Goal: Task Accomplishment & Management: Manage account settings

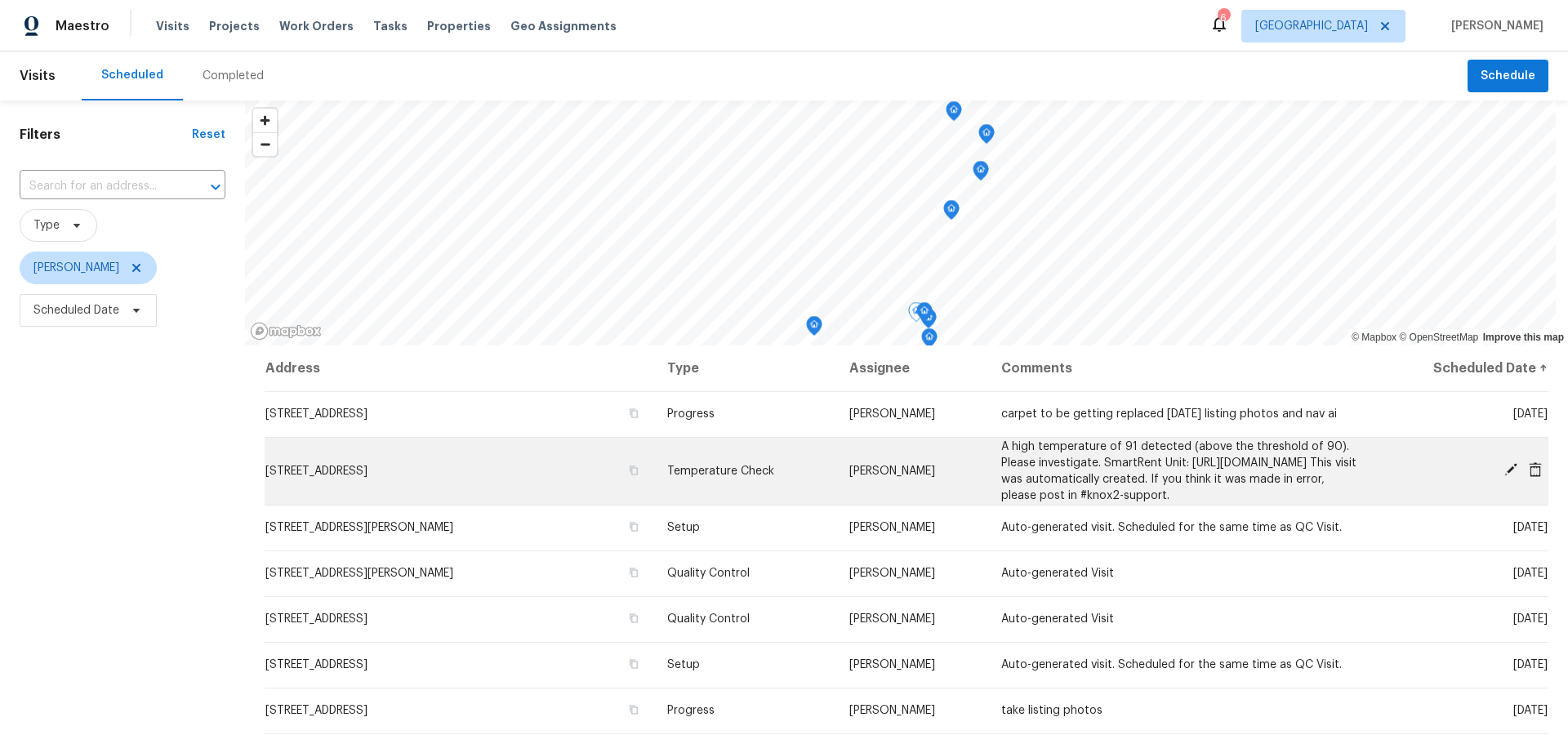
click at [1529, 477] on icon at bounding box center [1535, 469] width 13 height 15
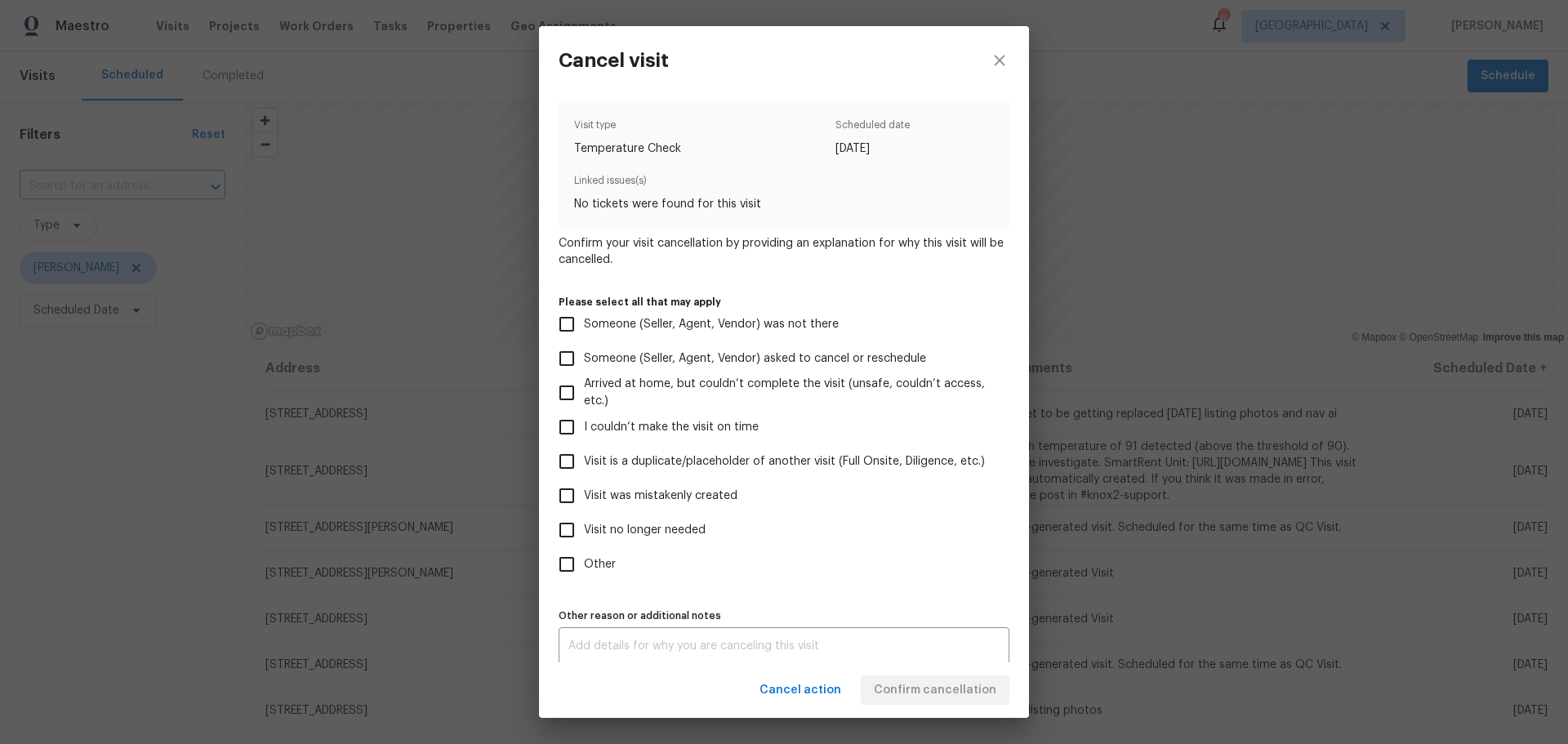
click at [711, 492] on span "Visit was mistakenly created" at bounding box center [661, 496] width 154 height 17
click at [584, 492] on input "Visit was mistakenly created" at bounding box center [567, 496] width 35 height 35
checkbox input "true"
click at [916, 695] on span "Confirm cancellation" at bounding box center [935, 690] width 123 height 21
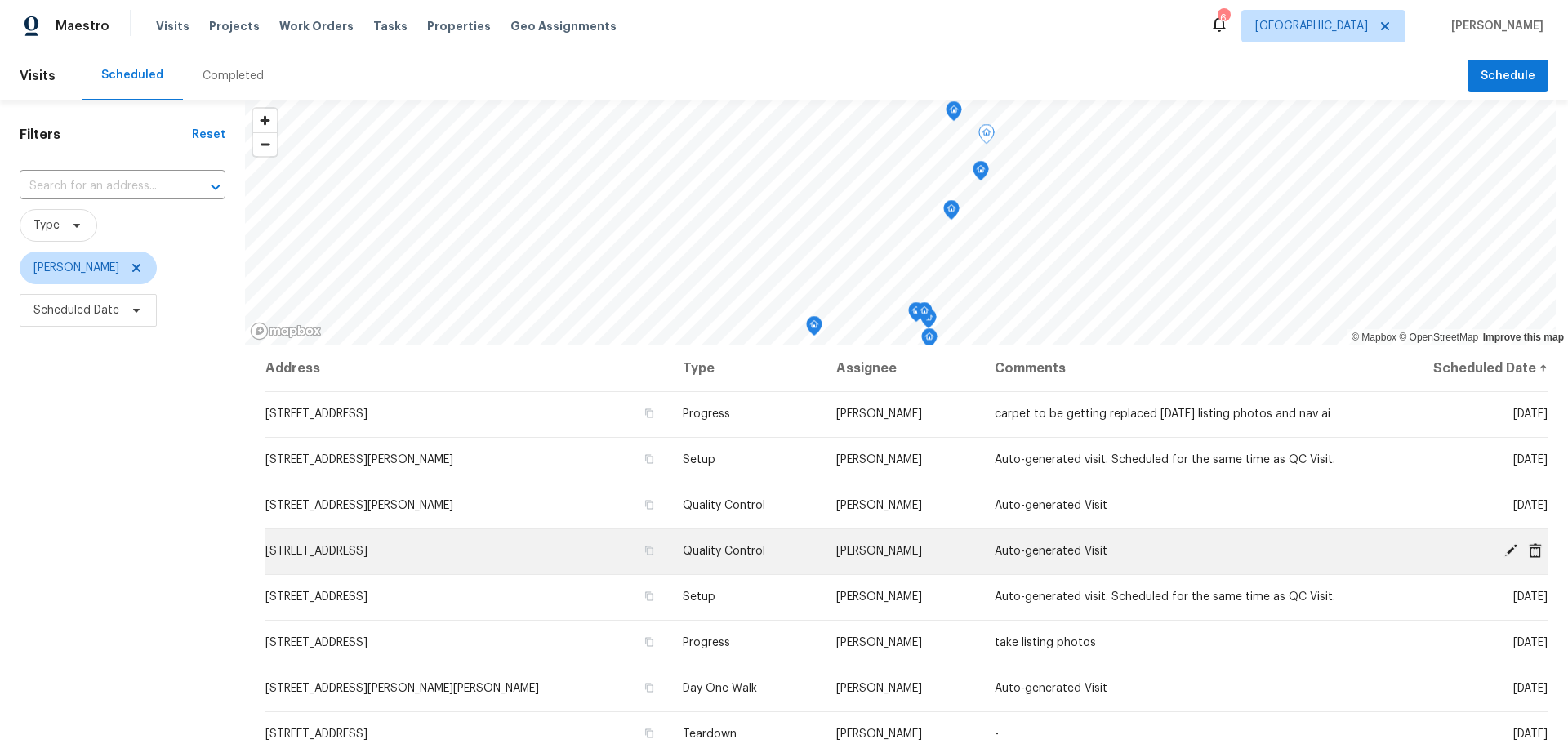
click at [1503, 544] on icon at bounding box center [1510, 550] width 15 height 15
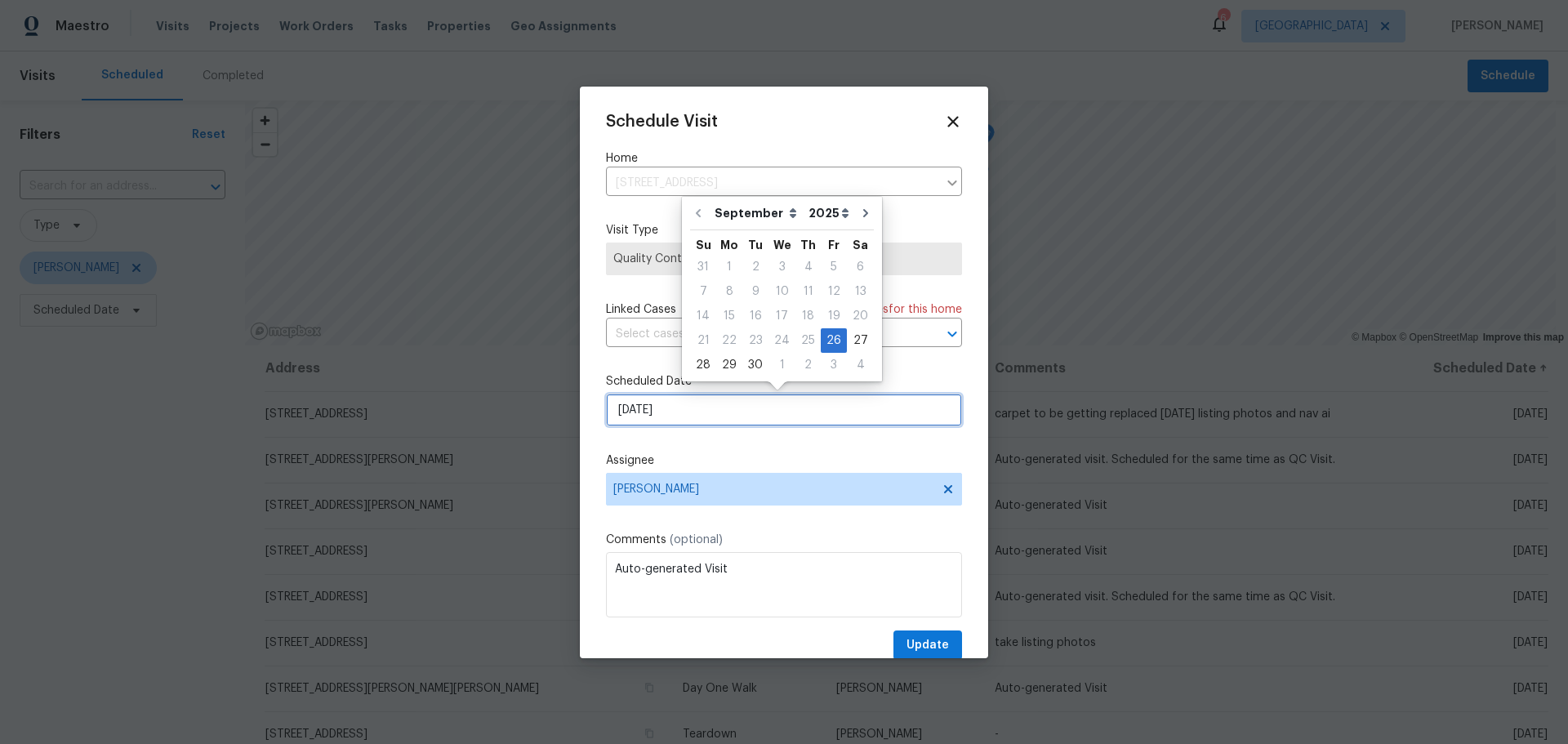
click at [701, 419] on input "9/26/2025" at bounding box center [784, 410] width 356 height 33
click at [718, 367] on div "29" at bounding box center [729, 365] width 26 height 22
type input "9/29/2025"
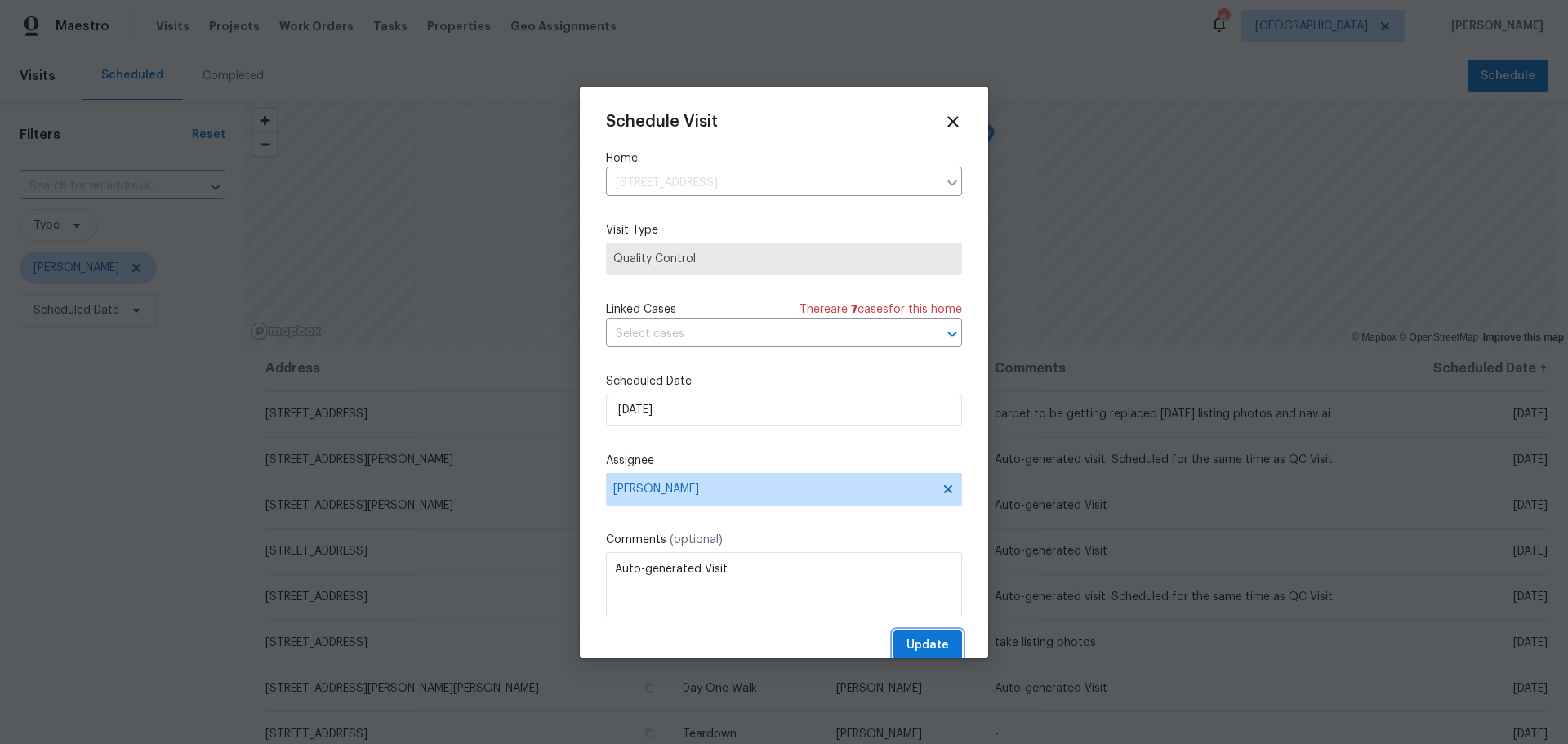
click at [906, 638] on span "Update" at bounding box center [927, 645] width 42 height 21
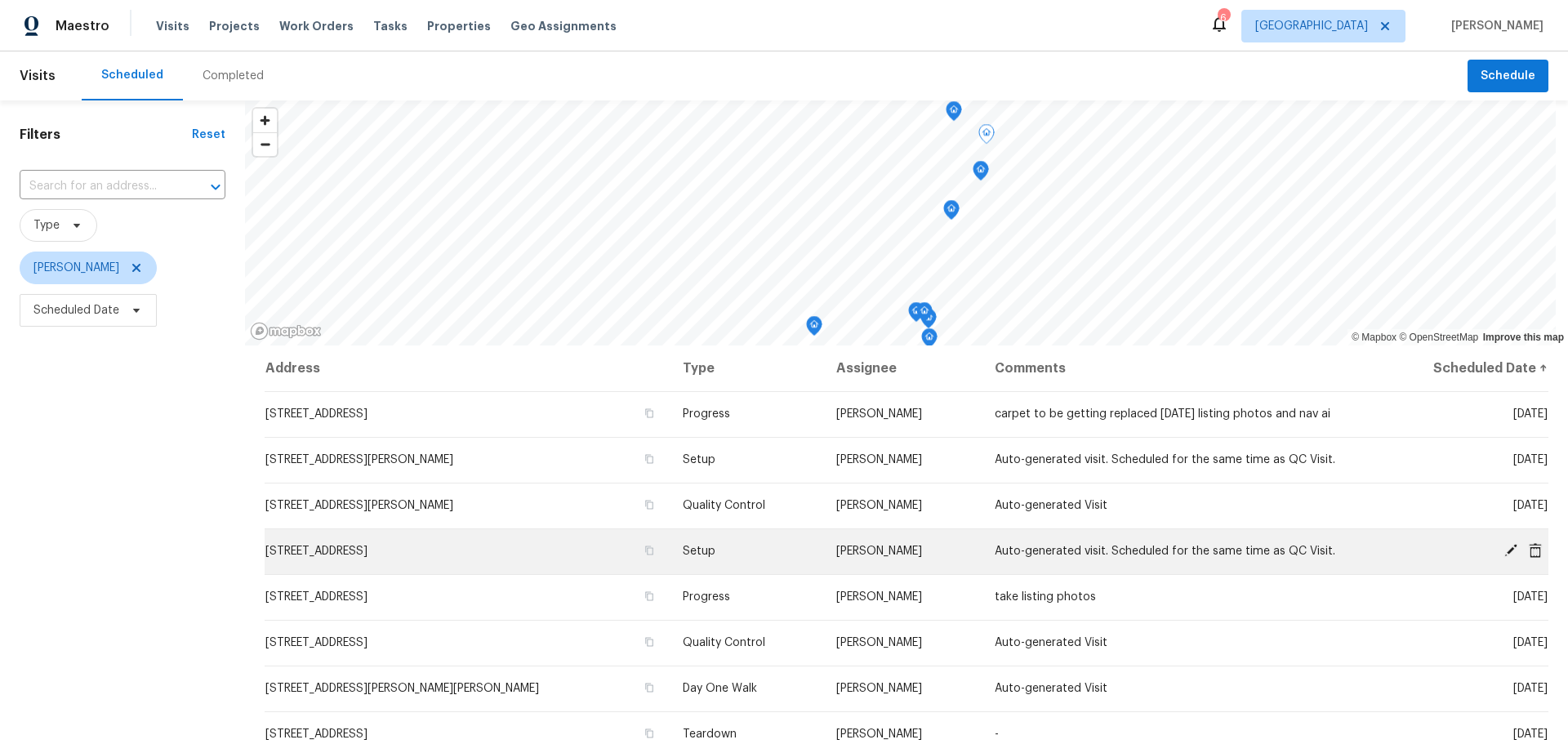
click at [1503, 547] on icon at bounding box center [1510, 550] width 15 height 15
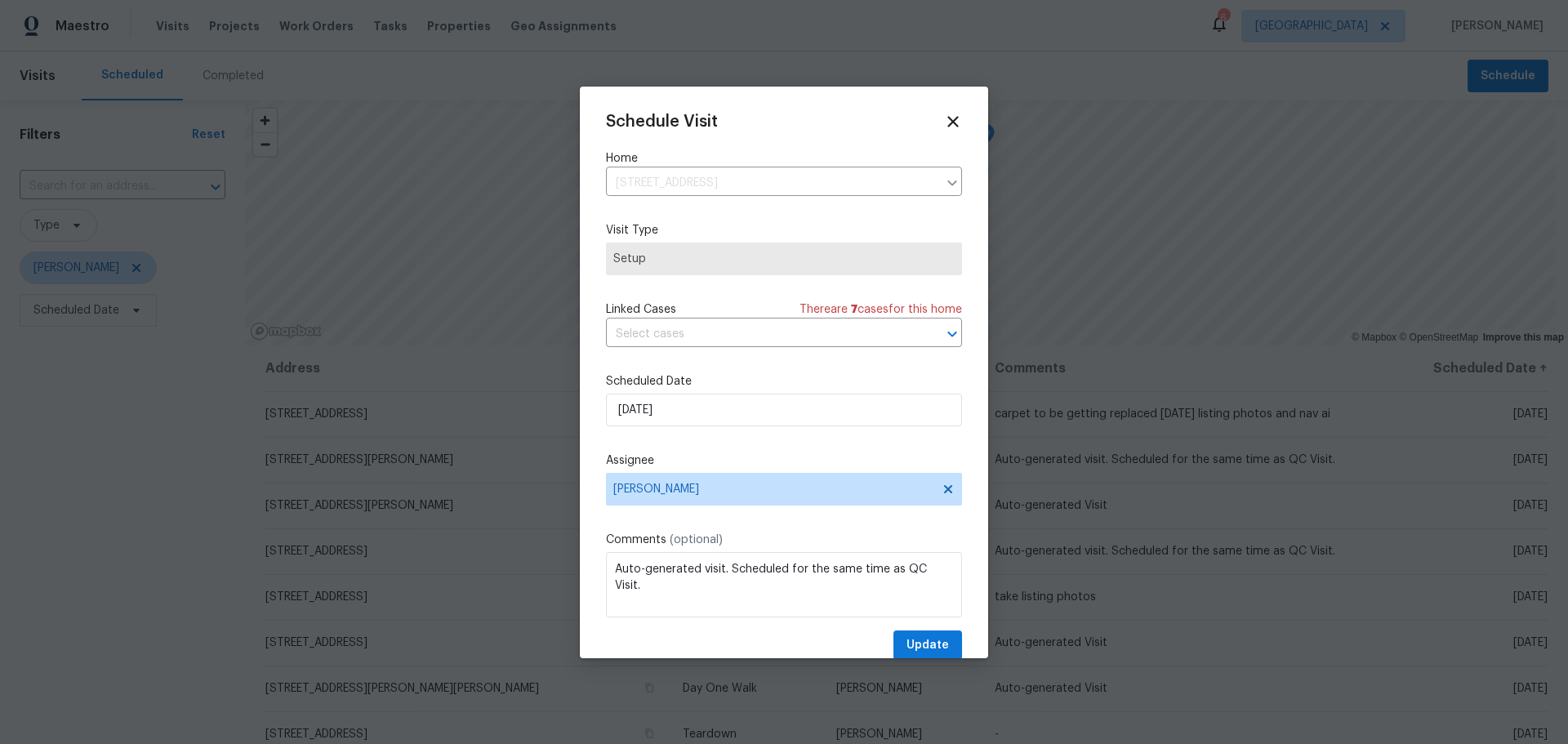
click at [747, 431] on div "Schedule Visit Home 5655 Chalet Hill Dr, Saint Louis, MO 63129 ​ Visit Type Set…" at bounding box center [784, 386] width 356 height 548
click at [705, 408] on input "[DATE]" at bounding box center [784, 410] width 356 height 33
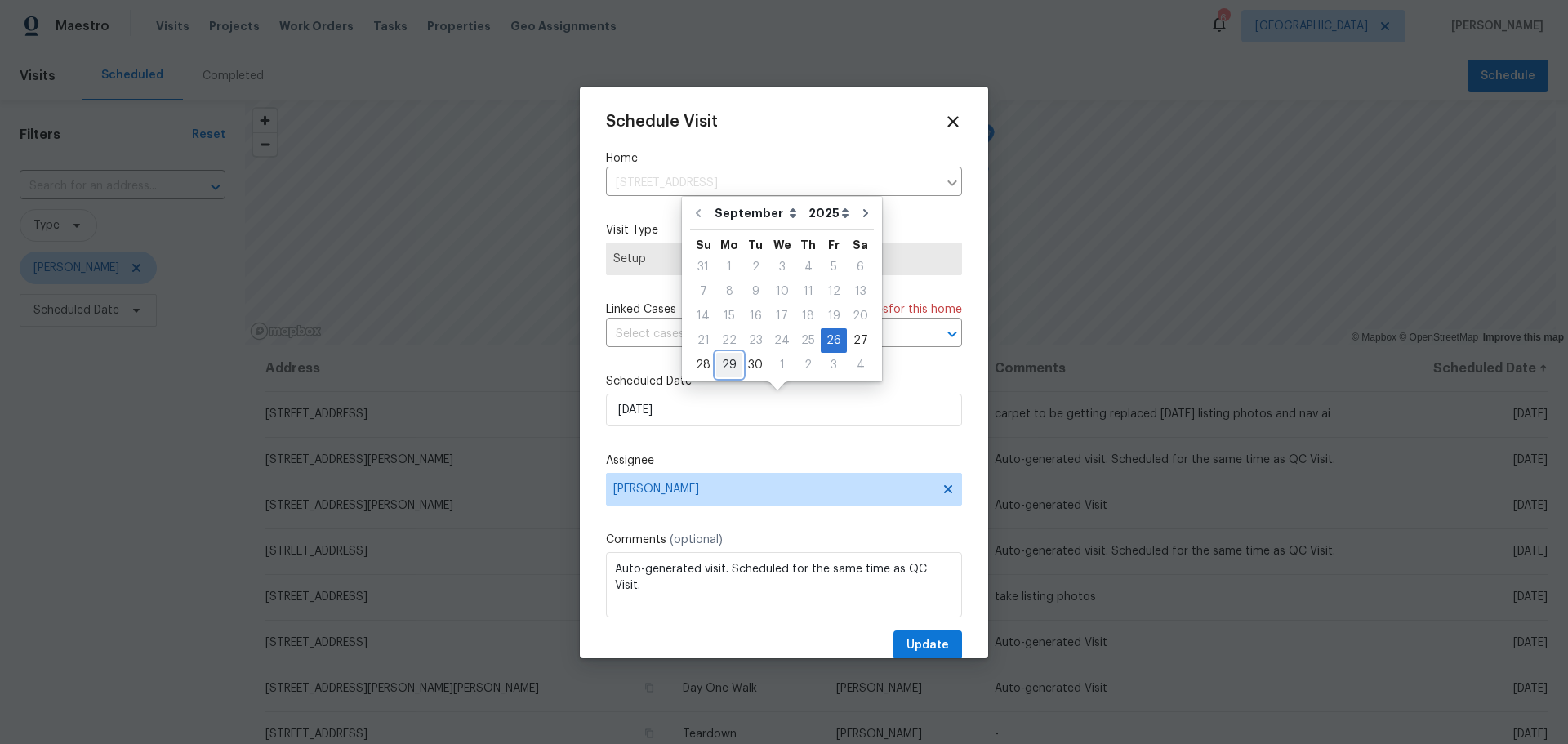
click at [727, 363] on div "29" at bounding box center [729, 365] width 26 height 22
type input "9/29/2025"
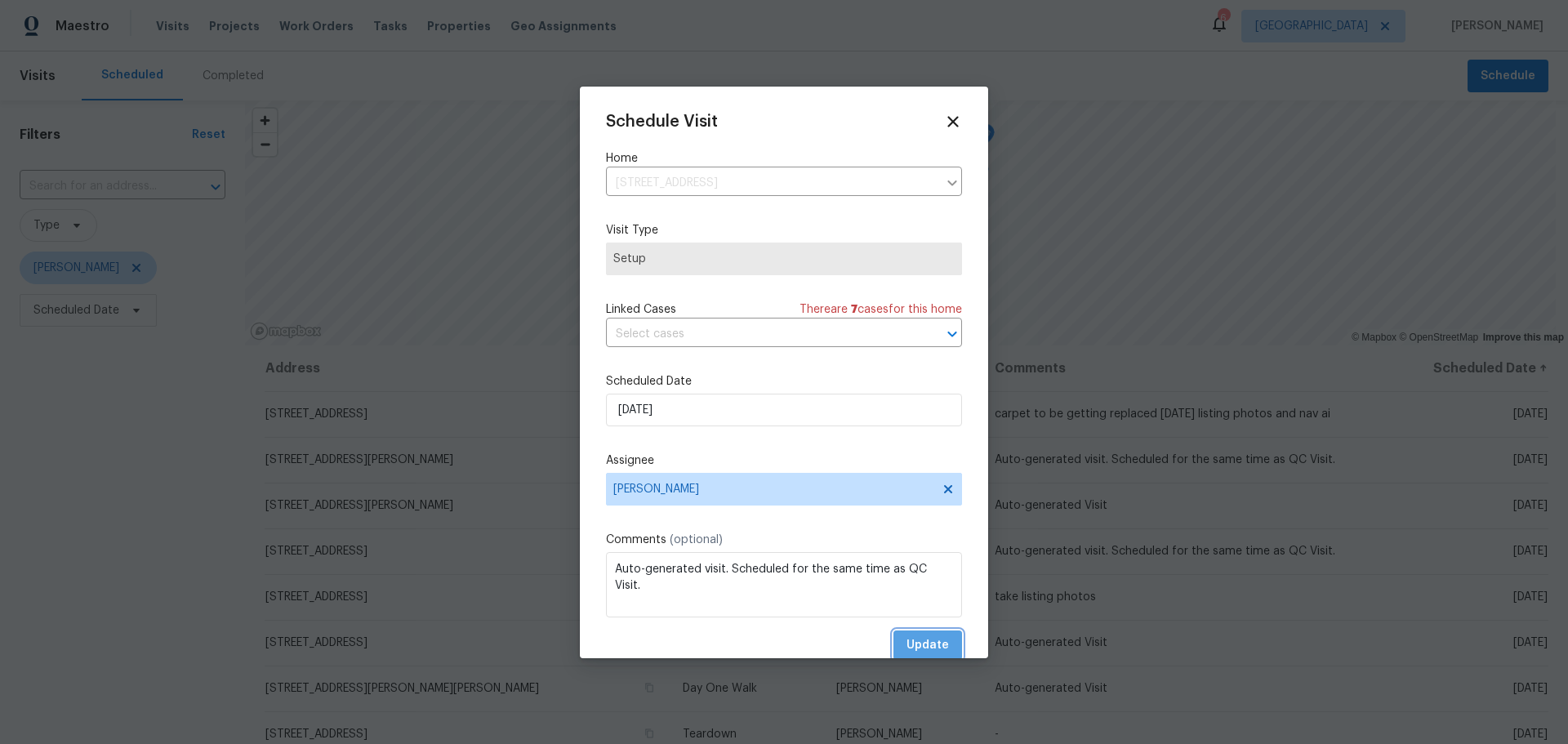
click at [910, 636] on span "Update" at bounding box center [927, 645] width 42 height 21
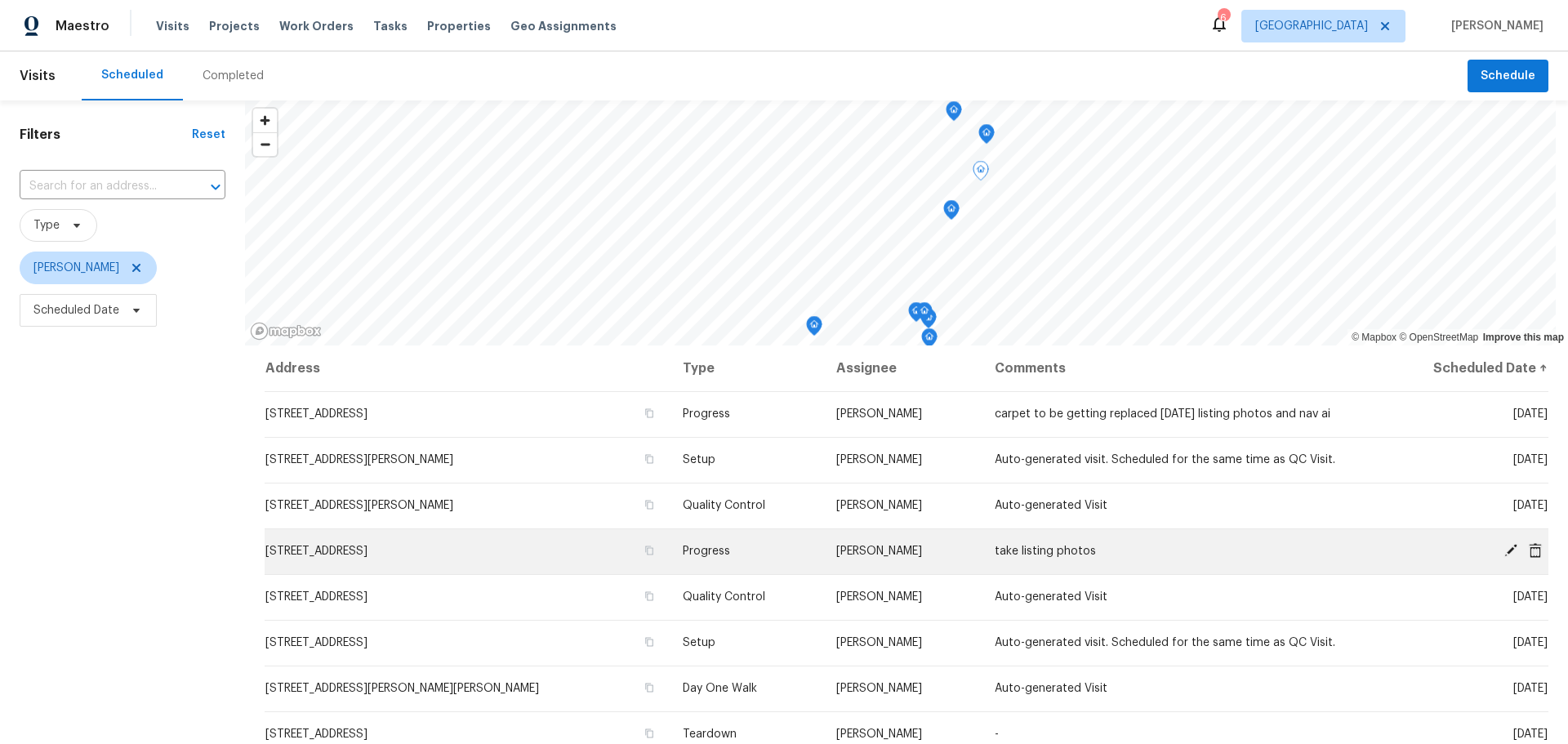
click at [1528, 553] on icon at bounding box center [1535, 550] width 15 height 15
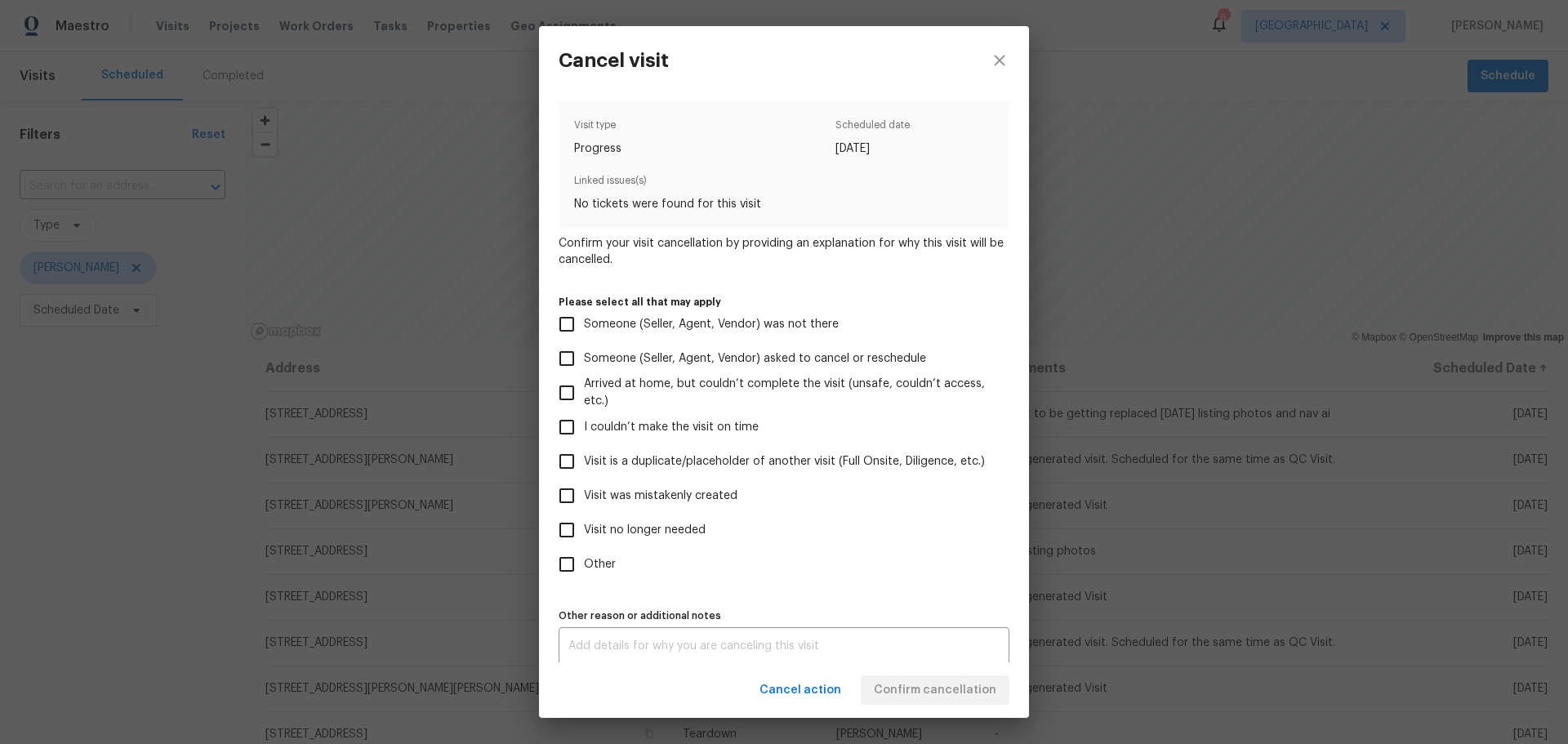
click at [645, 493] on span "Visit was mistakenly created" at bounding box center [661, 496] width 154 height 17
click at [584, 493] on input "Visit was mistakenly created" at bounding box center [567, 496] width 35 height 35
checkbox input "true"
click at [949, 685] on span "Confirm cancellation" at bounding box center [935, 690] width 123 height 21
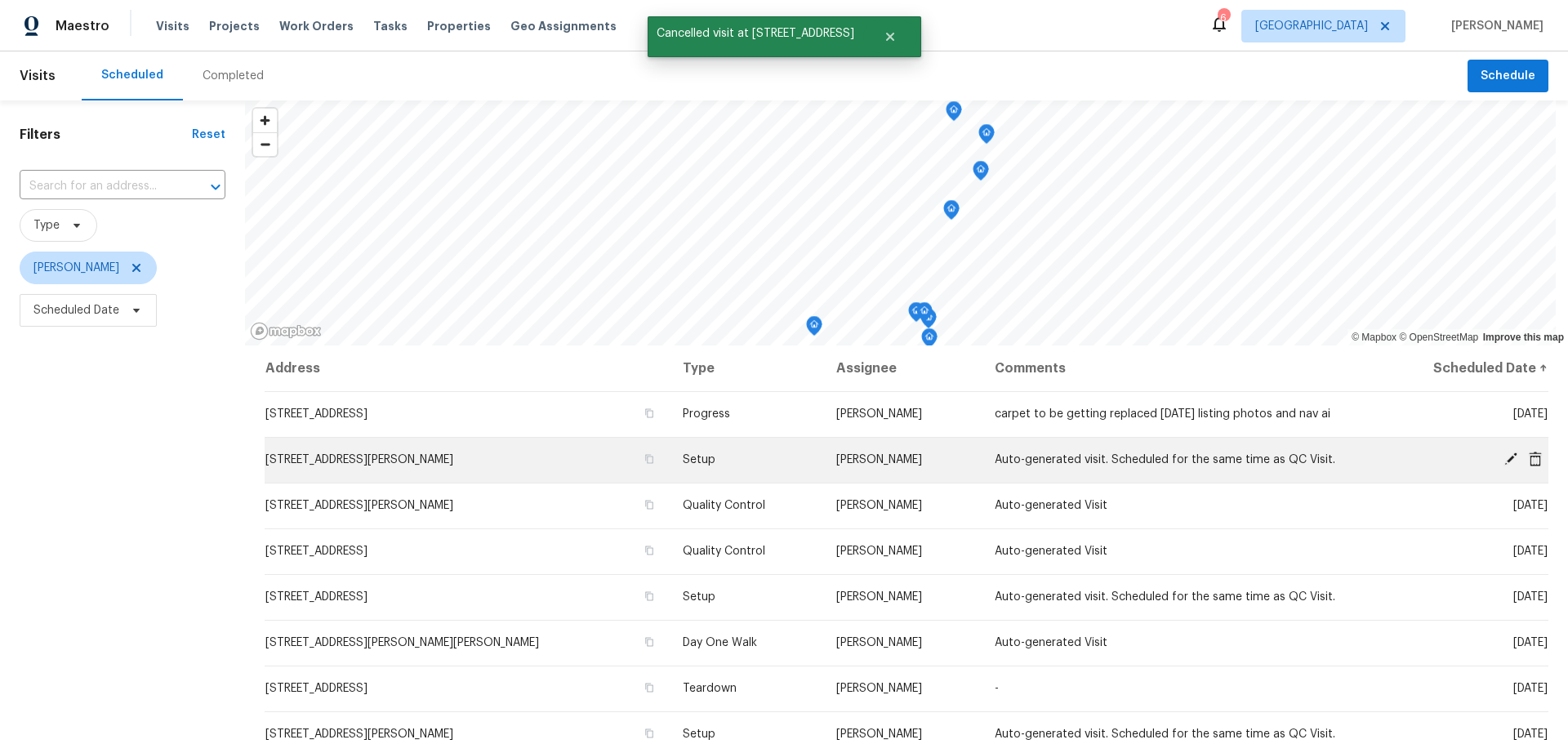
click at [1528, 459] on icon at bounding box center [1535, 459] width 15 height 15
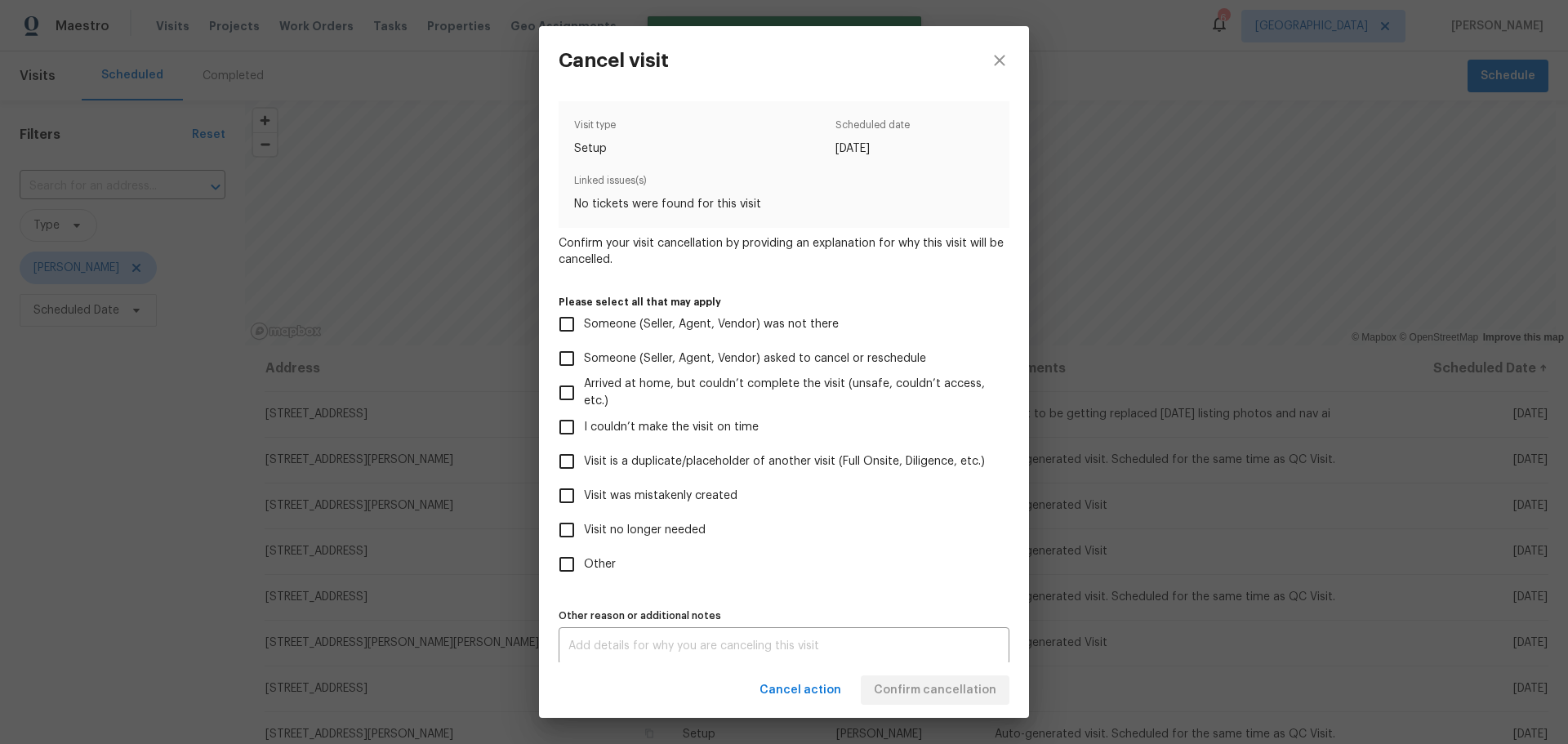
click at [678, 501] on span "Visit was mistakenly created" at bounding box center [661, 496] width 154 height 17
click at [584, 501] on input "Visit was mistakenly created" at bounding box center [567, 496] width 35 height 35
checkbox input "true"
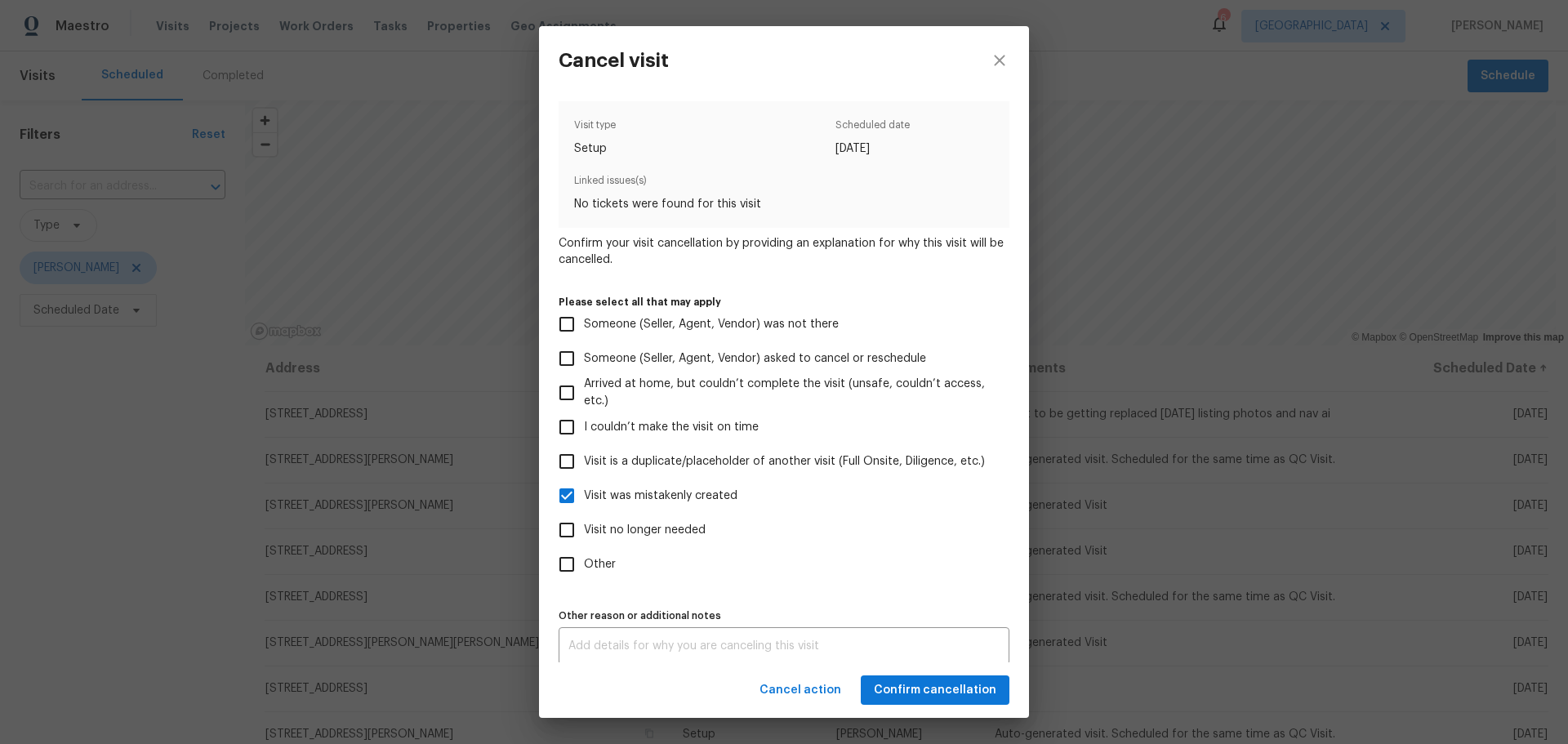
click at [916, 709] on div "Cancel action Confirm cancellation" at bounding box center [784, 690] width 490 height 56
click at [917, 687] on span "Confirm cancellation" at bounding box center [935, 690] width 123 height 21
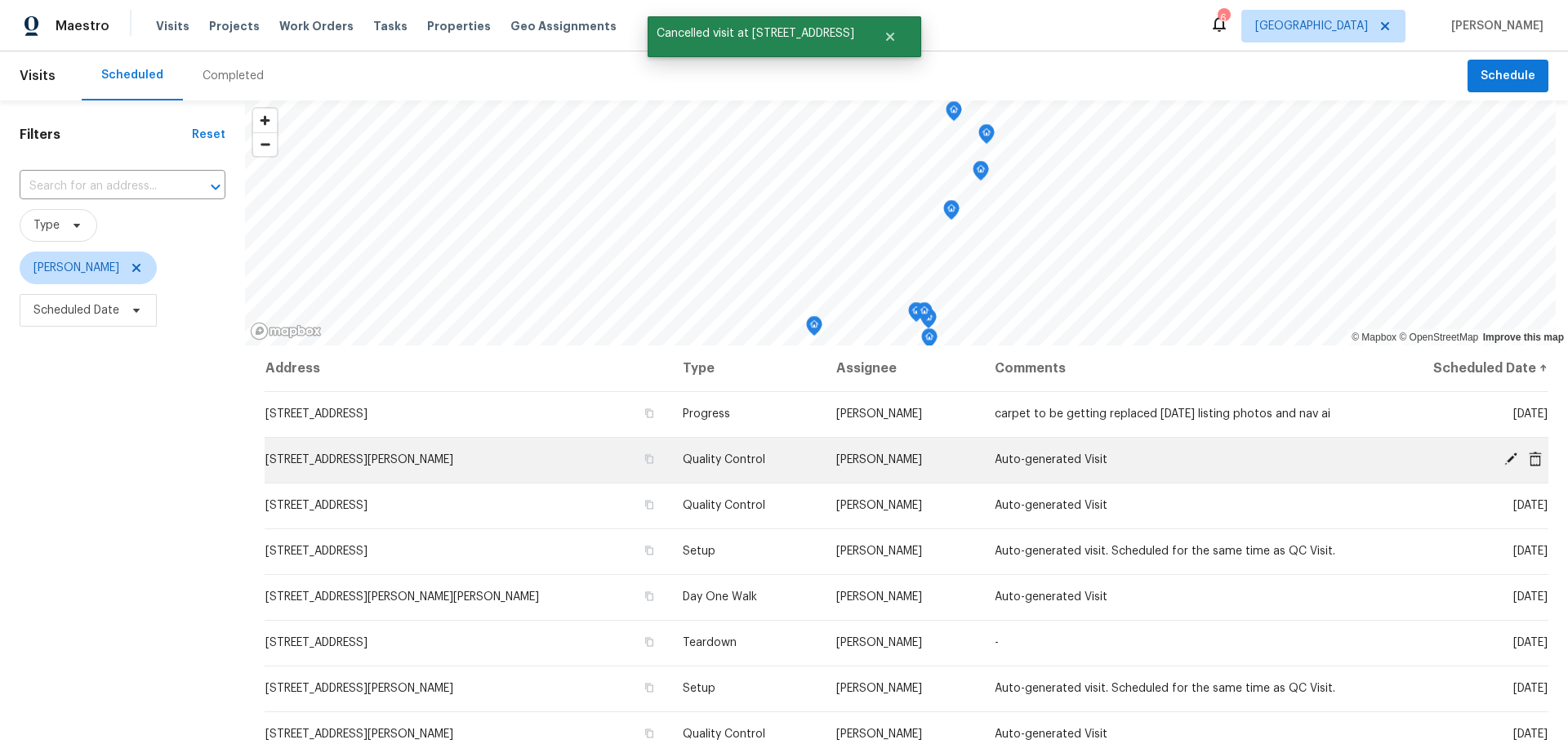
click at [1529, 461] on icon at bounding box center [1535, 458] width 13 height 15
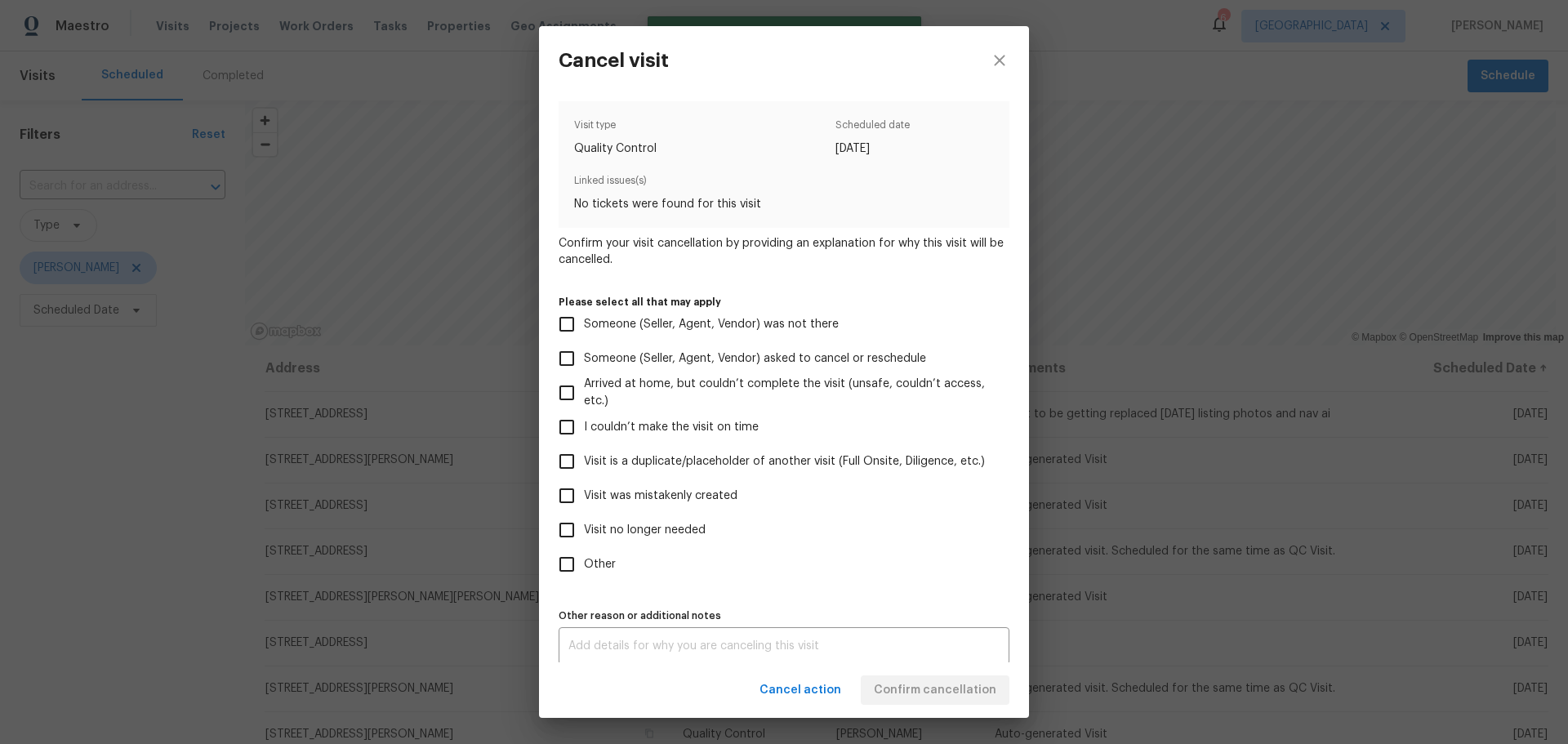
click at [700, 498] on span "Visit was mistakenly created" at bounding box center [661, 496] width 154 height 17
click at [584, 498] on input "Visit was mistakenly created" at bounding box center [567, 496] width 35 height 35
checkbox input "true"
click at [887, 690] on span "Confirm cancellation" at bounding box center [935, 690] width 123 height 21
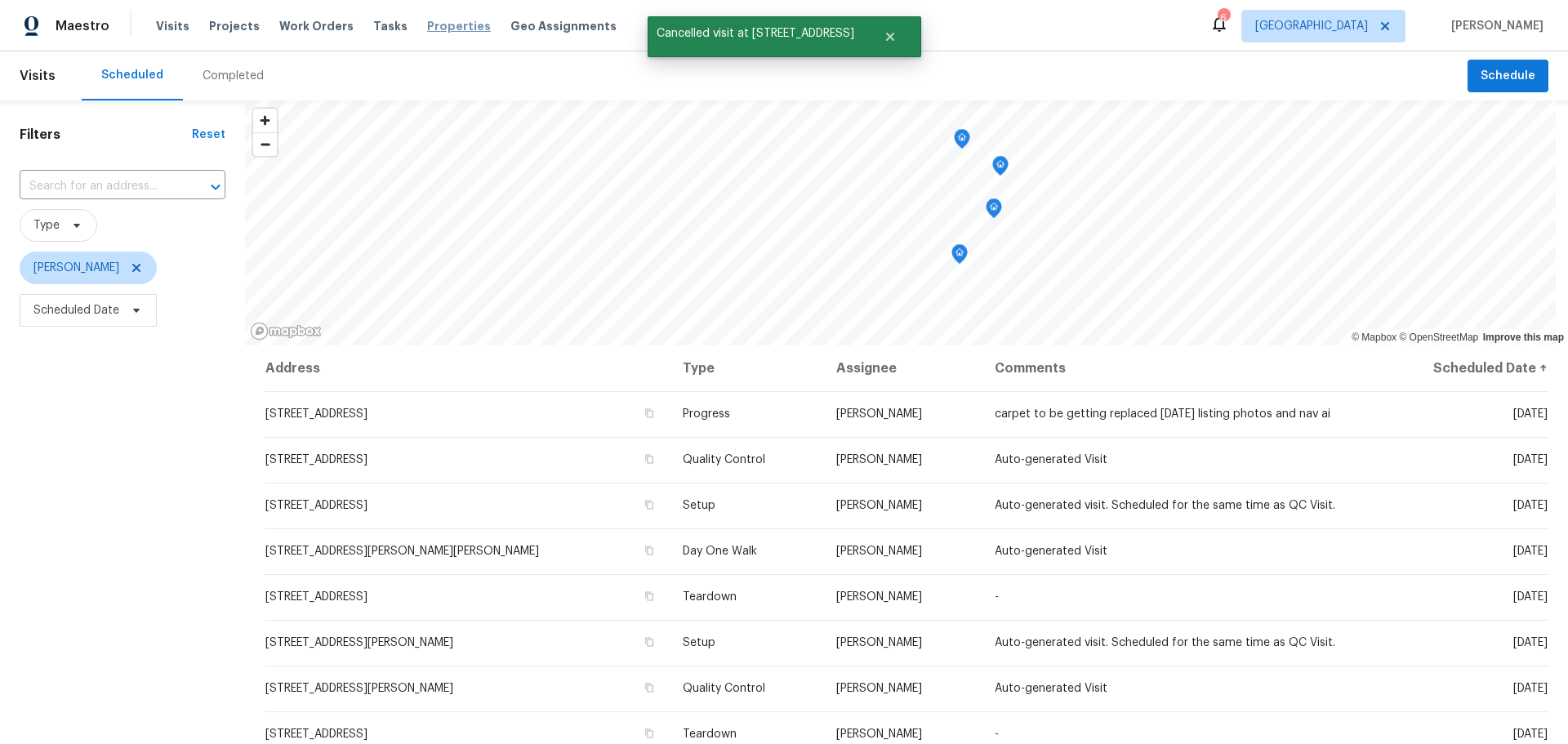
click at [448, 30] on span "Properties" at bounding box center [459, 26] width 64 height 16
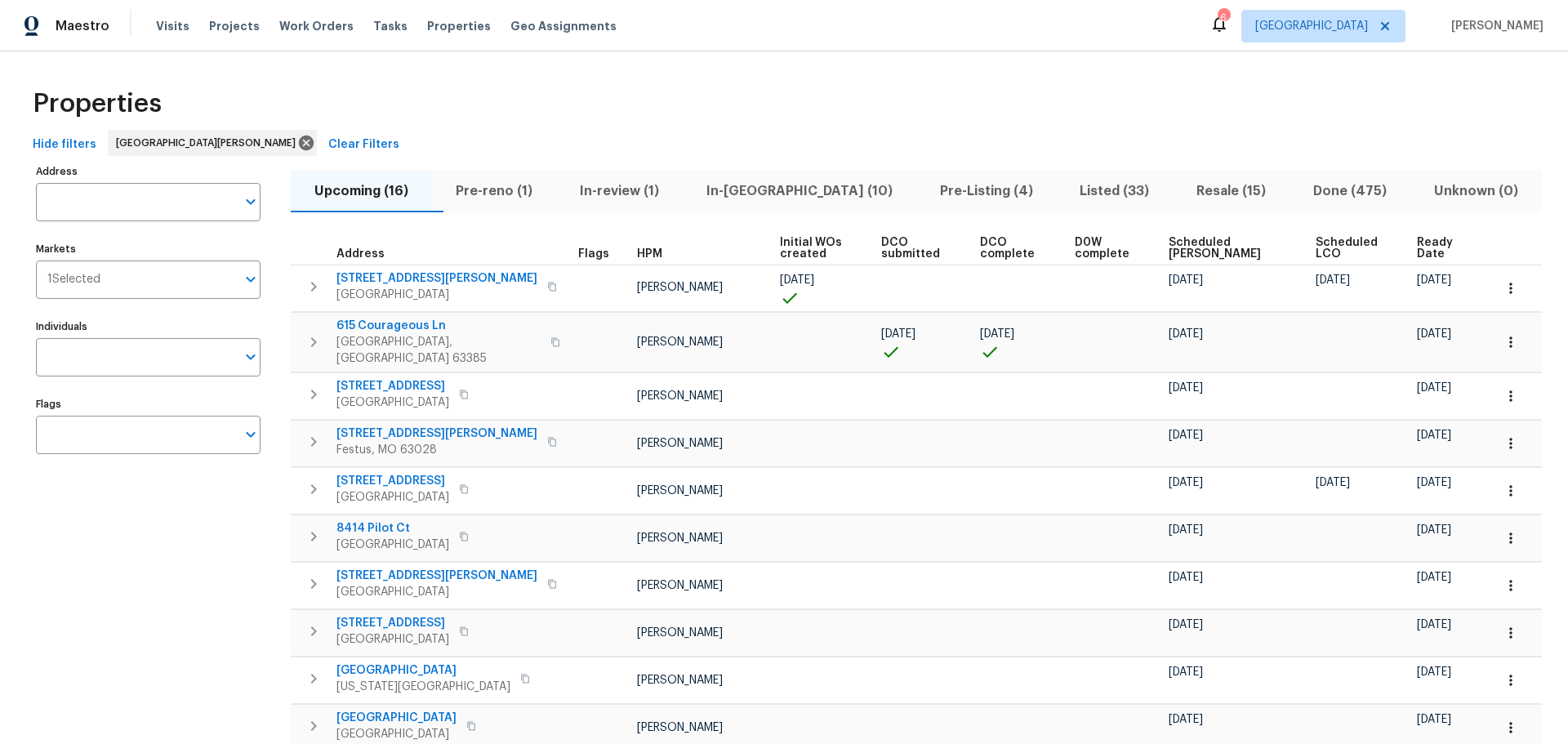
click at [771, 186] on span "In-reno (10)" at bounding box center [800, 191] width 214 height 22
click at [930, 199] on span "Pre-Listing (4)" at bounding box center [987, 191] width 121 height 22
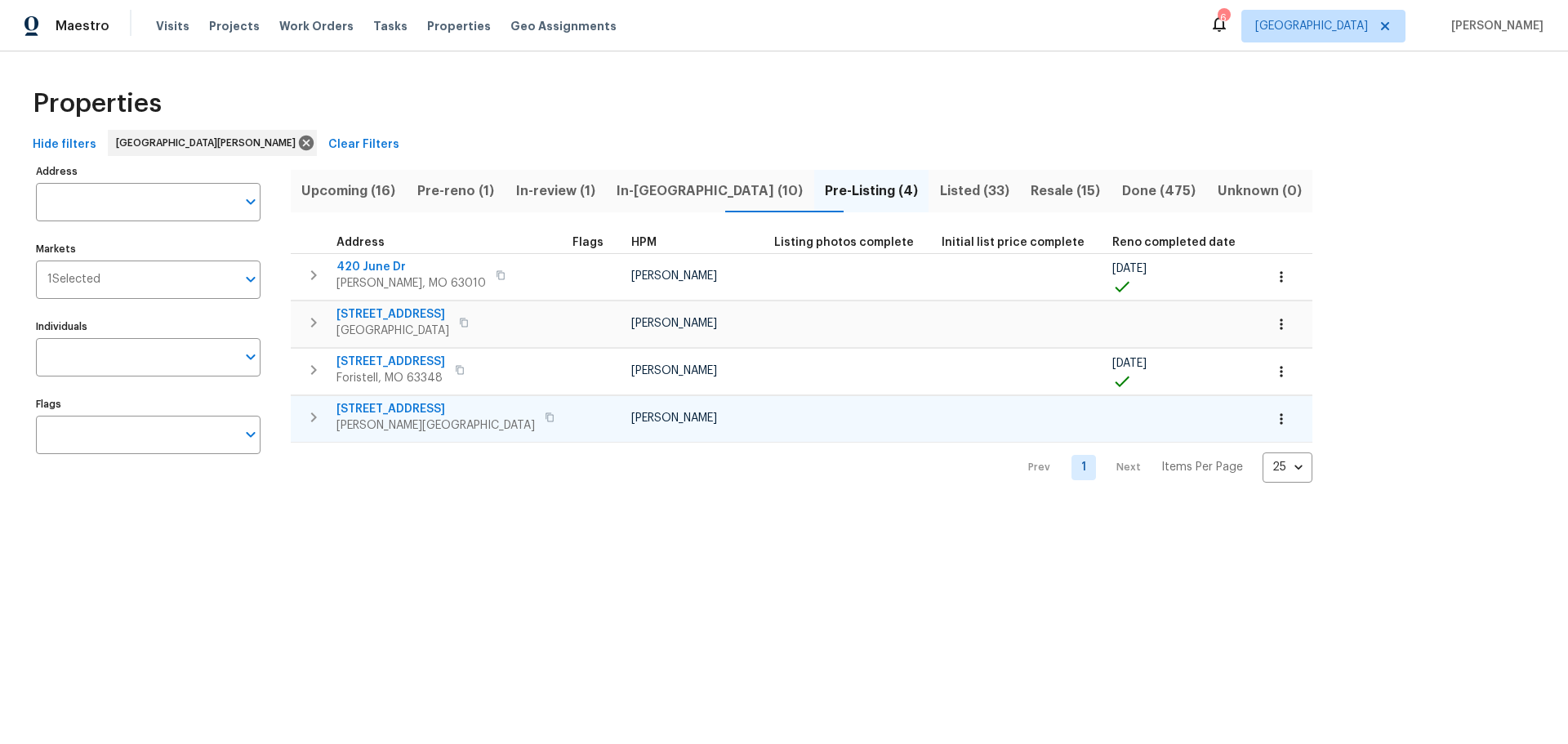
click at [357, 410] on span "611 S 3rd St" at bounding box center [435, 409] width 199 height 16
click at [449, 313] on span "3049 Summerfield Manor Dr" at bounding box center [392, 314] width 112 height 16
click at [663, 197] on span "In-reno (10)" at bounding box center [710, 191] width 188 height 22
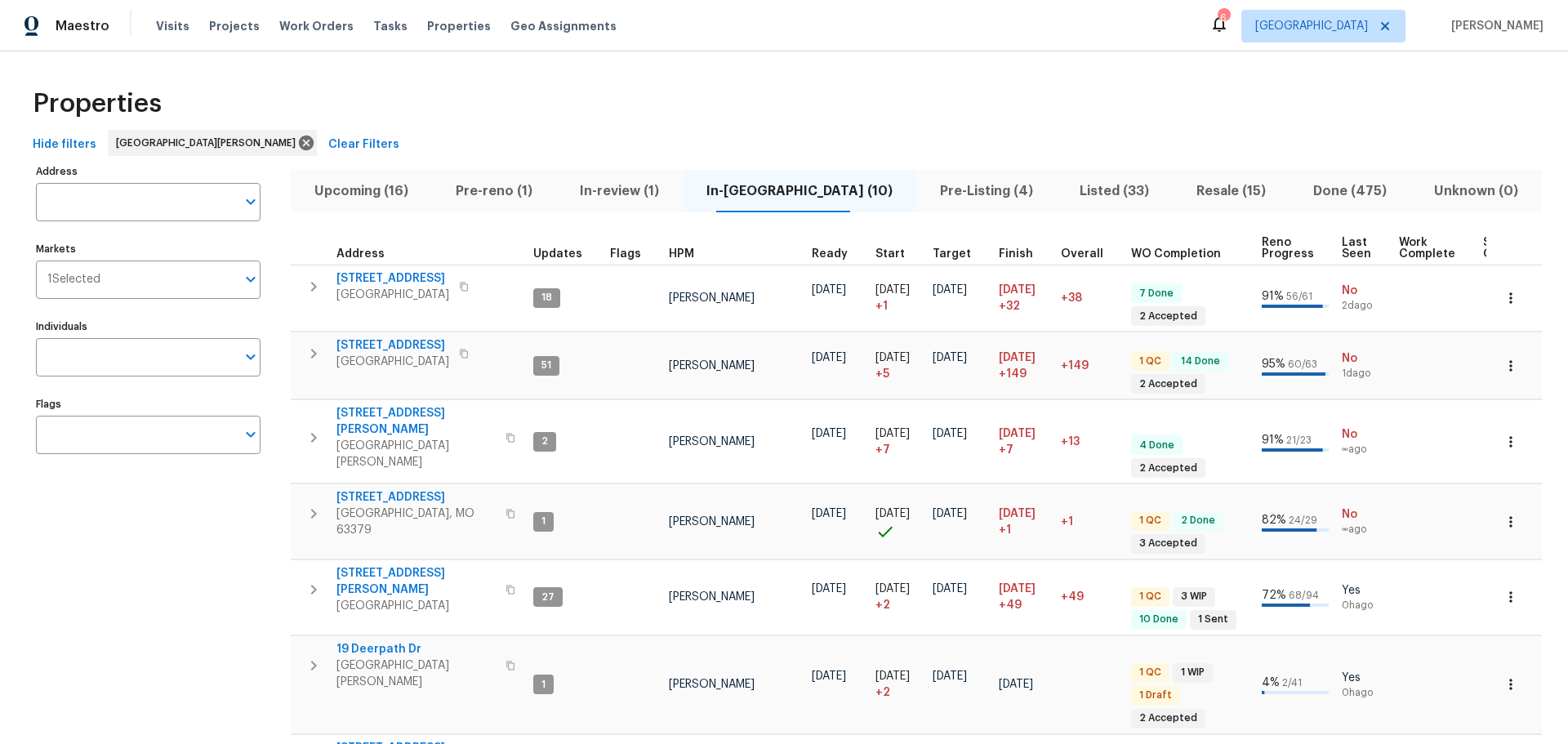
click at [1073, 187] on span "Listed (33)" at bounding box center [1114, 191] width 97 height 22
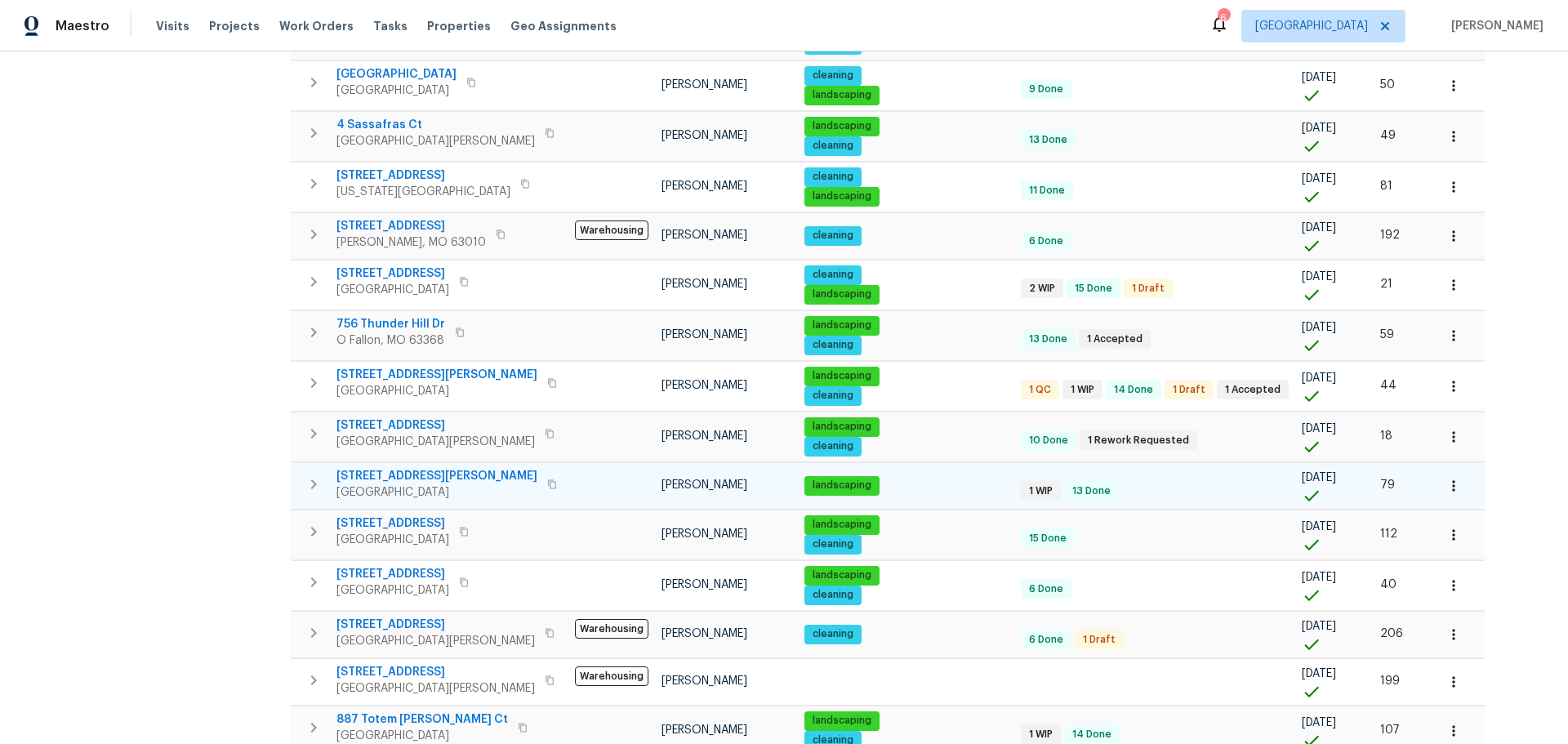
scroll to position [817, 0]
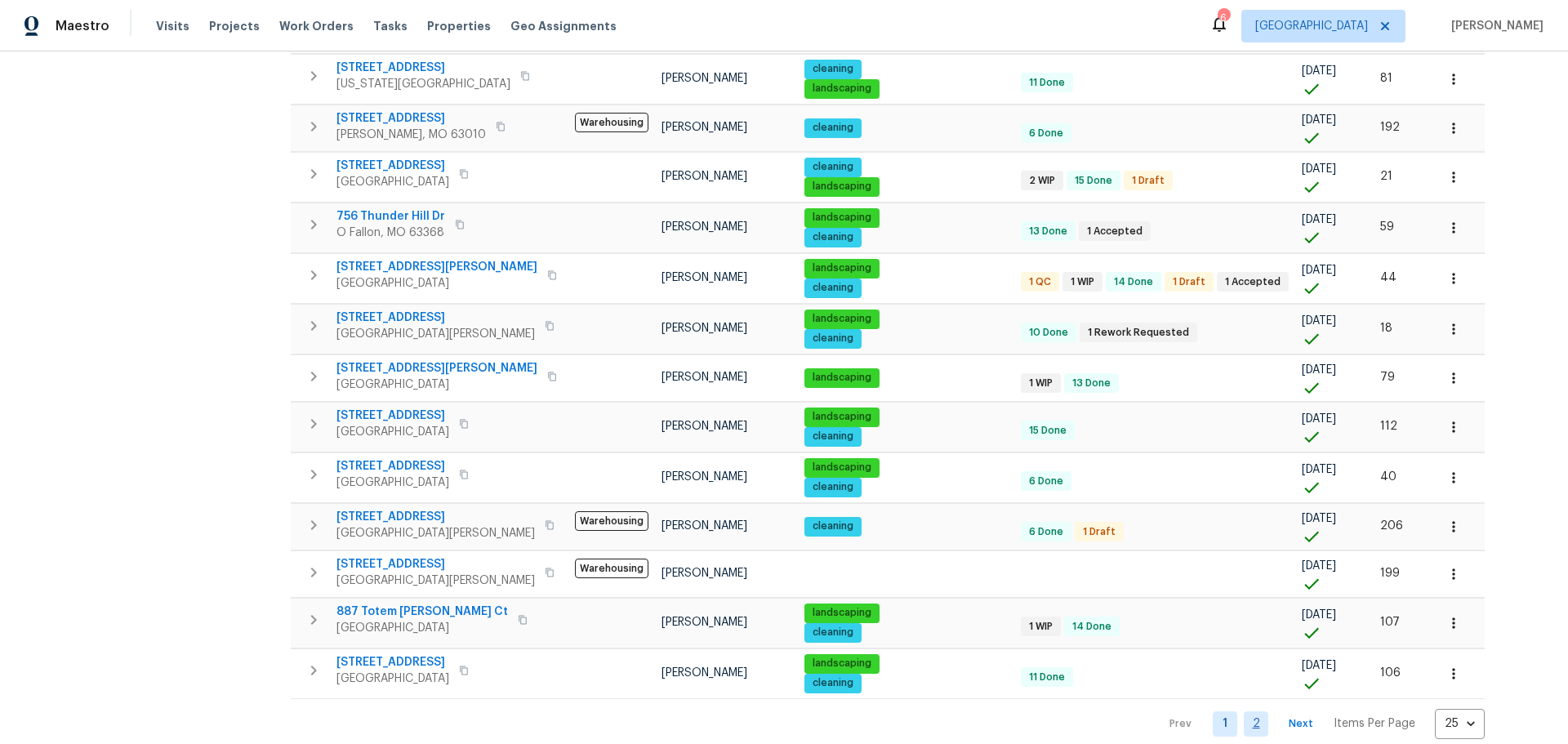
click at [1244, 720] on link "2" at bounding box center [1256, 723] width 24 height 25
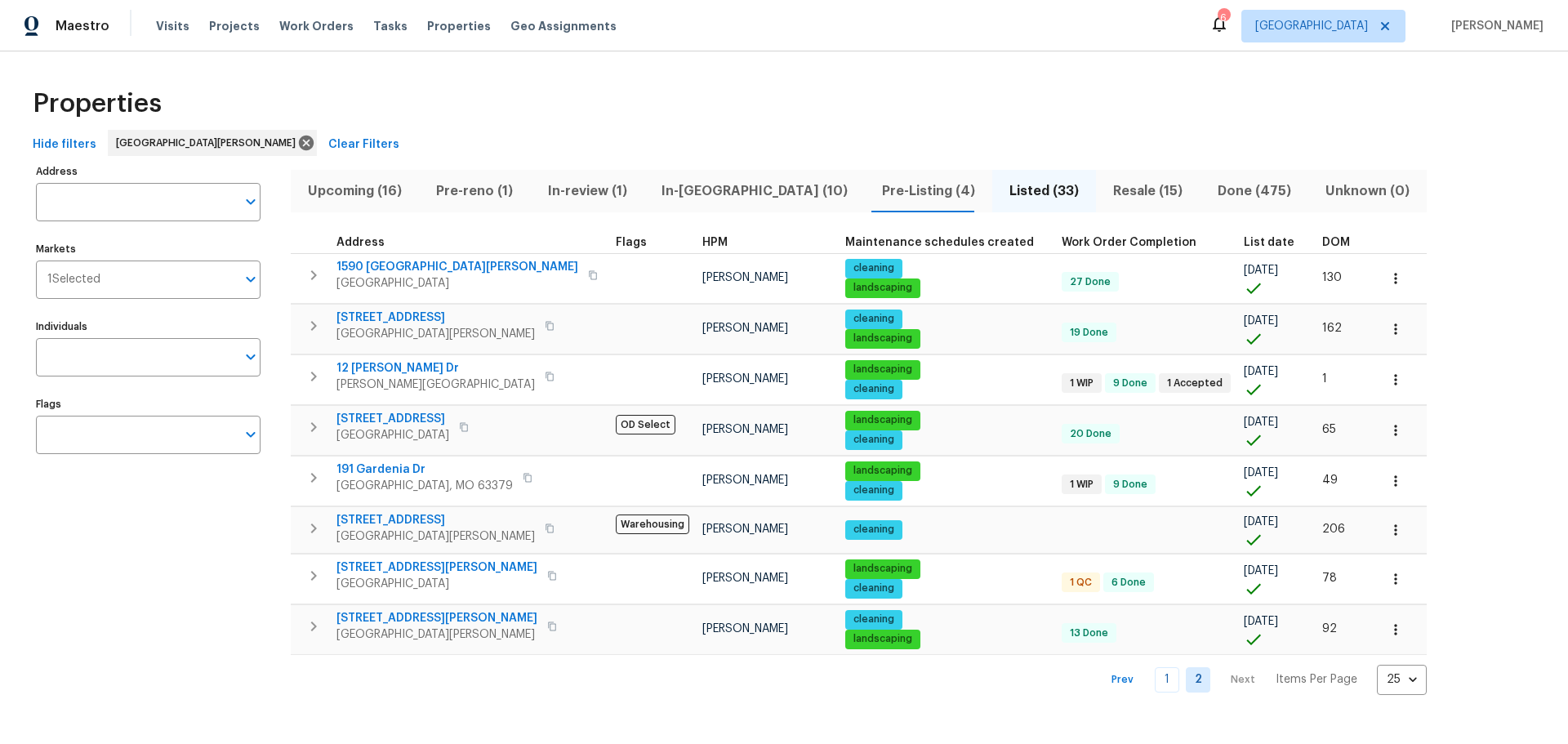
click at [1106, 188] on span "Resale (15)" at bounding box center [1147, 191] width 84 height 22
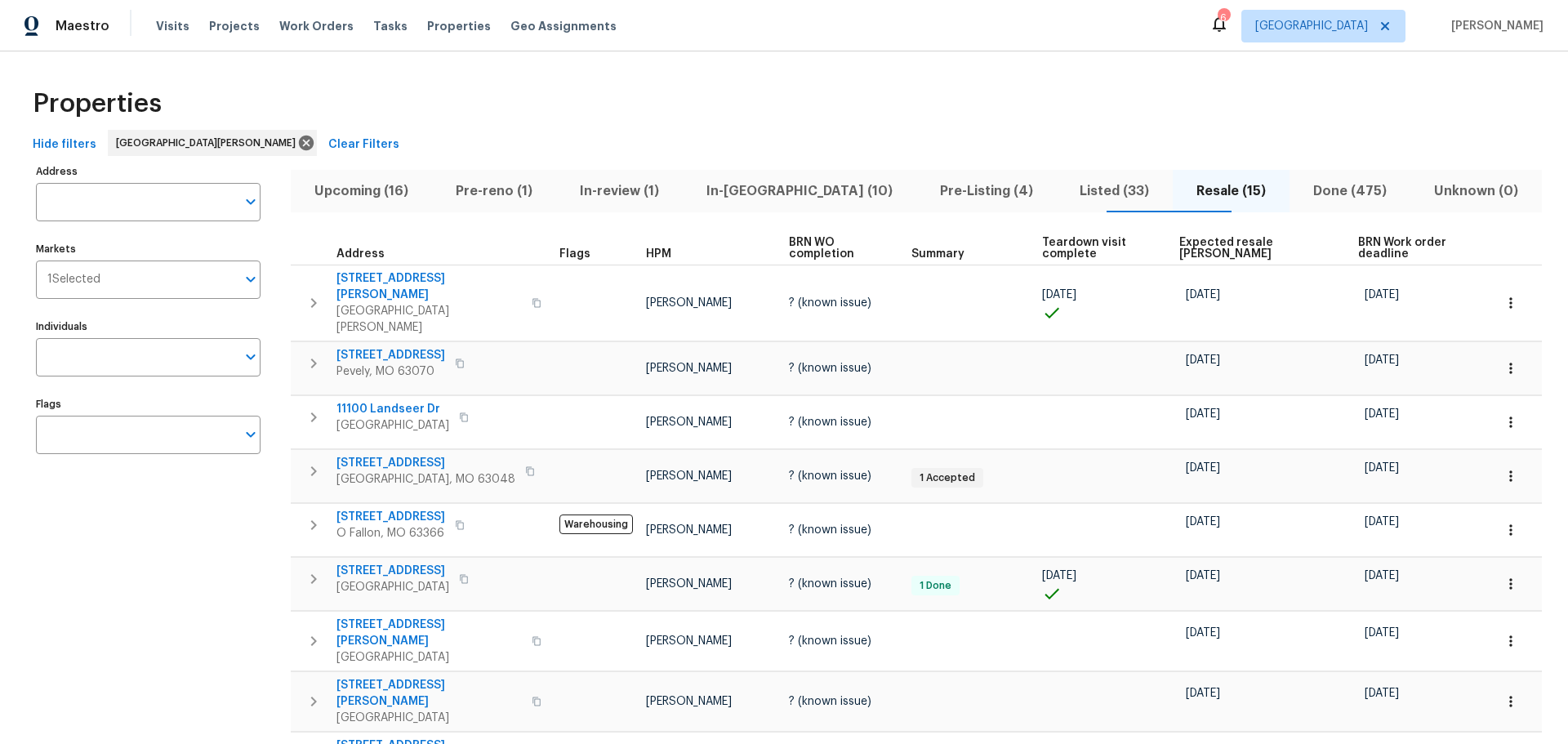
click at [748, 184] on span "In-[GEOGRAPHIC_DATA] (10)" at bounding box center [800, 191] width 214 height 22
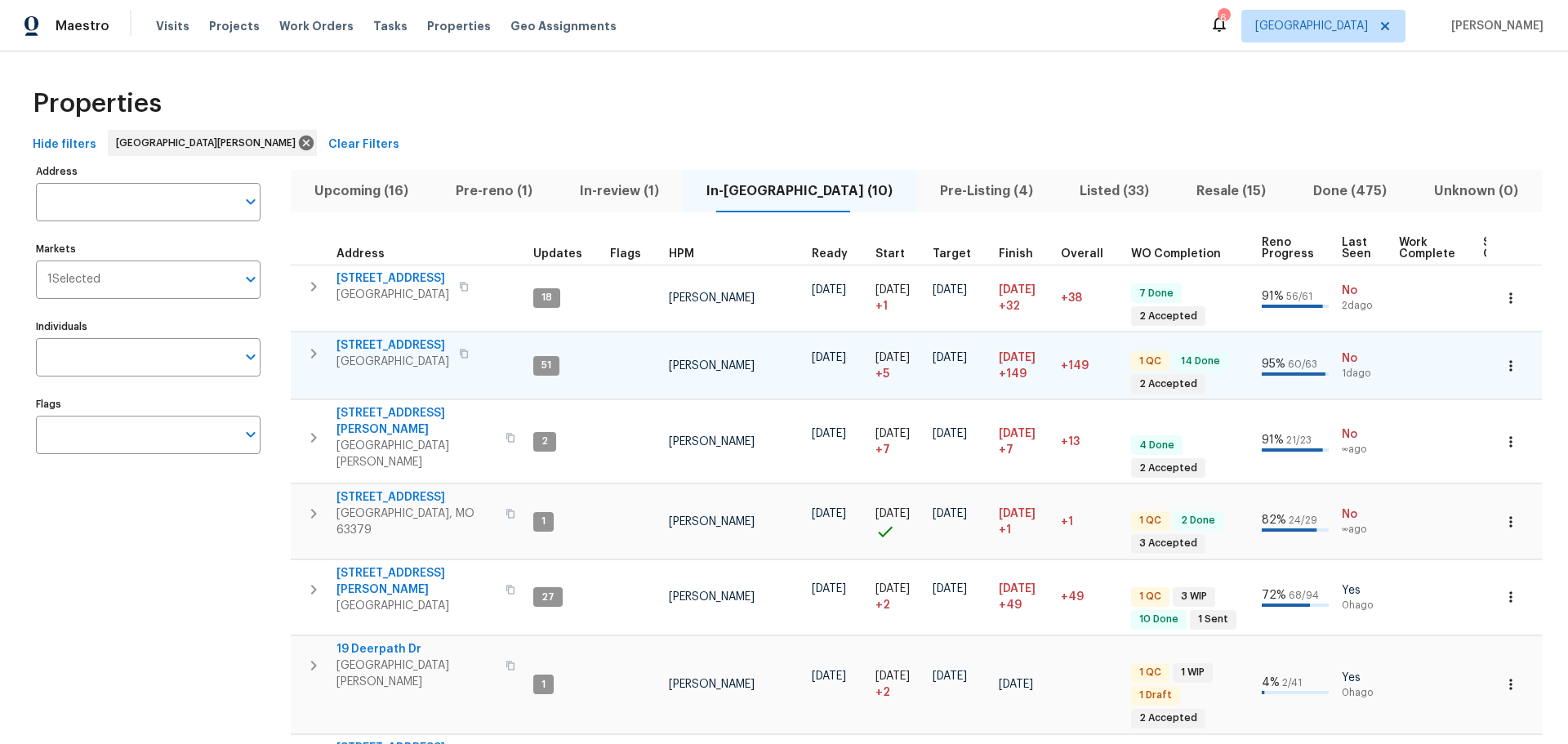
click at [391, 347] on span "120 Birchwood Dr" at bounding box center [392, 345] width 112 height 16
click at [413, 344] on span "120 Birchwood Dr" at bounding box center [392, 345] width 112 height 16
click at [362, 188] on span "Upcoming (16)" at bounding box center [361, 191] width 122 height 22
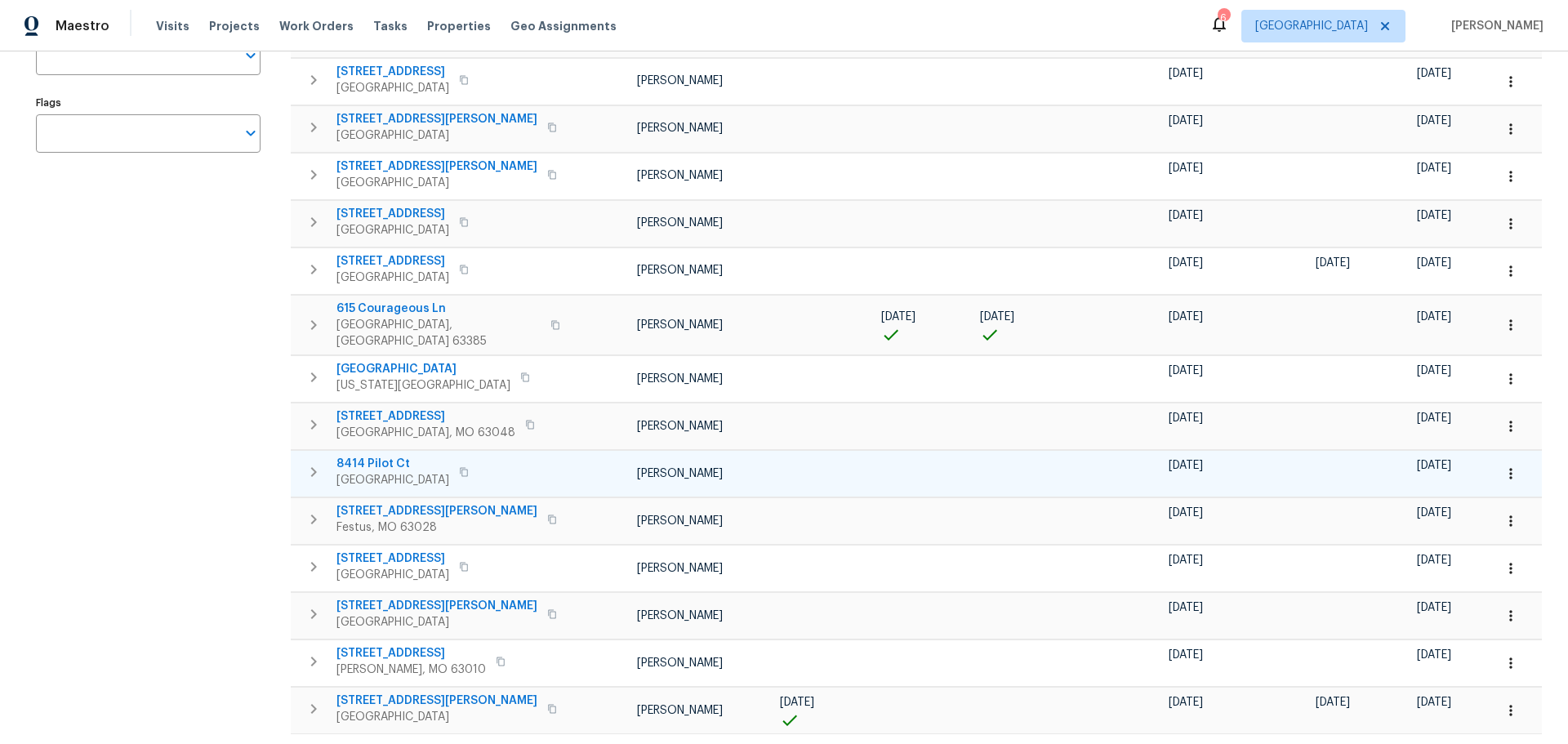
scroll to position [327, 0]
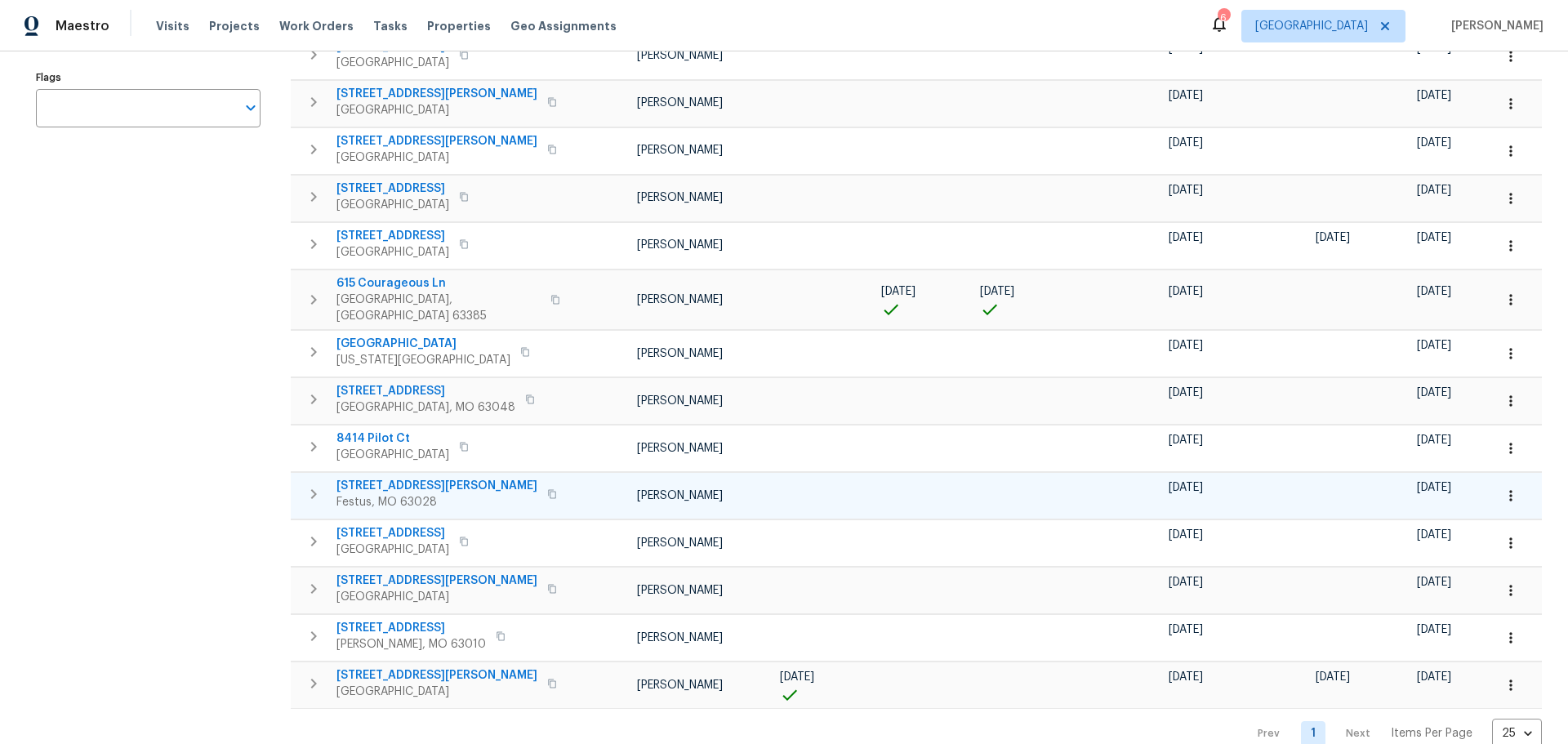
click at [378, 482] on span "[STREET_ADDRESS][PERSON_NAME]" at bounding box center [436, 486] width 201 height 16
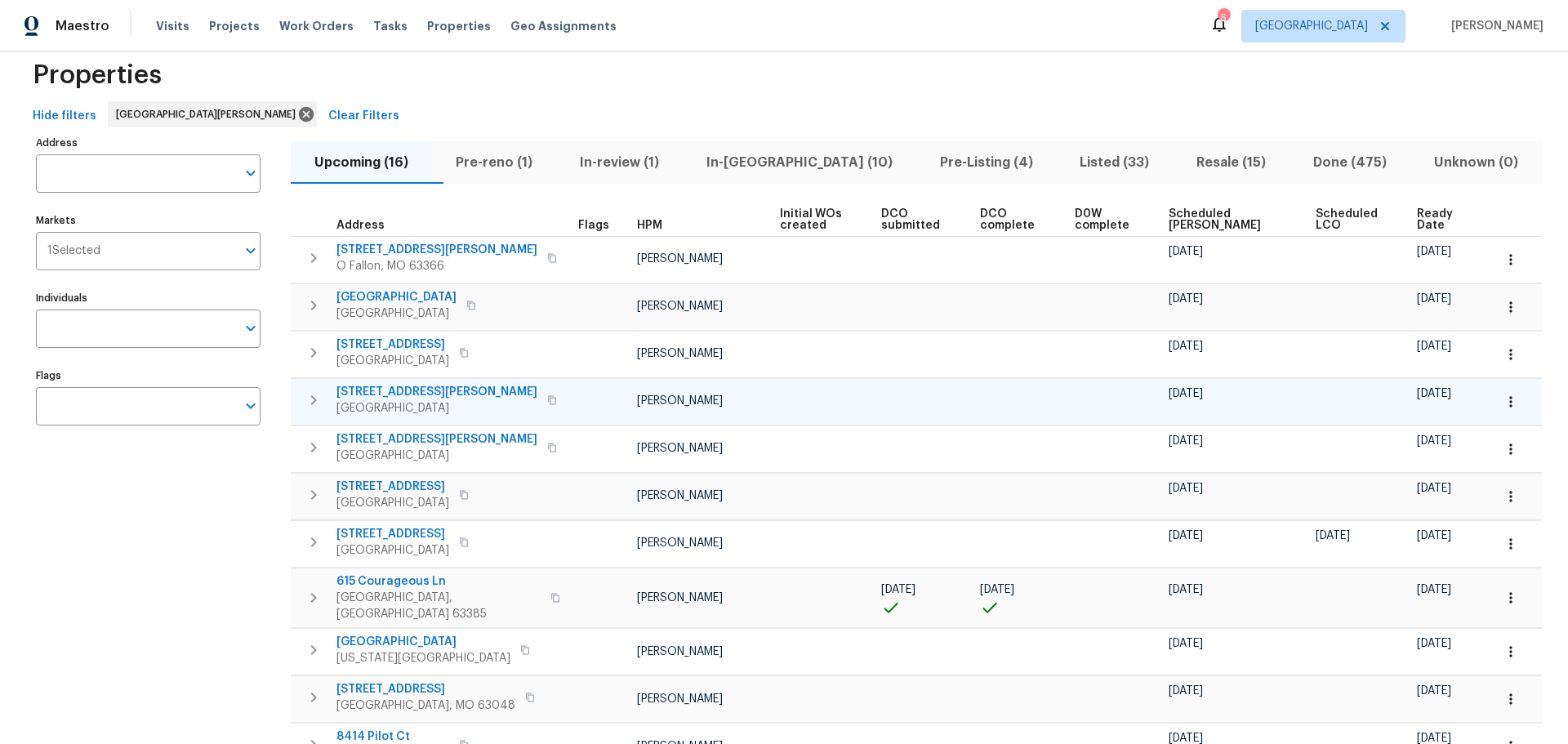
scroll to position [0, 0]
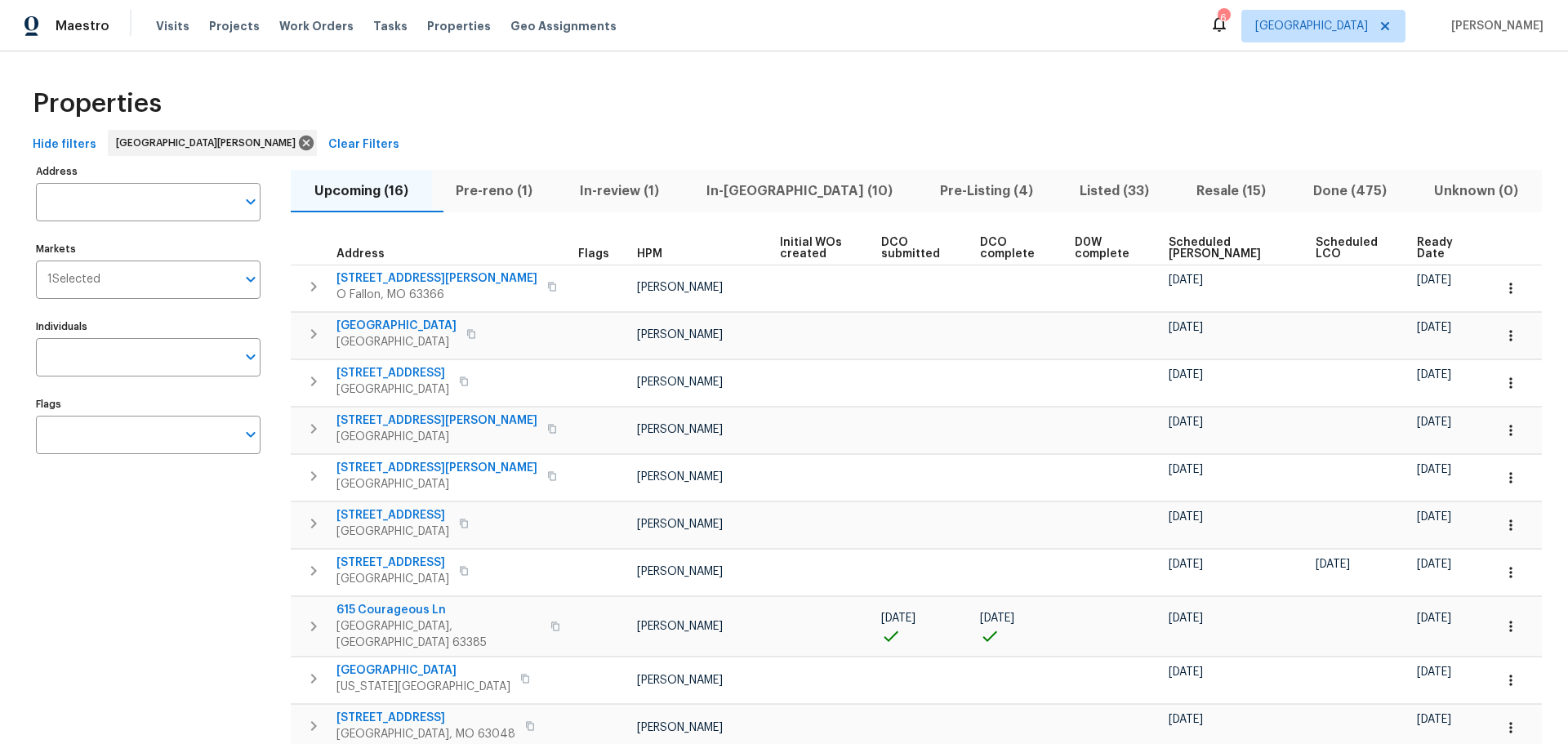
click at [753, 187] on span "In-[GEOGRAPHIC_DATA] (10)" at bounding box center [800, 191] width 214 height 22
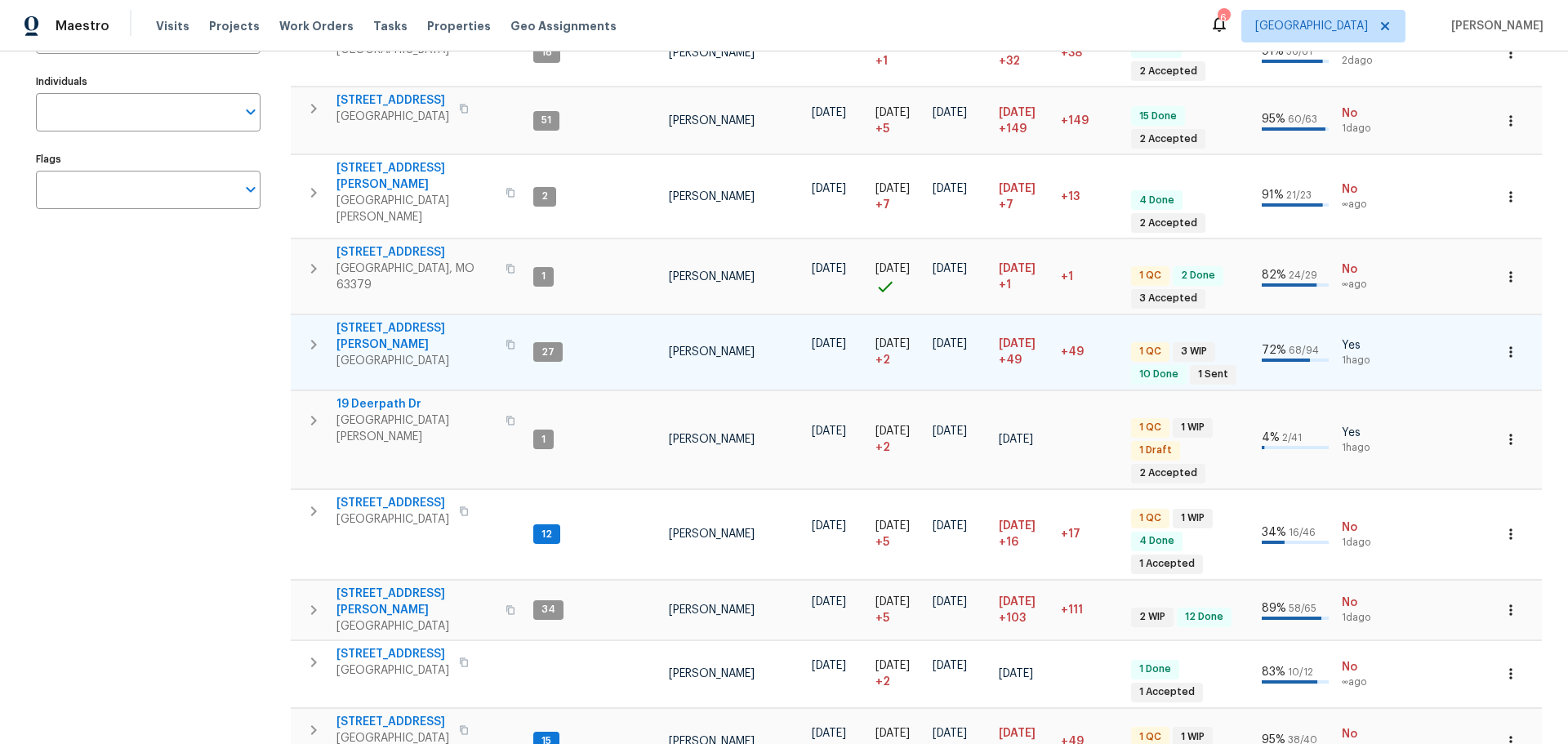
scroll to position [313, 0]
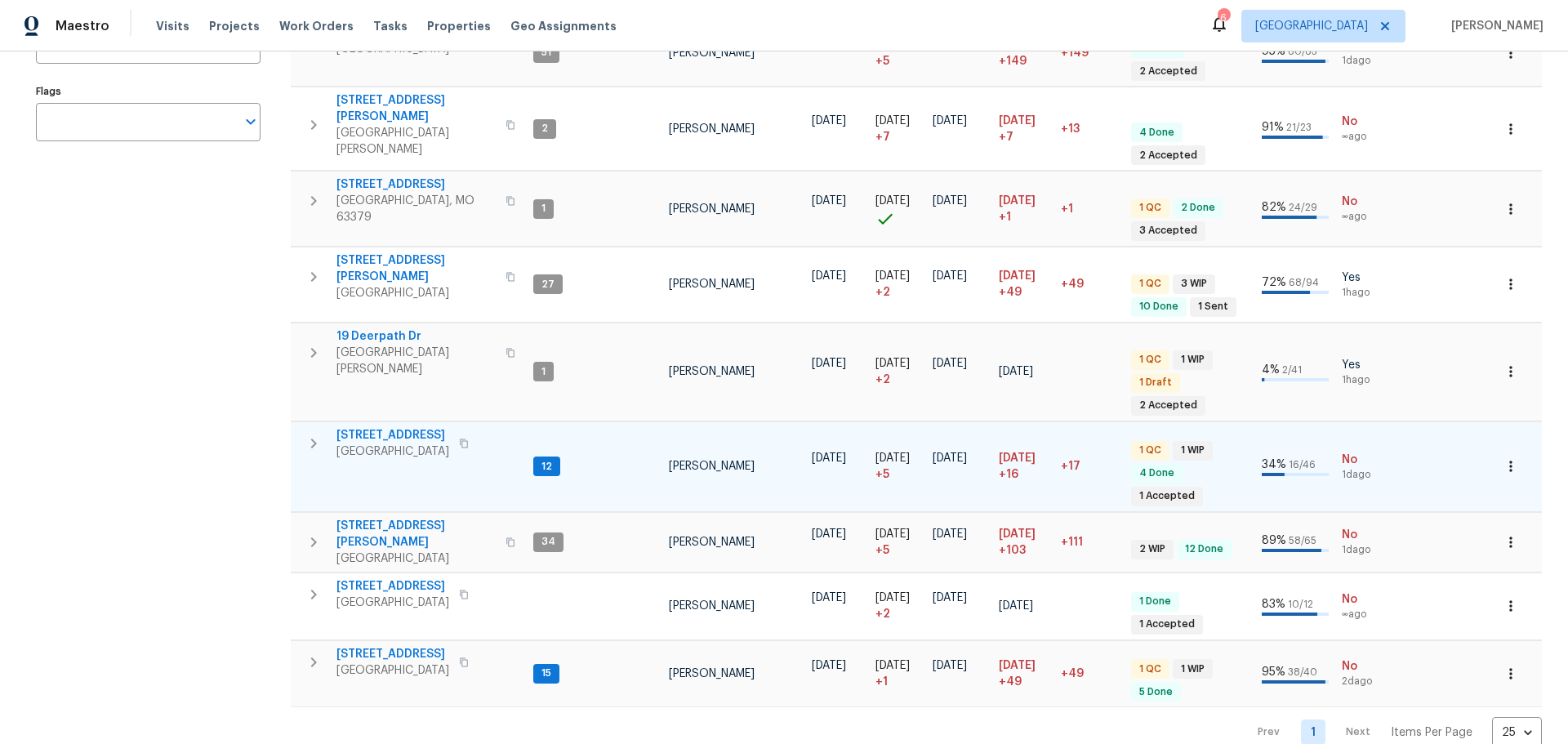
click at [362, 427] on span "[STREET_ADDRESS]" at bounding box center [392, 435] width 112 height 16
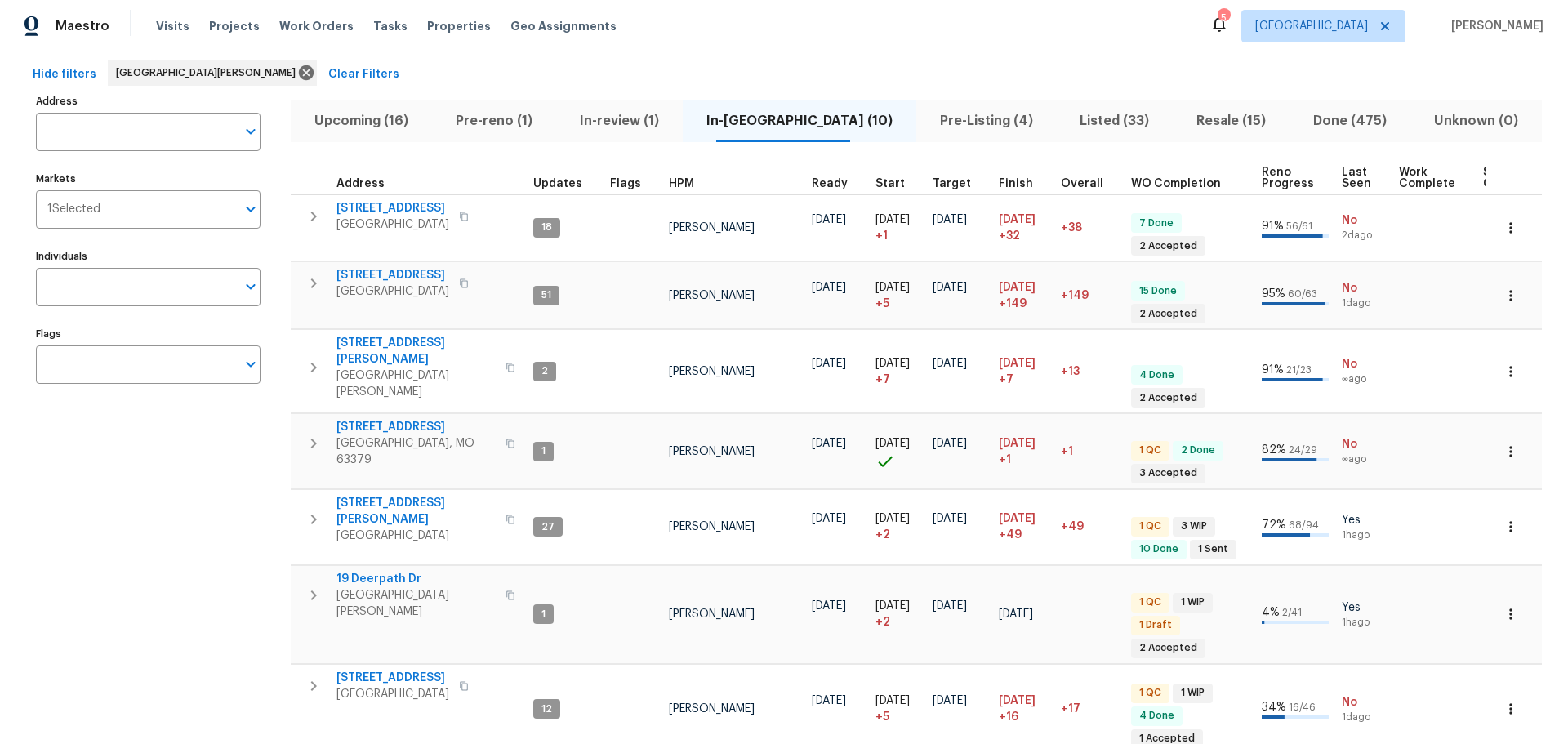
scroll to position [0, 0]
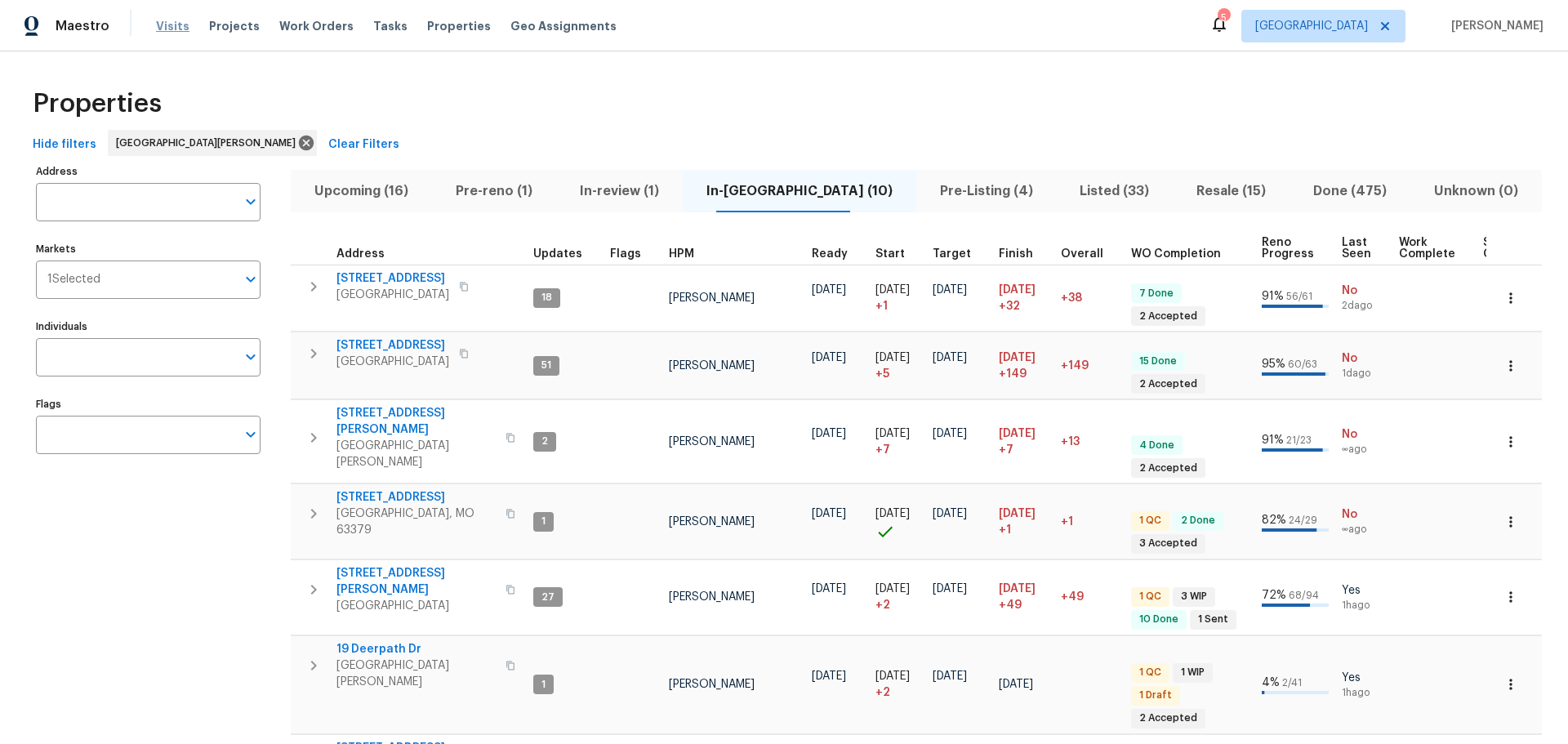
click at [160, 27] on span "Visits" at bounding box center [173, 26] width 34 height 16
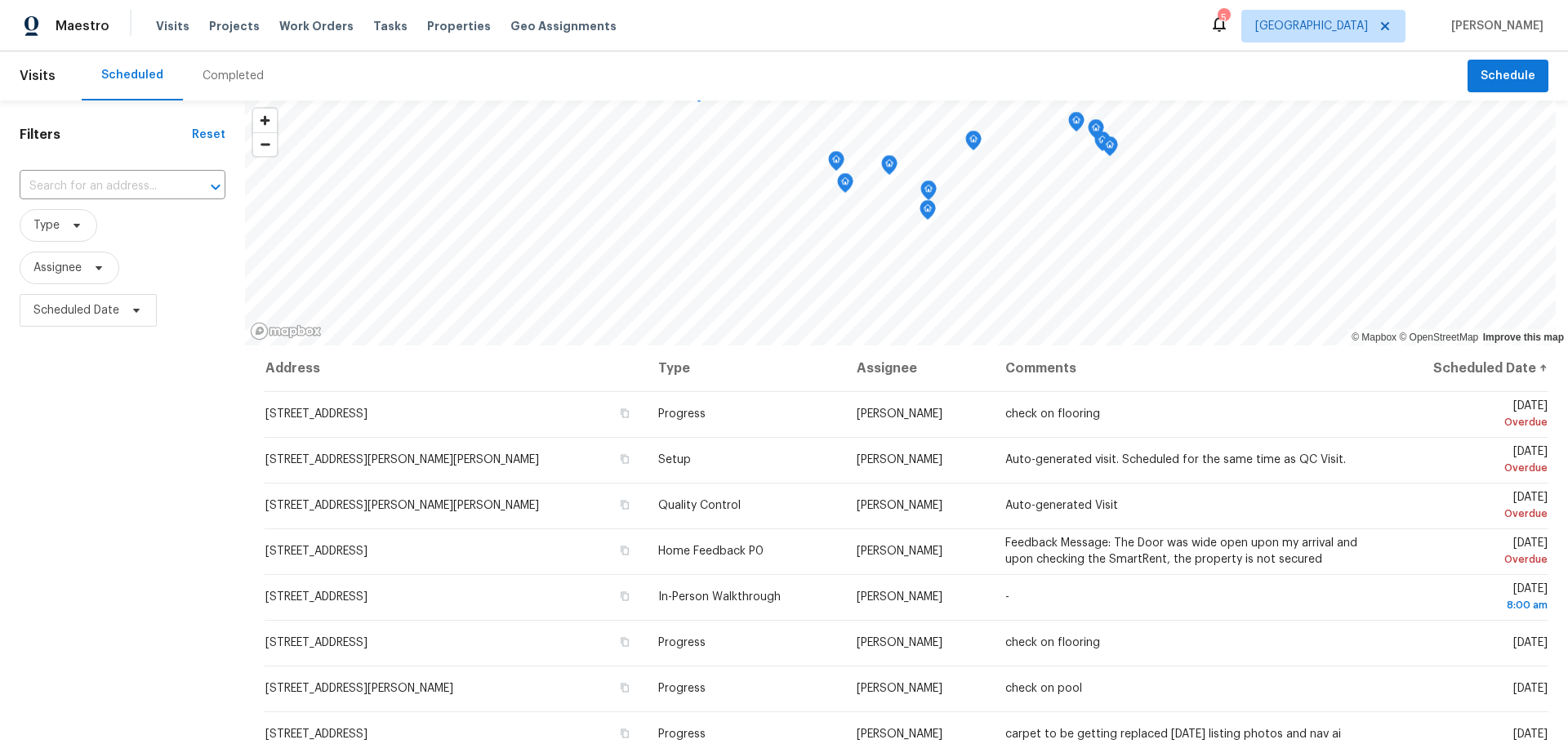
click at [222, 73] on div "Completed" at bounding box center [232, 75] width 61 height 16
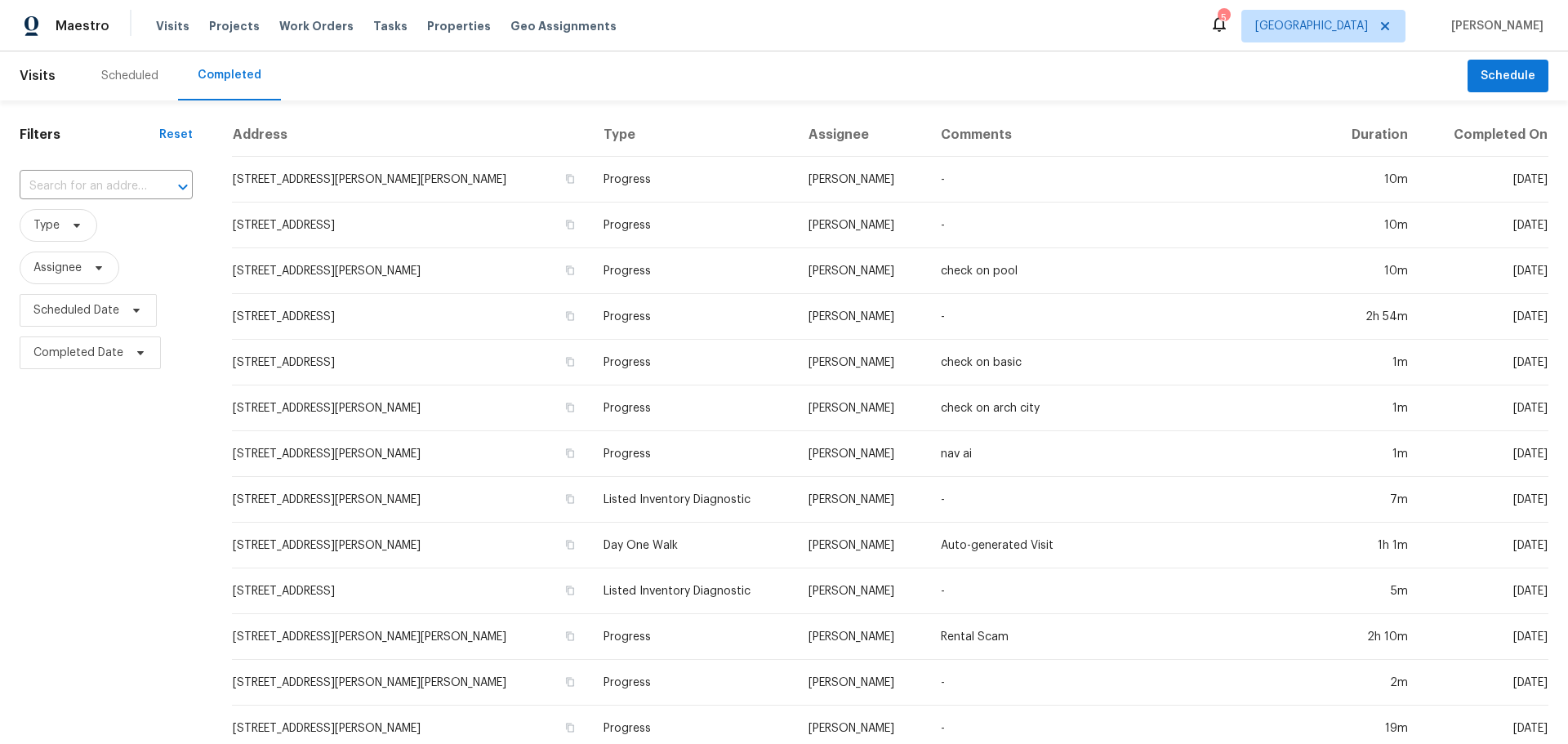
click at [142, 81] on div "Scheduled" at bounding box center [130, 75] width 57 height 16
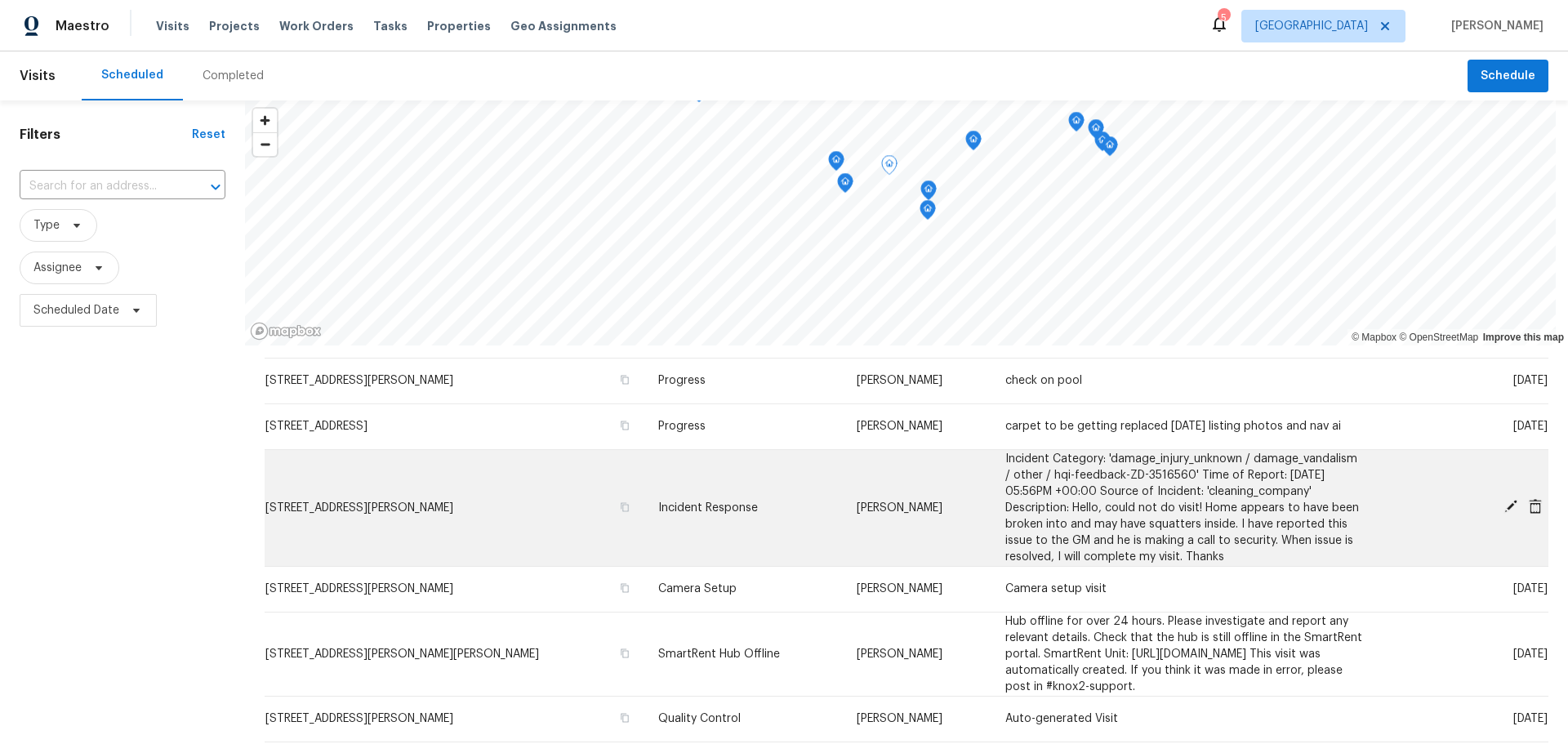
scroll to position [409, 0]
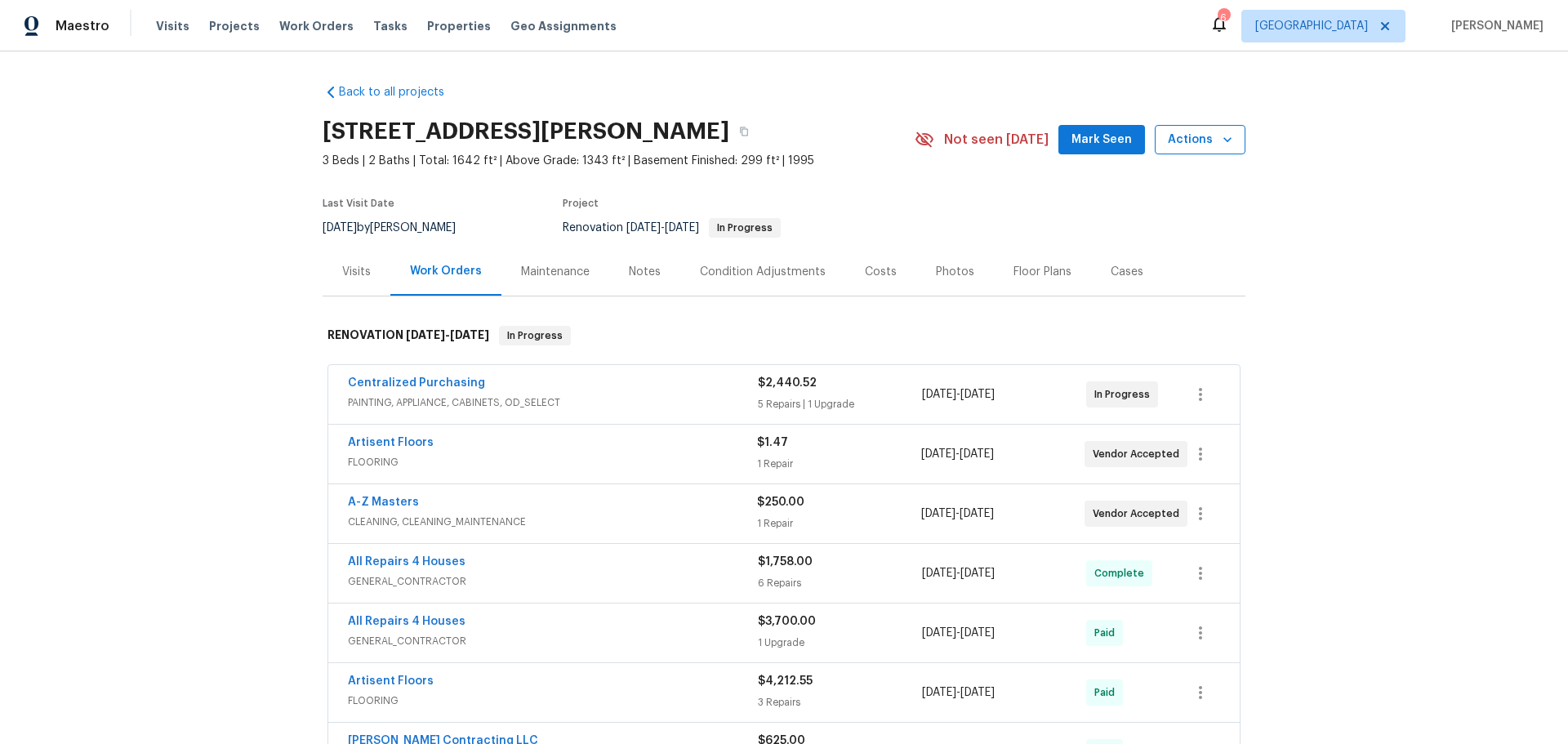
click at [1232, 138] on button "Actions" at bounding box center [1200, 140] width 91 height 30
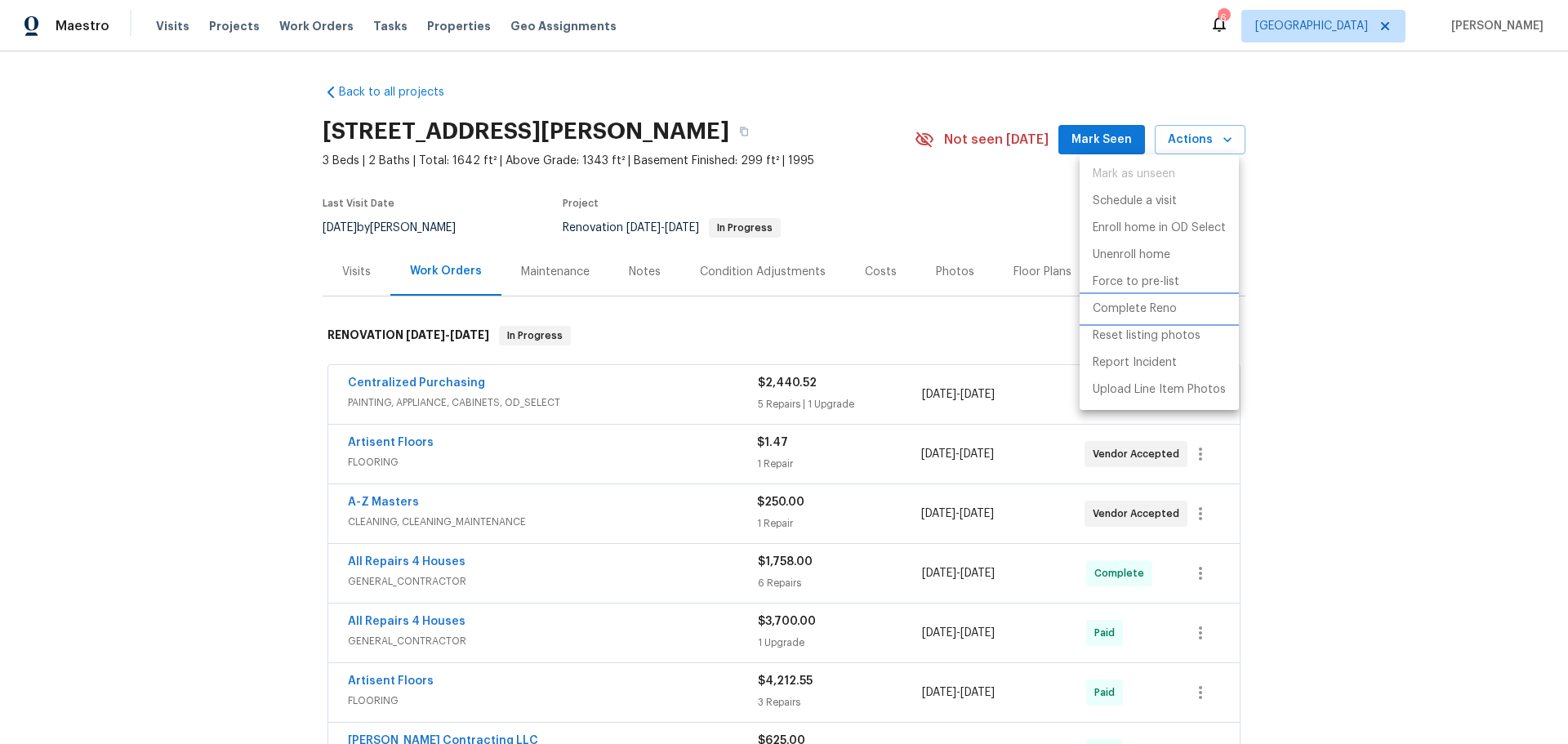
click at [1183, 315] on li "Complete Reno" at bounding box center [1159, 308] width 159 height 27
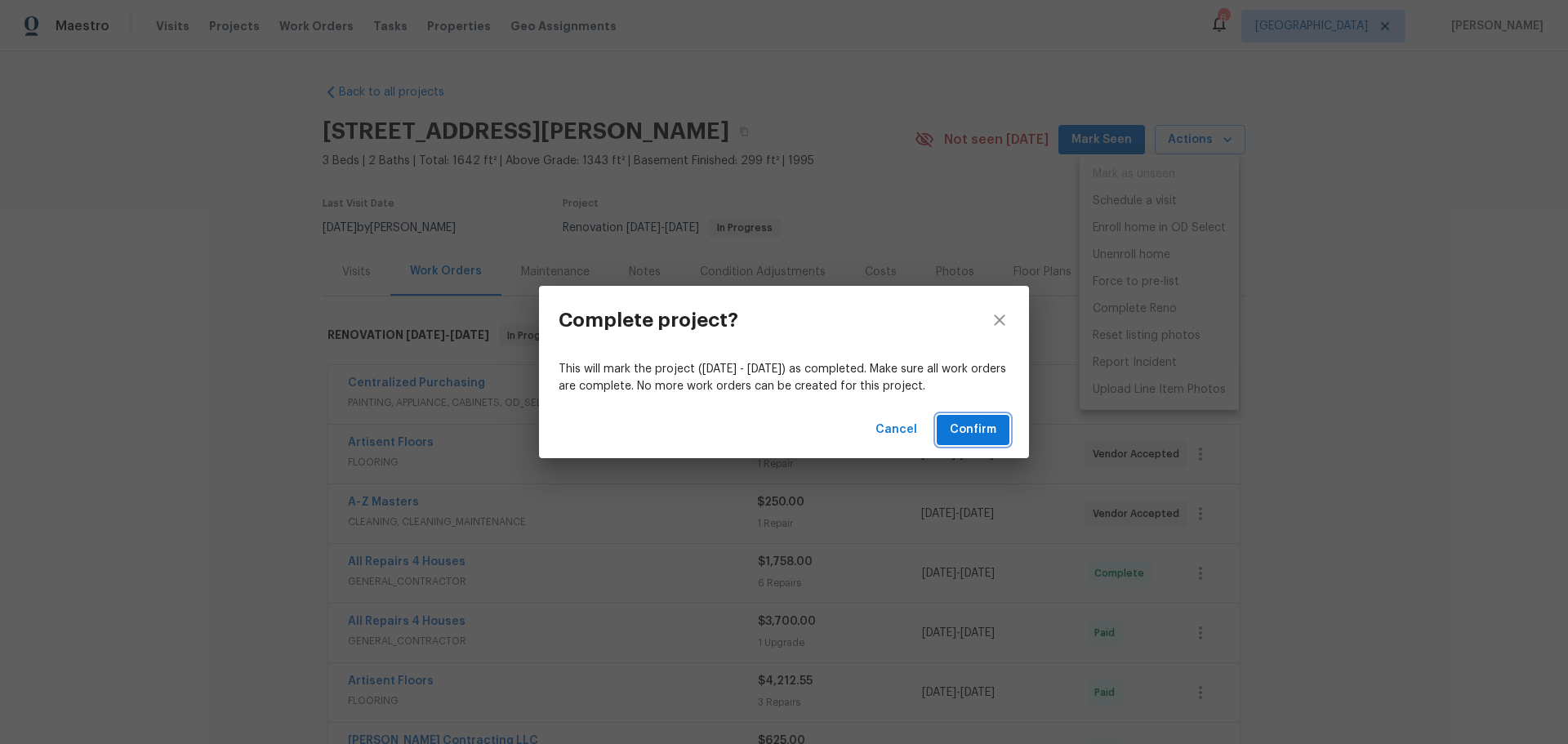
click at [1006, 420] on button "Confirm" at bounding box center [973, 429] width 73 height 30
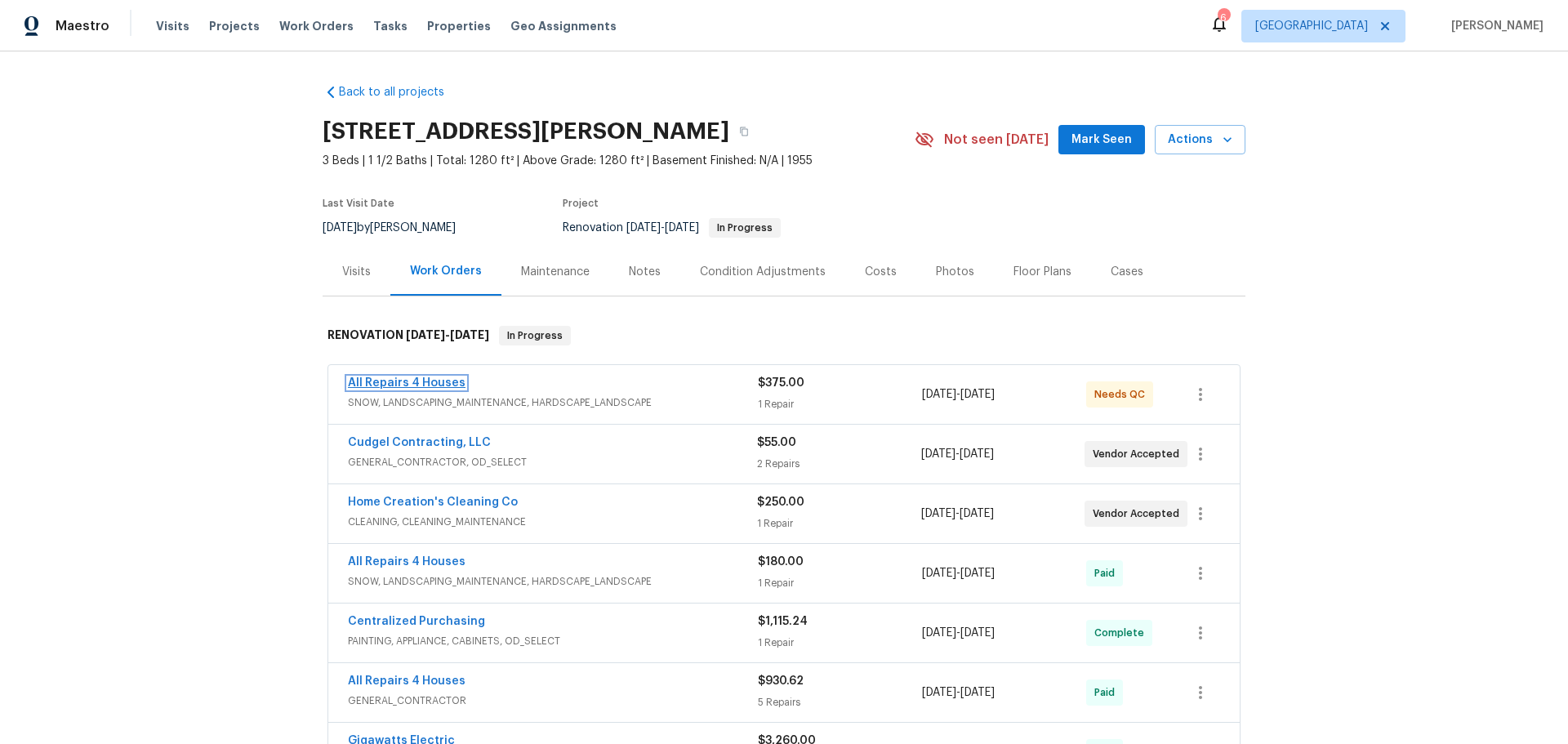
click at [422, 385] on link "All Repairs 4 Houses" at bounding box center [407, 383] width 117 height 11
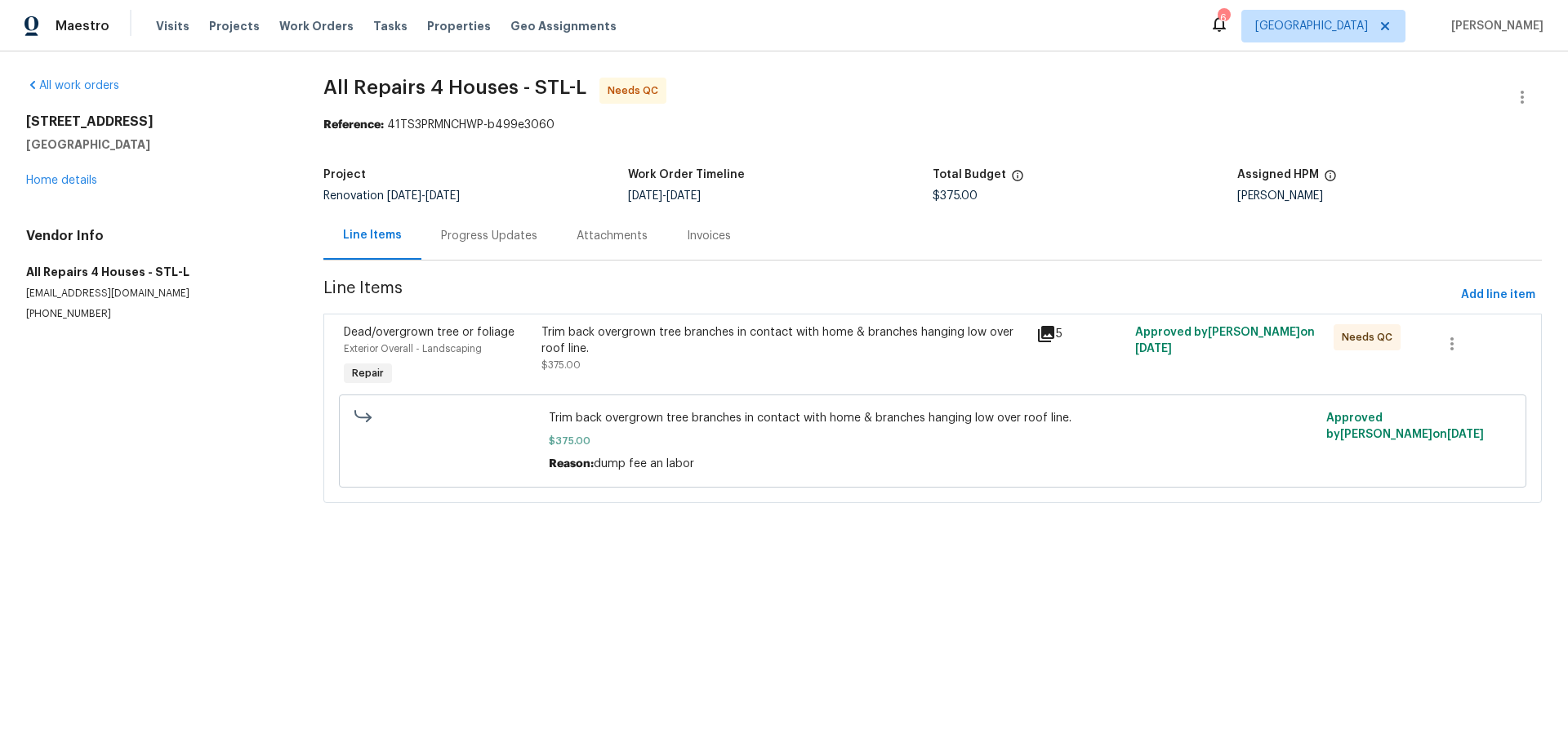
click at [724, 365] on div "Trim back overgrown tree branches in contact with home & branches hanging low o…" at bounding box center [784, 348] width 485 height 49
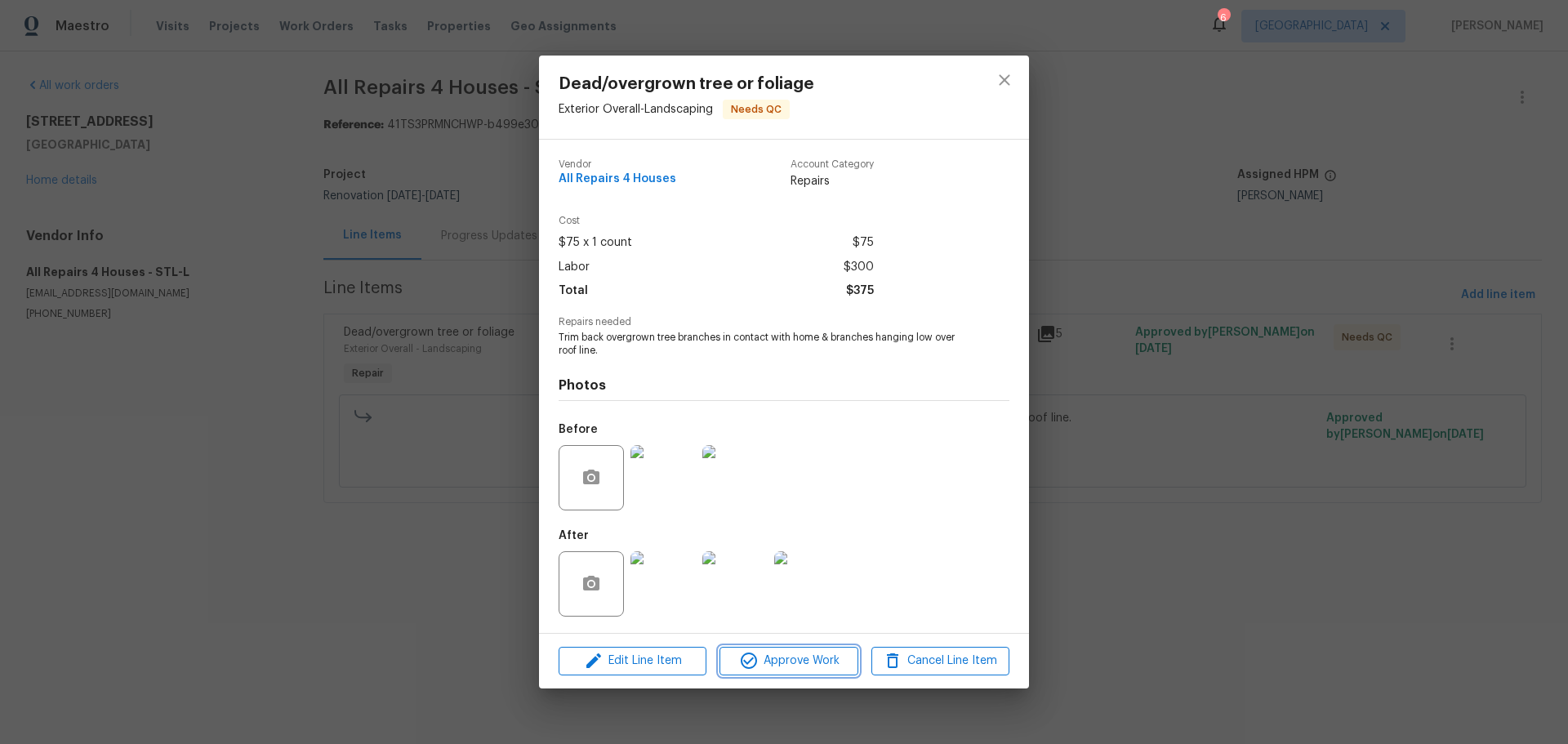
click at [792, 665] on span "Approve Work" at bounding box center [788, 661] width 128 height 21
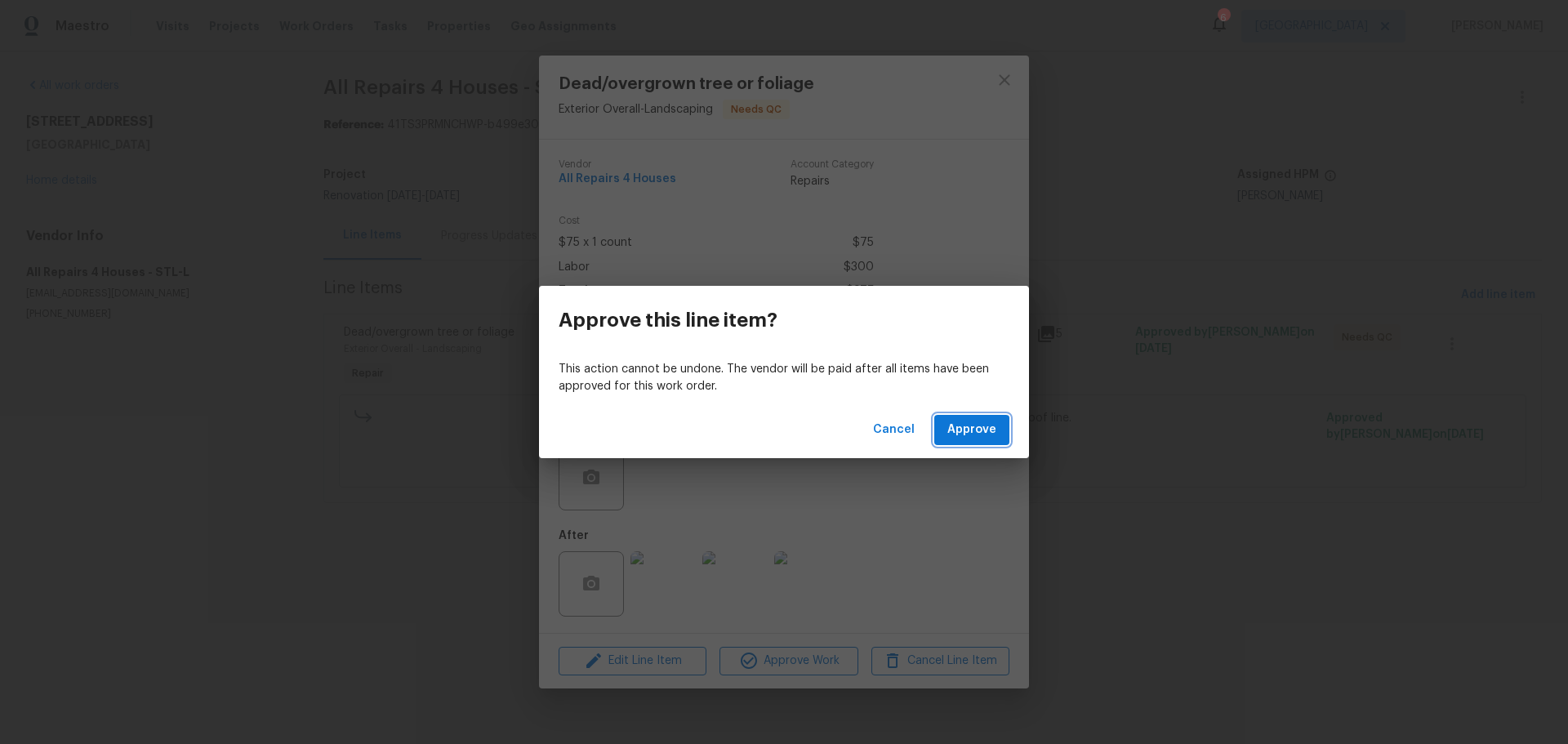
click at [970, 427] on span "Approve" at bounding box center [972, 430] width 49 height 21
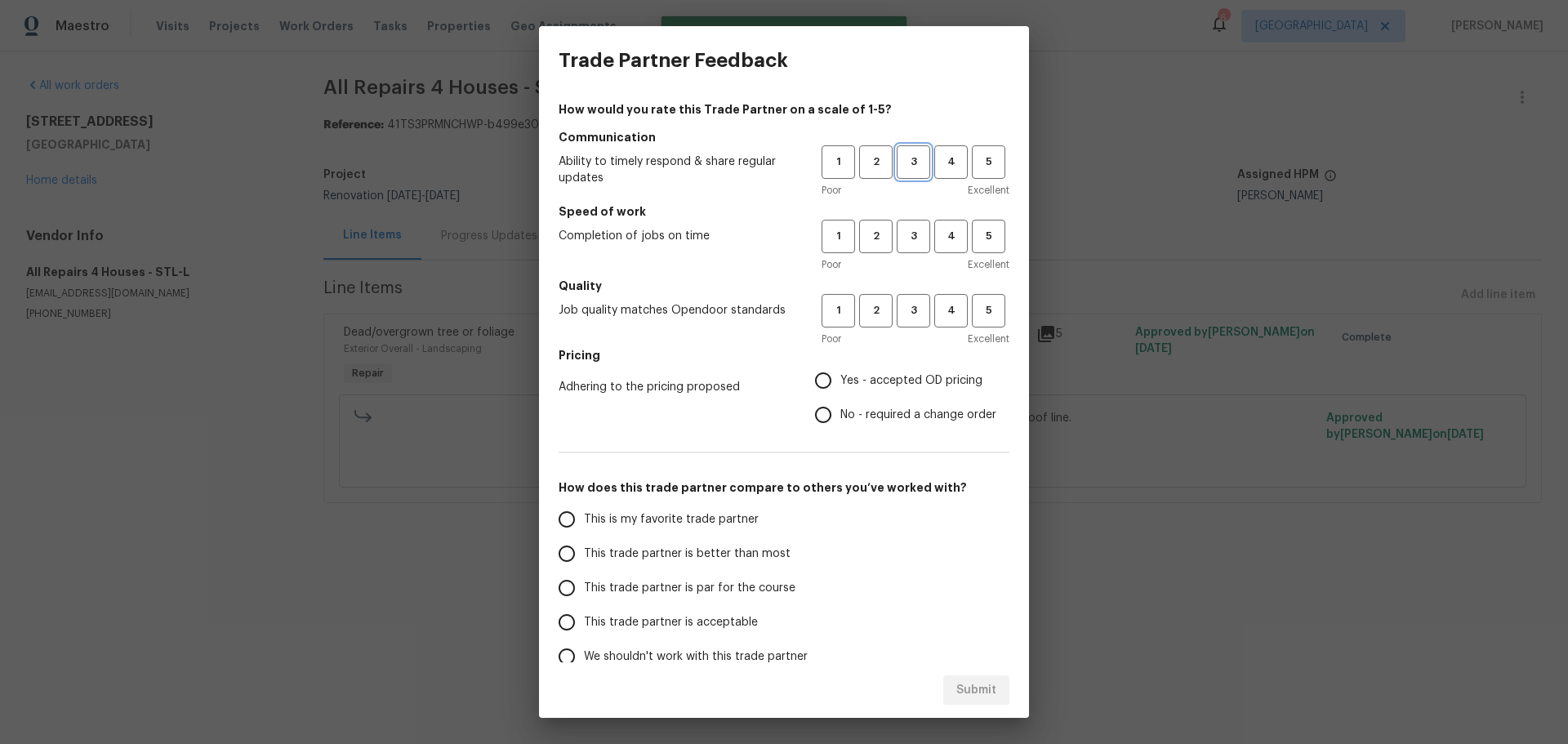
click at [905, 162] on span "3" at bounding box center [913, 162] width 30 height 19
click at [898, 238] on span "3" at bounding box center [913, 237] width 30 height 19
drag, startPoint x: 893, startPoint y: 308, endPoint x: 876, endPoint y: 372, distance: 66.2
click at [898, 309] on span "3" at bounding box center [913, 311] width 30 height 19
click at [874, 382] on span "Yes - accepted OD pricing" at bounding box center [911, 381] width 142 height 17
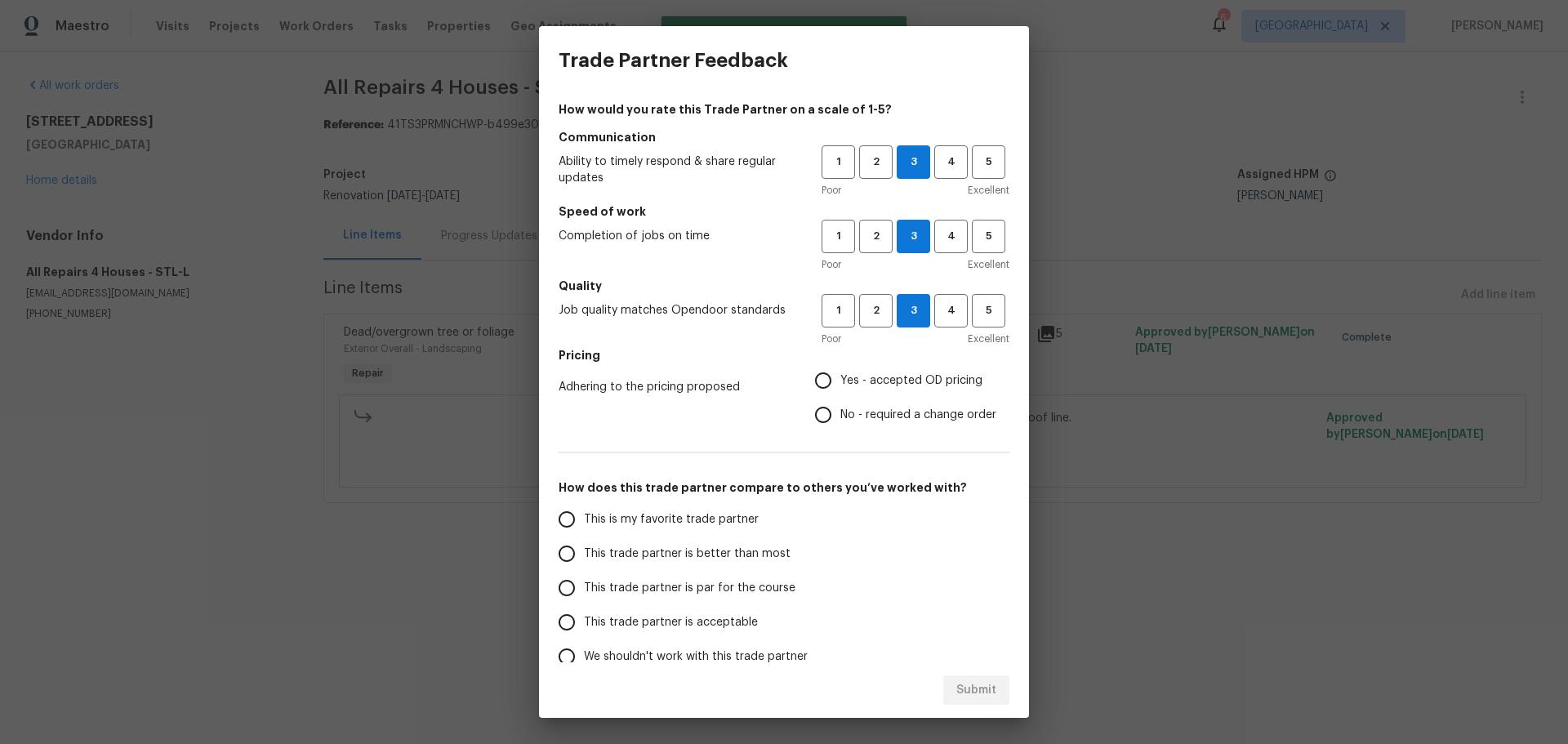
click at [841, 382] on input "Yes - accepted OD pricing" at bounding box center [823, 381] width 35 height 35
radio input "true"
click at [728, 531] on label "This is my favorite trade partner" at bounding box center [678, 519] width 258 height 35
click at [584, 531] on input "This is my favorite trade partner" at bounding box center [567, 519] width 35 height 35
radio input "false"
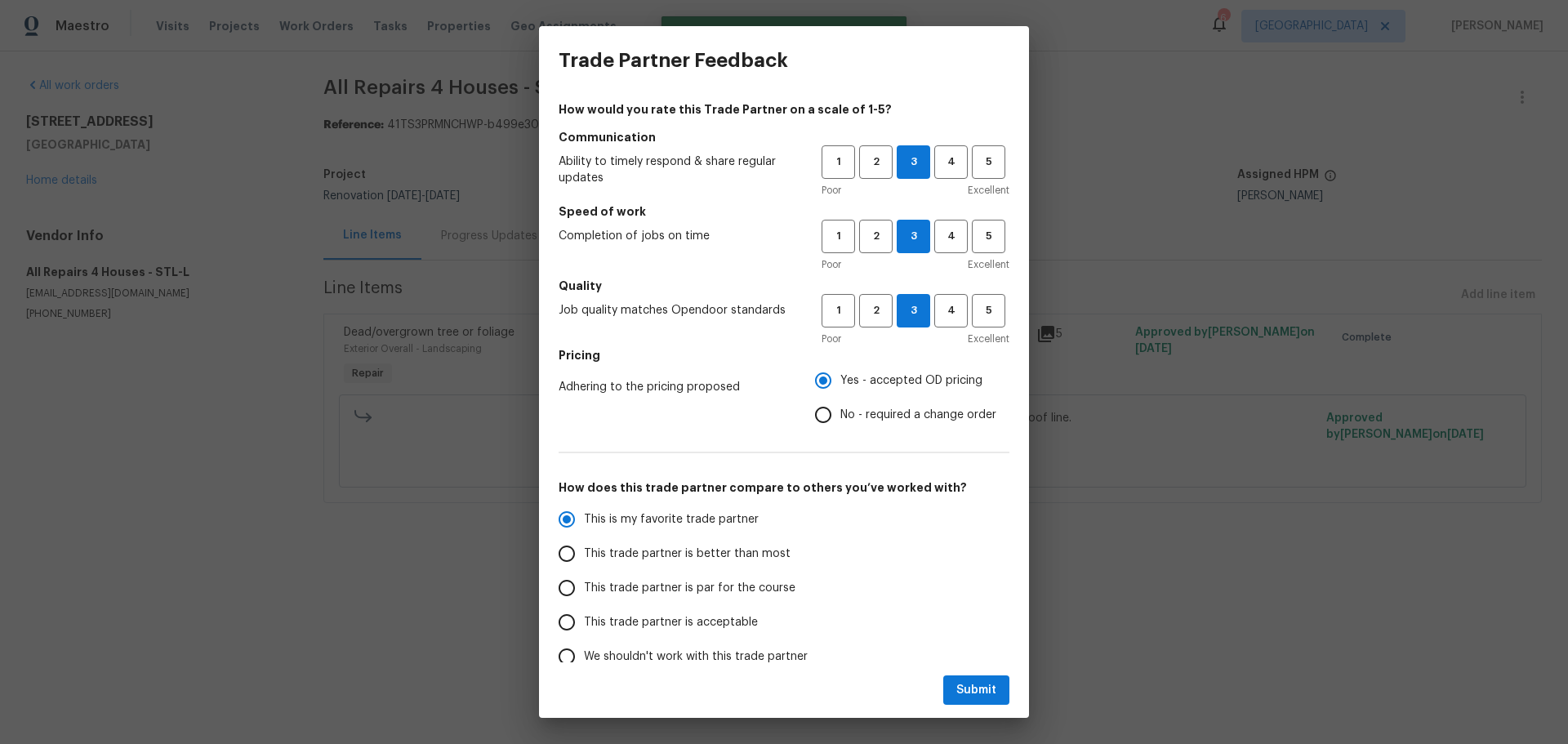
click at [735, 585] on span "This trade partner is par for the course" at bounding box center [689, 588] width 212 height 17
click at [584, 585] on input "This trade partner is par for the course" at bounding box center [567, 588] width 35 height 35
click at [957, 690] on span "Submit" at bounding box center [976, 690] width 40 height 21
radio input "true"
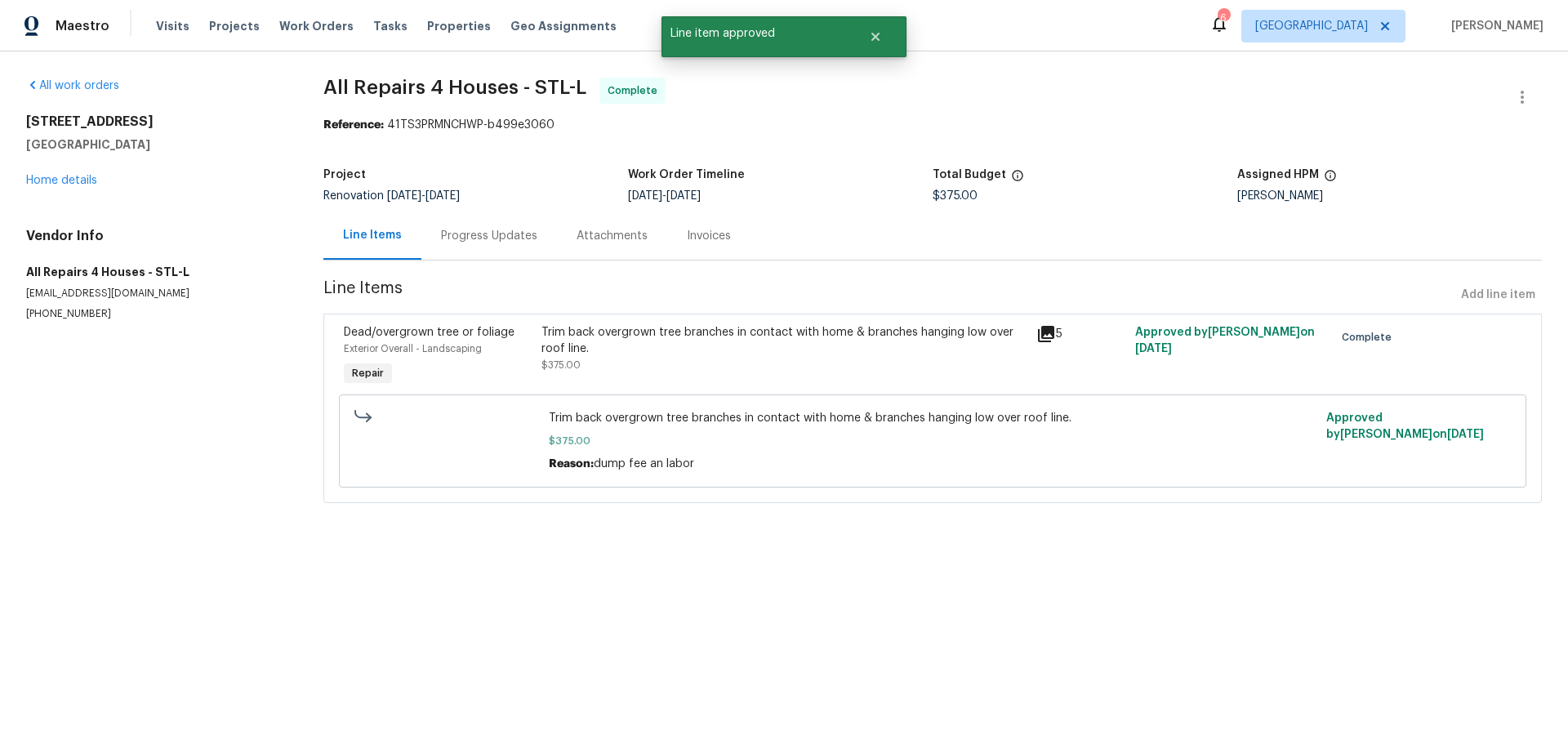
radio input "false"
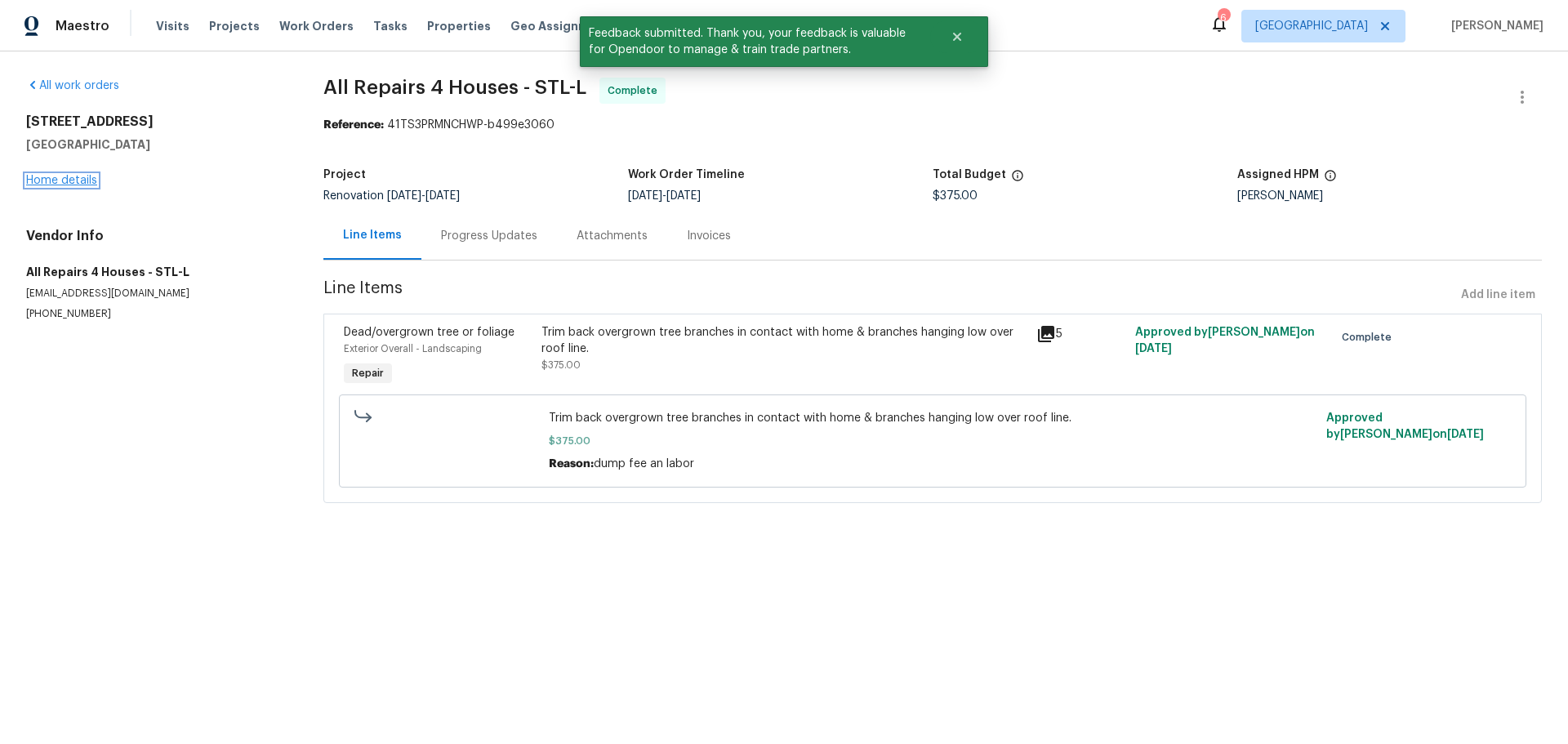
click at [60, 179] on link "Home details" at bounding box center [61, 180] width 71 height 11
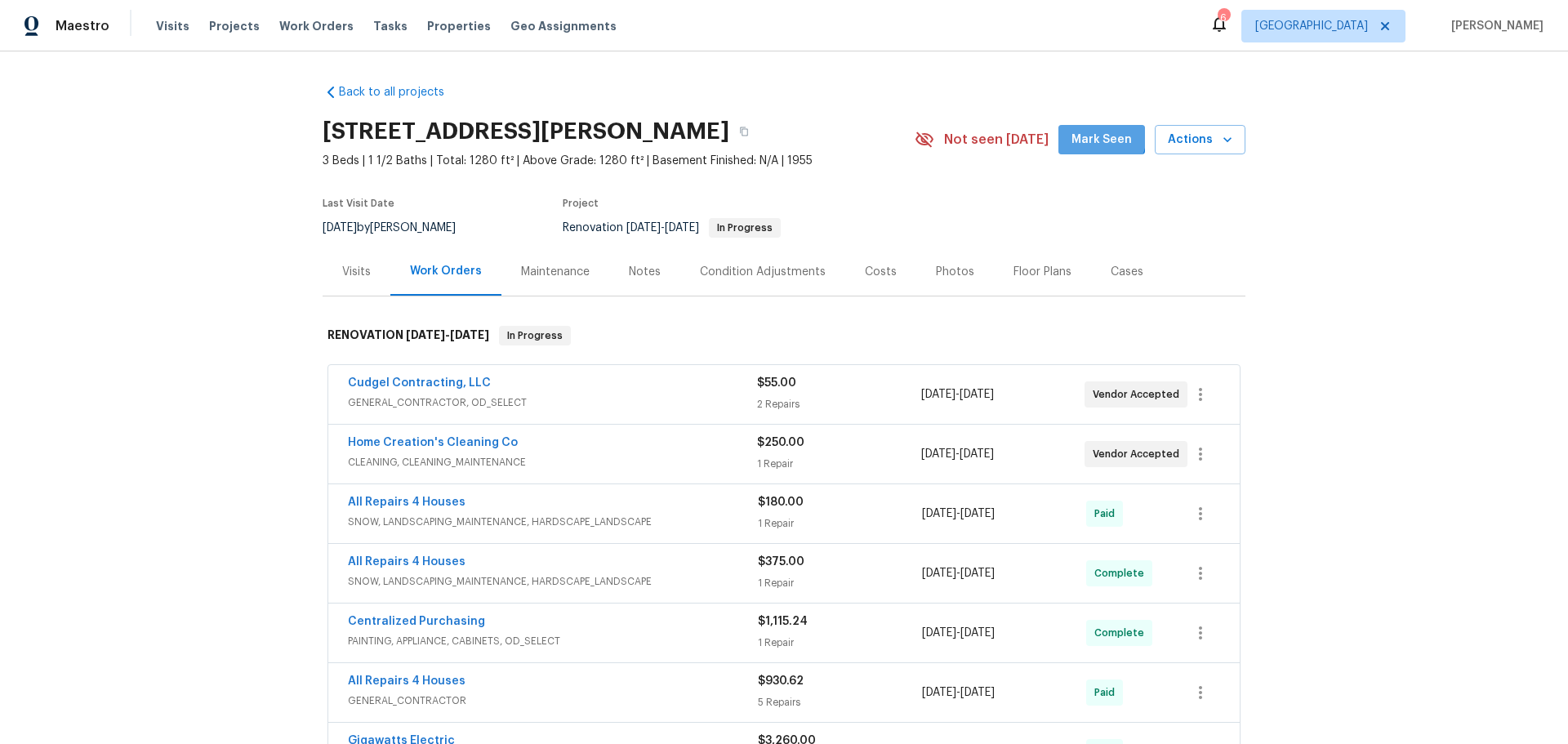
click at [1088, 134] on span "Mark Seen" at bounding box center [1101, 140] width 60 height 21
click at [454, 26] on span "Properties" at bounding box center [459, 26] width 64 height 16
click at [444, 383] on link "Cudgel Contracting, LLC" at bounding box center [419, 383] width 143 height 11
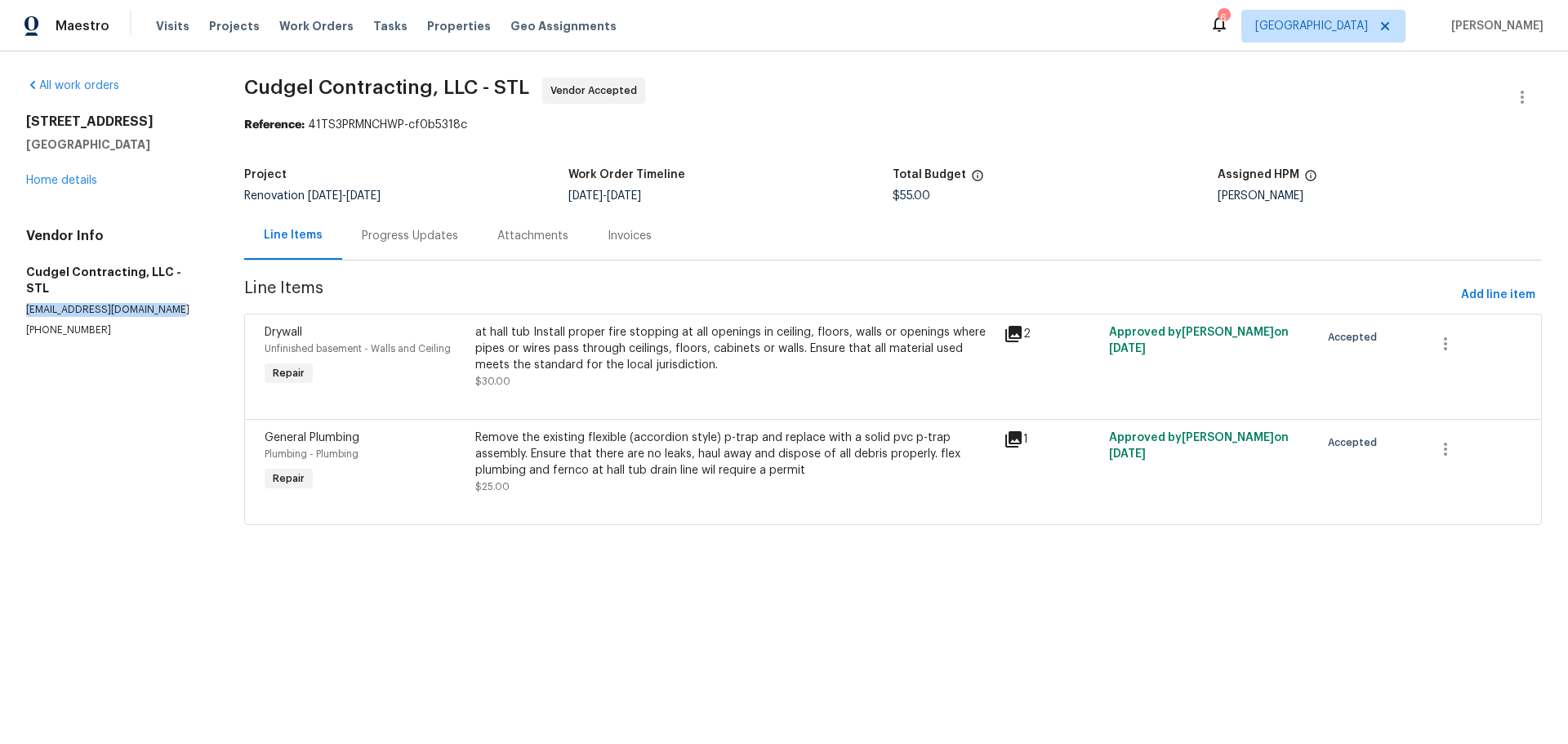
drag, startPoint x: 180, startPoint y: 295, endPoint x: 19, endPoint y: 298, distance: 161.0
click at [19, 298] on div "All work orders [STREET_ADDRESS][PERSON_NAME] Home details Vendor Info Cudgel C…" at bounding box center [784, 311] width 1568 height 519
copy p "[EMAIL_ADDRESS][DOMAIN_NAME]"
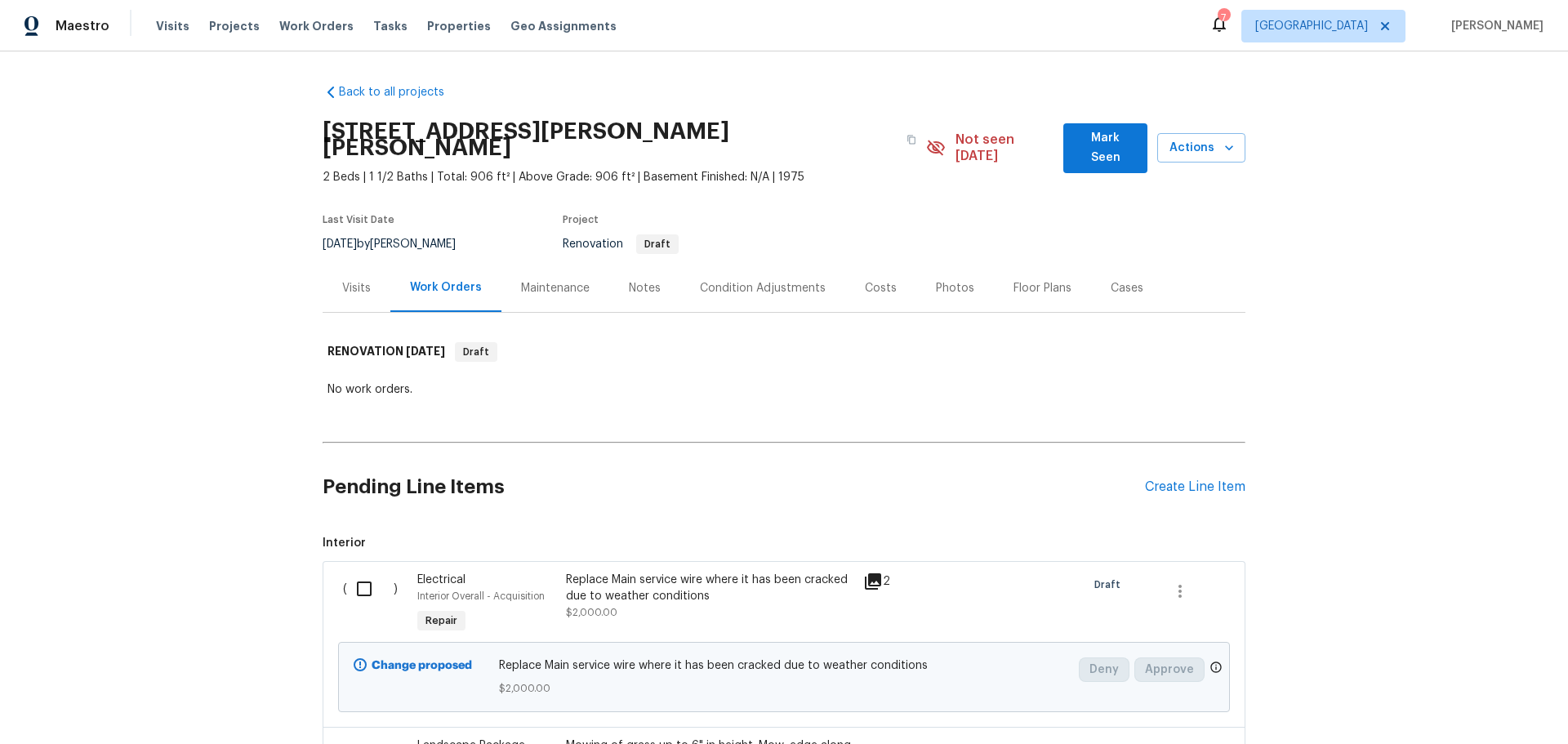
click at [809, 280] on div "Condition Adjustments" at bounding box center [763, 288] width 126 height 16
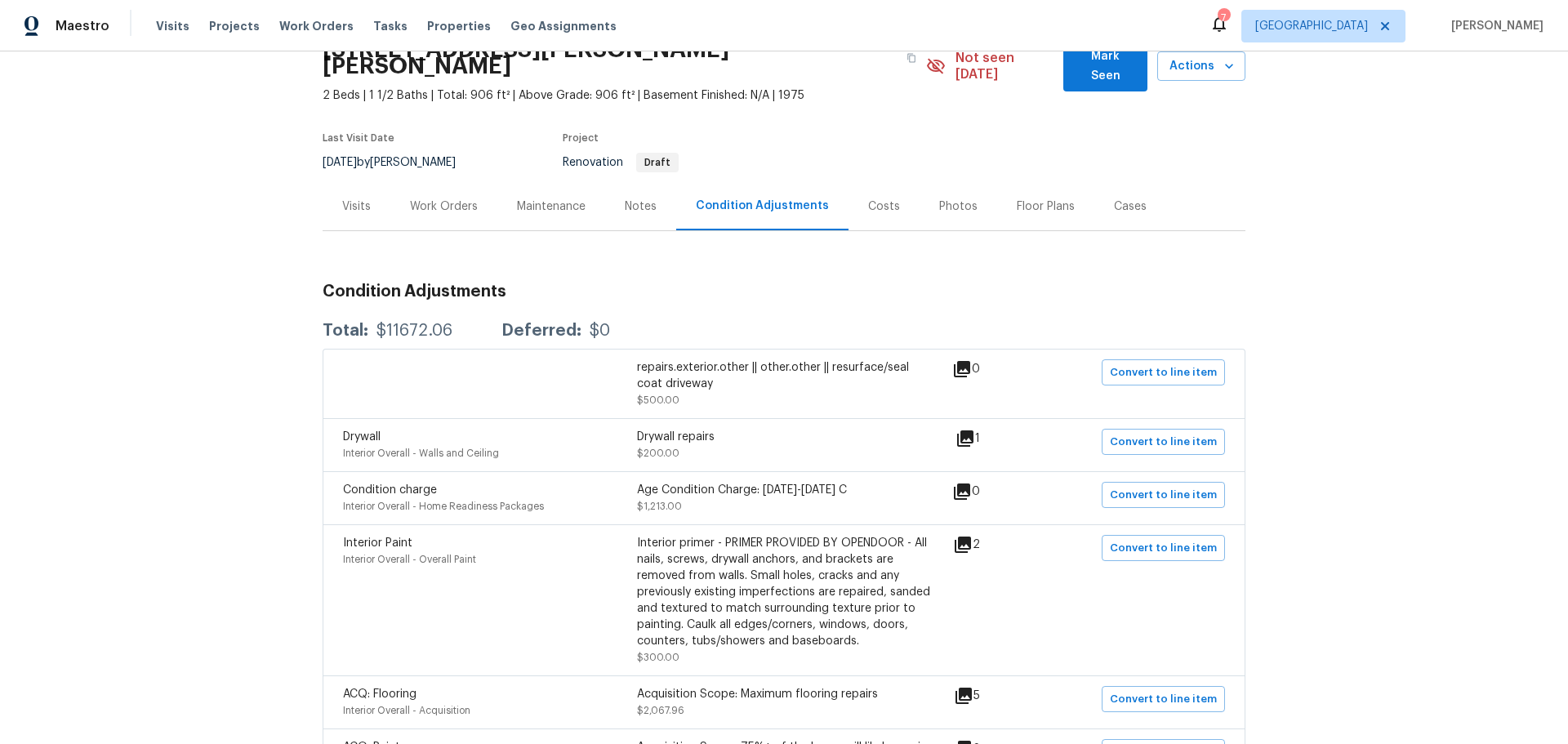
scroll to position [163, 0]
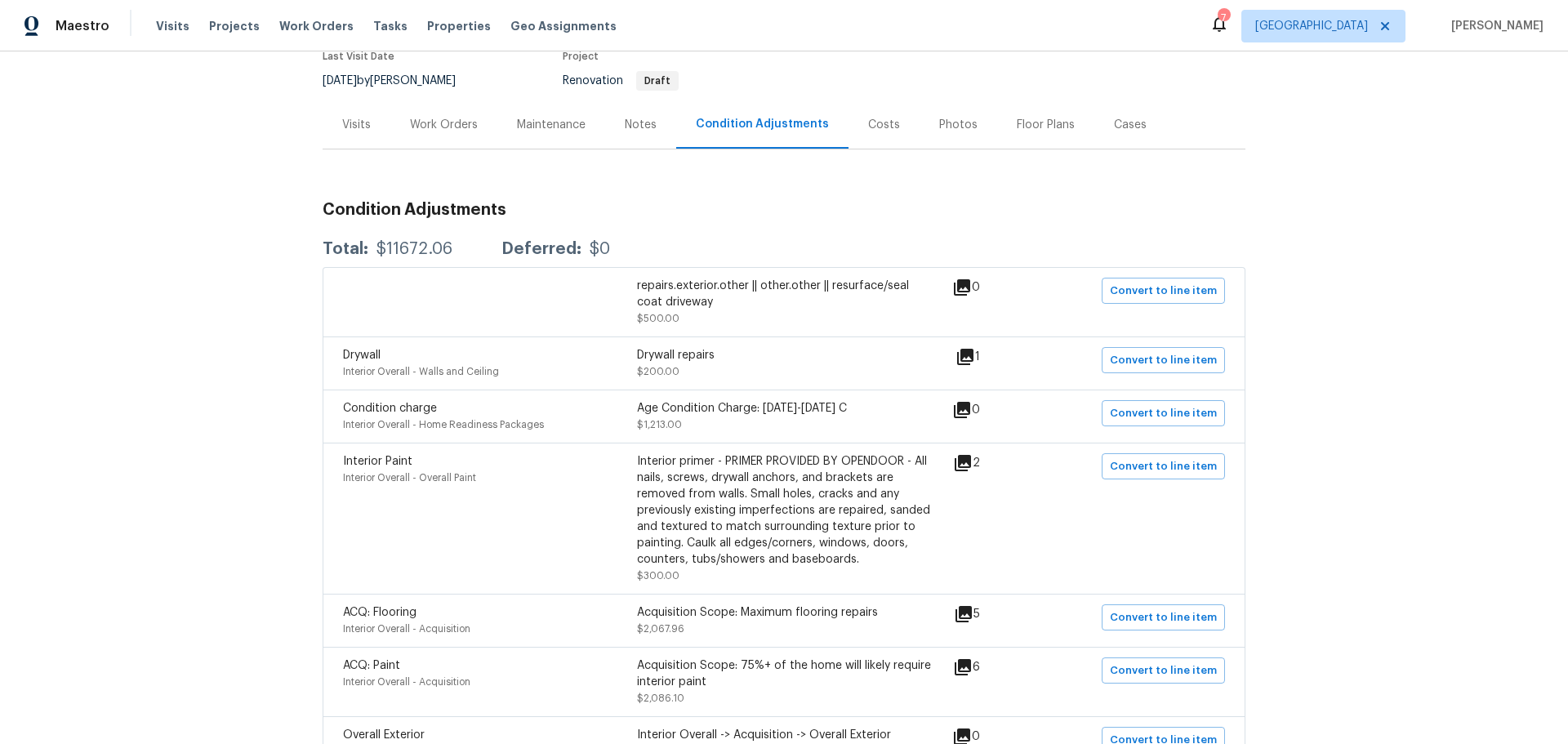
click at [877, 117] on div "Costs" at bounding box center [884, 124] width 32 height 16
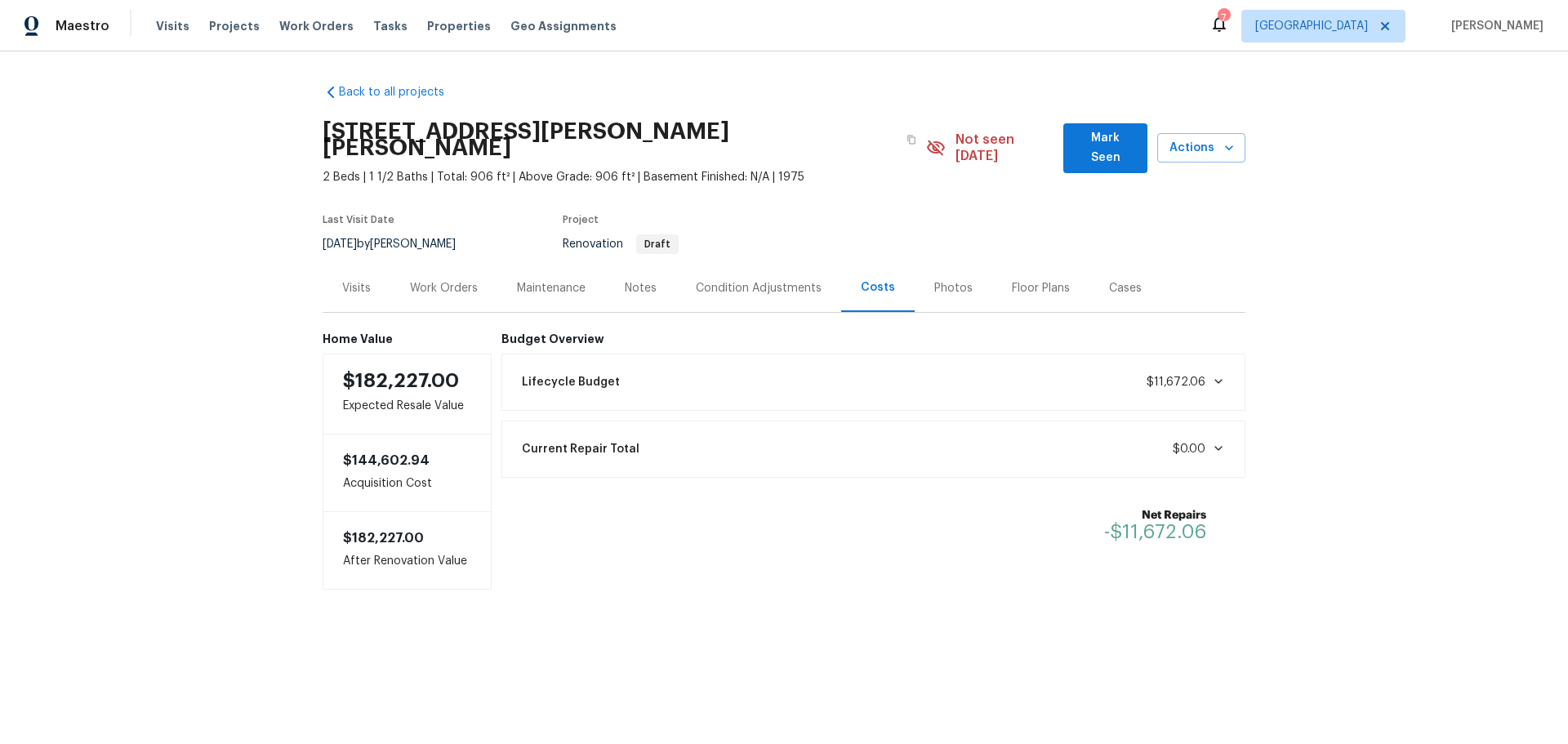
click at [680, 273] on div "Condition Adjustments" at bounding box center [759, 288] width 165 height 48
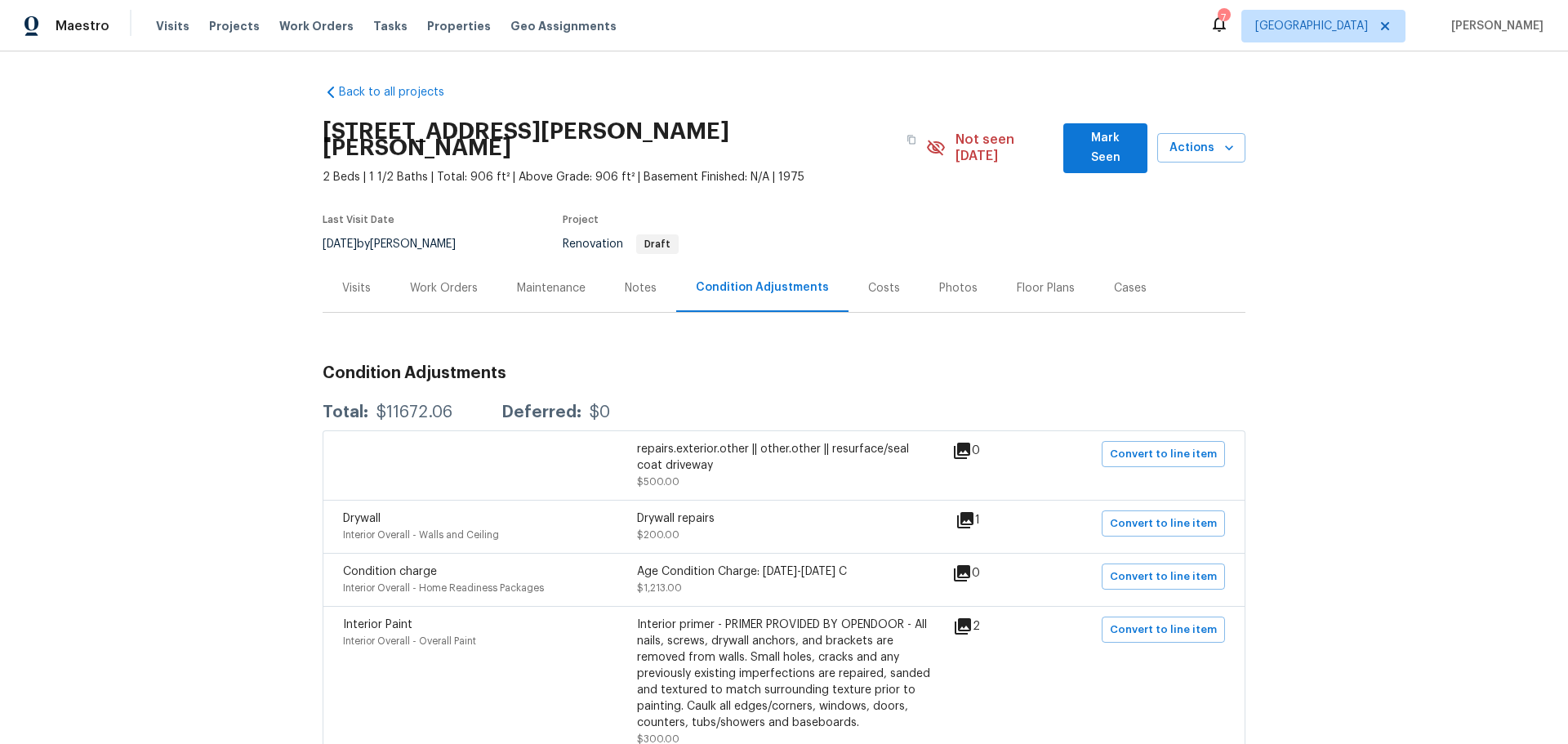
scroll to position [82, 0]
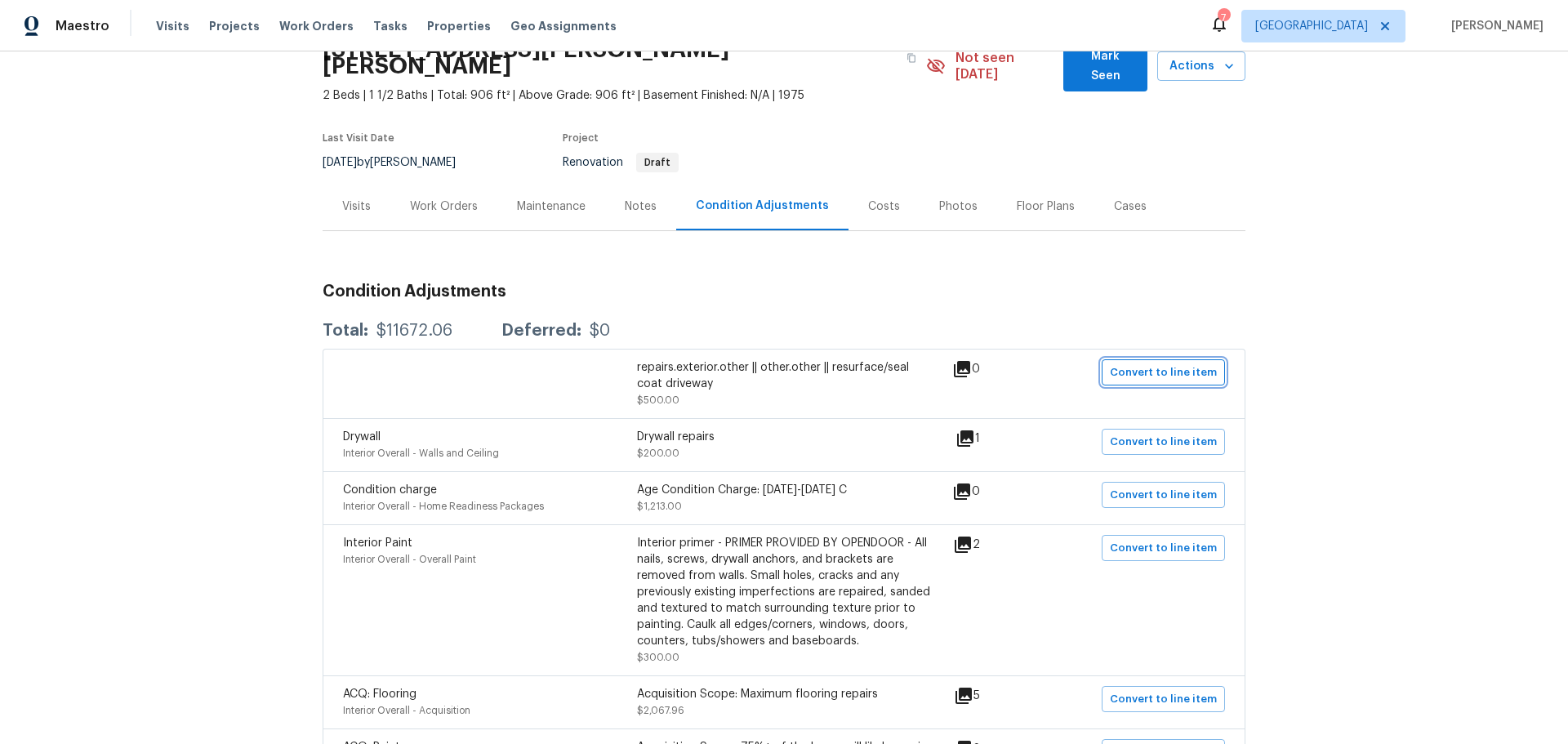
click at [1128, 365] on span "Convert to line item" at bounding box center [1164, 373] width 107 height 19
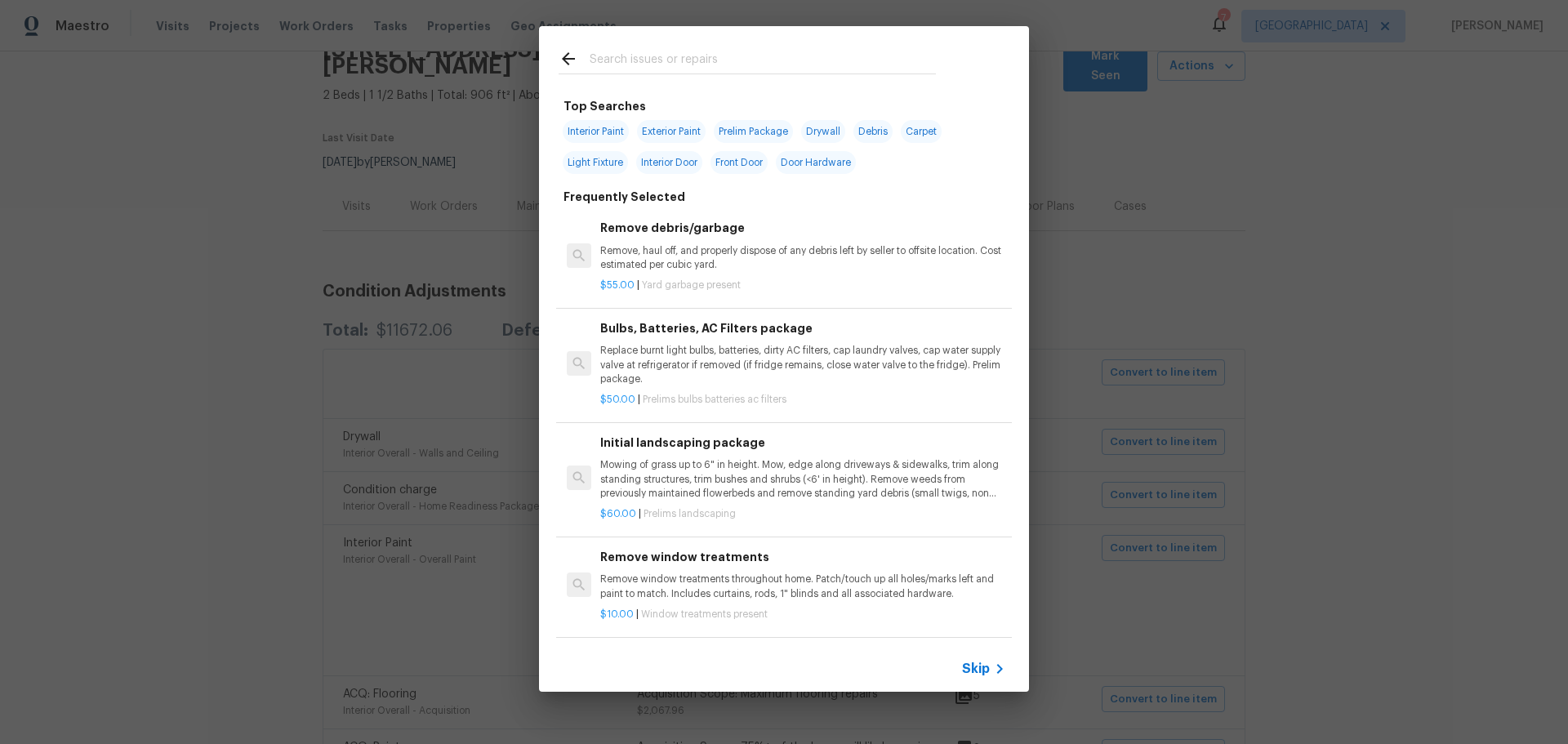
click at [566, 61] on icon at bounding box center [568, 58] width 13 height 13
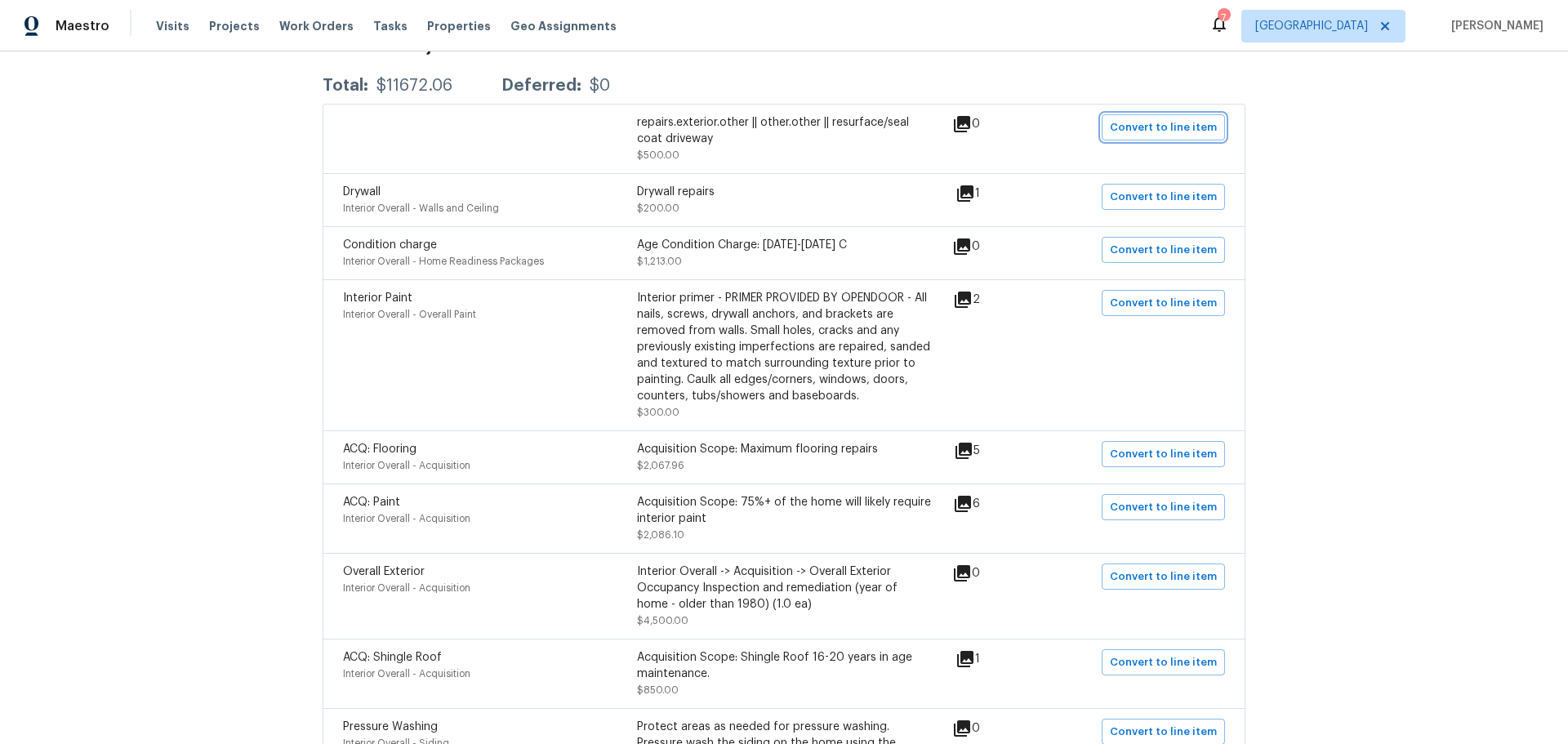
scroll to position [409, 0]
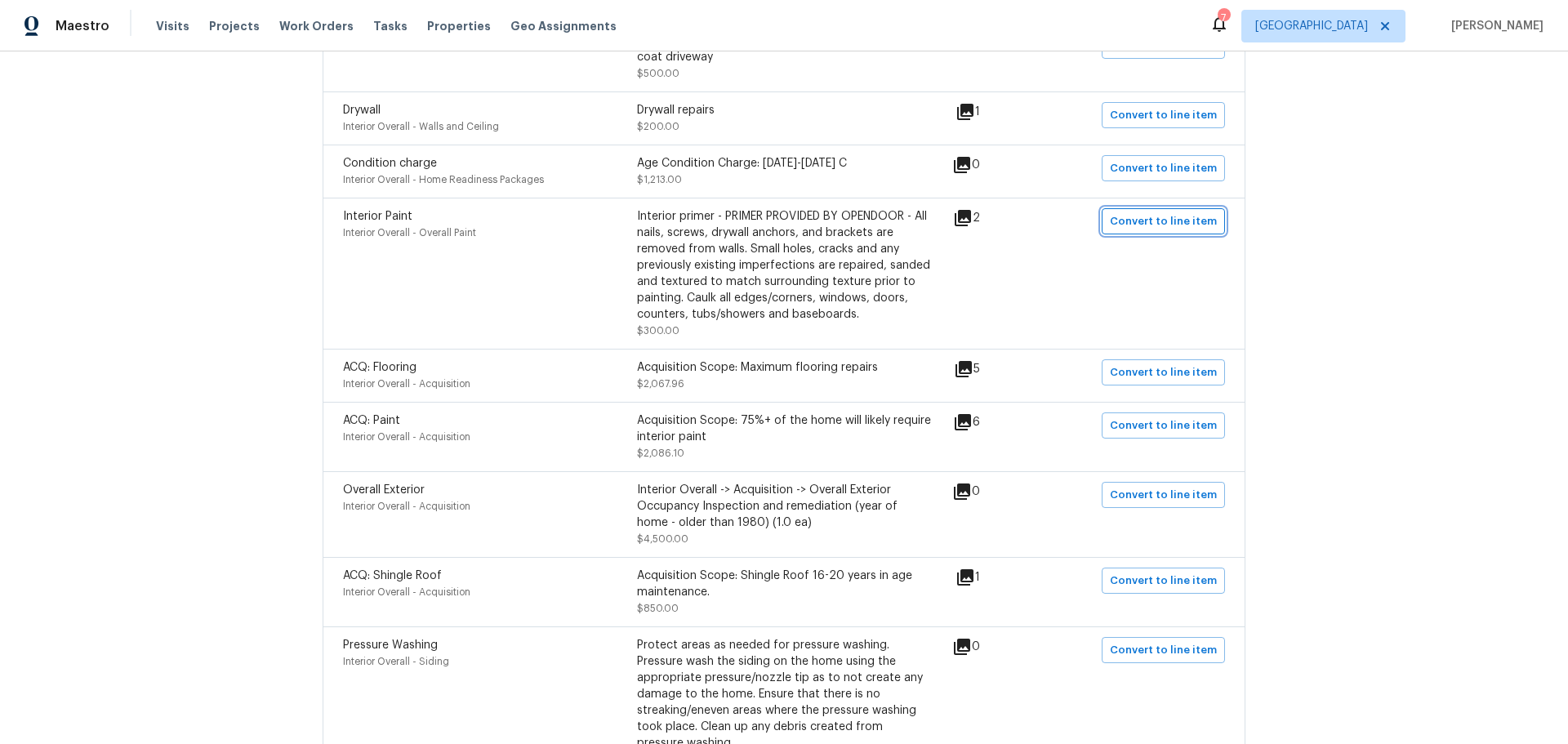
click at [1127, 213] on span "Convert to line item" at bounding box center [1164, 222] width 107 height 19
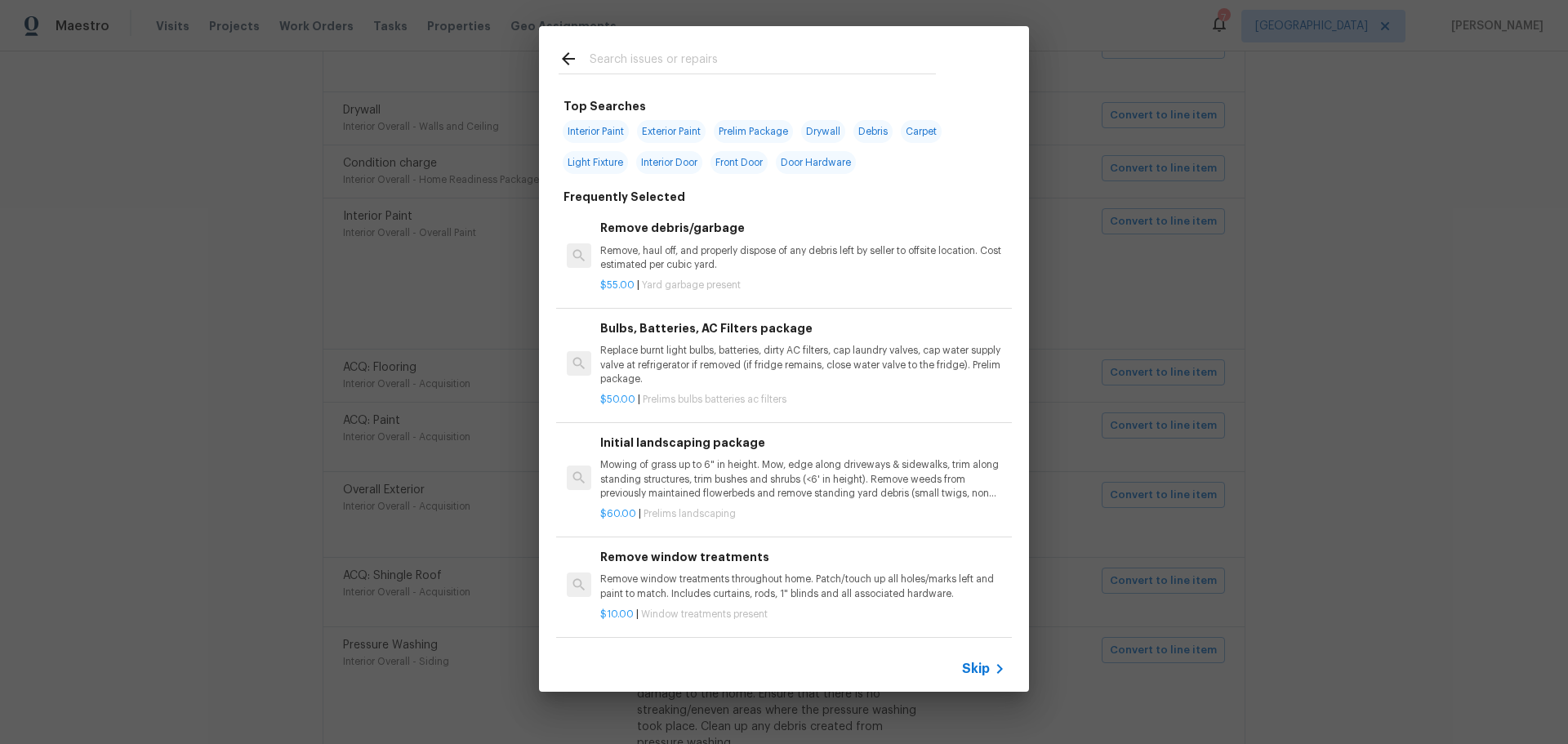
click at [562, 52] on icon at bounding box center [568, 59] width 20 height 20
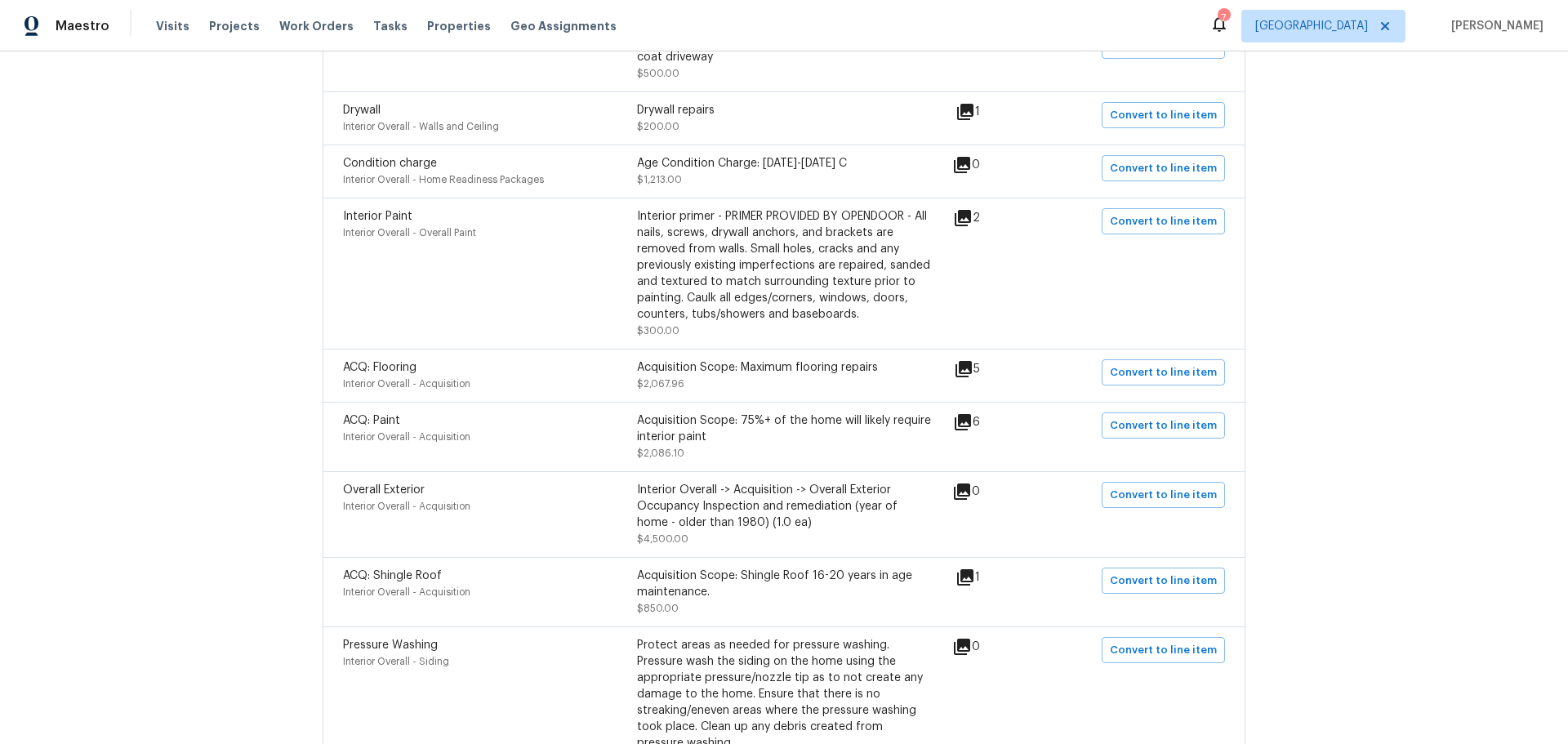
click at [969, 210] on icon at bounding box center [962, 218] width 16 height 16
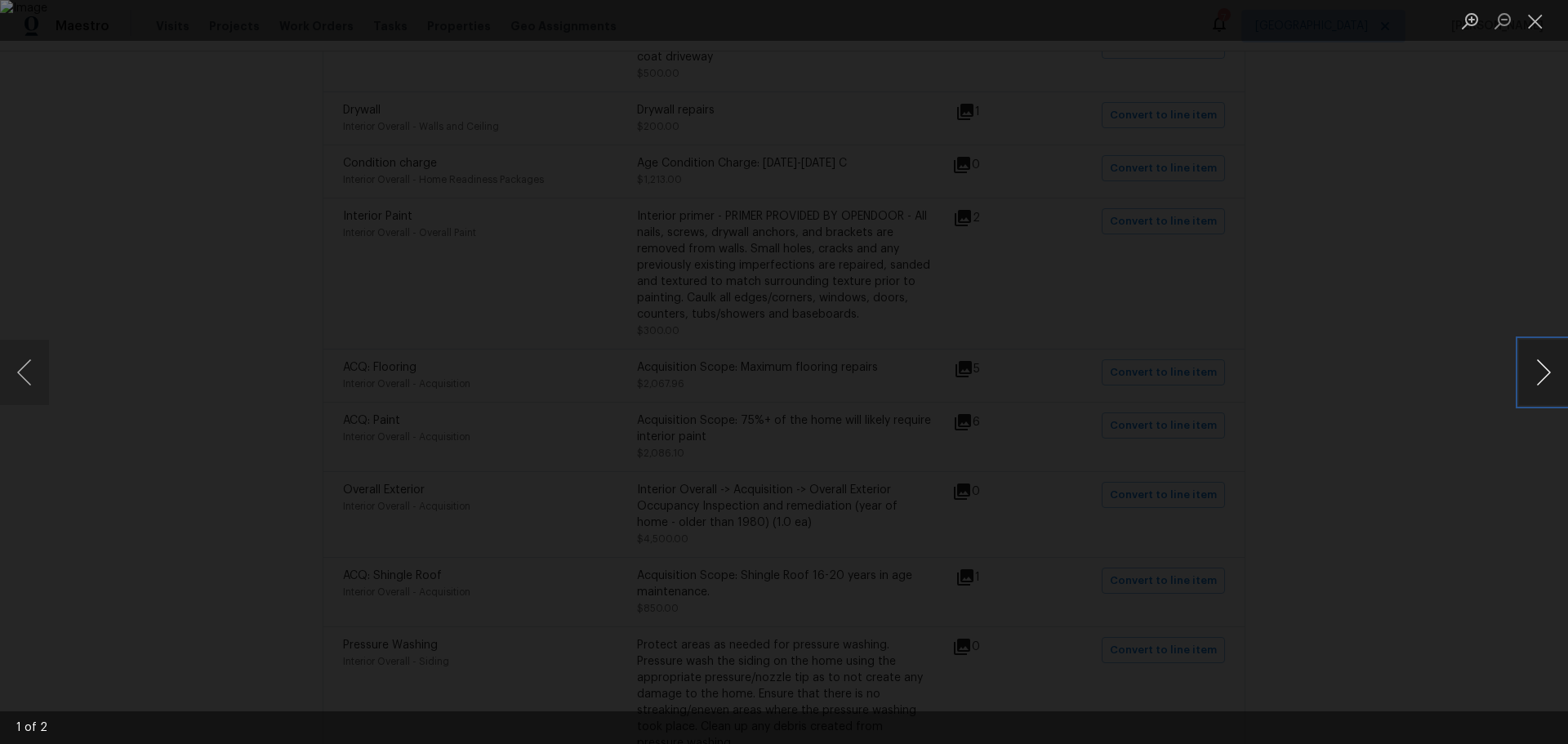
click at [1549, 374] on button "Next image" at bounding box center [1543, 372] width 49 height 66
click at [1535, 35] on button "Close lightbox" at bounding box center [1535, 21] width 33 height 29
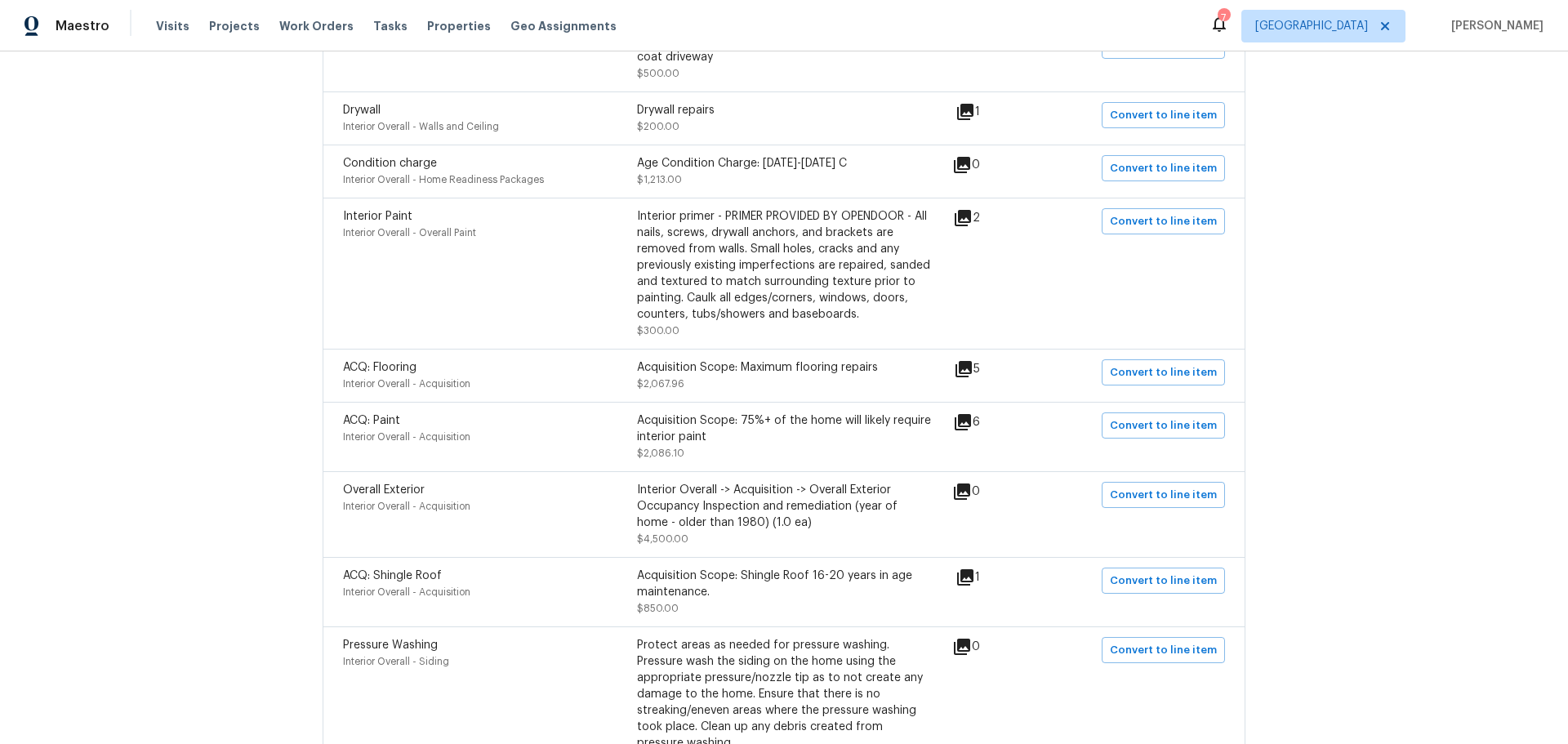
click at [960, 359] on icon at bounding box center [963, 369] width 20 height 20
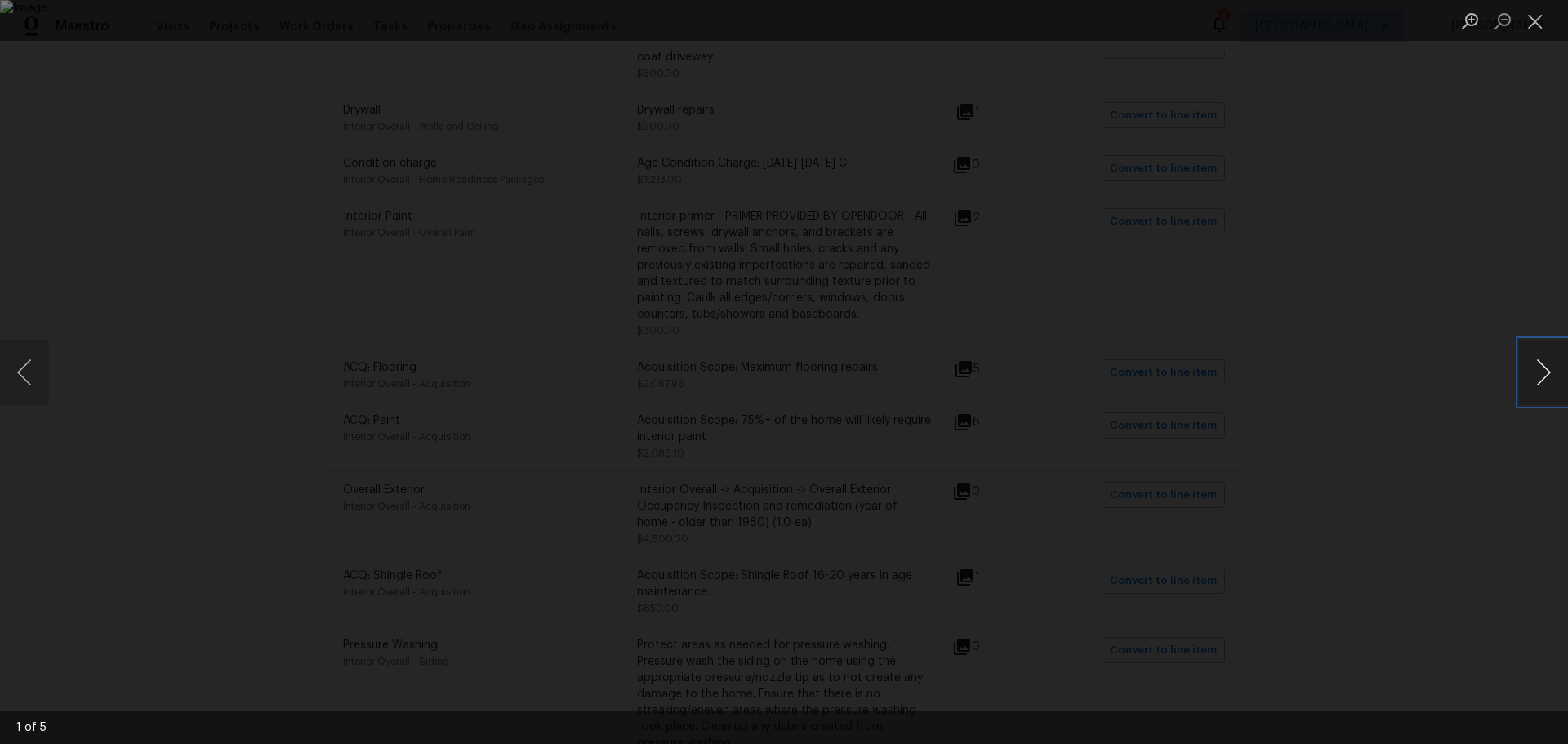
click at [1539, 375] on button "Next image" at bounding box center [1543, 372] width 49 height 66
click at [1549, 14] on button "Close lightbox" at bounding box center [1535, 21] width 33 height 29
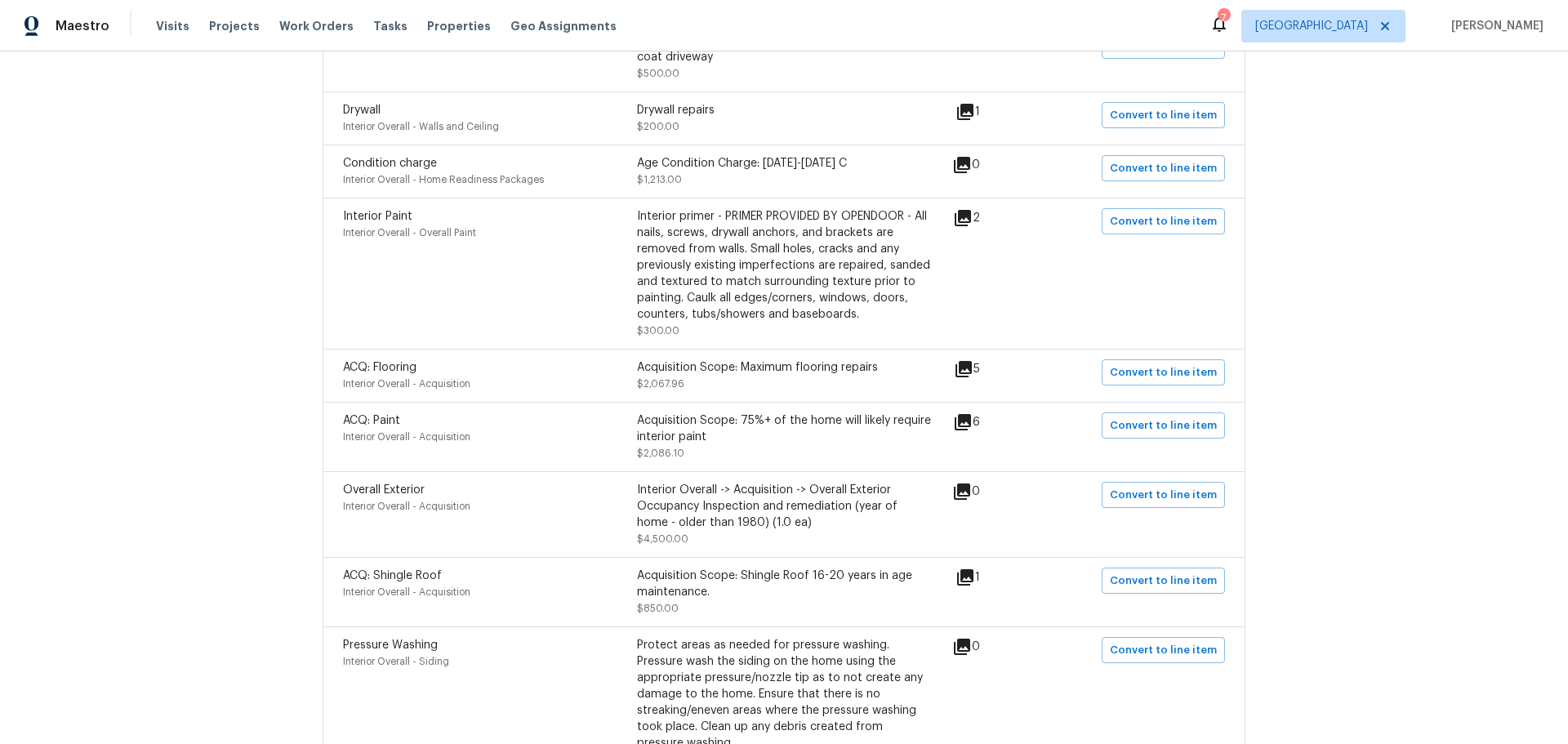
click at [961, 414] on icon at bounding box center [962, 422] width 16 height 16
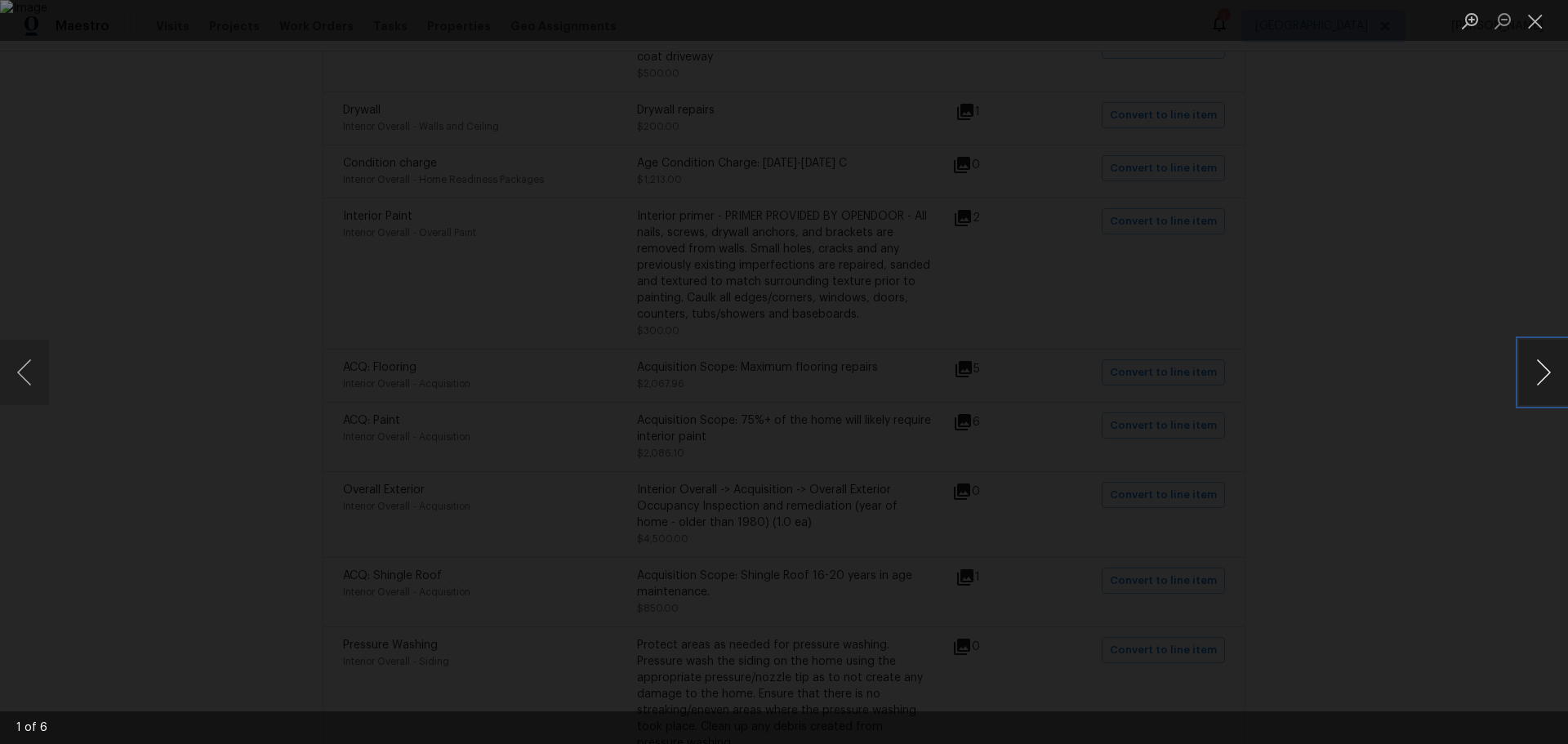
click at [1525, 361] on button "Next image" at bounding box center [1543, 372] width 49 height 66
click at [1522, 361] on button "Next image" at bounding box center [1543, 372] width 49 height 66
click at [1525, 361] on button "Next image" at bounding box center [1543, 372] width 49 height 66
click at [1537, 361] on button "Next image" at bounding box center [1543, 372] width 49 height 66
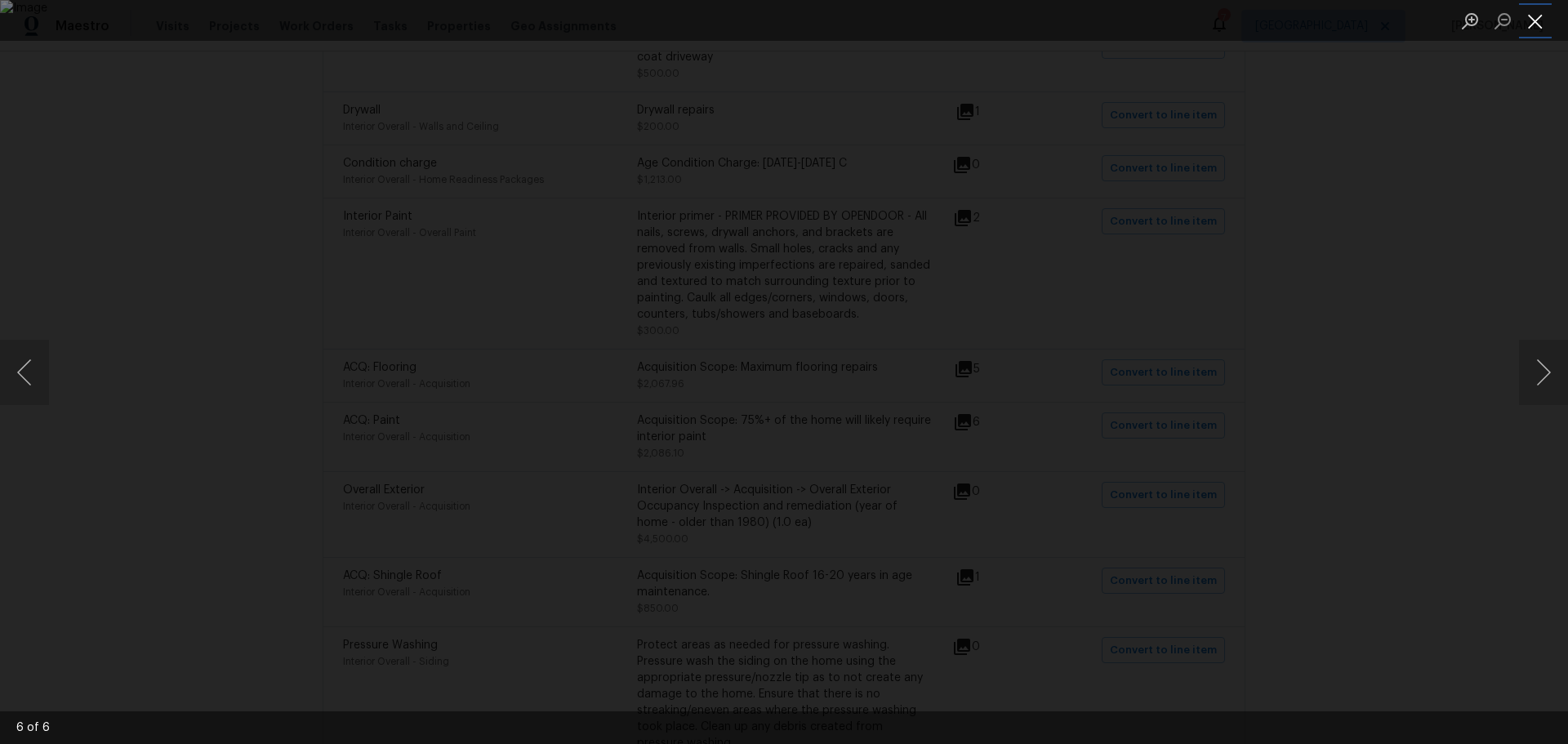
click at [1535, 35] on button "Close lightbox" at bounding box center [1535, 21] width 33 height 29
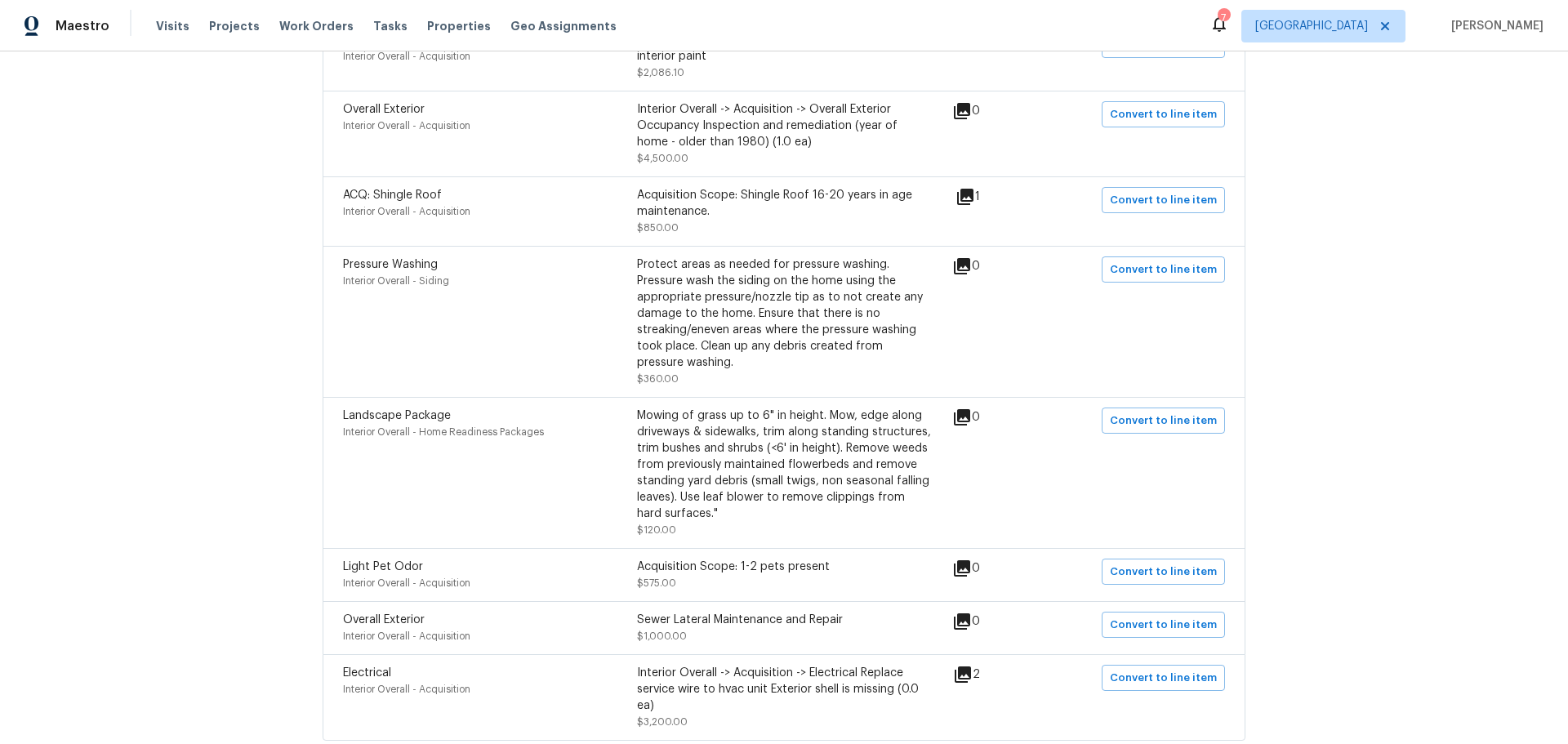
scroll to position [798, 0]
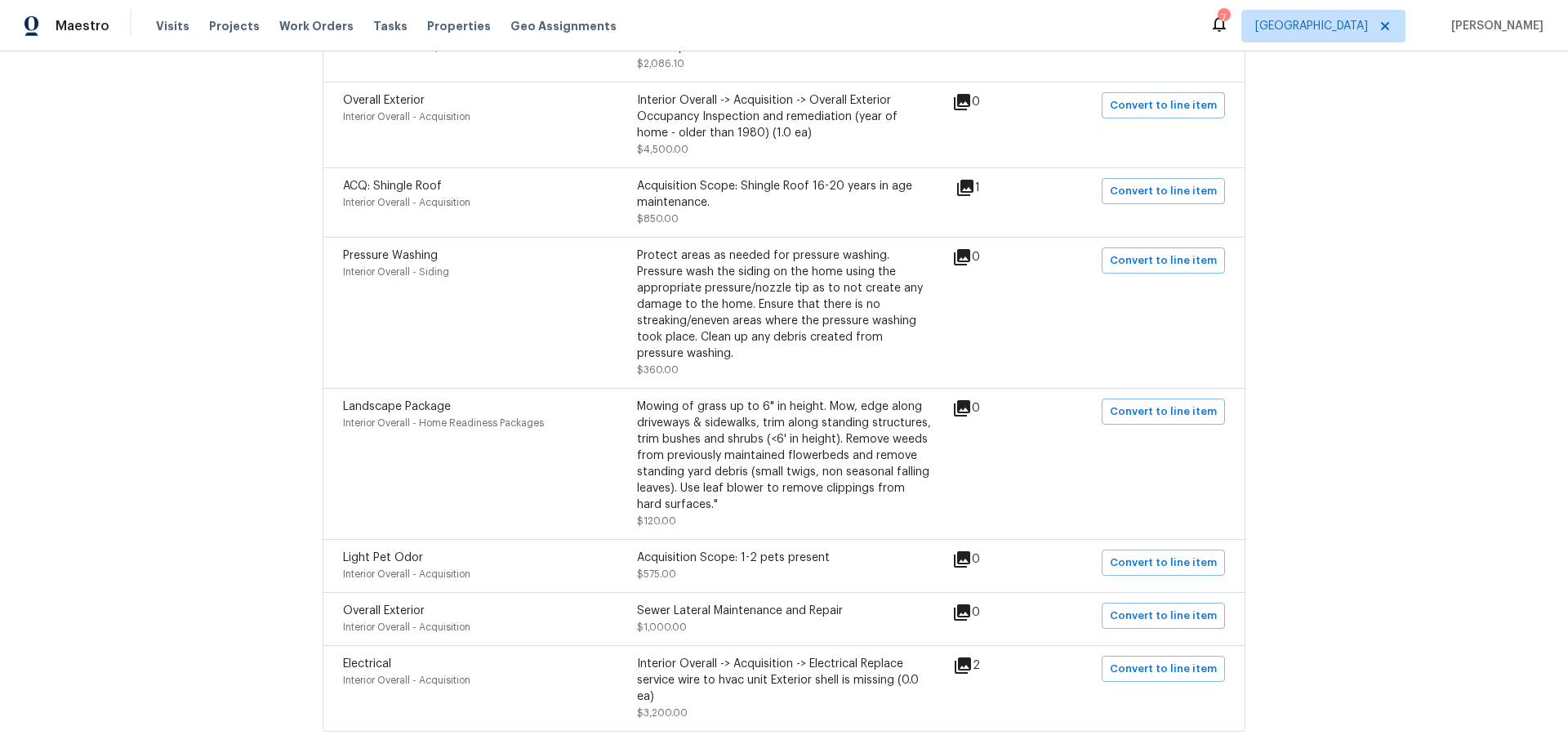
click at [971, 658] on icon at bounding box center [962, 665] width 16 height 16
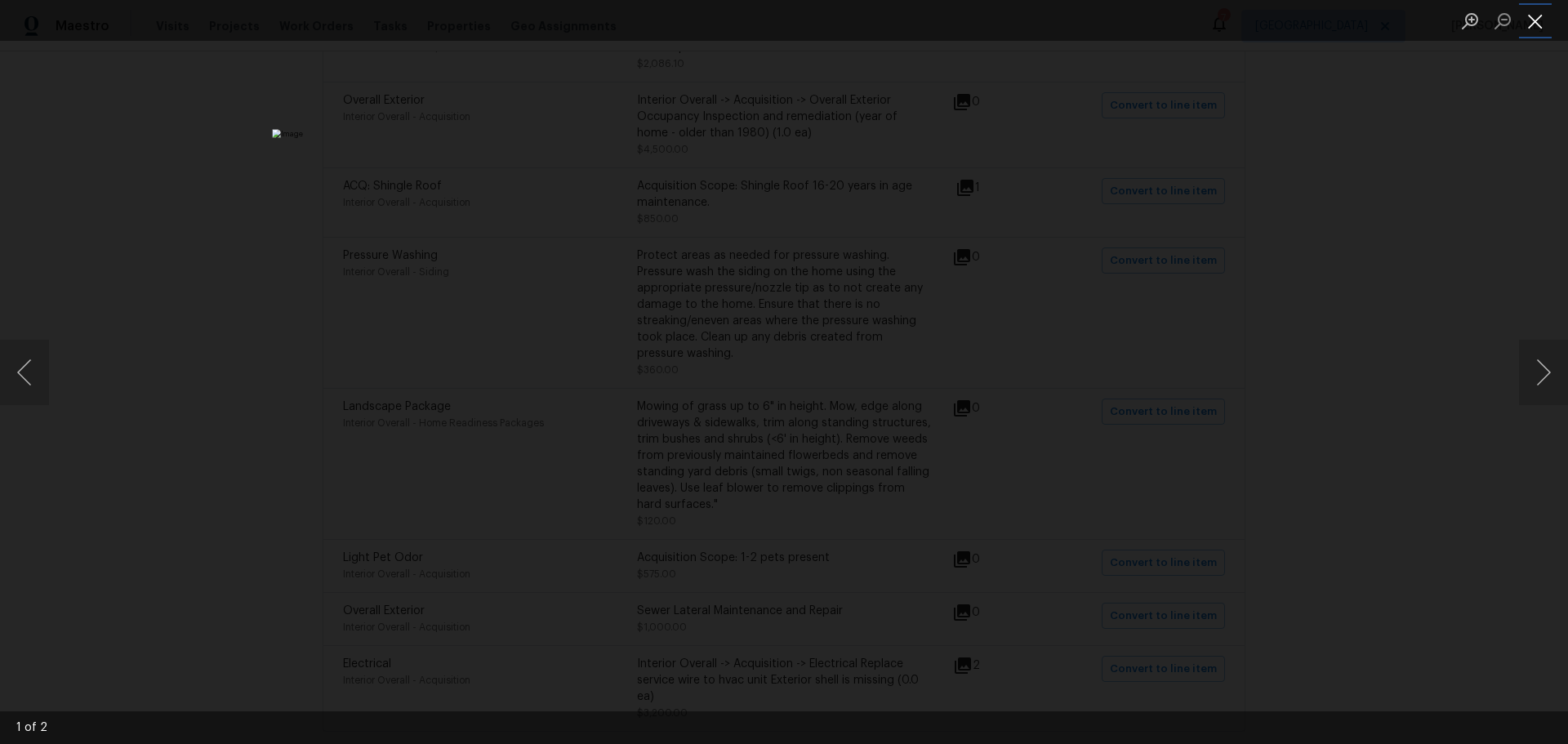
click at [1532, 22] on button "Close lightbox" at bounding box center [1535, 21] width 33 height 29
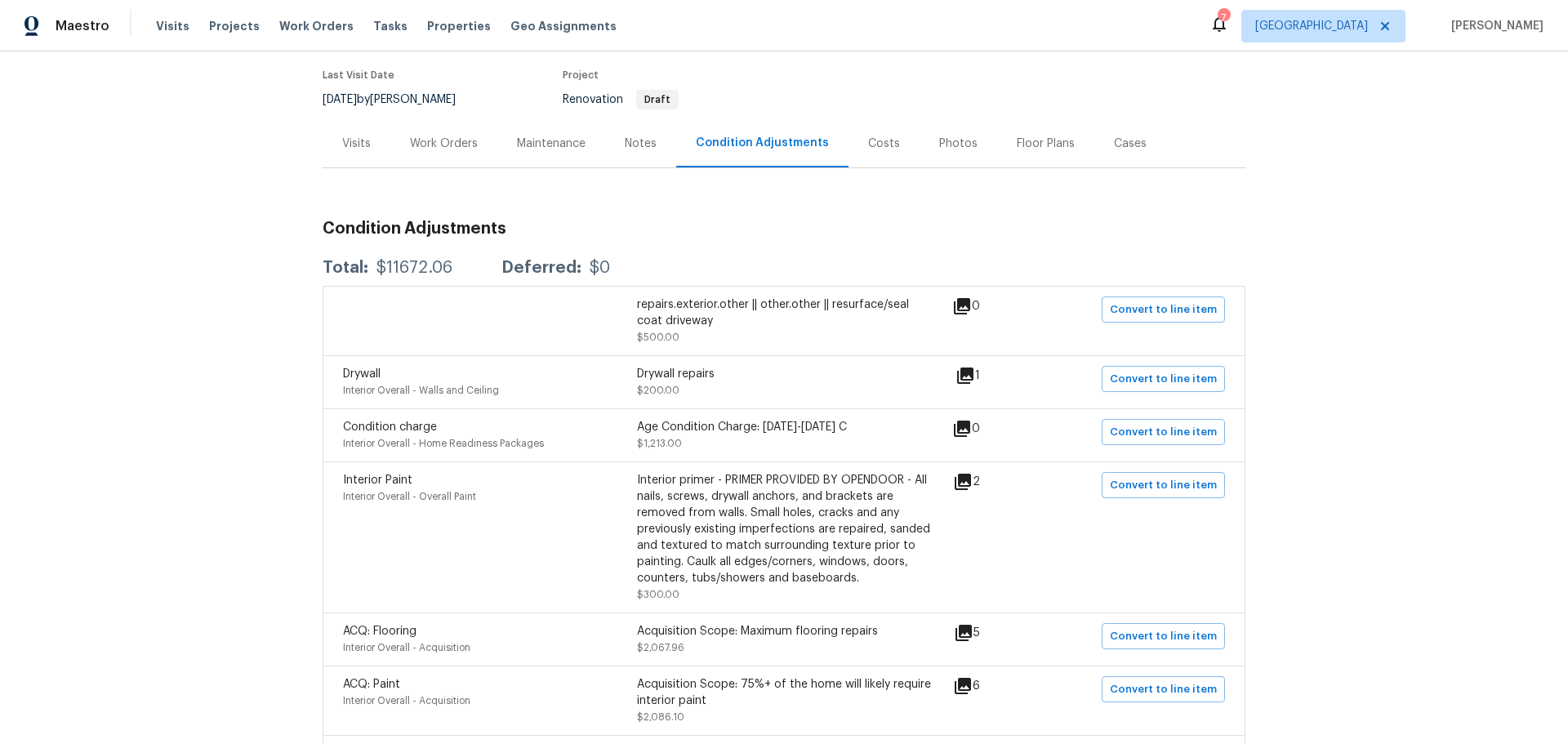
scroll to position [0, 0]
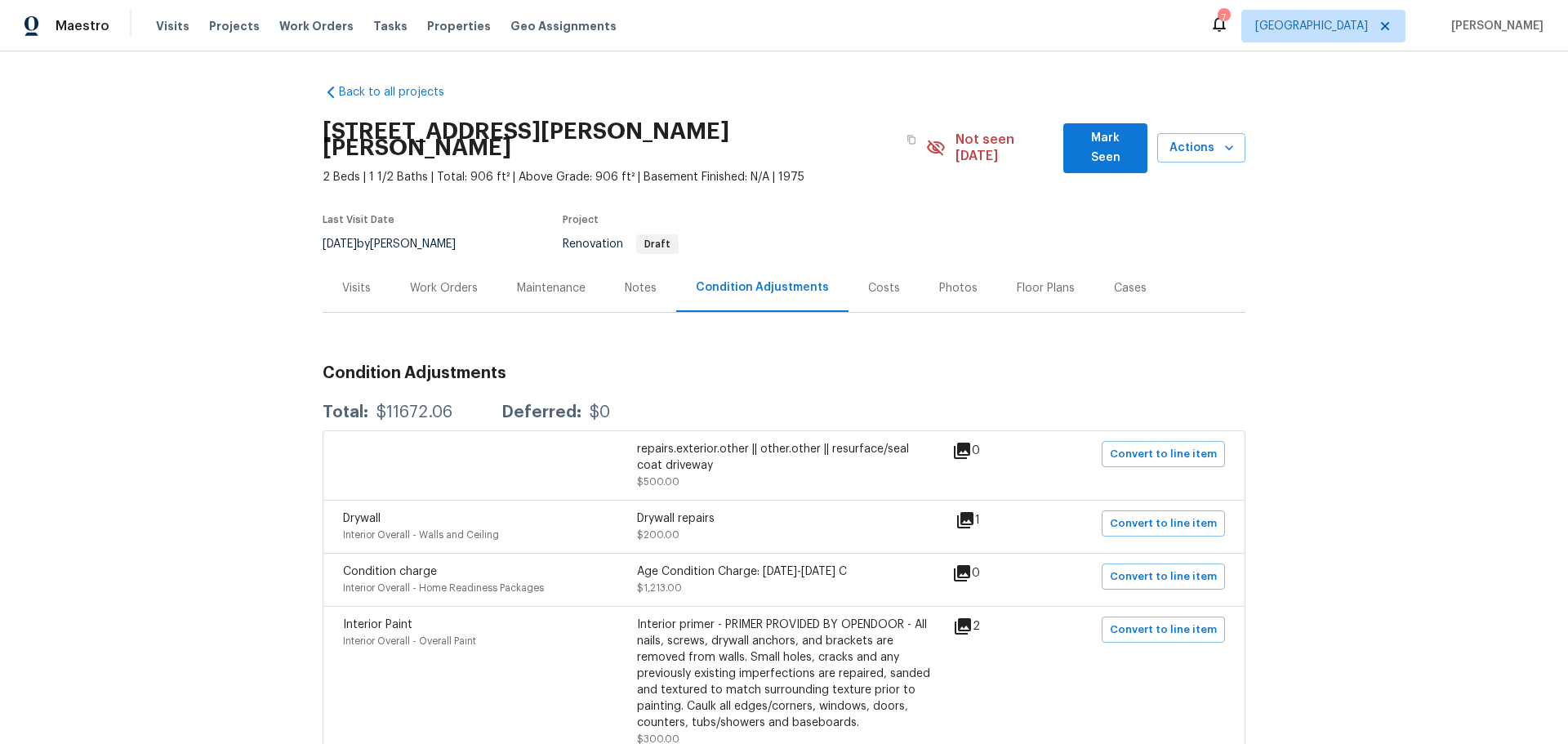
click at [452, 280] on div "Work Orders" at bounding box center [444, 288] width 67 height 16
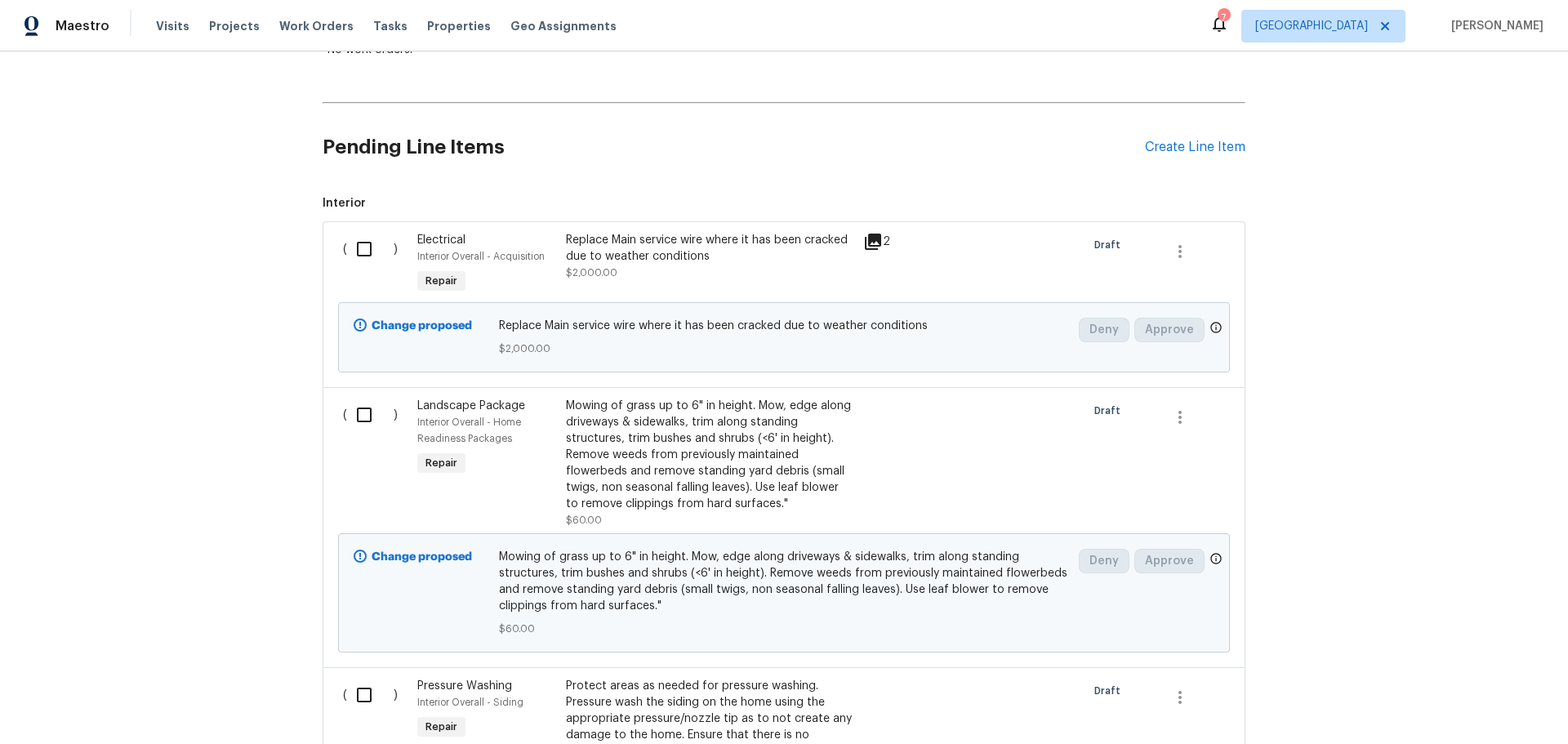
scroll to position [310, 0]
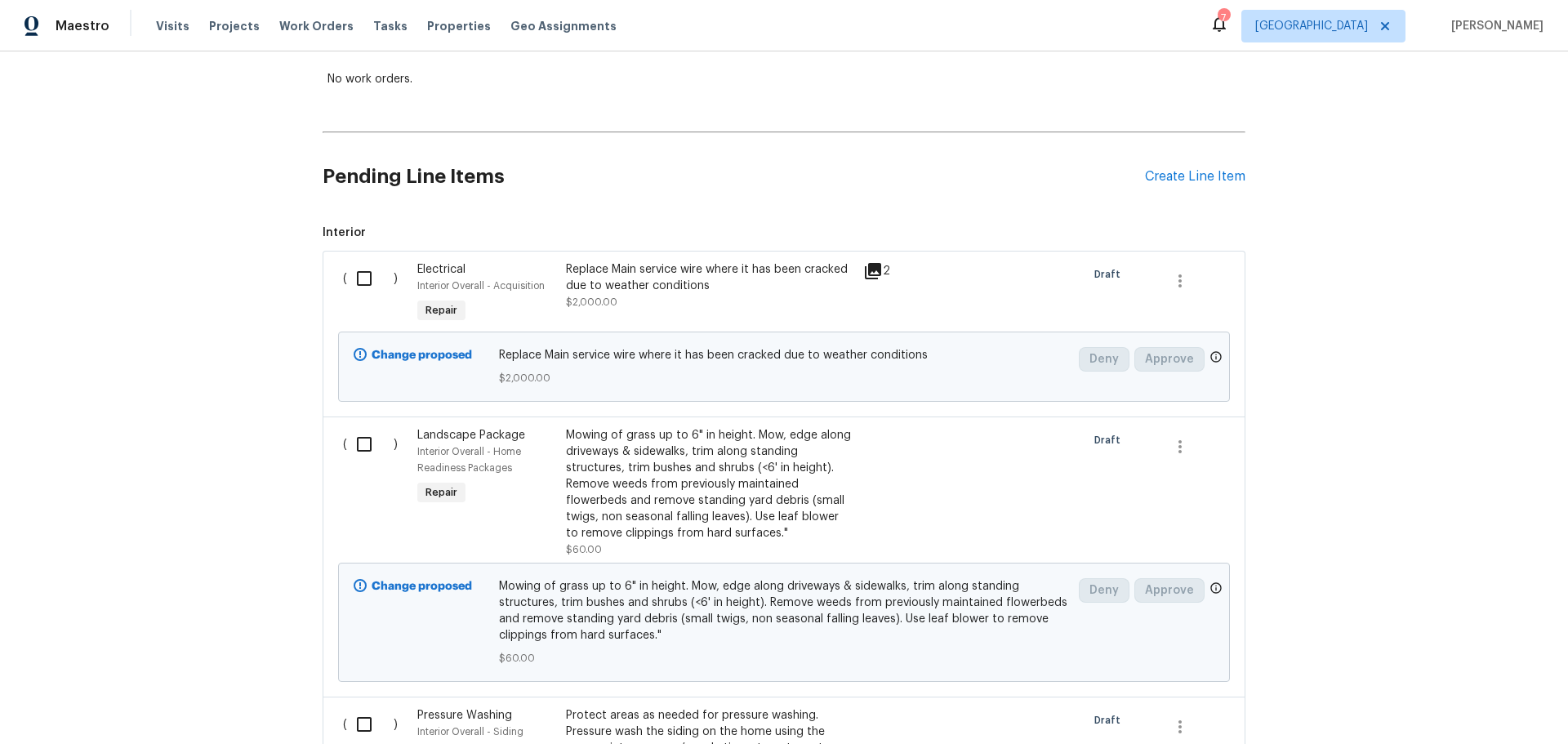
click at [871, 263] on icon at bounding box center [873, 270] width 16 height 16
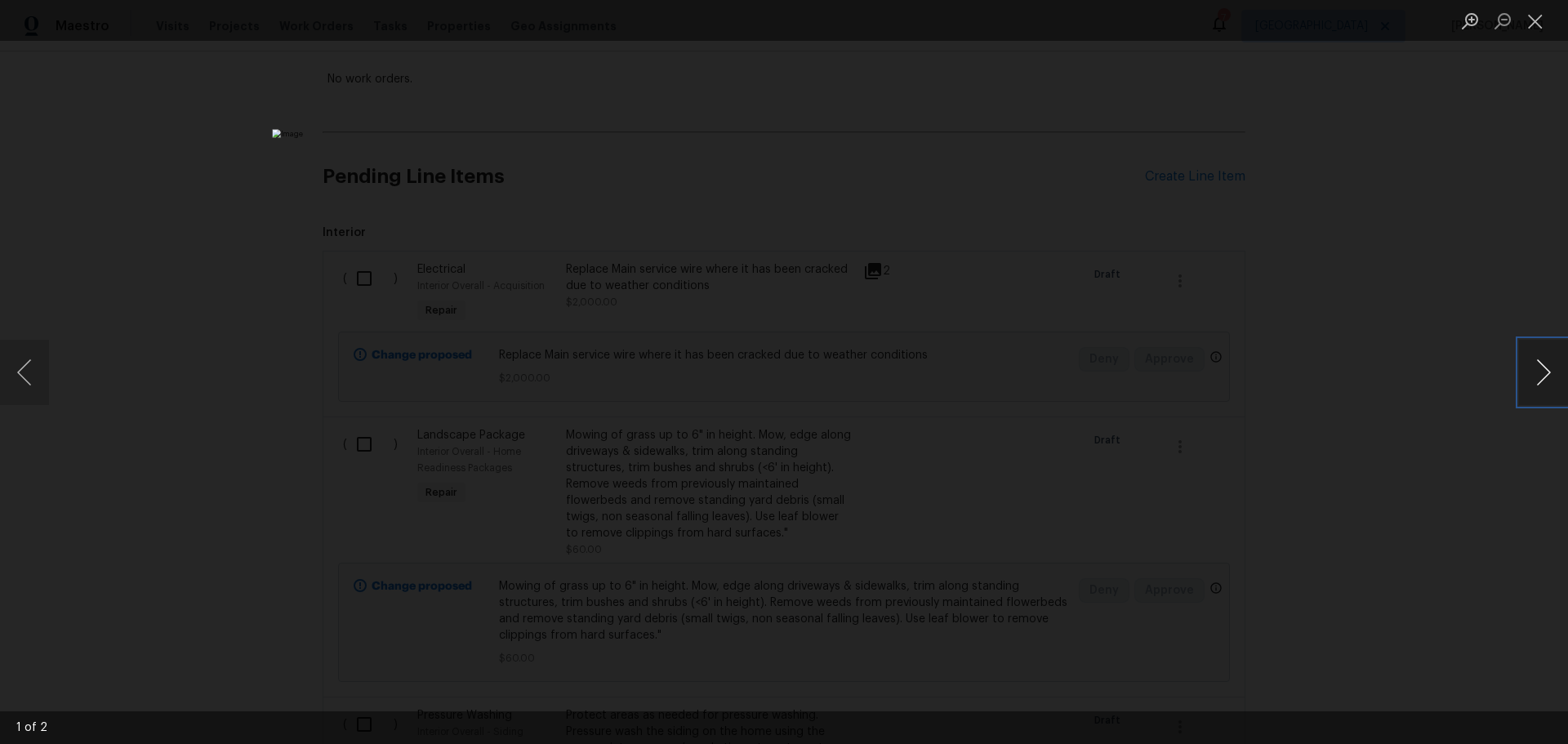
click at [1543, 386] on button "Next image" at bounding box center [1543, 372] width 49 height 66
click at [1537, 385] on button "Next image" at bounding box center [1543, 372] width 49 height 66
click at [1525, 25] on button "Close lightbox" at bounding box center [1535, 21] width 33 height 29
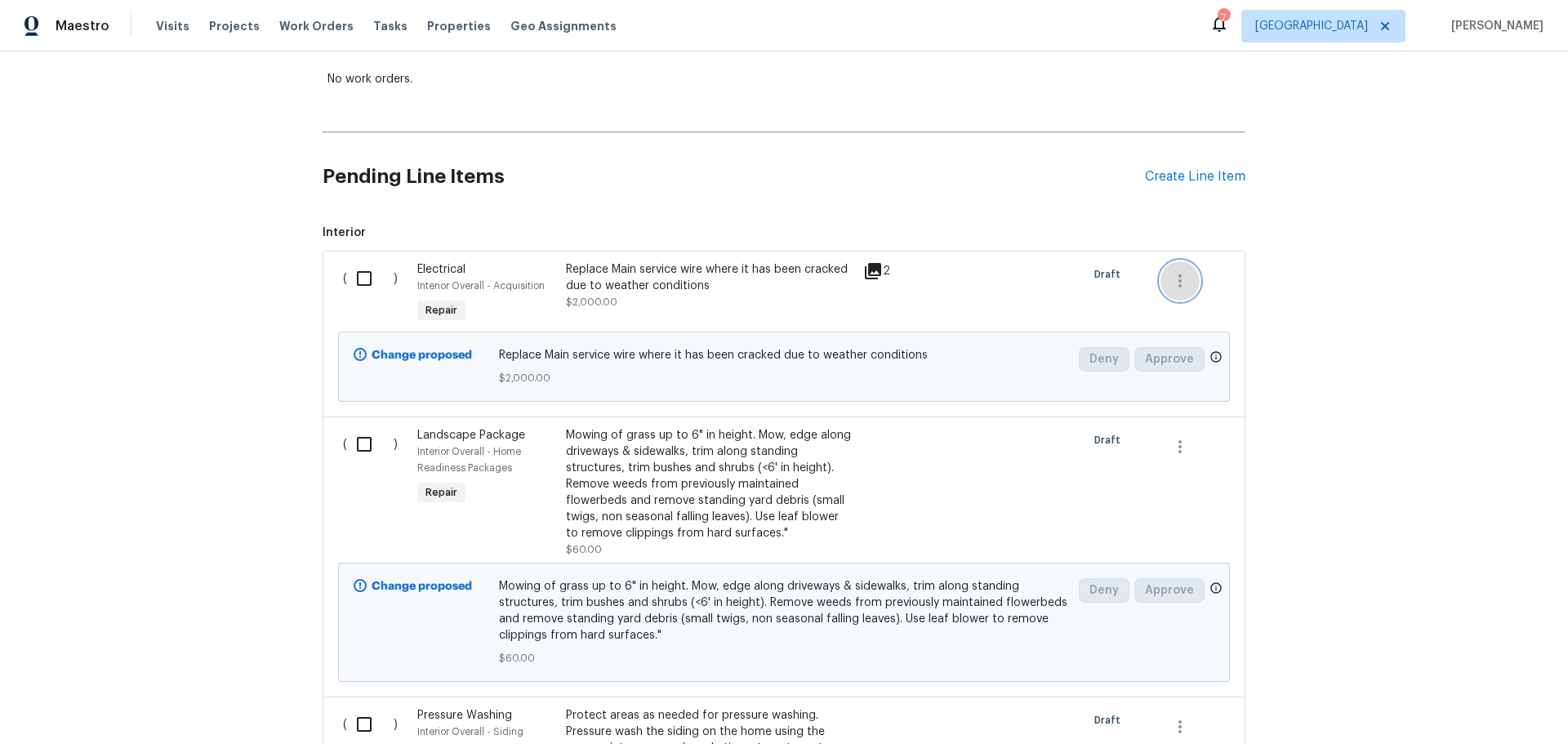
click at [1171, 261] on button "button" at bounding box center [1179, 280] width 39 height 39
click at [1110, 270] on div at bounding box center [784, 372] width 1568 height 744
click at [796, 283] on div "Replace Main service wire where it has been cracked due to weather conditions $…" at bounding box center [709, 285] width 288 height 49
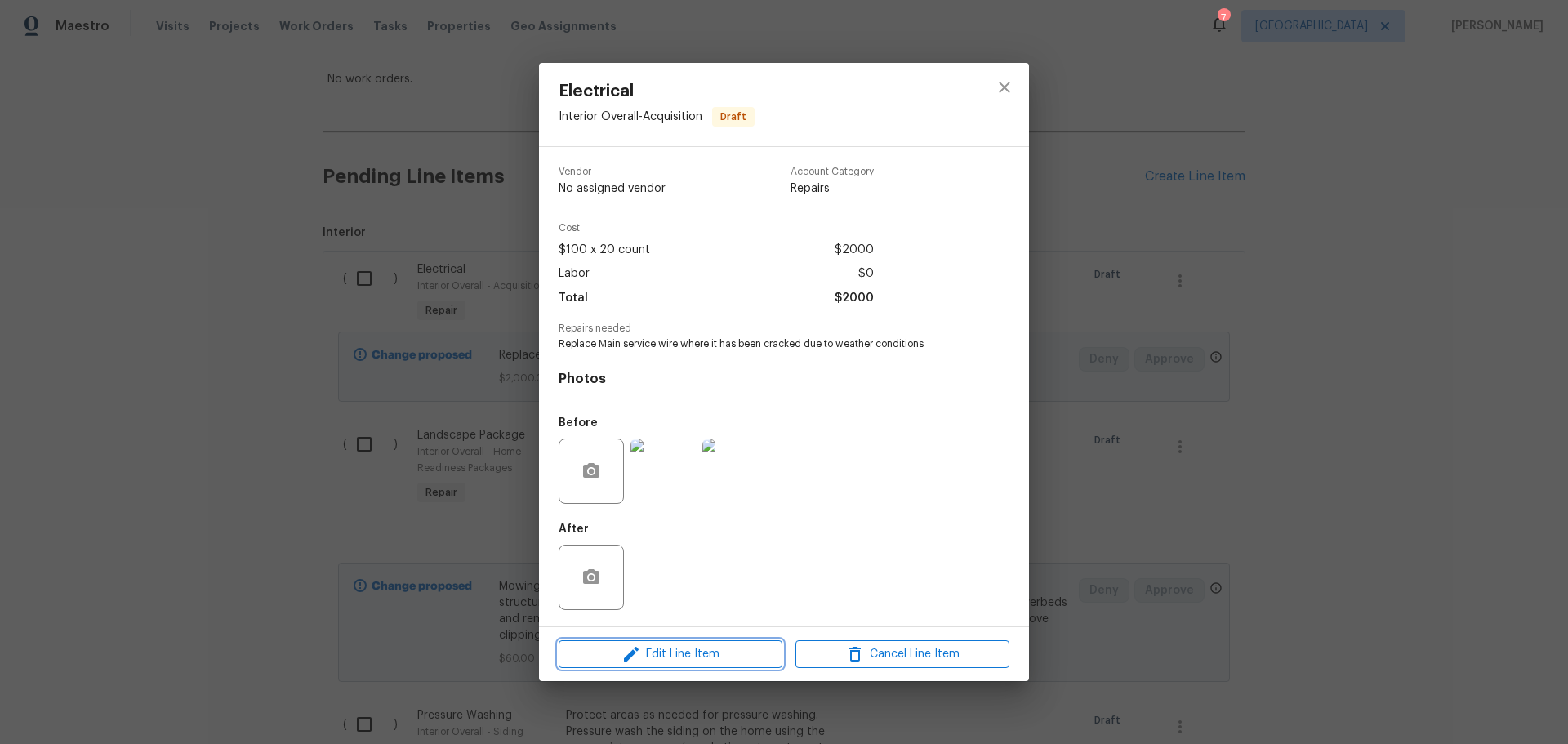
click at [714, 649] on span "Edit Line Item" at bounding box center [670, 655] width 214 height 21
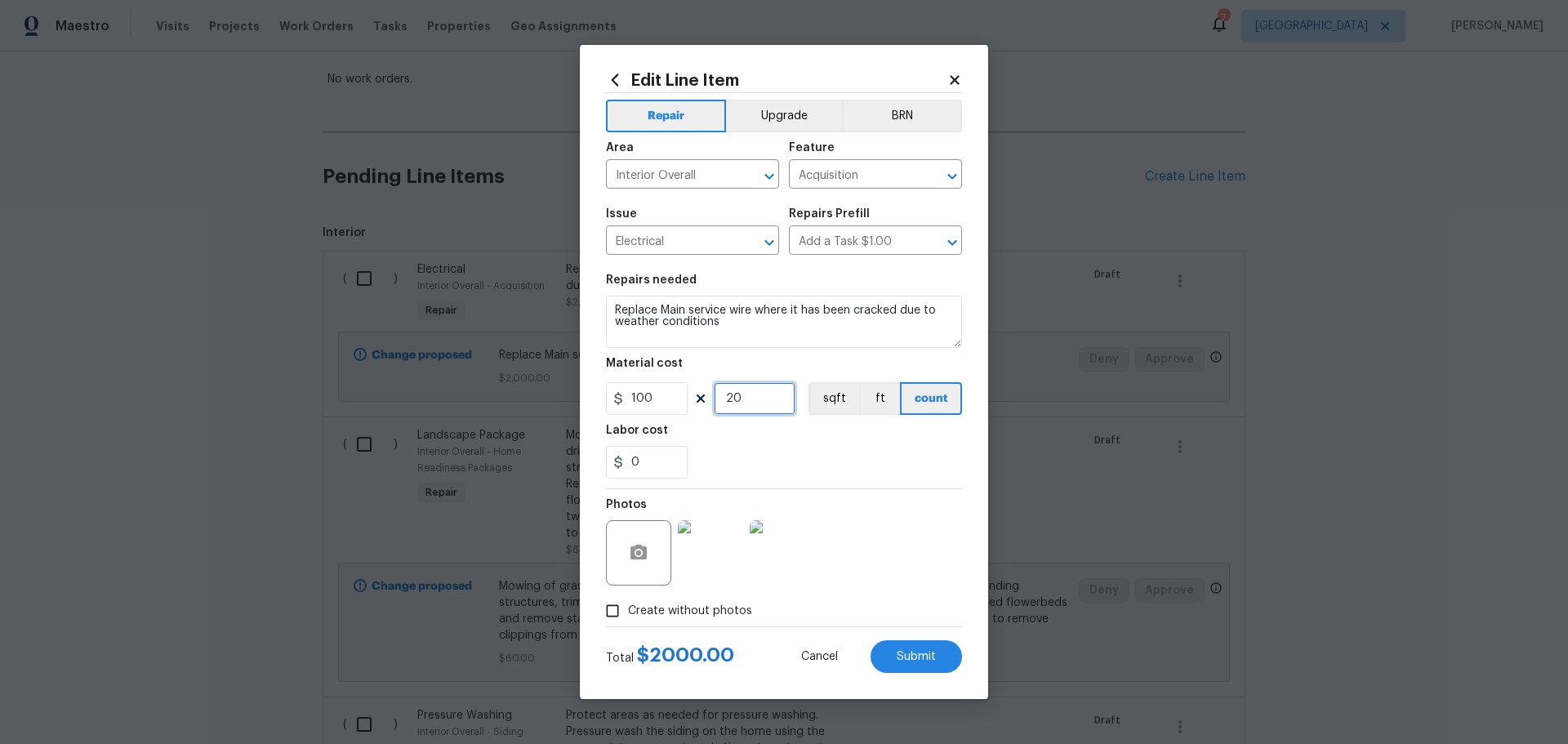
click at [769, 396] on input "20" at bounding box center [754, 398] width 82 height 33
type input "10"
click at [907, 656] on span "Submit" at bounding box center [916, 657] width 39 height 12
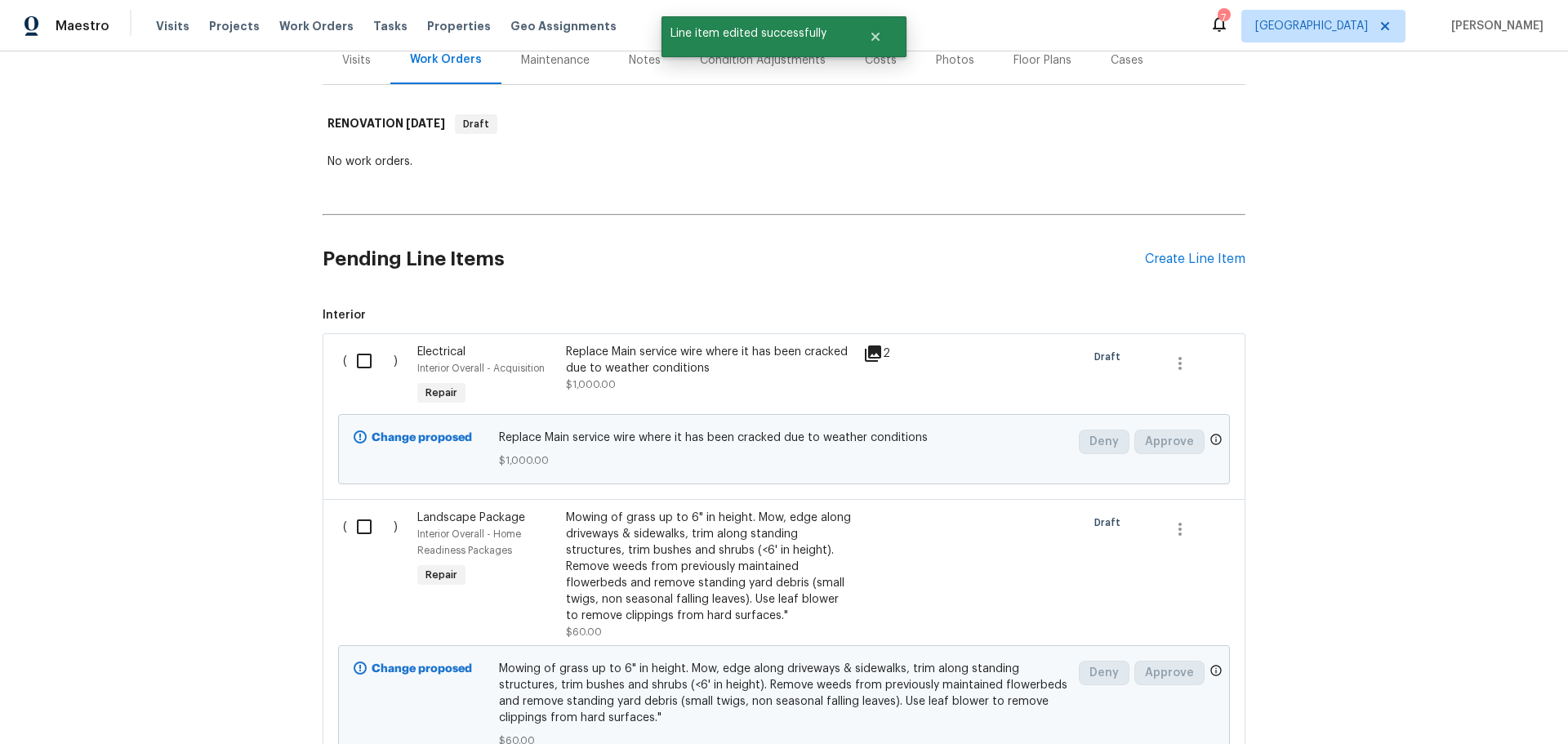
scroll to position [229, 0]
click at [1178, 251] on div "Create Line Item" at bounding box center [1195, 258] width 100 height 16
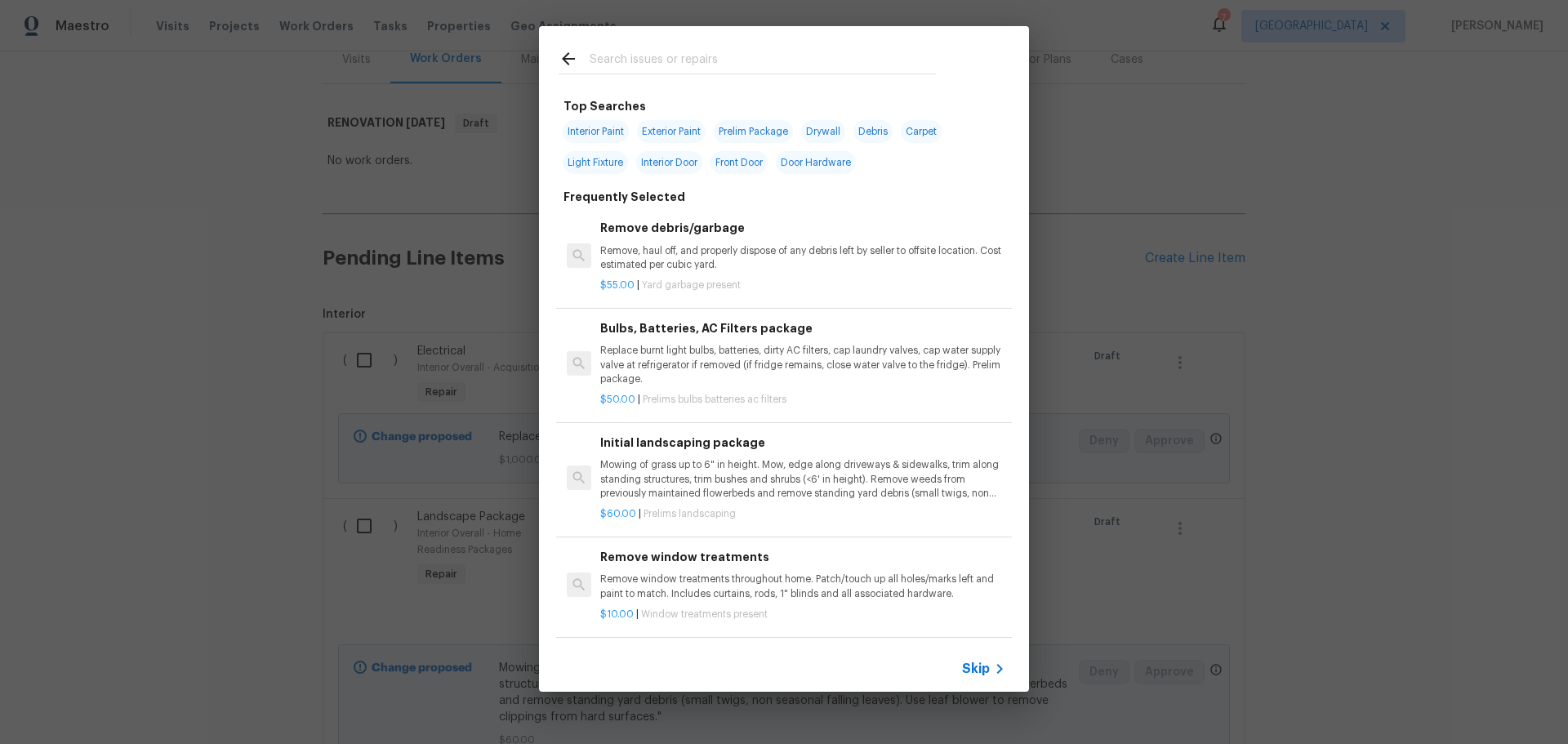
click at [679, 58] on input "text" at bounding box center [762, 61] width 346 height 24
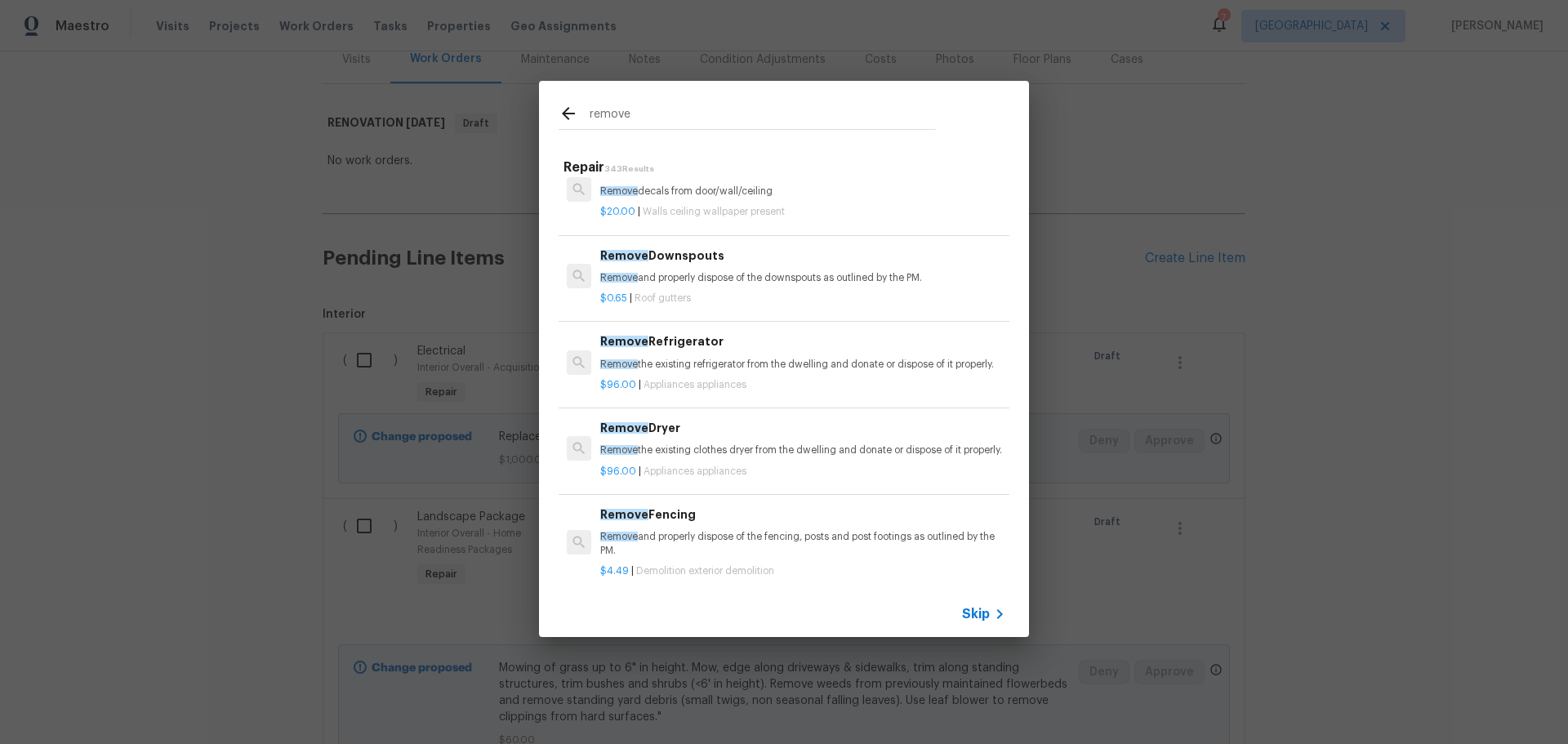
scroll to position [0, 0]
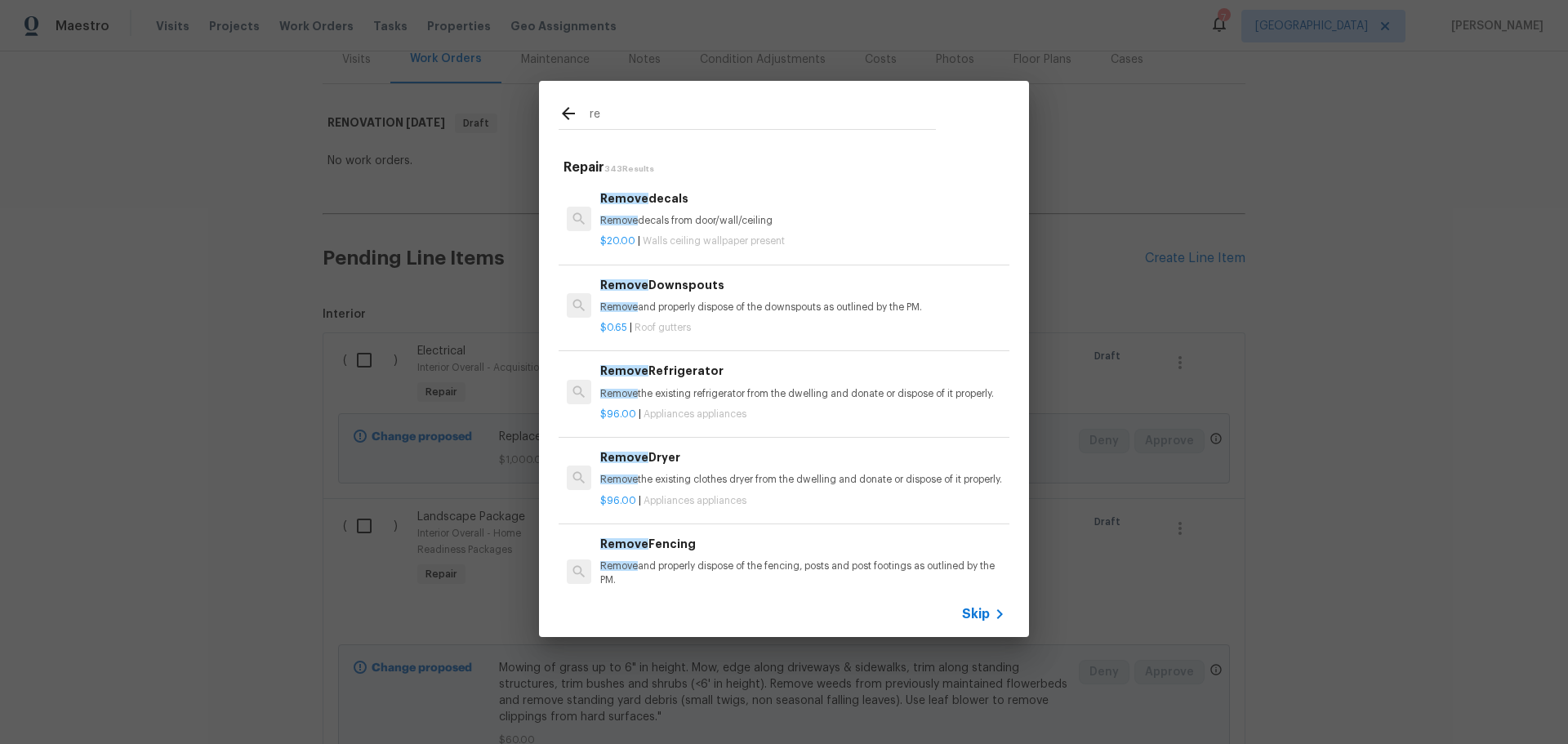
type input "r"
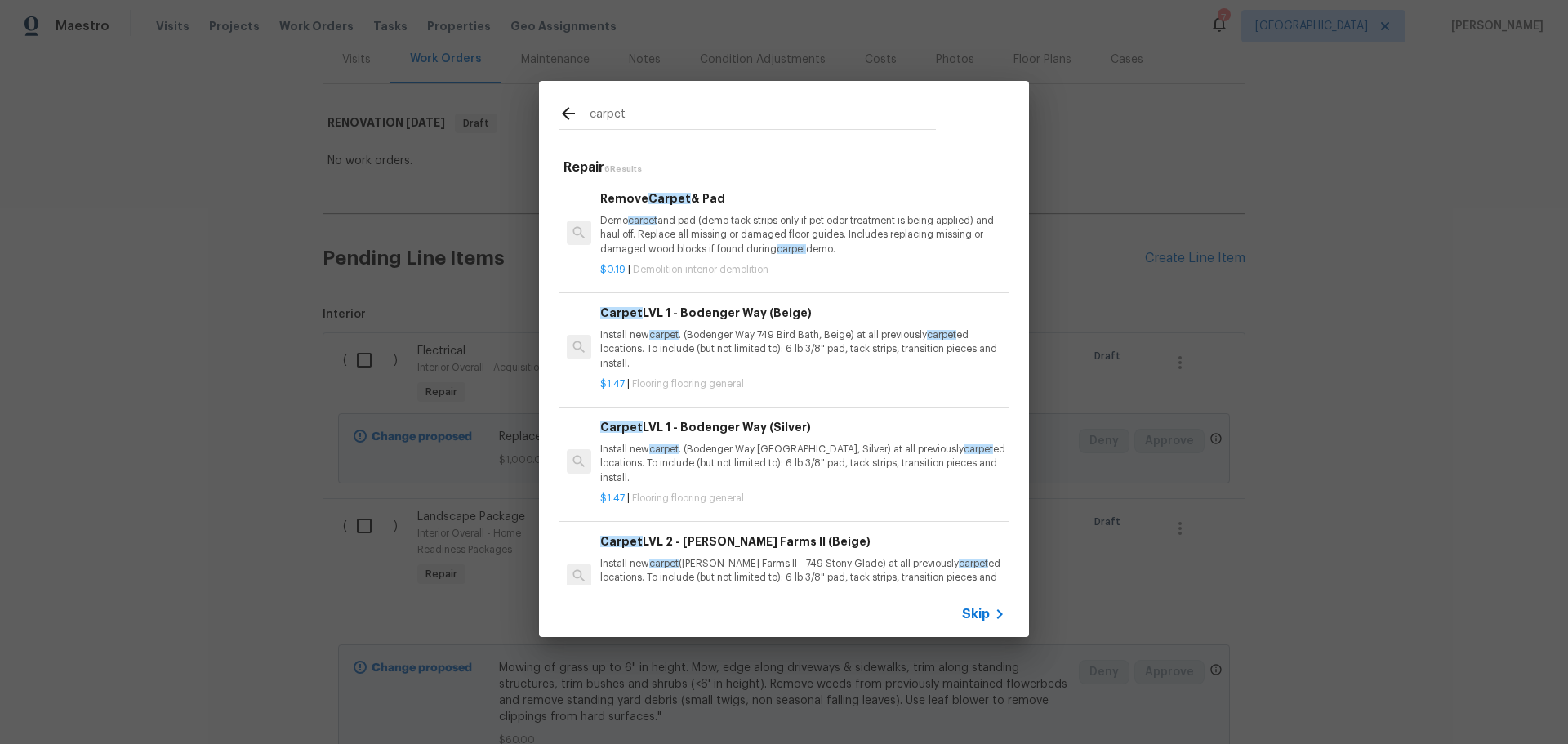
type input "carpet"
click at [727, 234] on p "Demo carpet and pad (demo tack strips only if pet odor treatment is being appli…" at bounding box center [803, 235] width 405 height 41
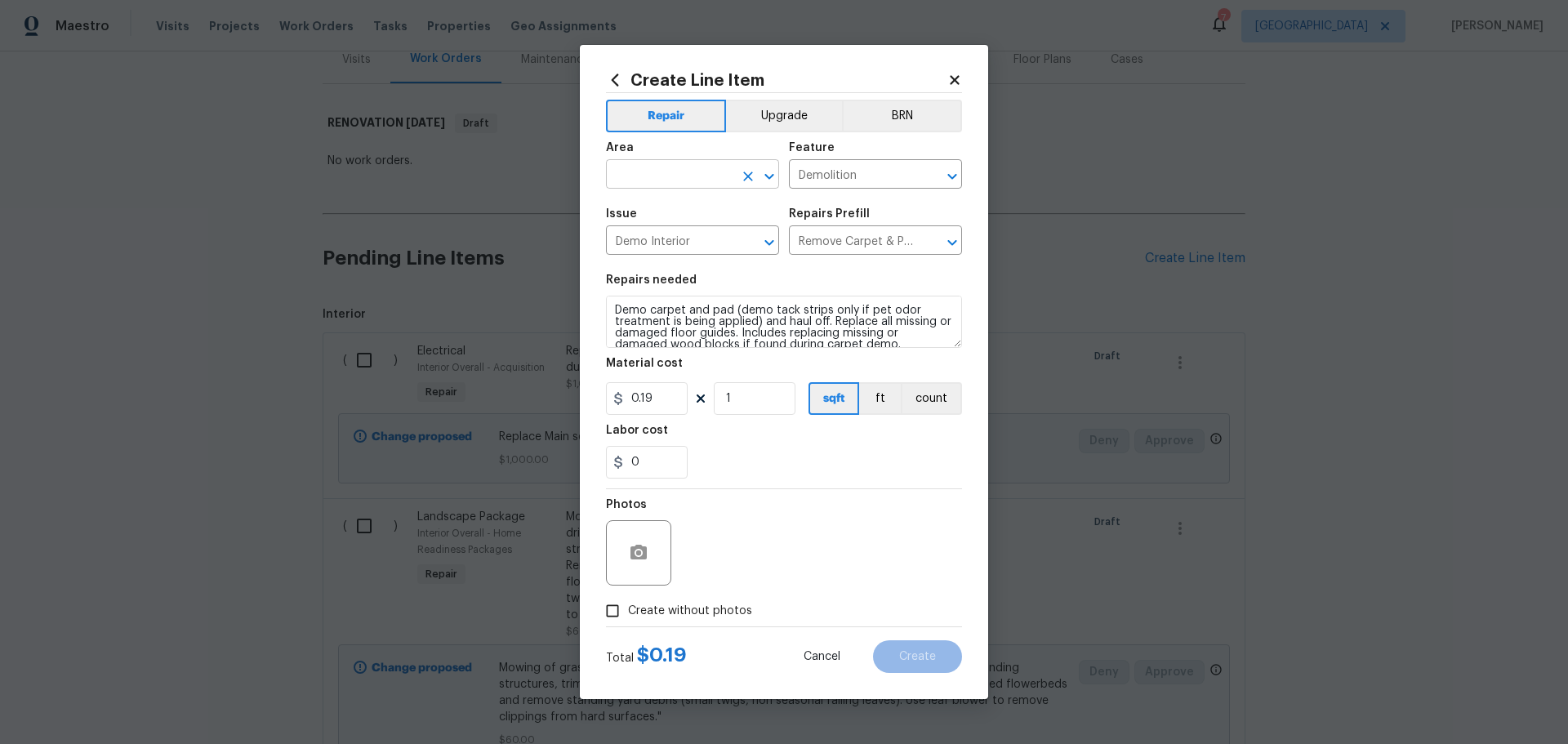
click at [772, 183] on icon "Open" at bounding box center [769, 176] width 20 height 20
click at [694, 232] on li "Interior Overall" at bounding box center [692, 238] width 173 height 27
type input "Interior Overall"
click at [754, 410] on input "1" at bounding box center [754, 398] width 82 height 33
drag, startPoint x: 667, startPoint y: 402, endPoint x: 492, endPoint y: 382, distance: 176.1
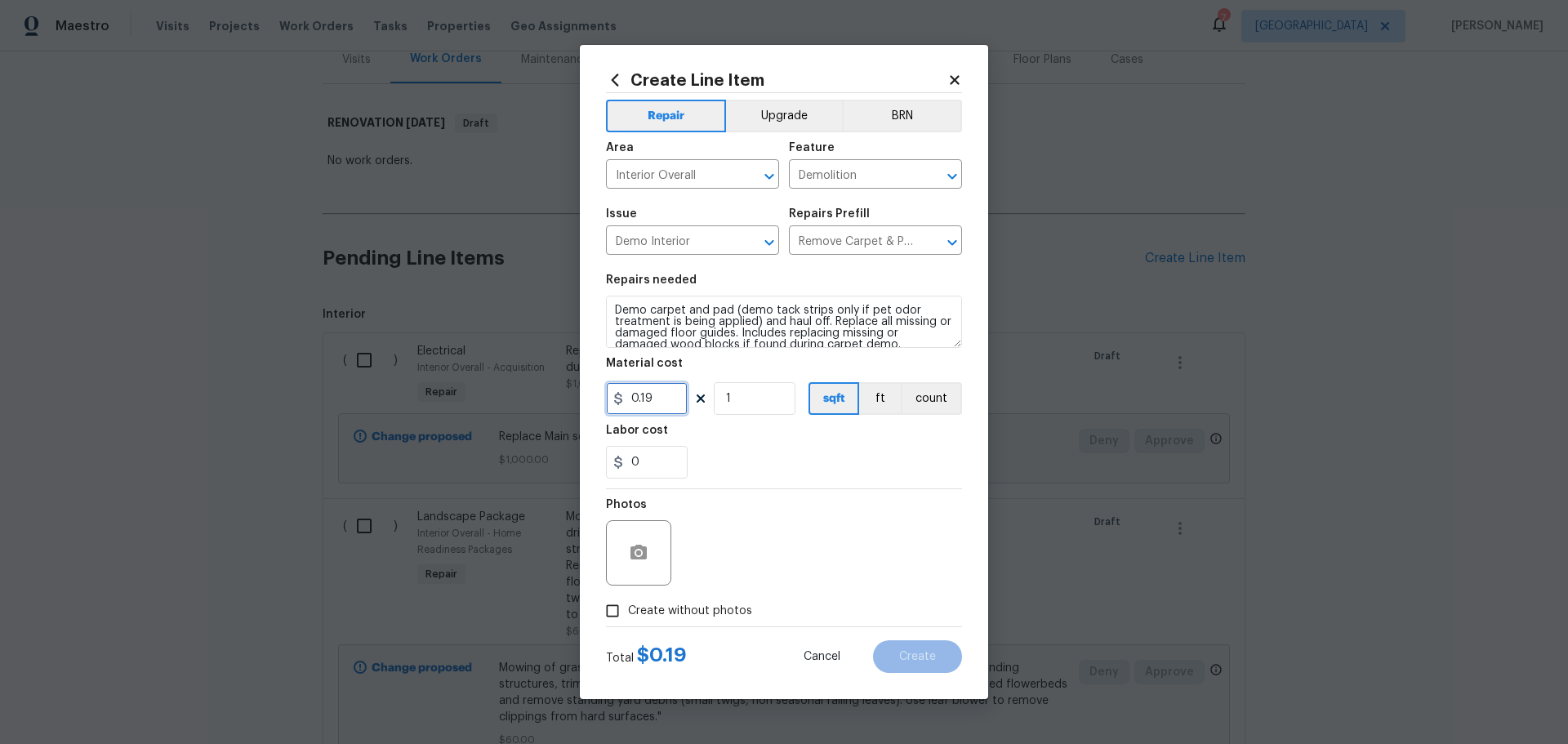
click at [475, 406] on div "Create Line Item Repair Upgrade BRN Area Interior Overall ​ Feature Demolition …" at bounding box center [784, 372] width 1568 height 744
type input "1"
drag, startPoint x: 804, startPoint y: 402, endPoint x: 797, endPoint y: 406, distance: 8.1
click at [798, 404] on div "1 1 sqft ft count" at bounding box center [784, 398] width 356 height 33
click at [778, 407] on input "1" at bounding box center [754, 398] width 82 height 33
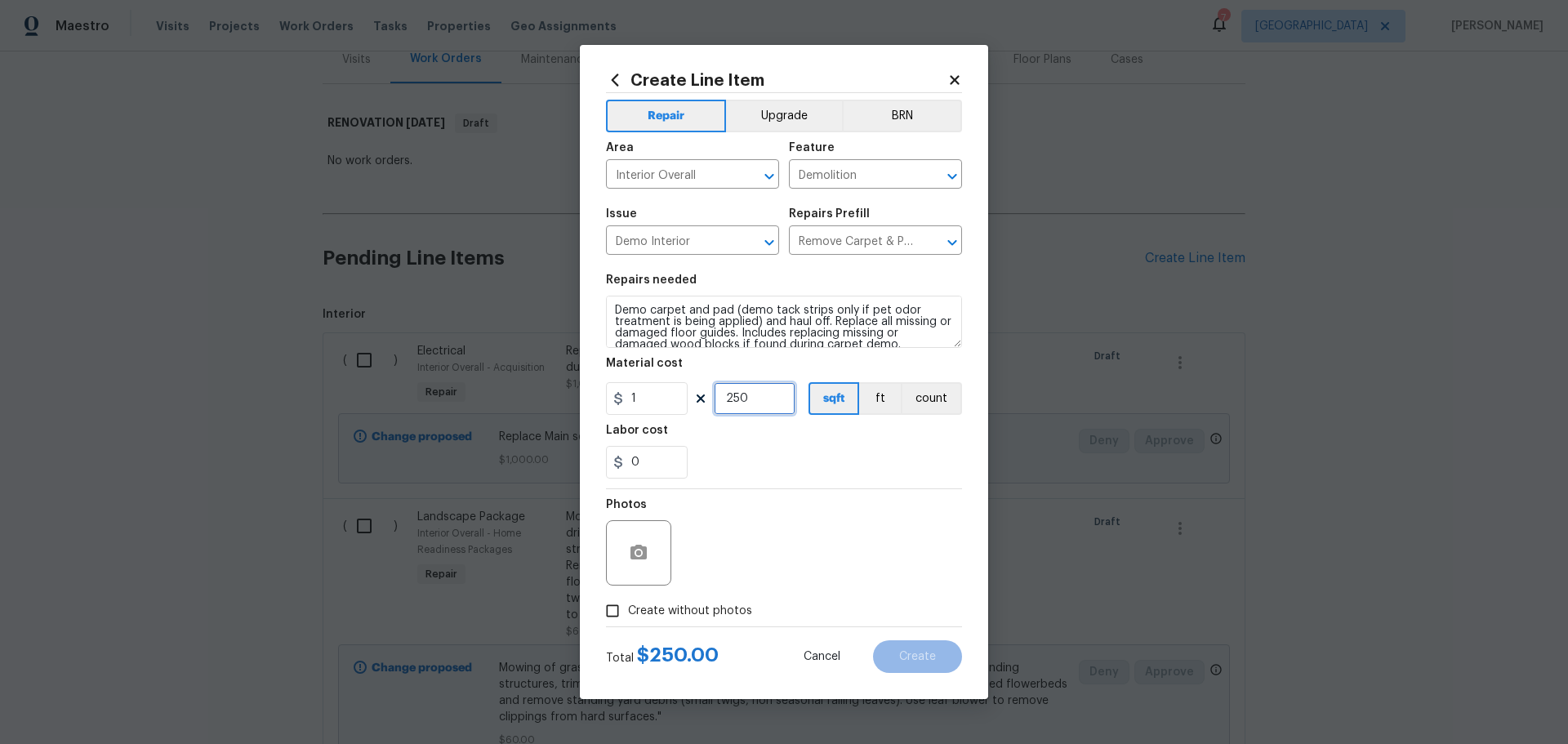
type input "250"
click at [774, 425] on div "Labor cost" at bounding box center [784, 436] width 356 height 22
click at [625, 605] on input "Create without photos" at bounding box center [613, 611] width 31 height 31
checkbox input "true"
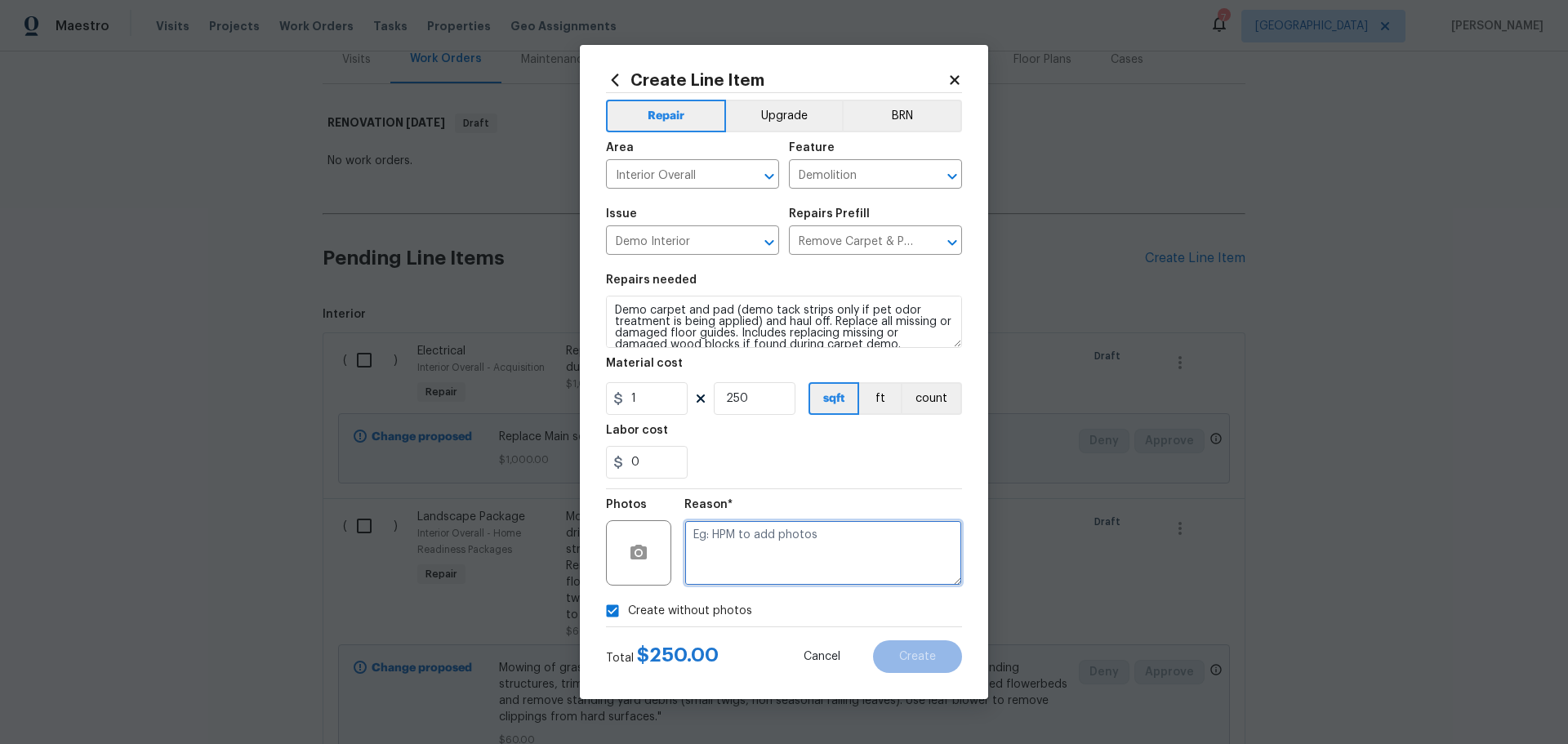
click at [701, 577] on textarea at bounding box center [822, 553] width 277 height 66
type textarea "1"
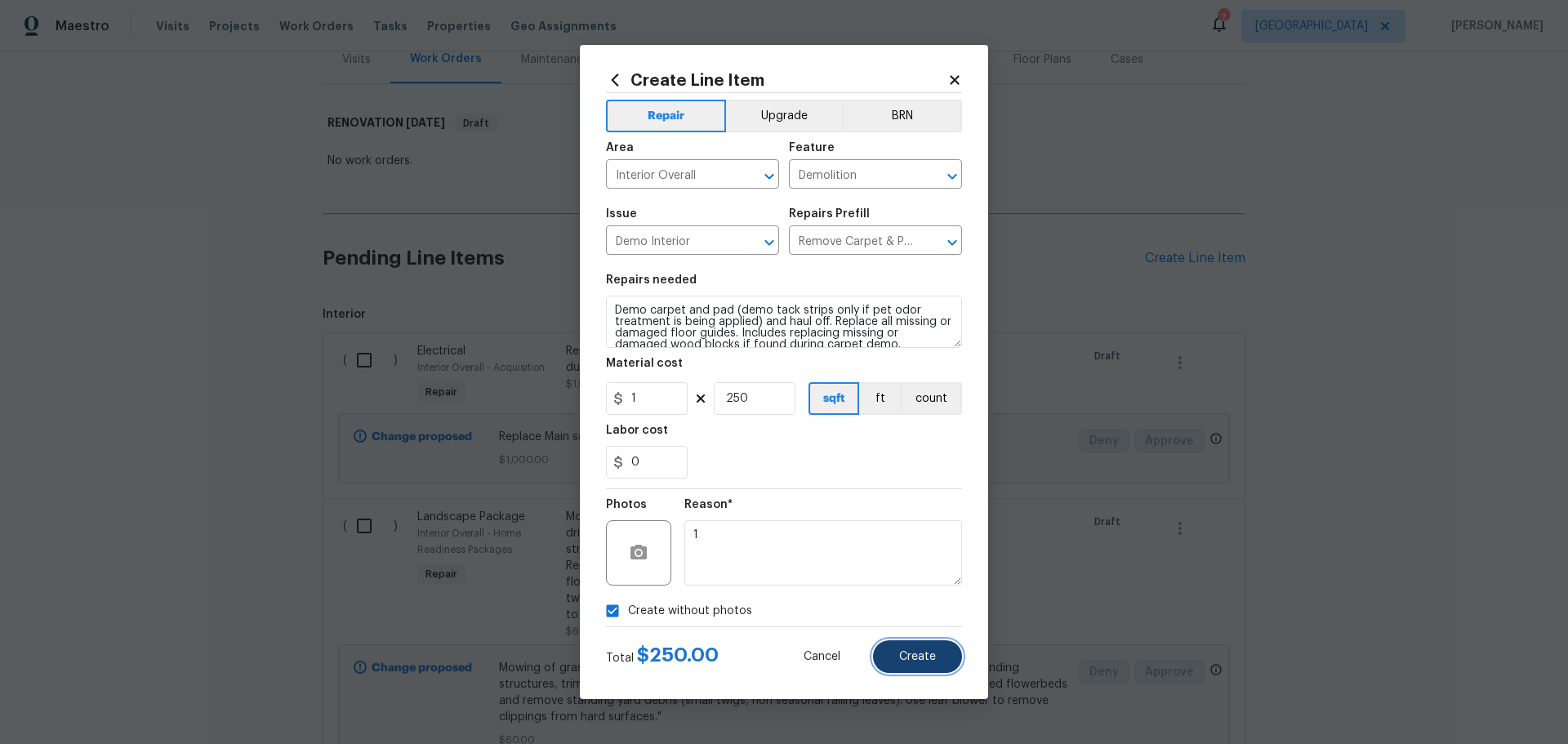
click at [892, 665] on button "Create" at bounding box center [917, 657] width 89 height 33
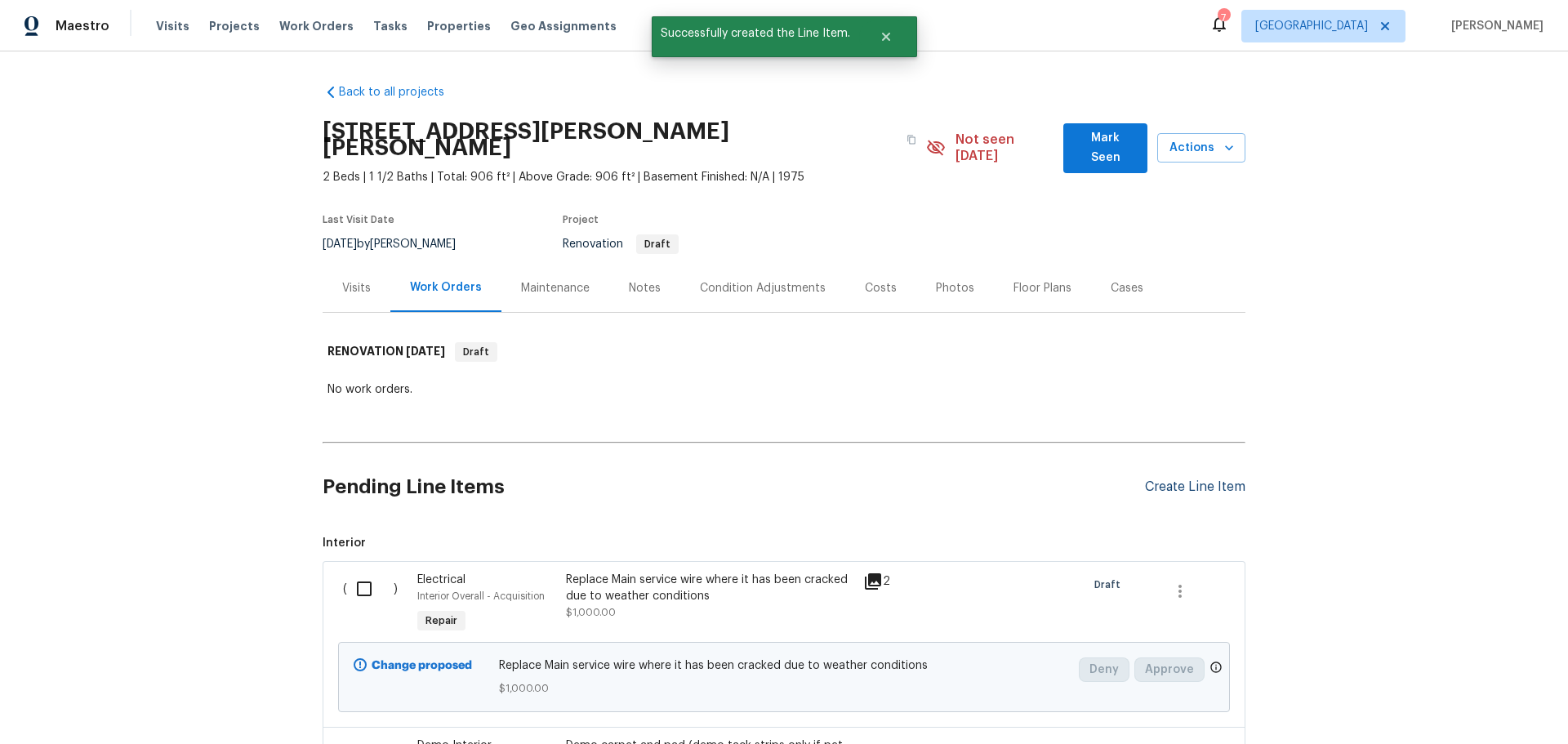
click at [1171, 480] on div "Create Line Item" at bounding box center [1195, 487] width 100 height 16
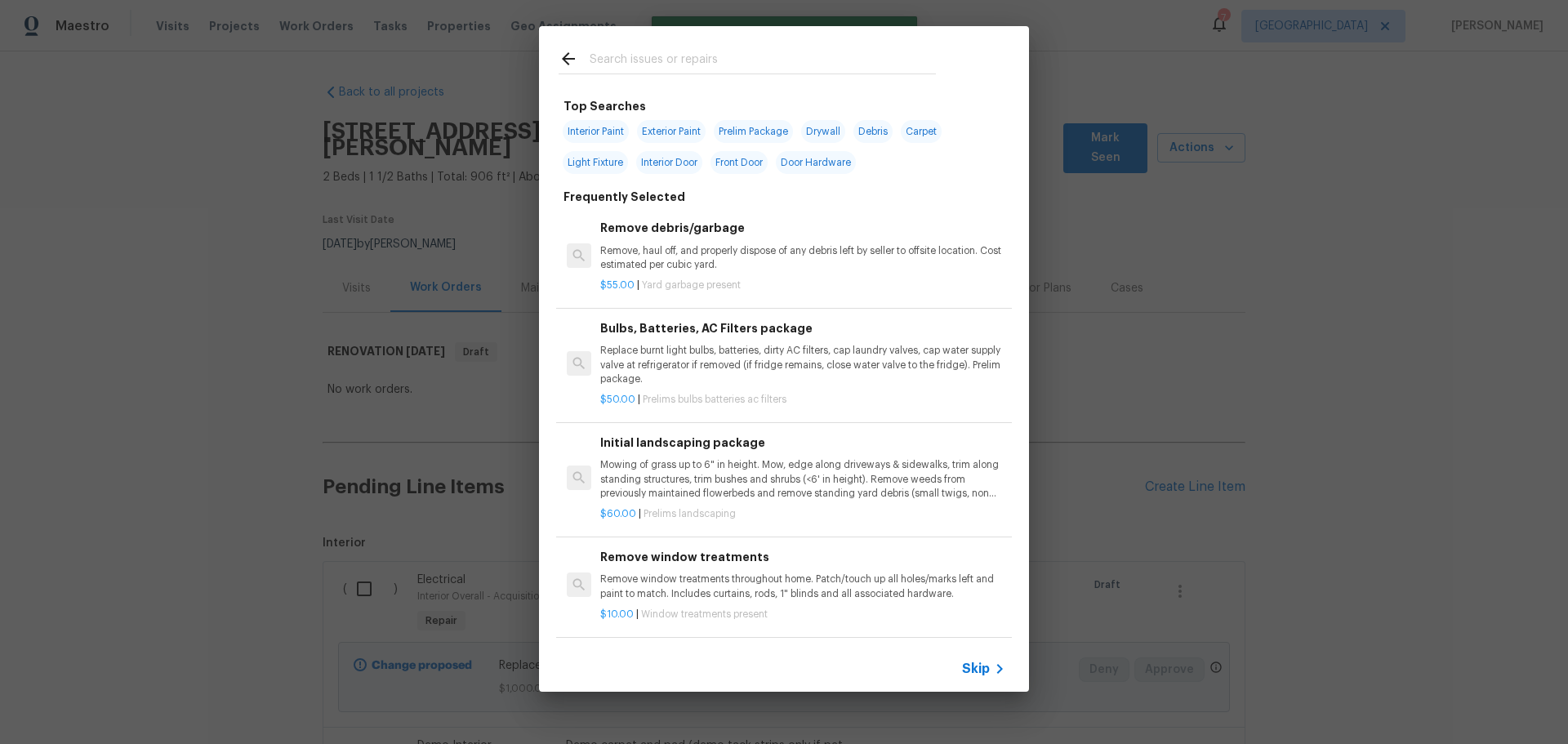
click at [651, 69] on input "text" at bounding box center [762, 61] width 346 height 24
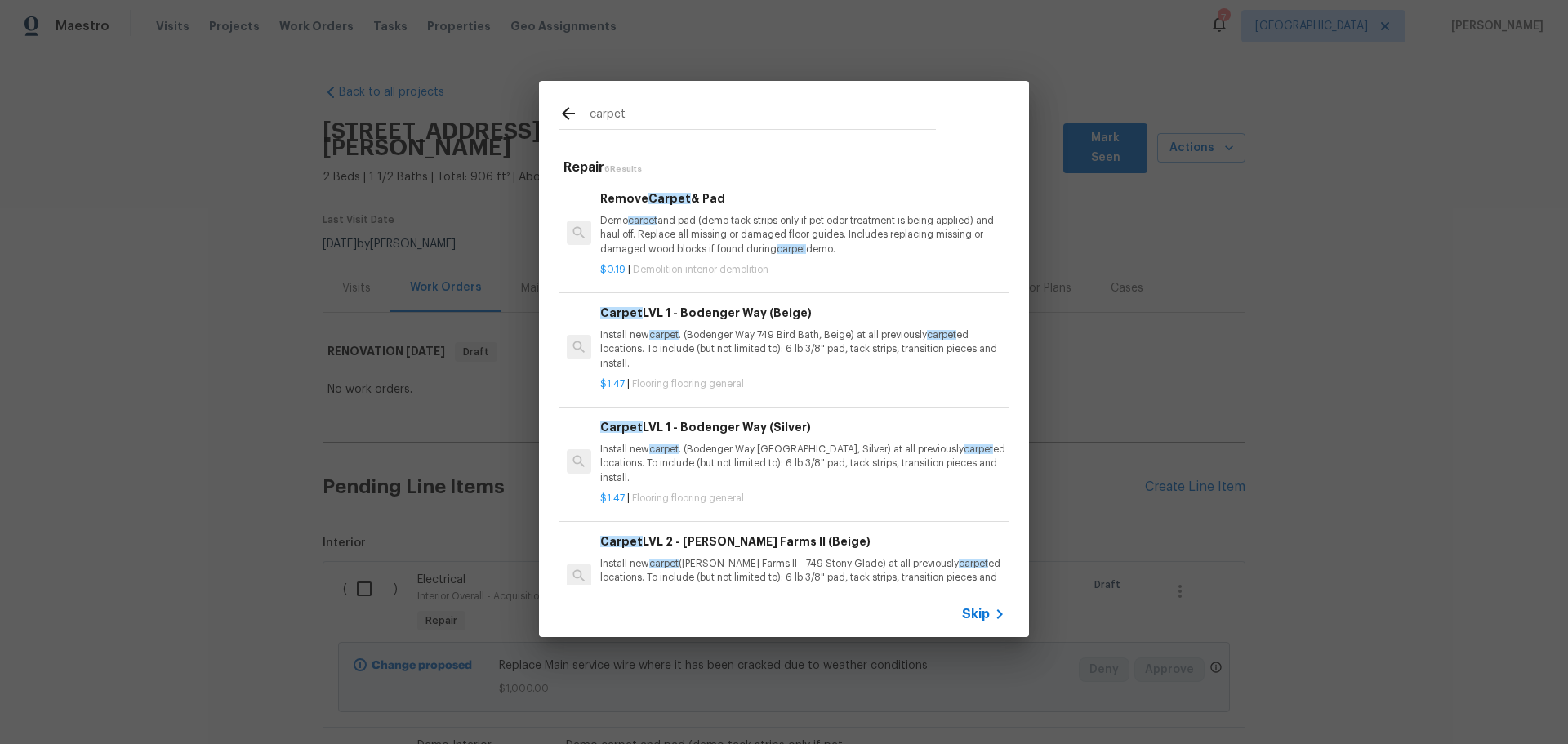
type input "carpet"
click at [757, 456] on p "Install new carpet . (Bodenger Way 945 Winter Ash, Silver) at all previously ca…" at bounding box center [803, 463] width 405 height 41
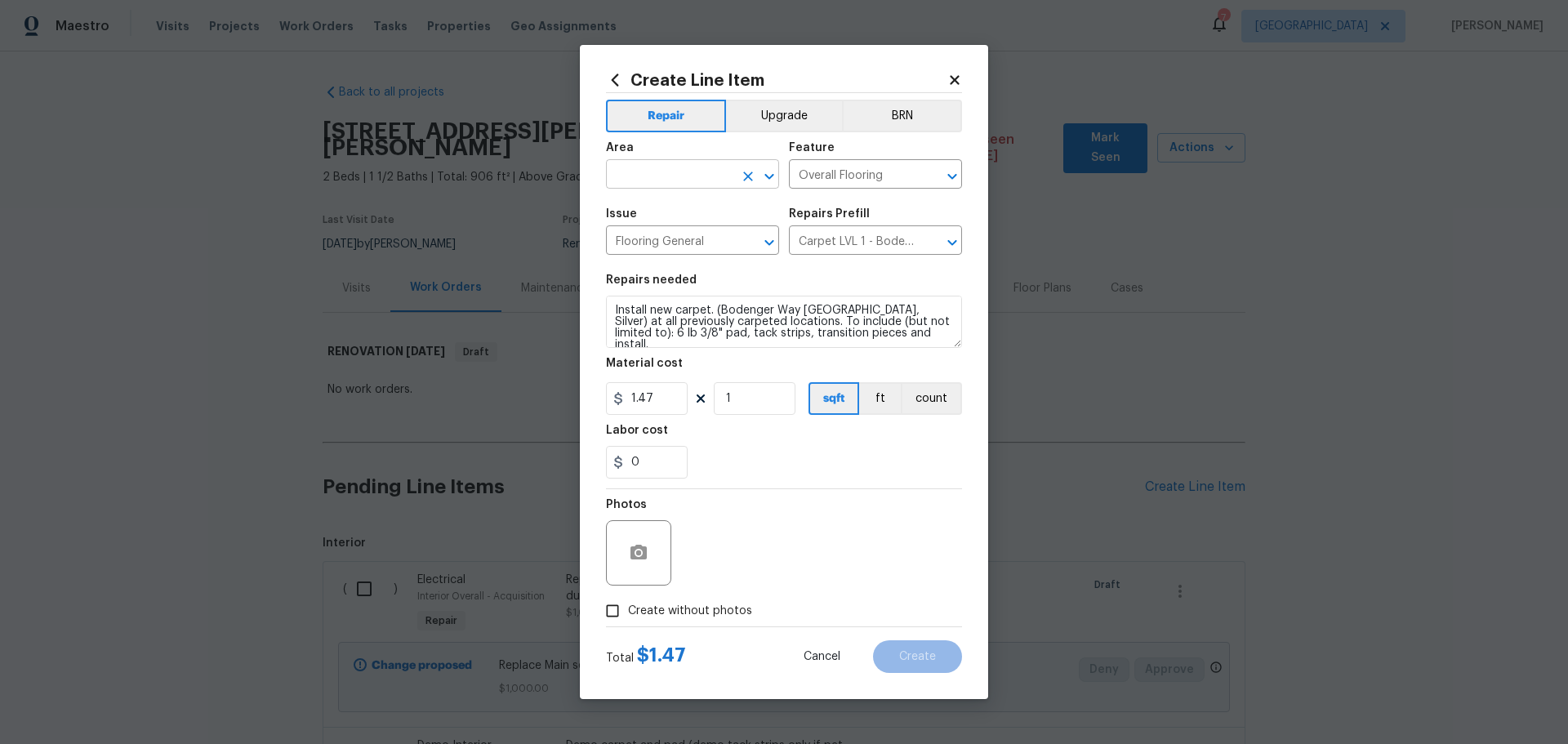
click at [763, 168] on icon "Open" at bounding box center [769, 176] width 20 height 20
click at [668, 232] on li "Interior Overall" at bounding box center [692, 238] width 173 height 27
type input "Interior Overall"
click at [744, 429] on div "Labor cost" at bounding box center [784, 436] width 356 height 22
click at [771, 390] on input "1" at bounding box center [754, 398] width 82 height 33
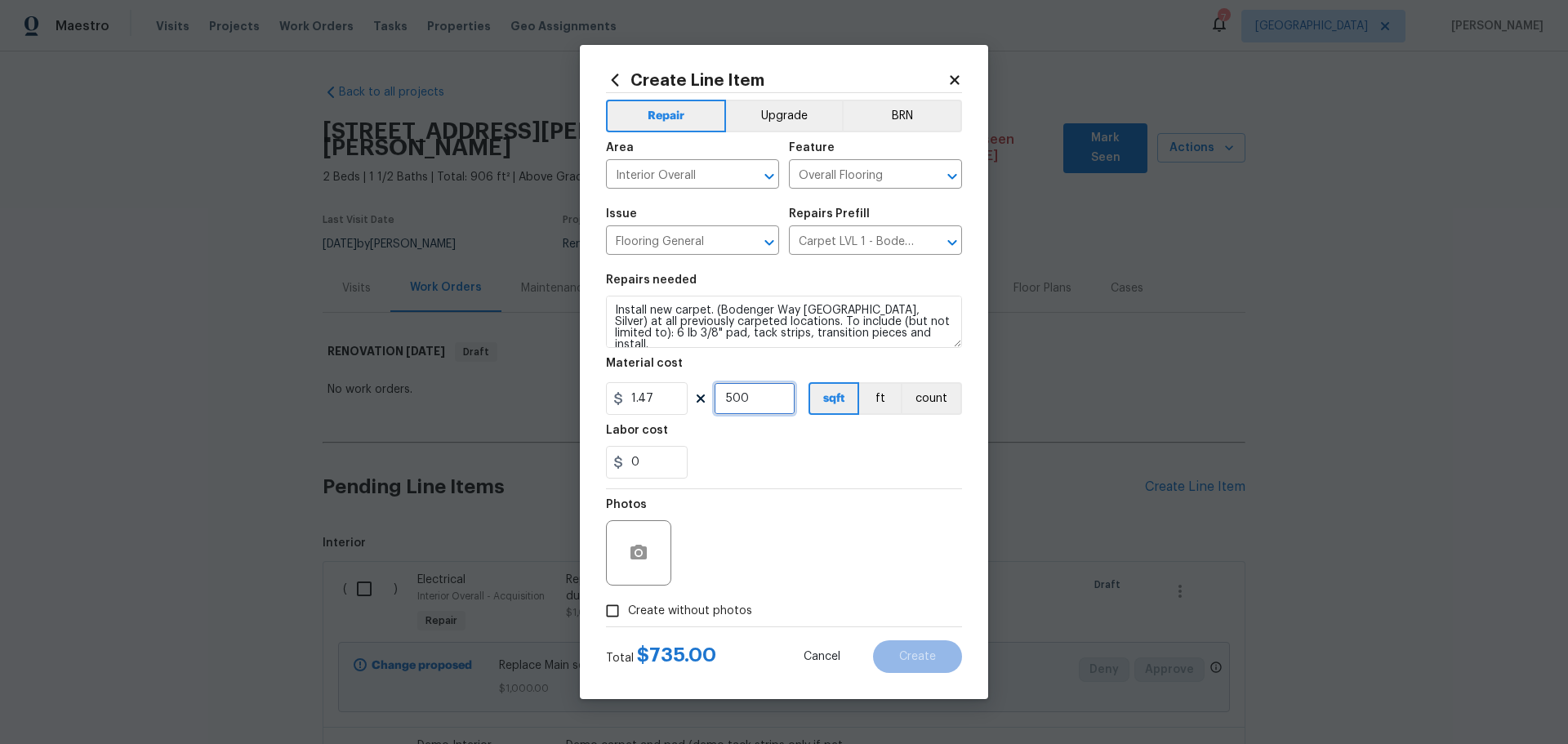
type input "500"
click at [749, 438] on div "Labor cost" at bounding box center [784, 436] width 356 height 22
click at [711, 619] on span "Create without photos" at bounding box center [690, 612] width 124 height 17
click at [628, 619] on input "Create without photos" at bounding box center [613, 611] width 31 height 31
checkbox input "true"
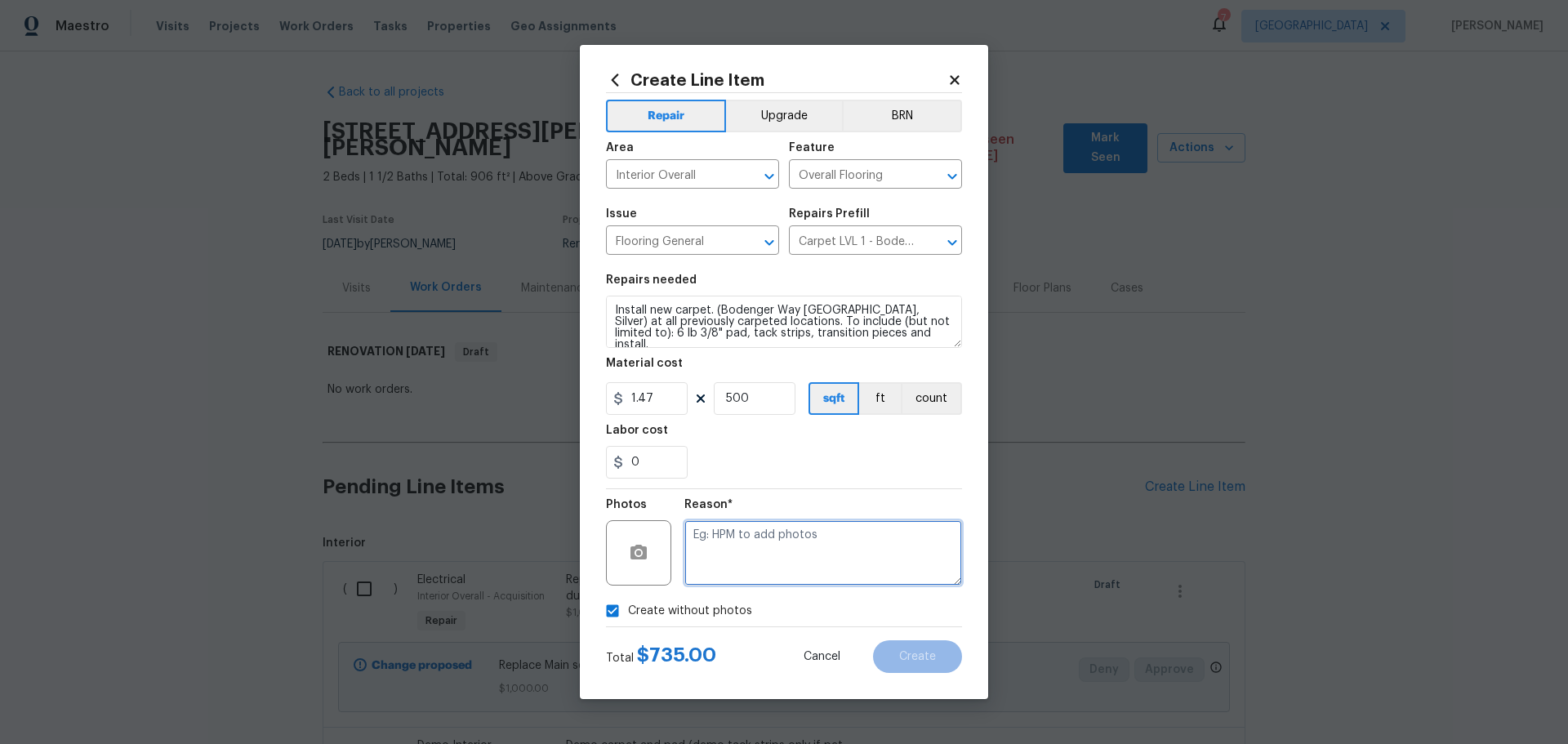
click at [760, 547] on textarea at bounding box center [822, 553] width 277 height 66
type textarea "1"
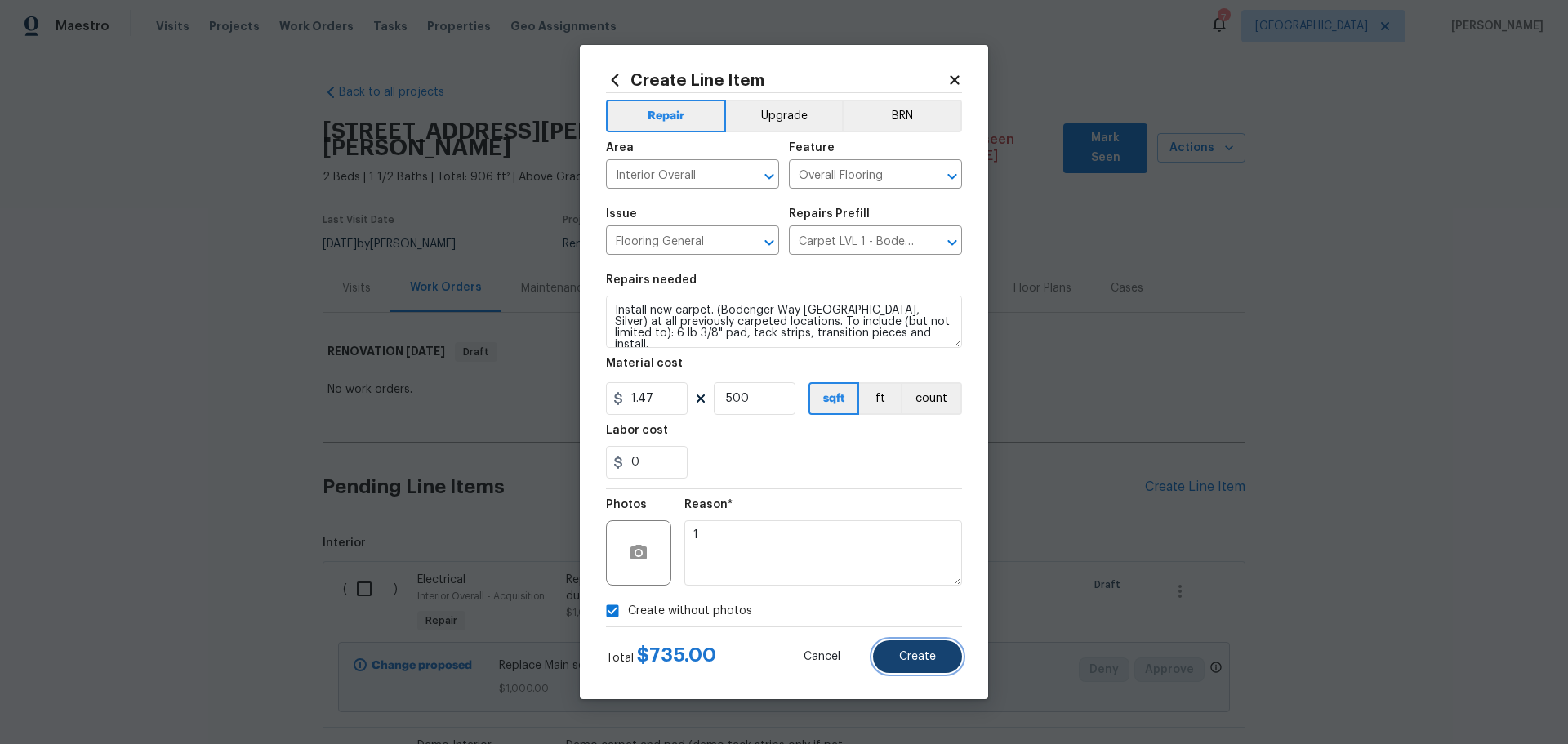
click at [923, 660] on span "Create" at bounding box center [917, 657] width 37 height 12
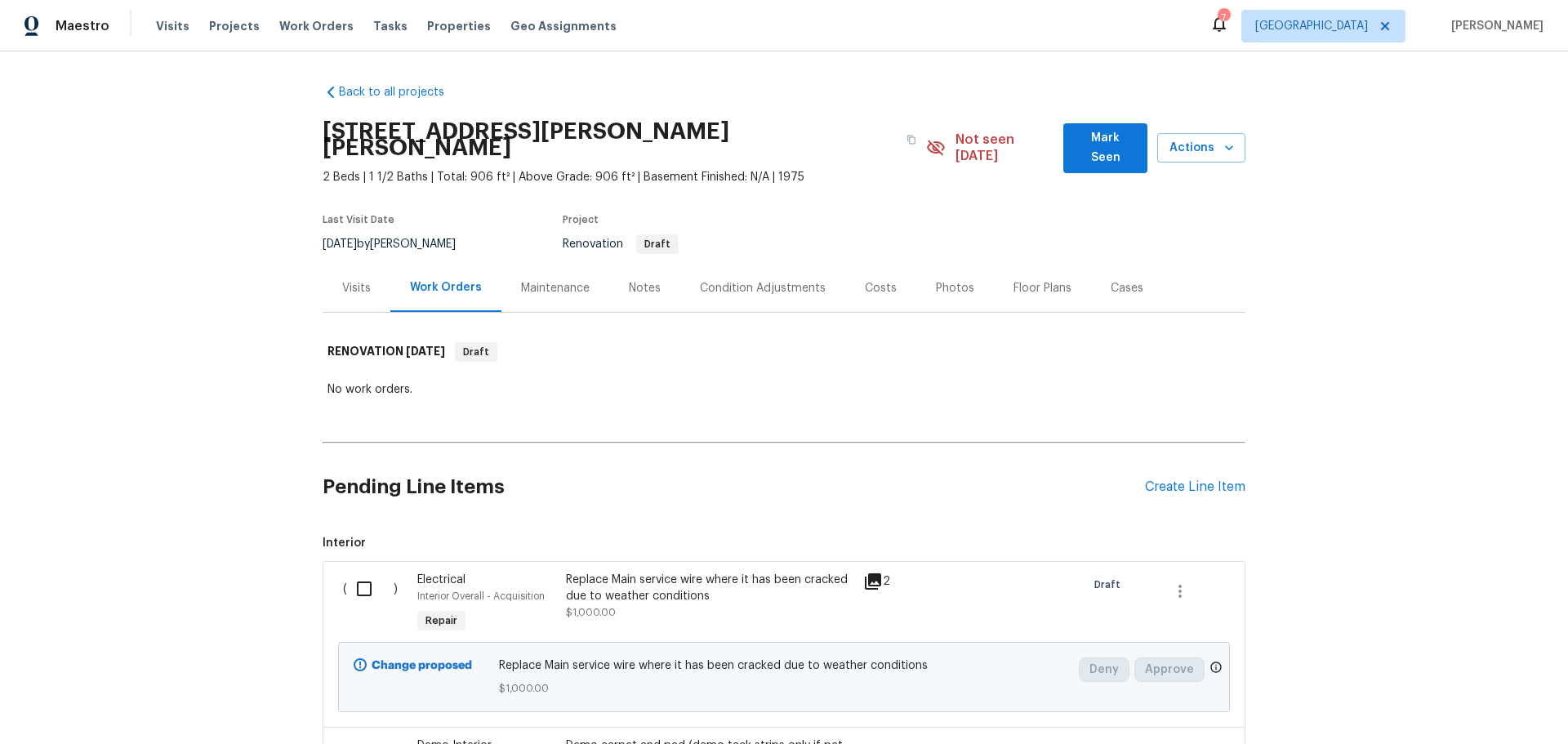
click at [1190, 460] on div "Pending Line Items Create Line Item" at bounding box center [784, 487] width 923 height 76
click at [1171, 480] on div "Create Line Item" at bounding box center [1195, 487] width 100 height 16
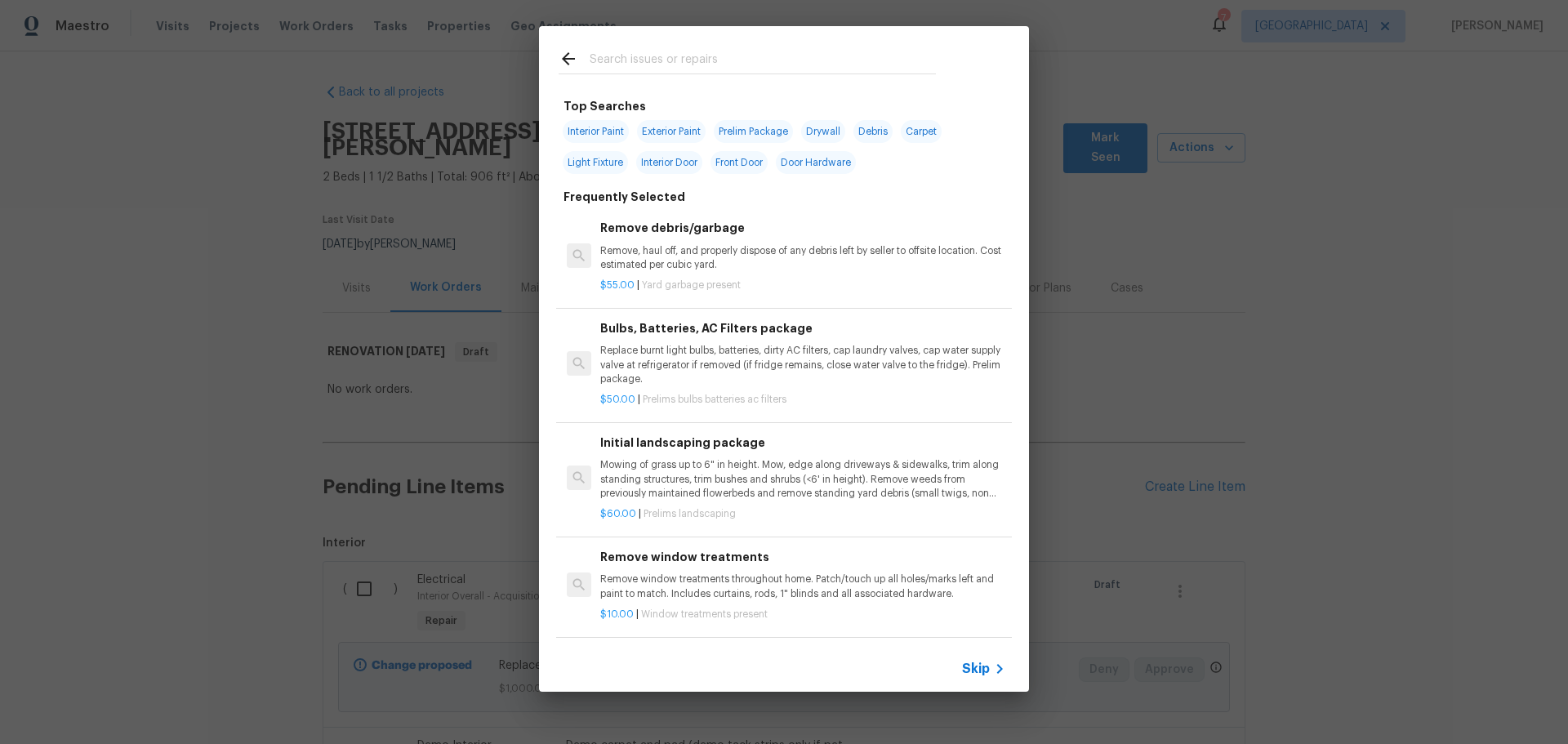
drag, startPoint x: 664, startPoint y: 36, endPoint x: 661, endPoint y: 55, distance: 19.2
click at [662, 47] on div at bounding box center [747, 58] width 416 height 65
click at [661, 67] on input "text" at bounding box center [762, 61] width 346 height 24
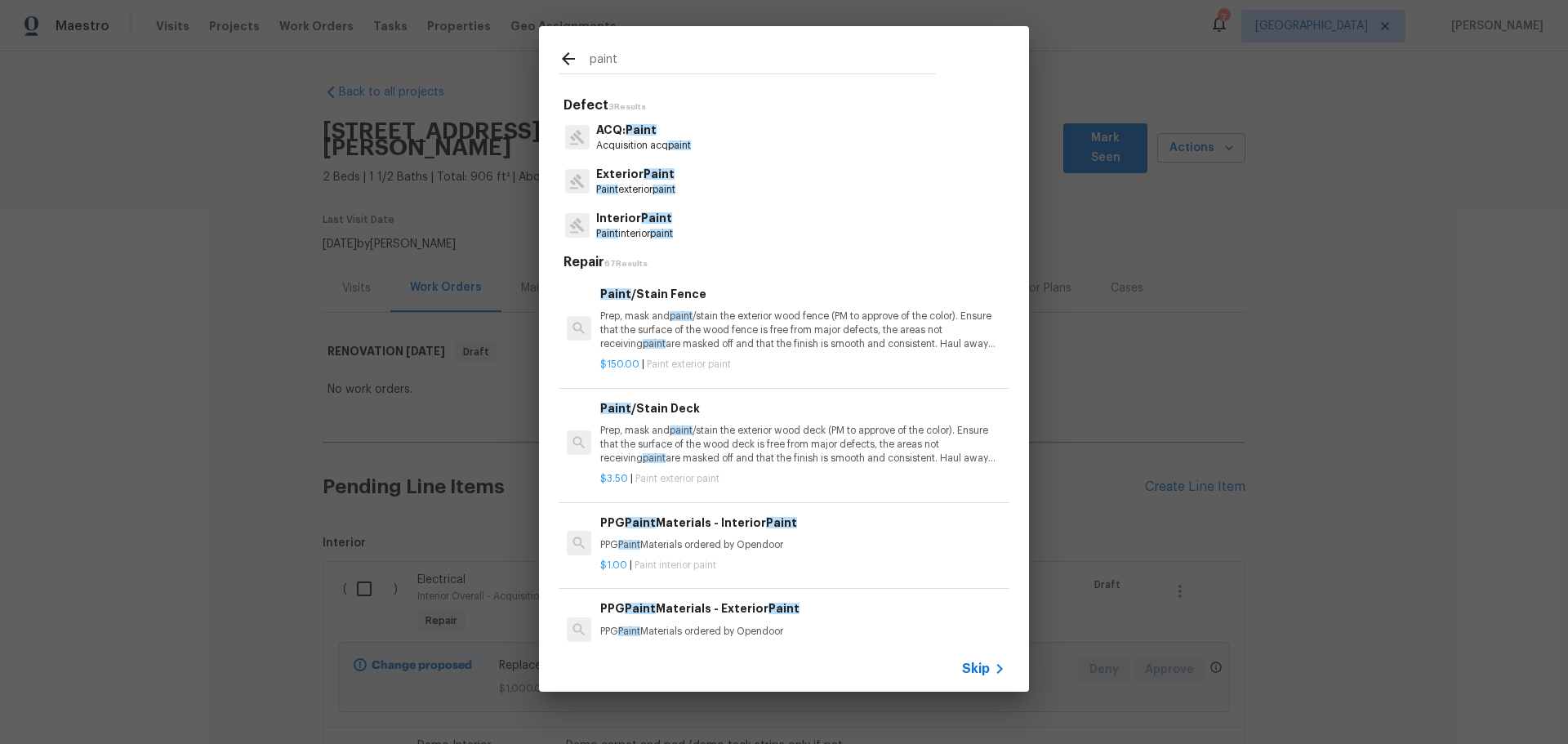
type input "paint"
click at [663, 142] on p "Acquisition acq paint" at bounding box center [644, 146] width 95 height 14
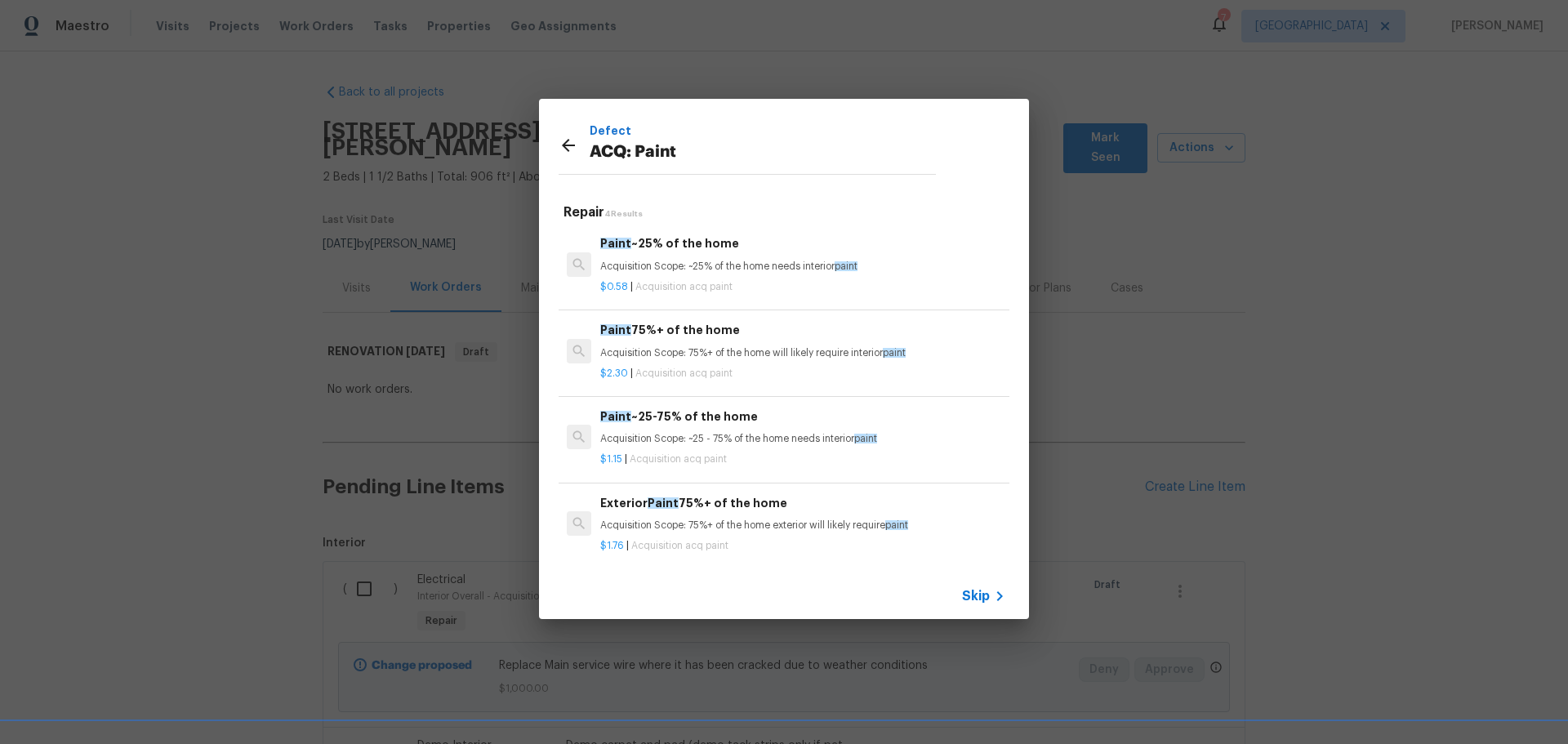
click at [564, 140] on icon at bounding box center [568, 145] width 20 height 20
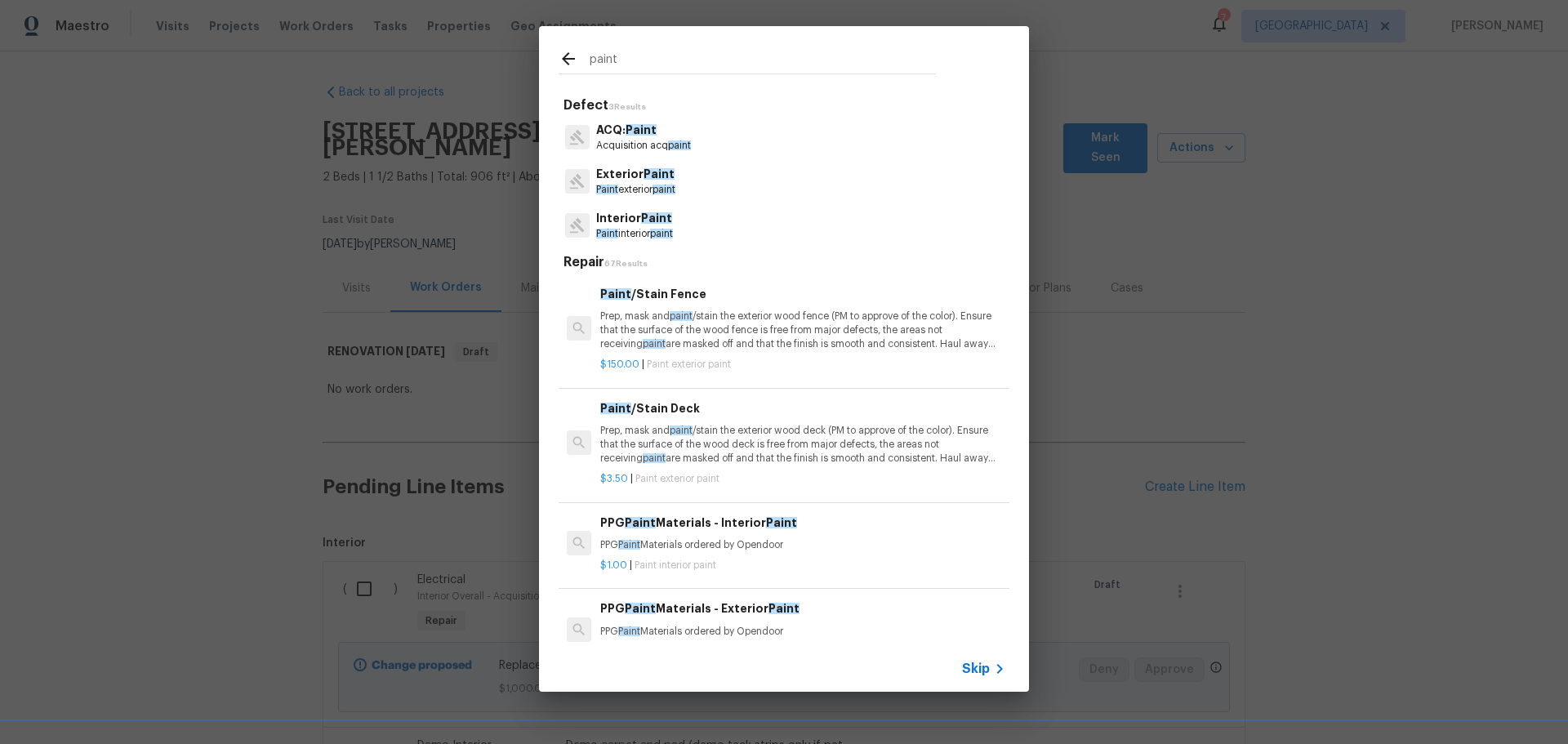
click at [665, 223] on p "Interior Paint" at bounding box center [634, 219] width 77 height 17
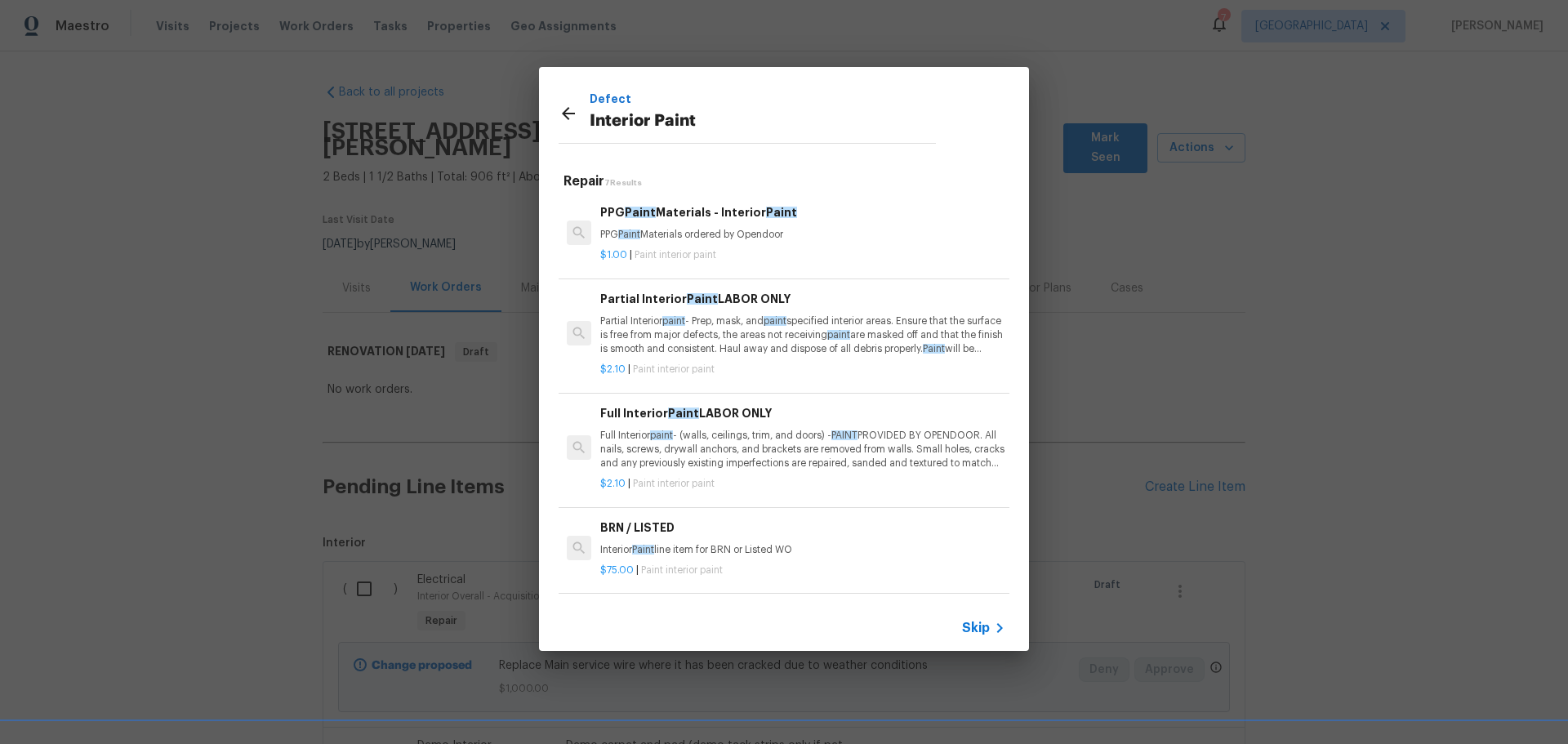
click at [722, 457] on p "Full Interior paint - (walls, ceilings, trim, and doors) - PAINT PROVIDED BY OP…" at bounding box center [803, 449] width 405 height 41
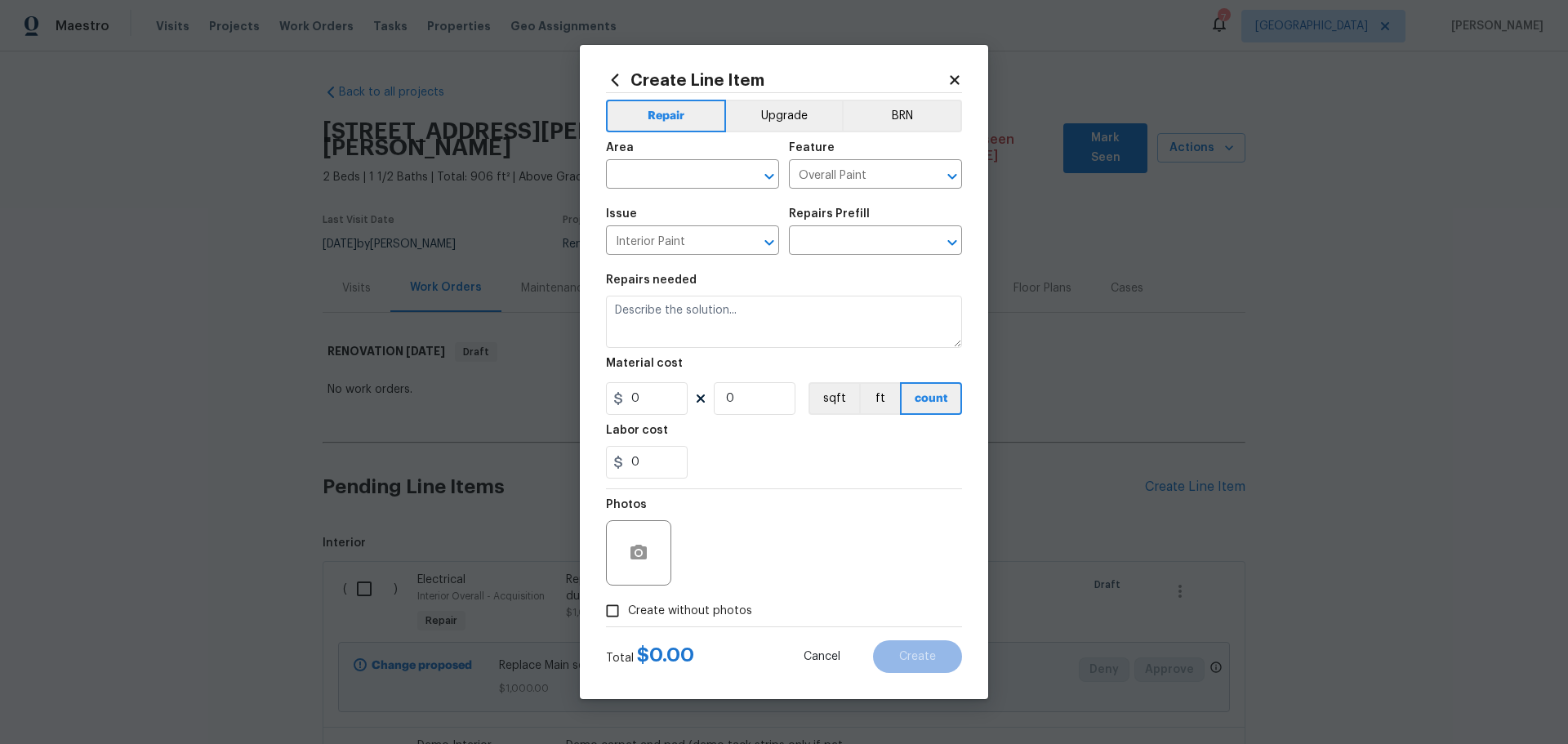
type input "Full Interior Paint LABOR ONLY $2.10"
type textarea "Full Interior paint - (walls, ceilings, trim, and doors) - PAINT PROVIDED BY OP…"
type input "2.1"
type input "1"
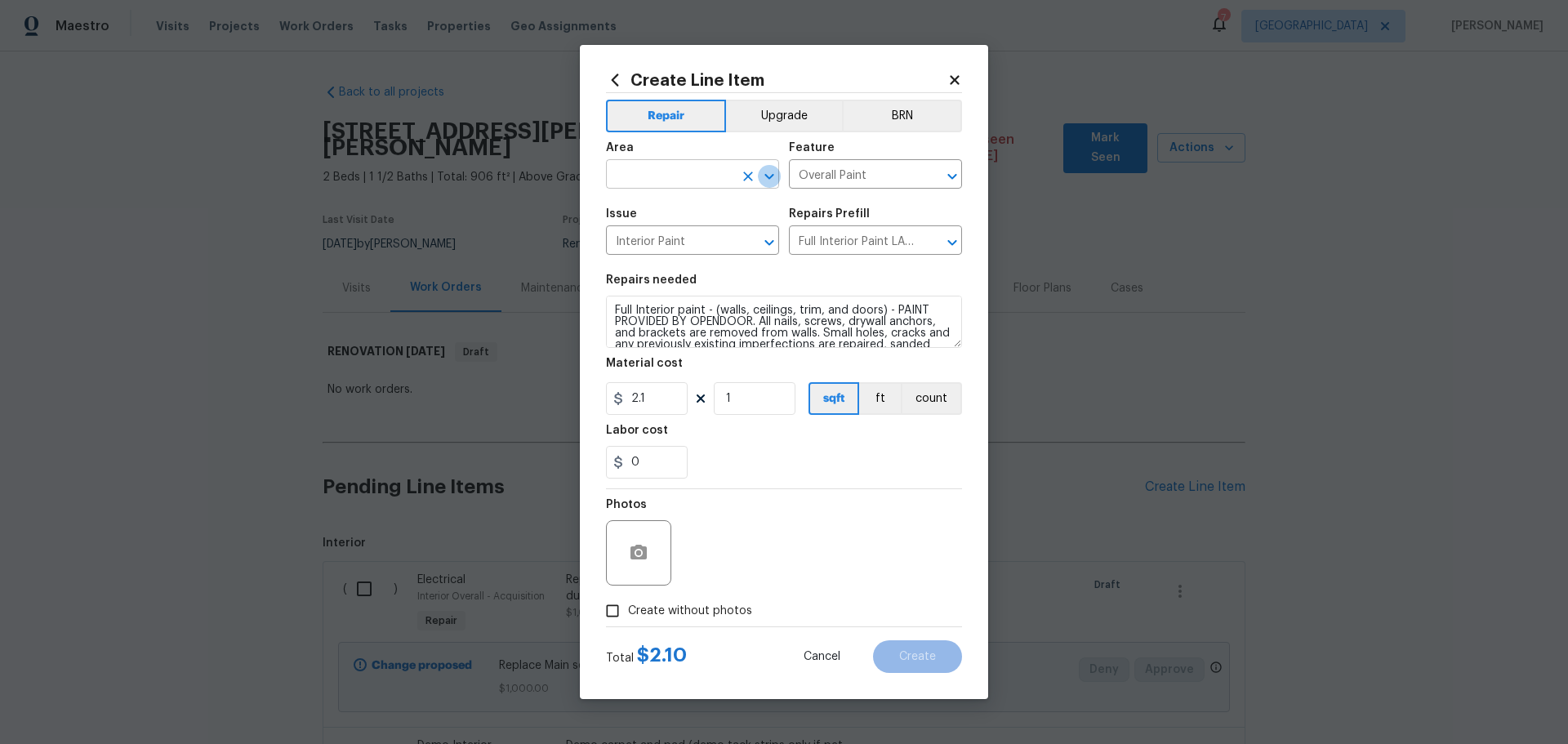
click at [771, 181] on icon "Open" at bounding box center [769, 176] width 20 height 20
click at [685, 242] on li "Interior Overall" at bounding box center [692, 238] width 173 height 27
type input "Interior Overall"
click at [752, 406] on input "1" at bounding box center [754, 398] width 82 height 33
type input "906"
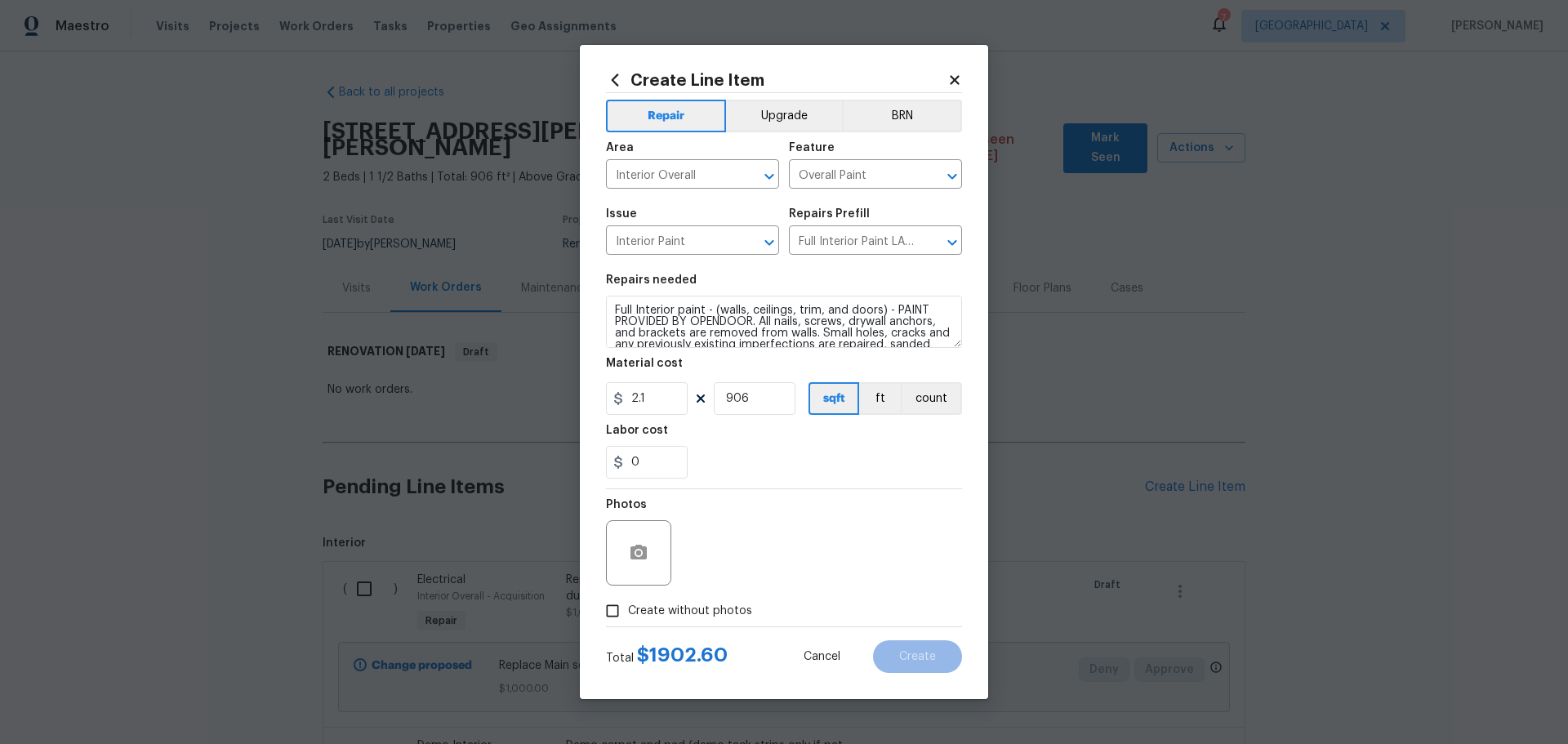
click at [746, 441] on div "Labor cost" at bounding box center [784, 436] width 356 height 22
click at [707, 606] on span "Create without photos" at bounding box center [690, 612] width 124 height 17
click at [628, 606] on input "Create without photos" at bounding box center [613, 611] width 31 height 31
checkbox input "true"
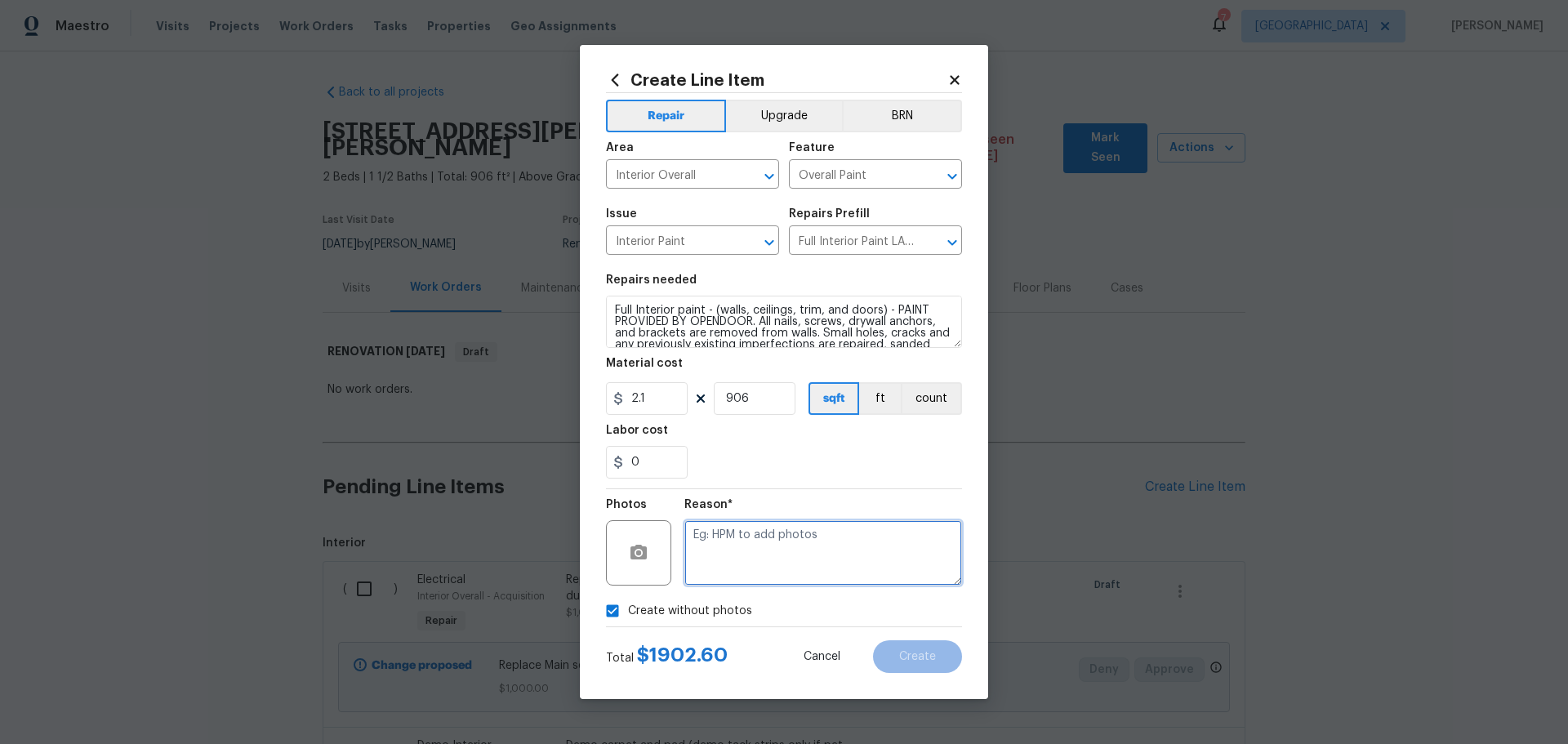
click at [765, 558] on textarea at bounding box center [822, 553] width 277 height 66
type textarea "1"
type textarea "will add"
click at [885, 668] on button "Create" at bounding box center [917, 657] width 89 height 33
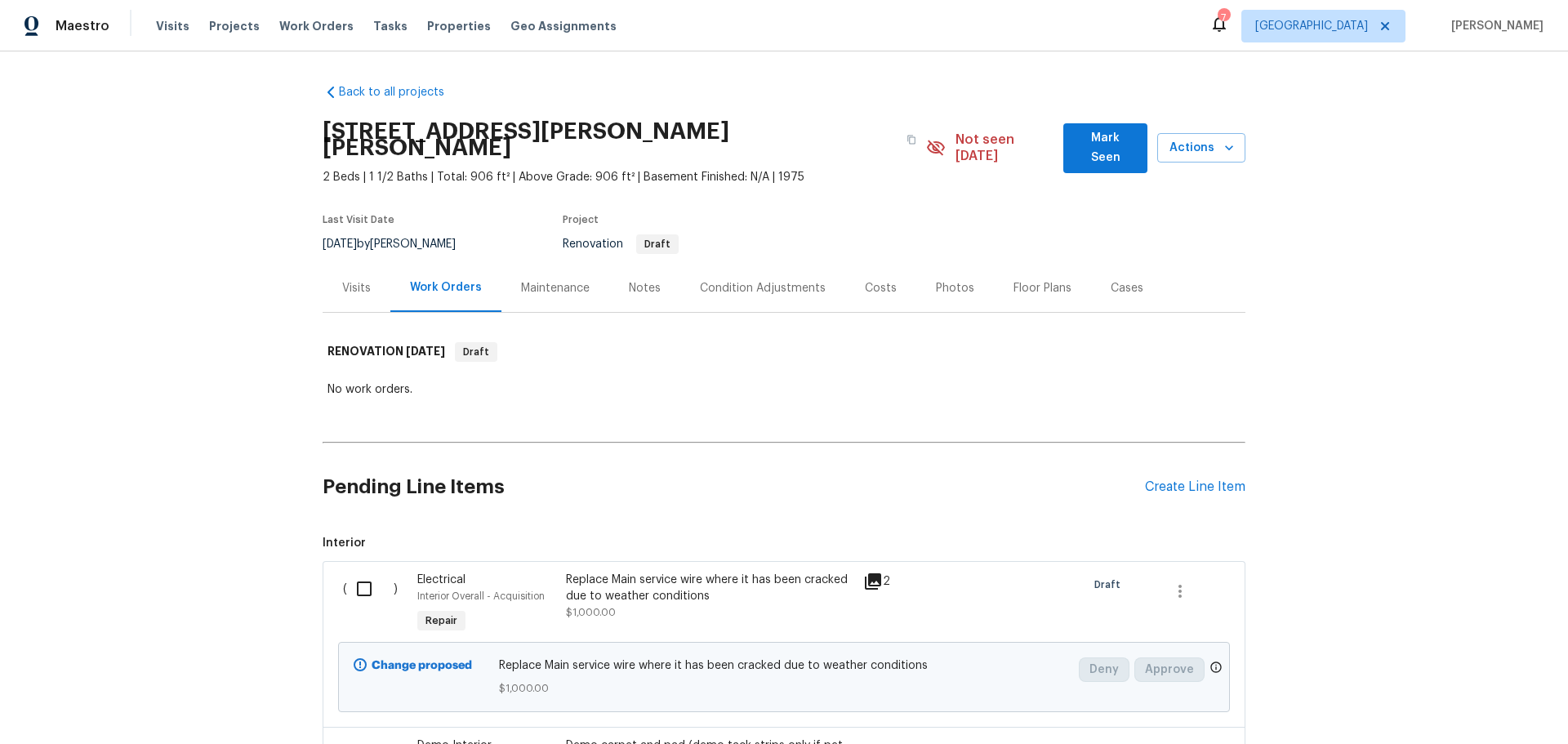
click at [342, 280] on div "Visits" at bounding box center [356, 288] width 29 height 16
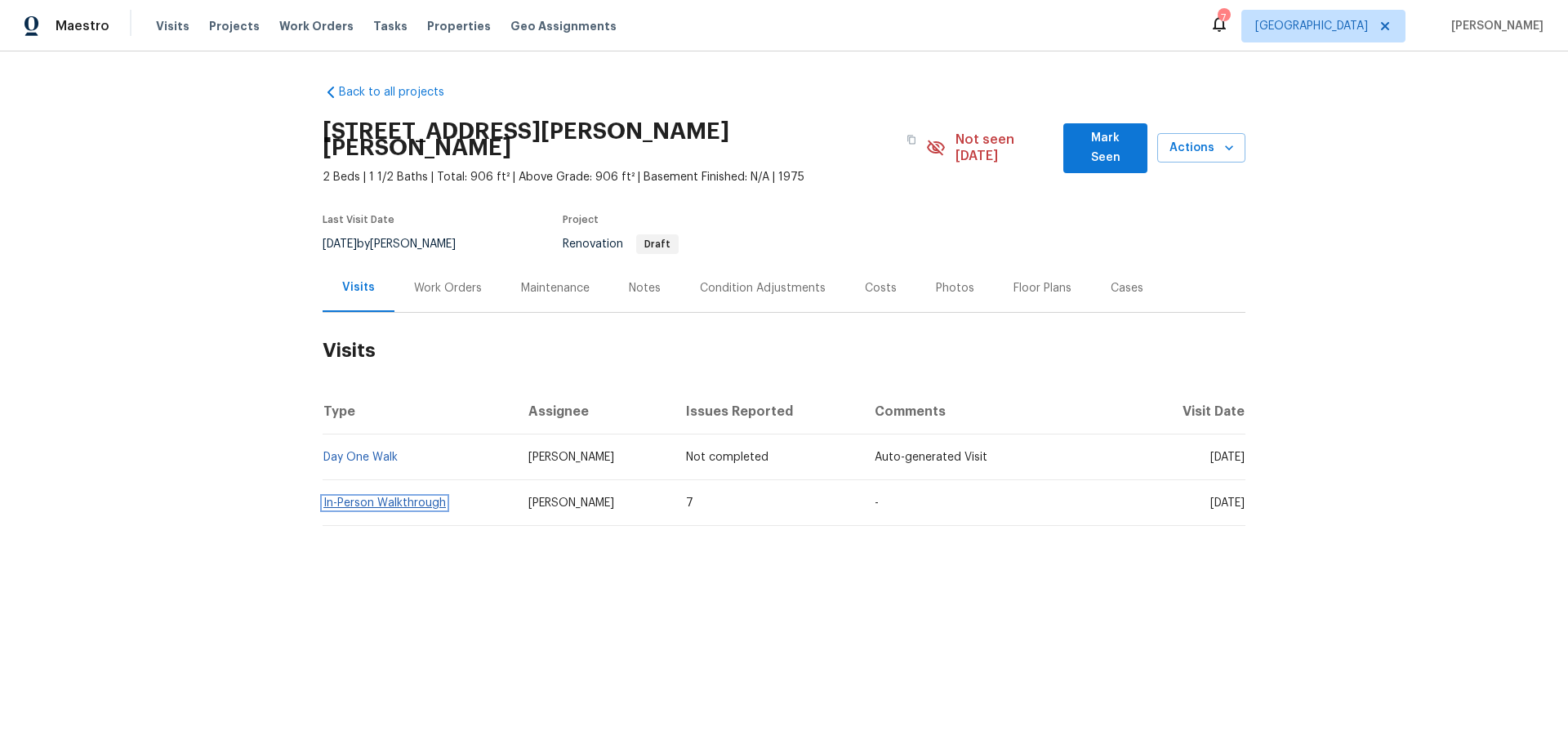
click at [390, 498] on link "In-Person Walkthrough" at bounding box center [384, 503] width 123 height 11
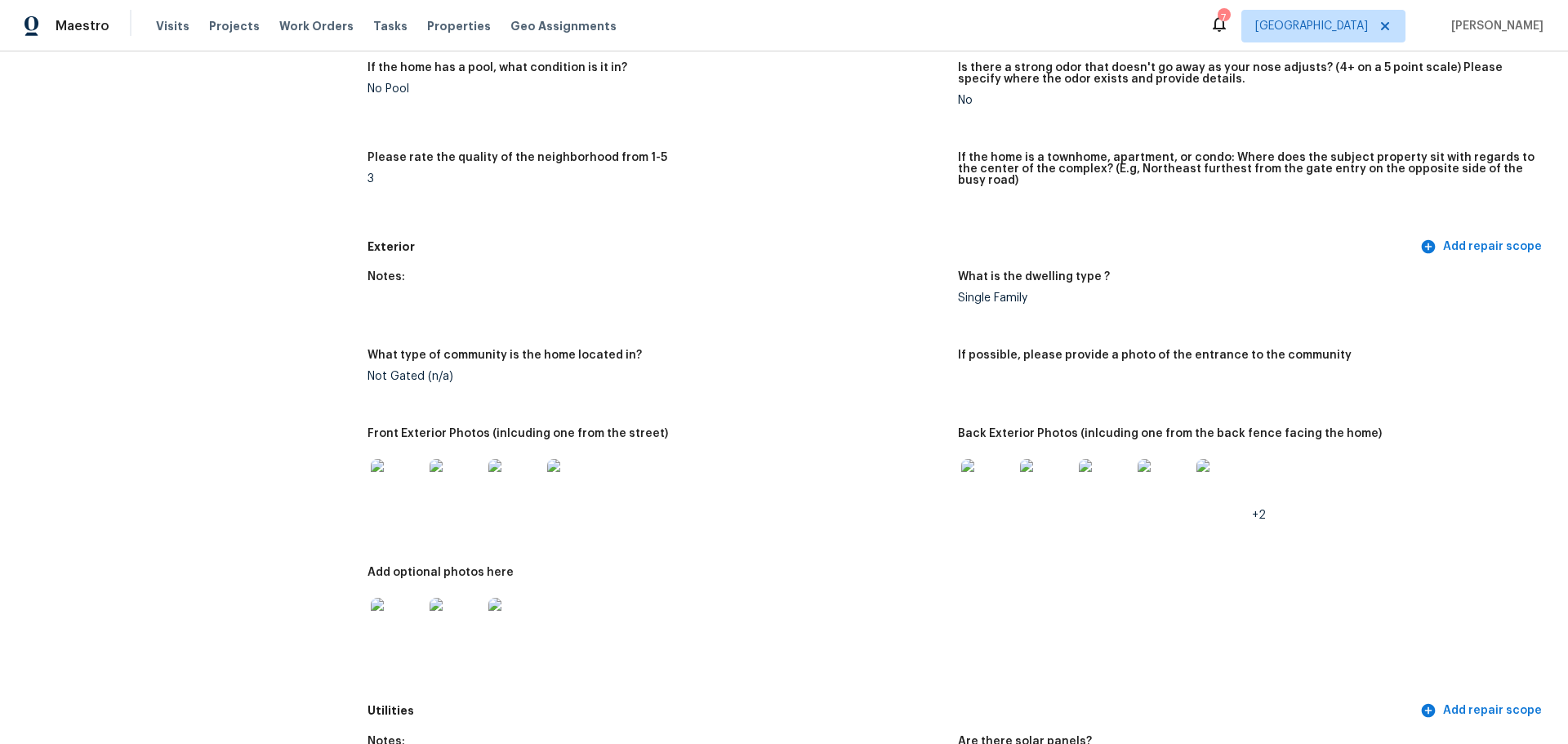
scroll to position [653, 0]
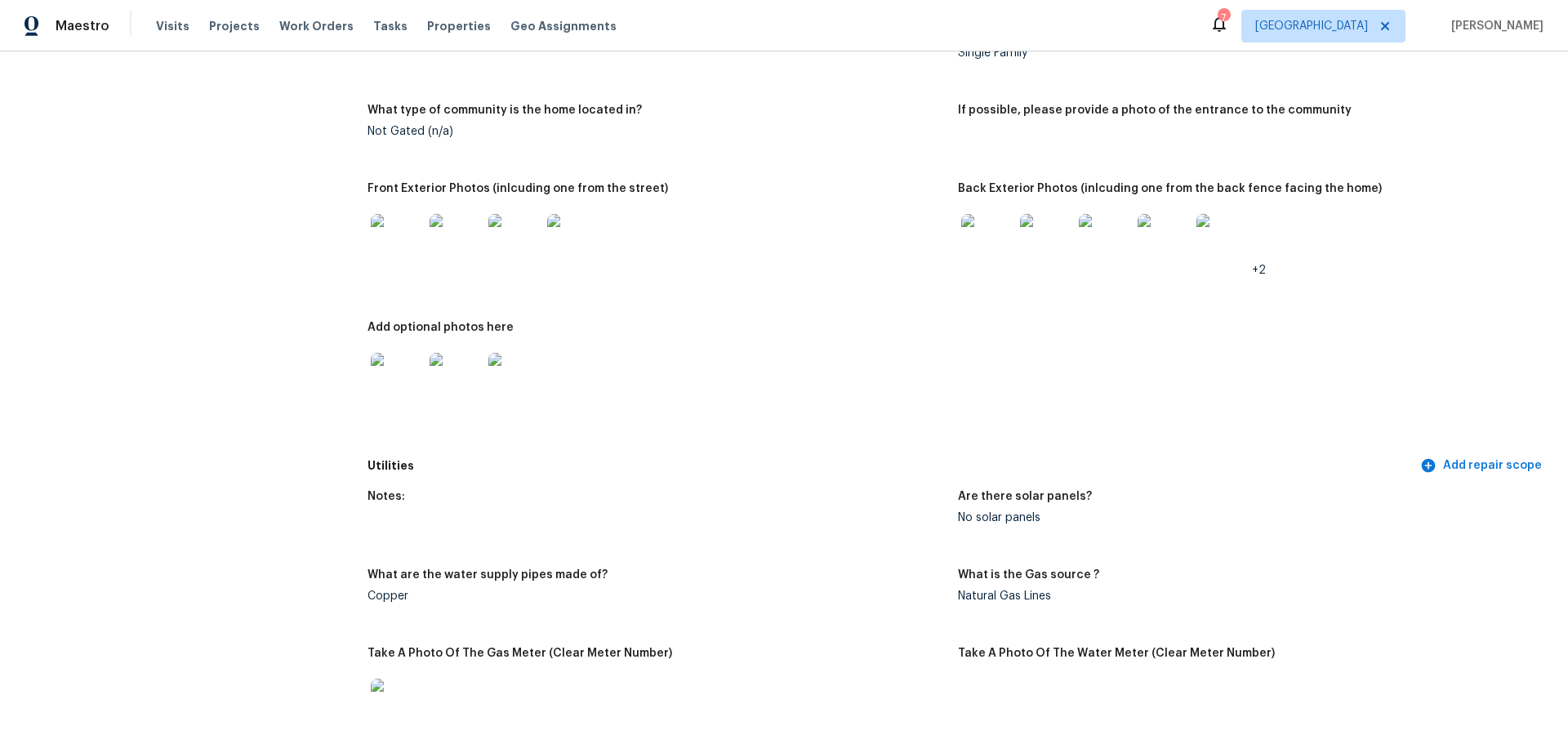
click at [394, 240] on img at bounding box center [397, 240] width 52 height 52
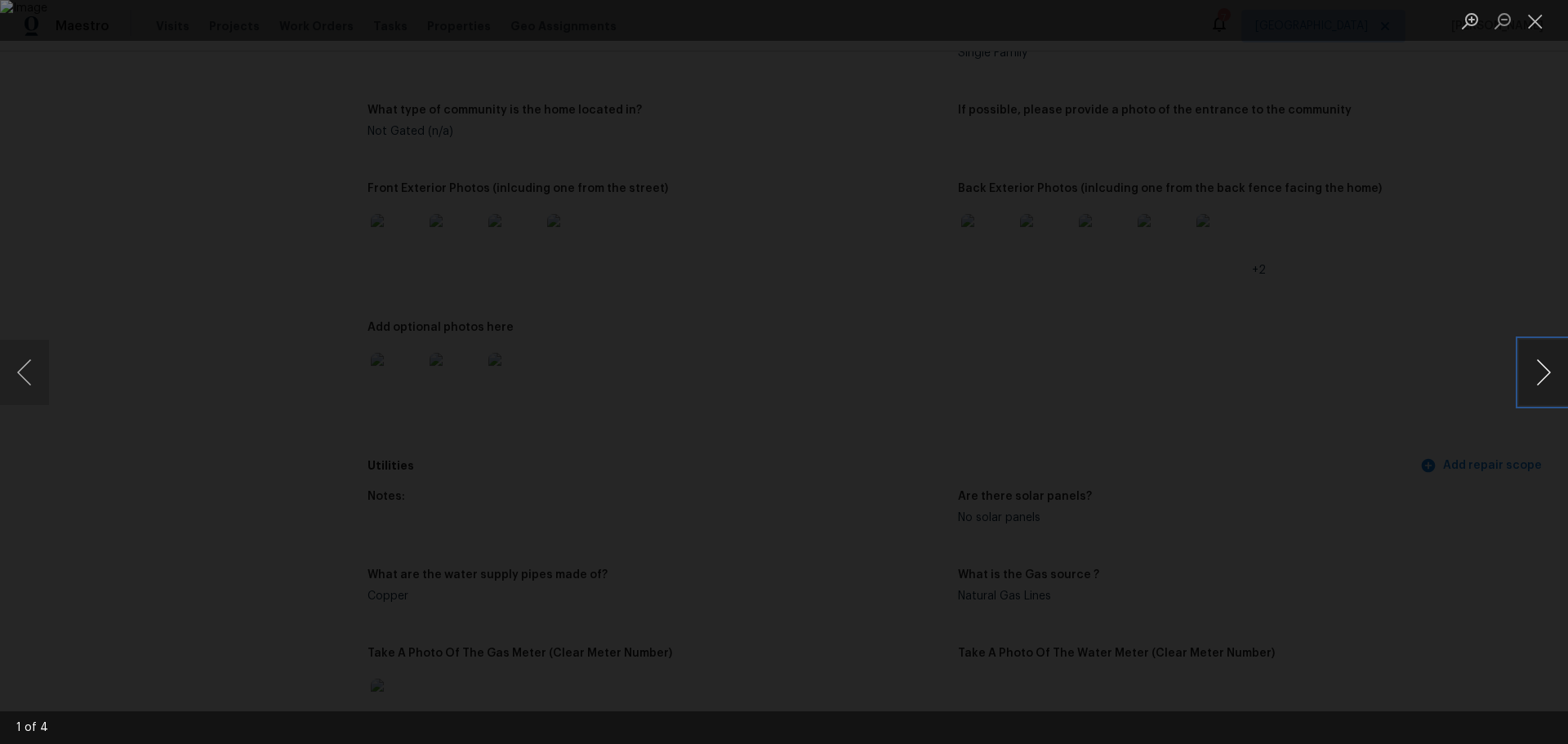
click at [1543, 377] on button "Next image" at bounding box center [1543, 372] width 49 height 66
click at [1537, 26] on button "Close lightbox" at bounding box center [1535, 21] width 33 height 29
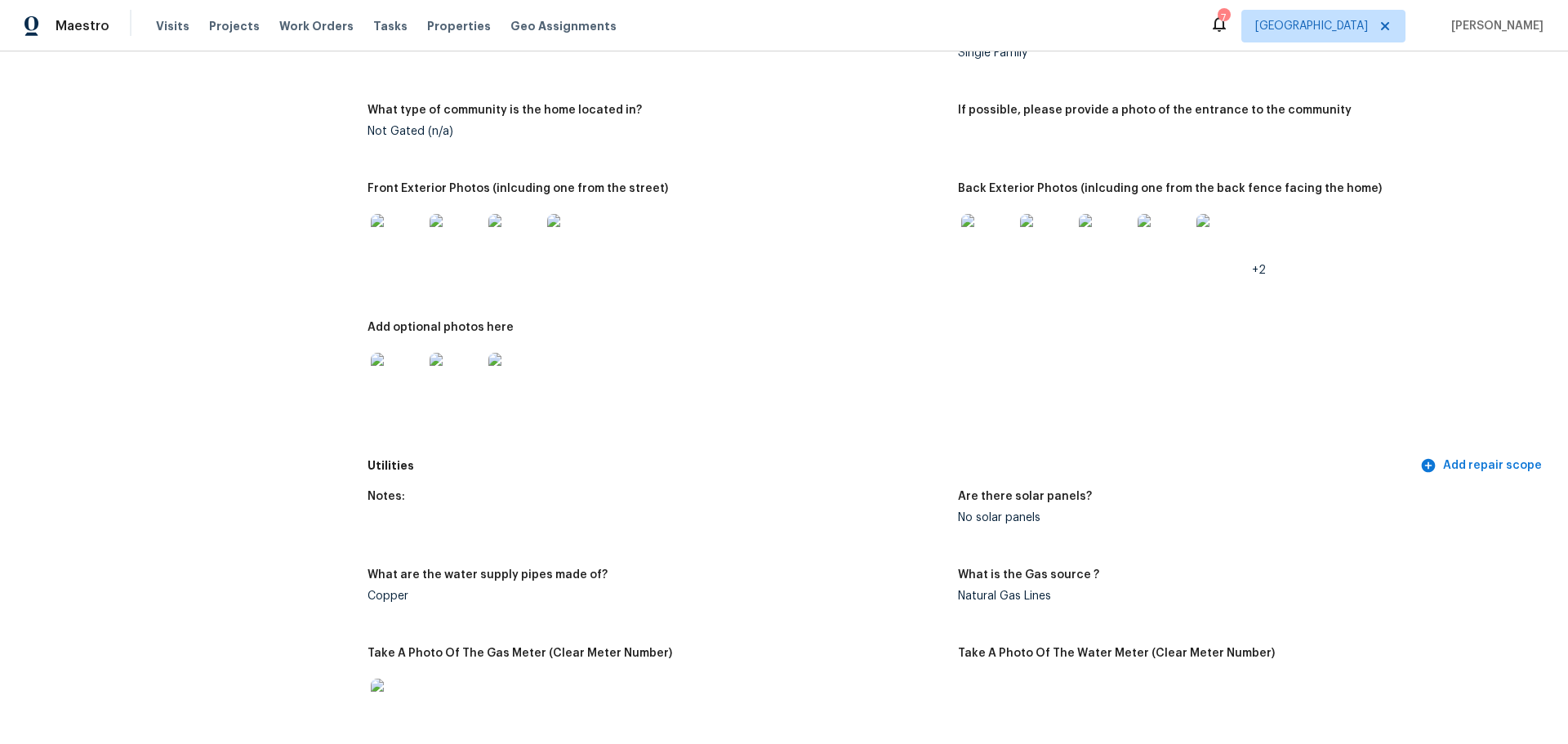
click at [989, 224] on img at bounding box center [987, 240] width 52 height 52
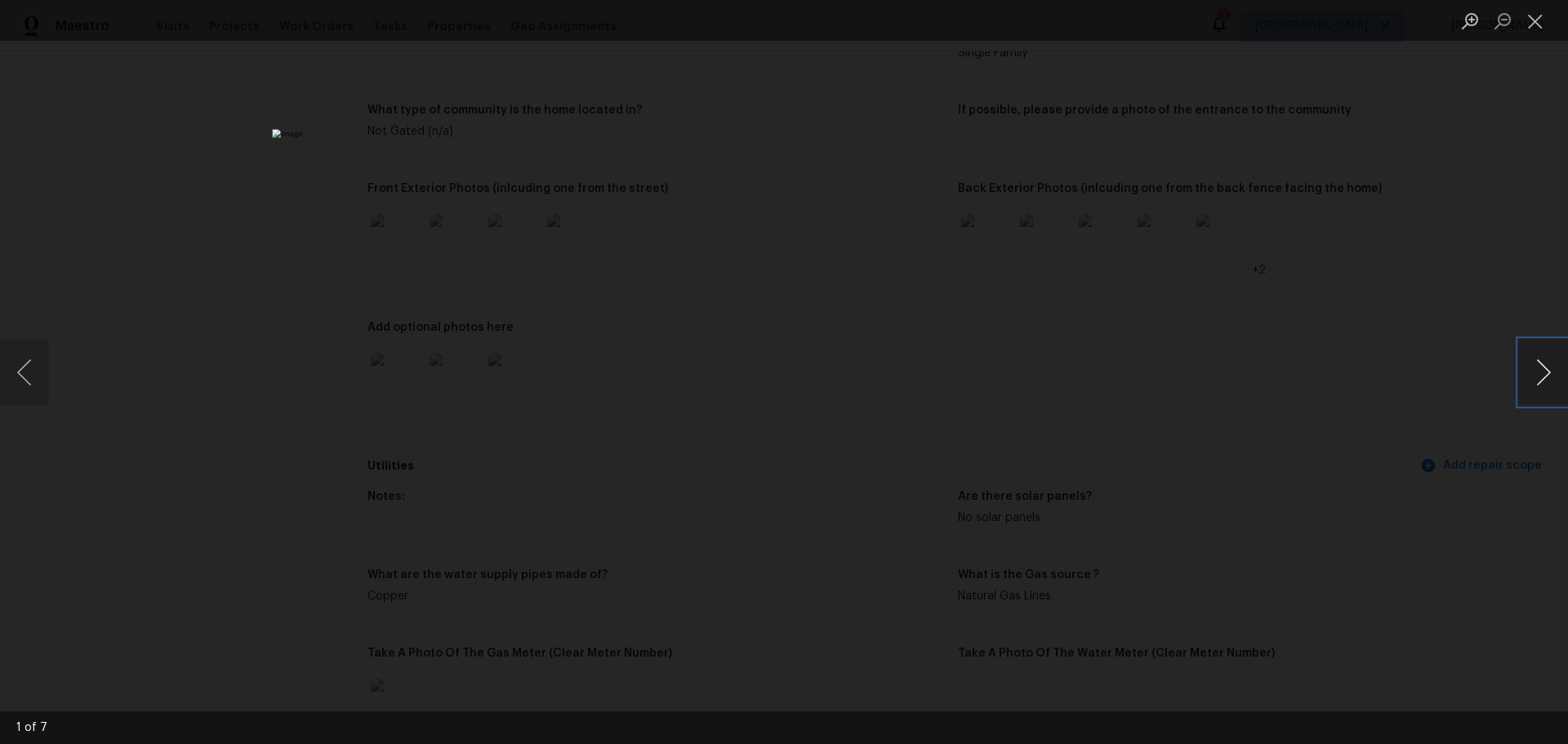
click at [1535, 385] on button "Next image" at bounding box center [1543, 372] width 49 height 66
click at [1540, 383] on button "Next image" at bounding box center [1543, 372] width 49 height 66
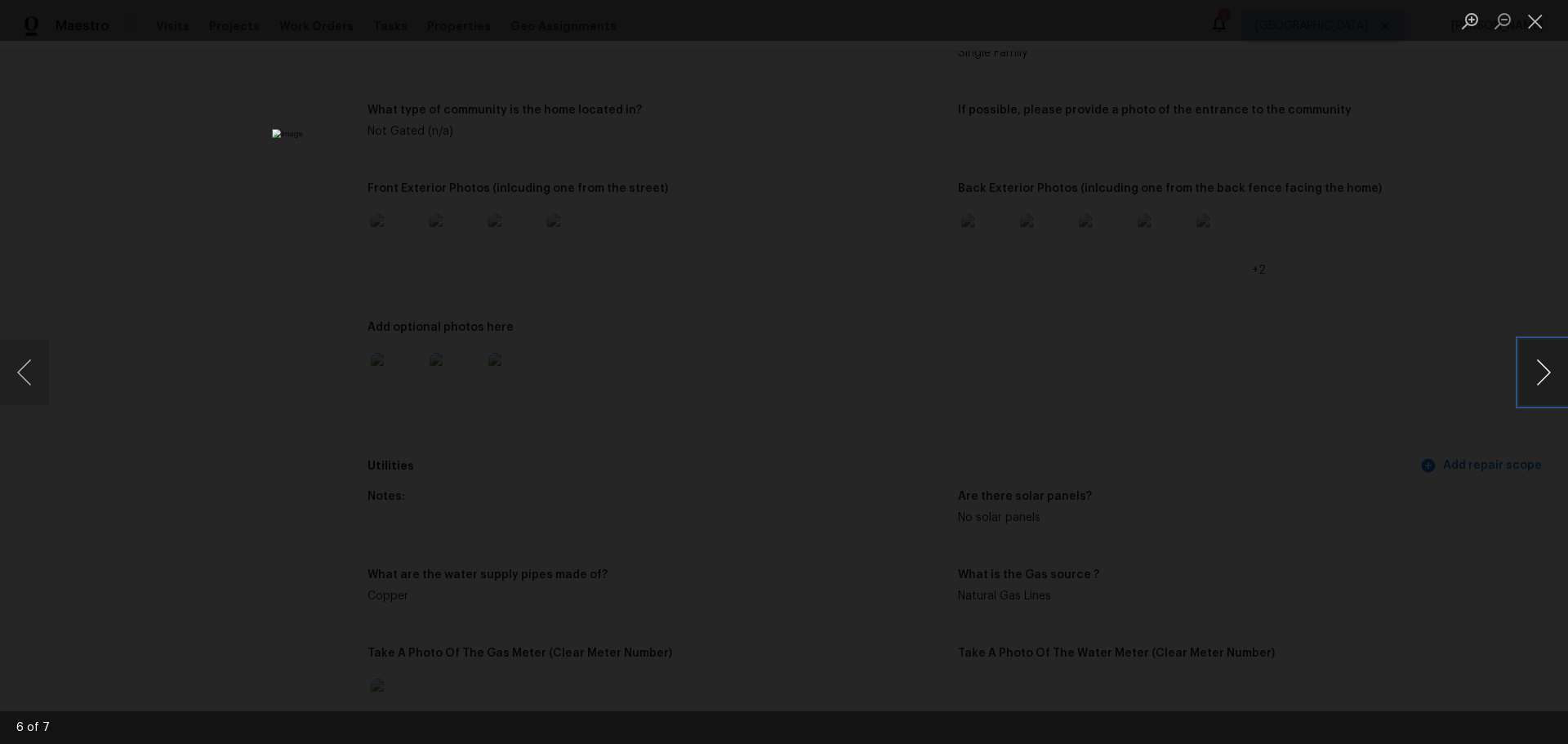
click at [1540, 383] on button "Next image" at bounding box center [1543, 372] width 49 height 66
click at [1539, 30] on button "Close lightbox" at bounding box center [1535, 21] width 33 height 29
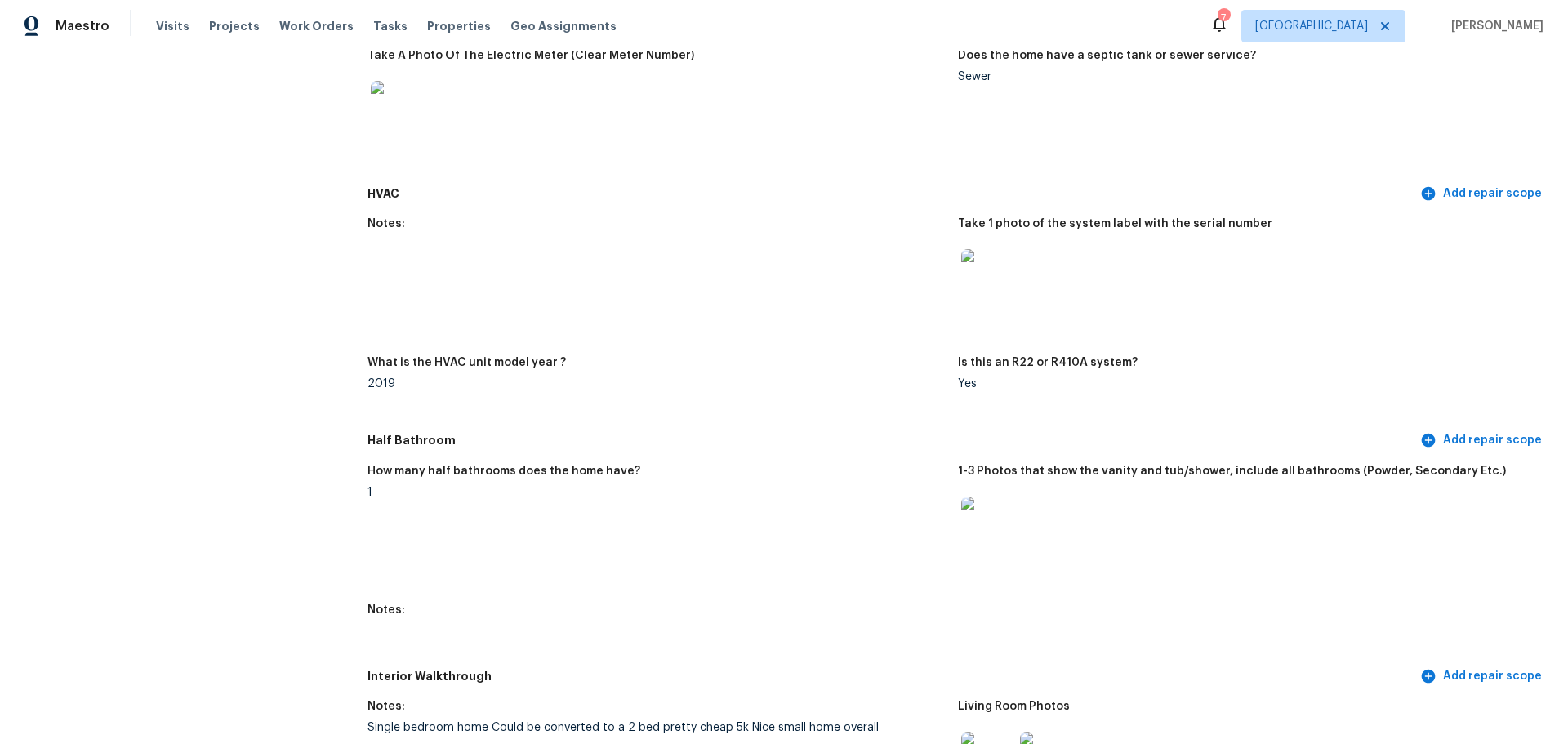
scroll to position [1470, 0]
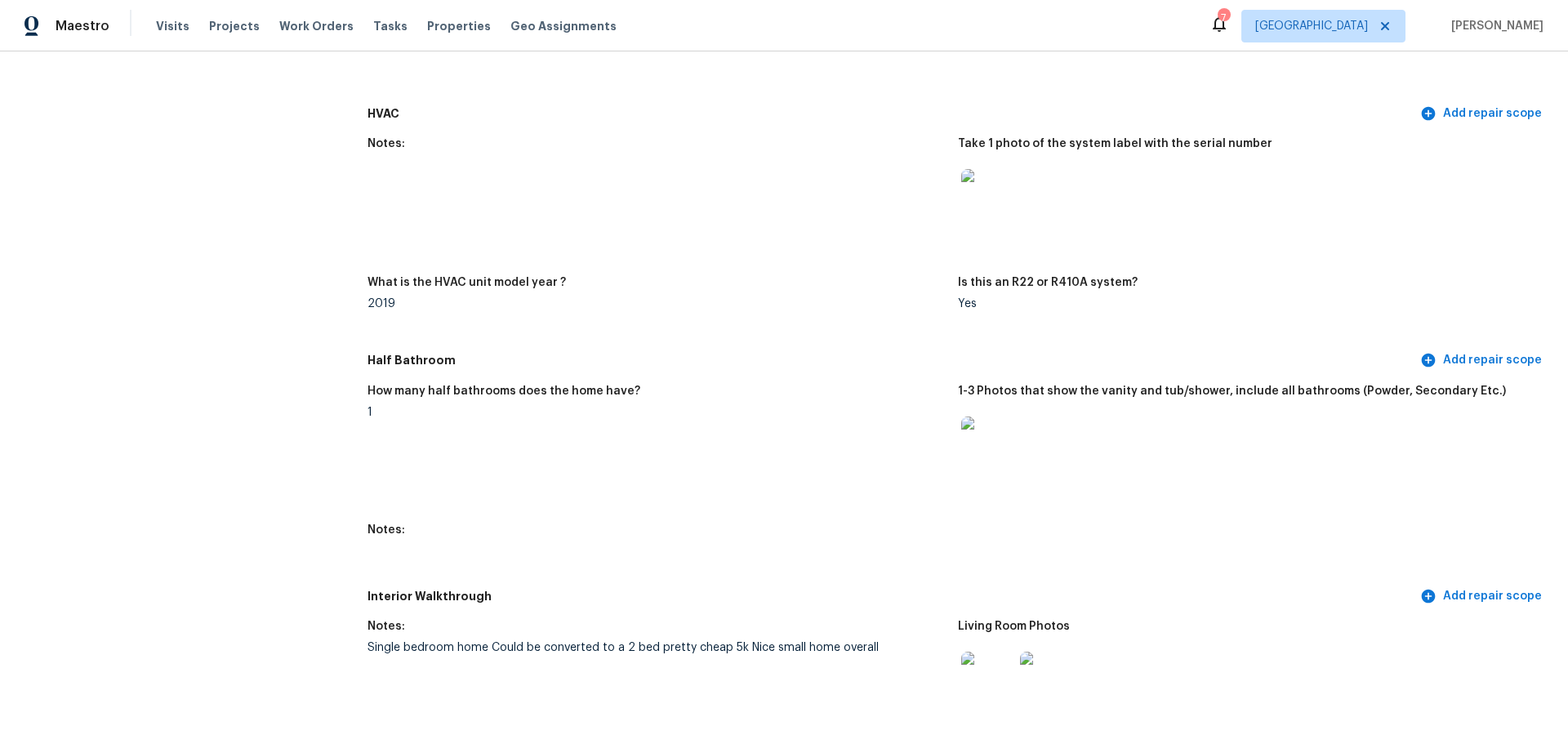
click at [990, 450] on img at bounding box center [987, 442] width 52 height 52
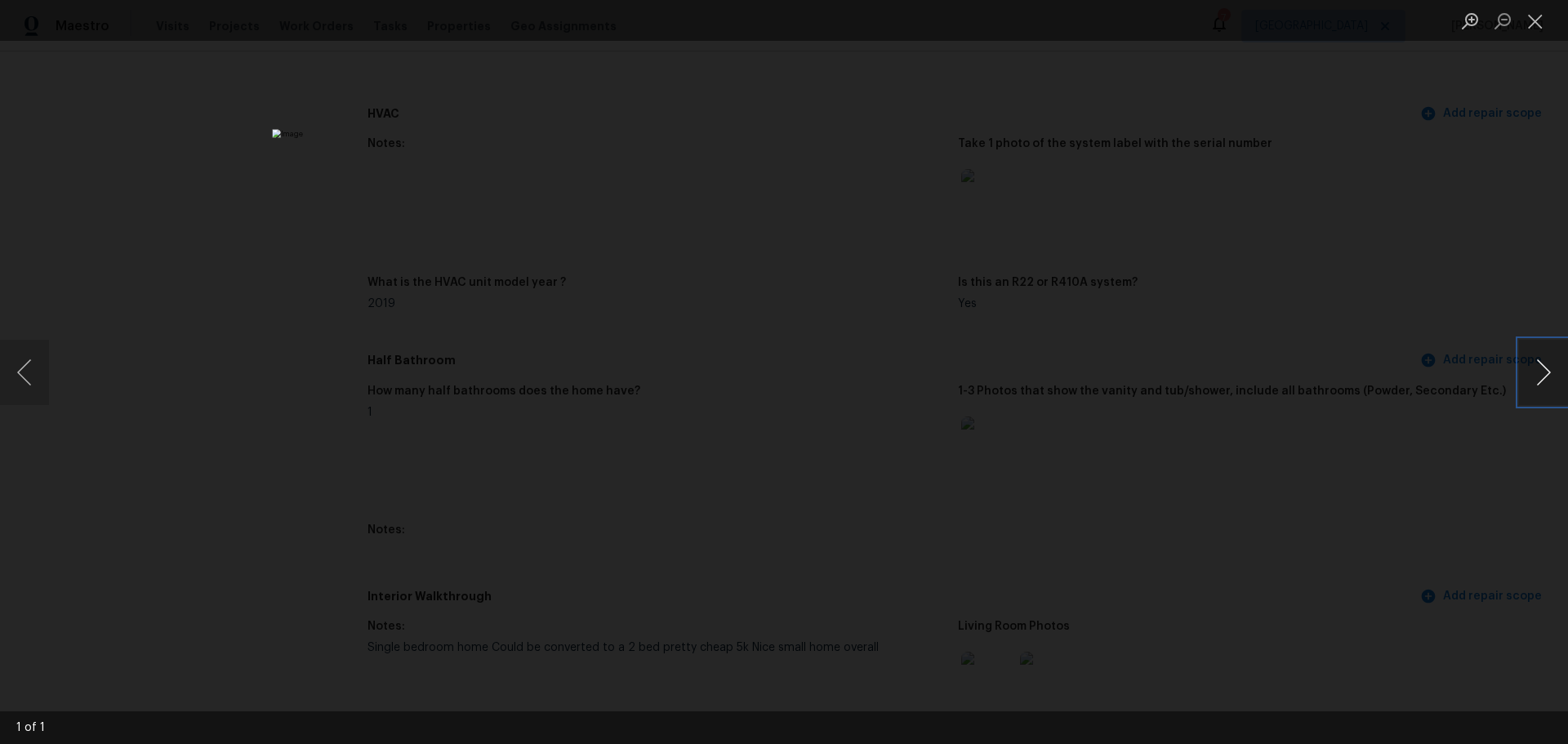
click at [1536, 372] on button "Next image" at bounding box center [1543, 372] width 49 height 66
click at [1543, 29] on button "Close lightbox" at bounding box center [1535, 21] width 33 height 29
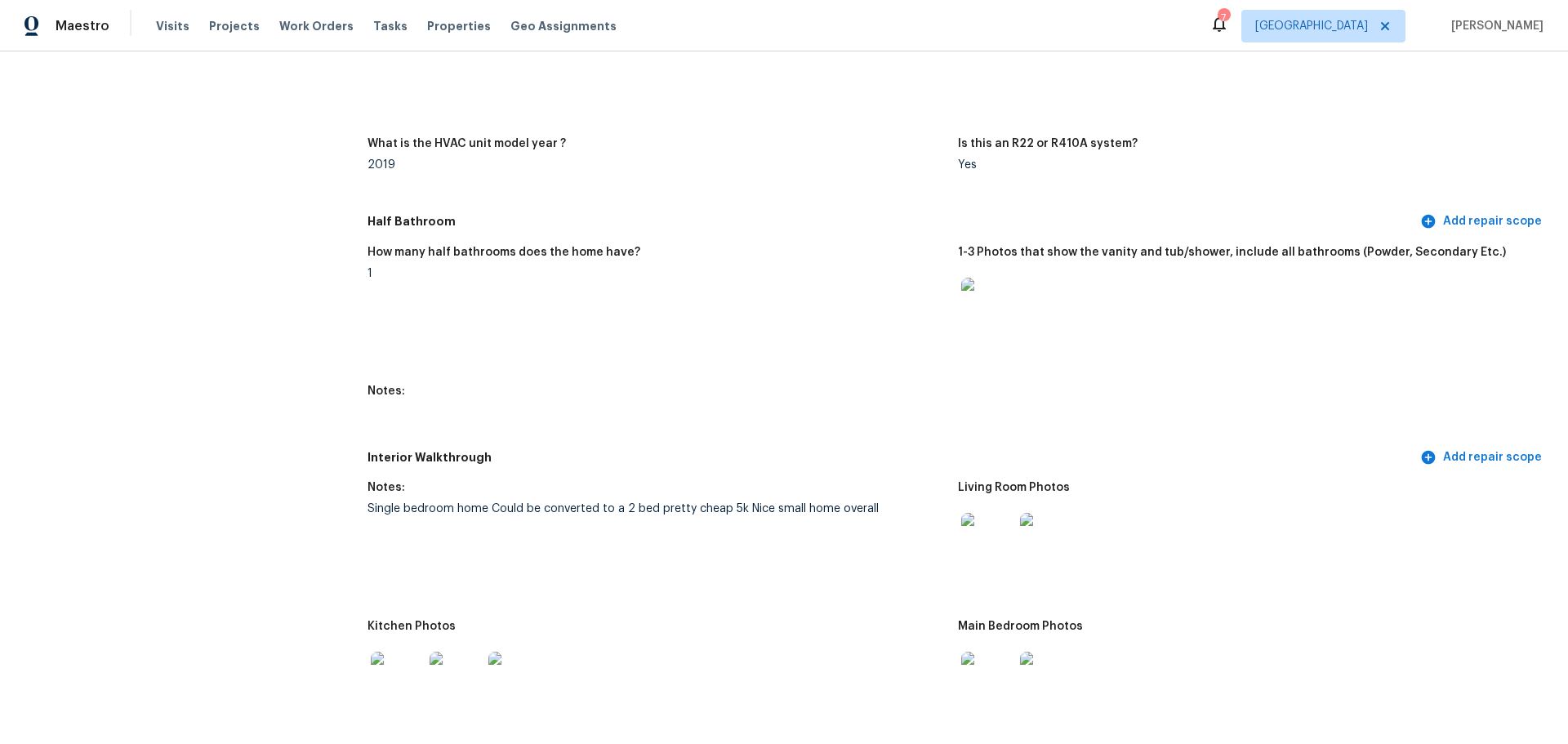
scroll to position [1634, 0]
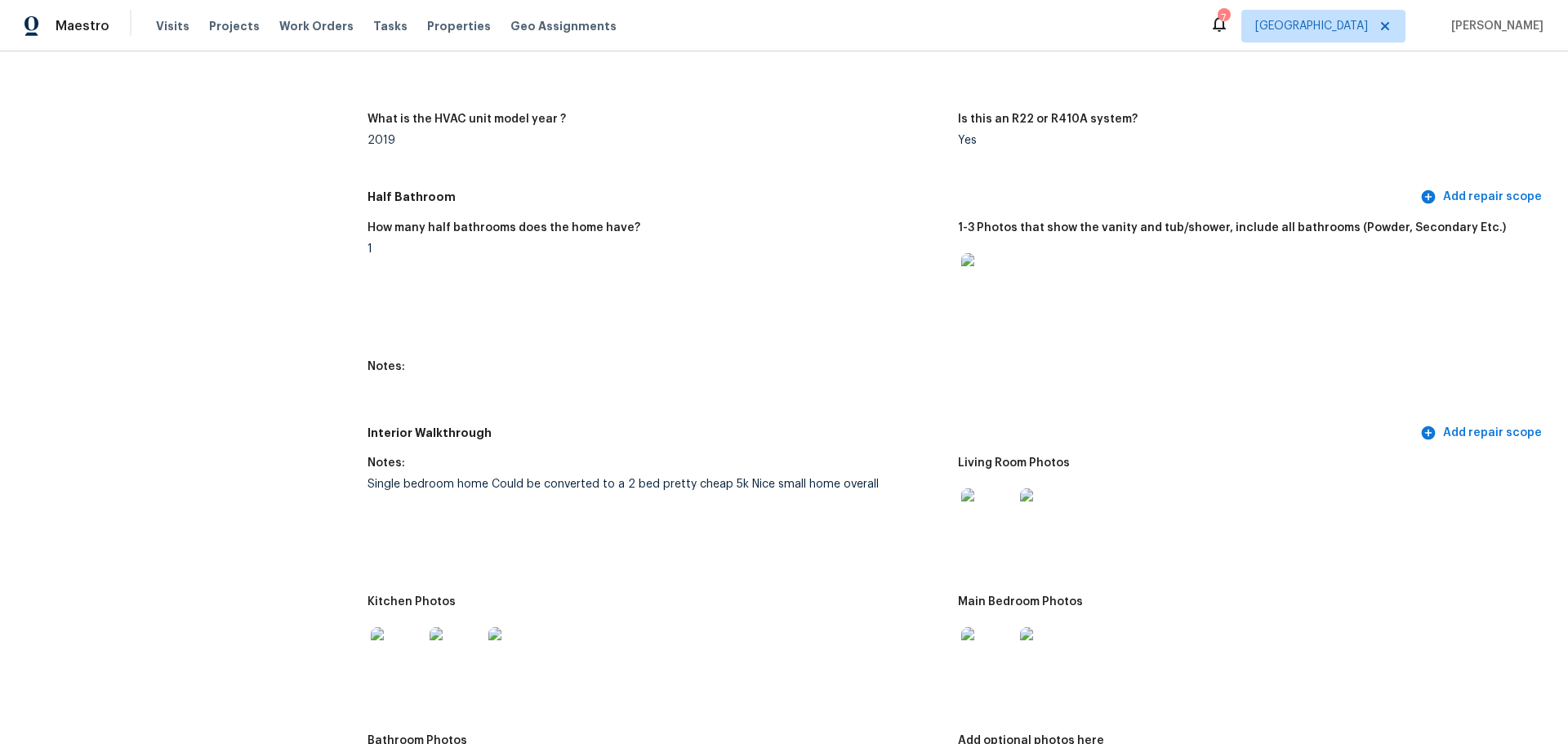
click at [971, 493] on img at bounding box center [987, 514] width 52 height 52
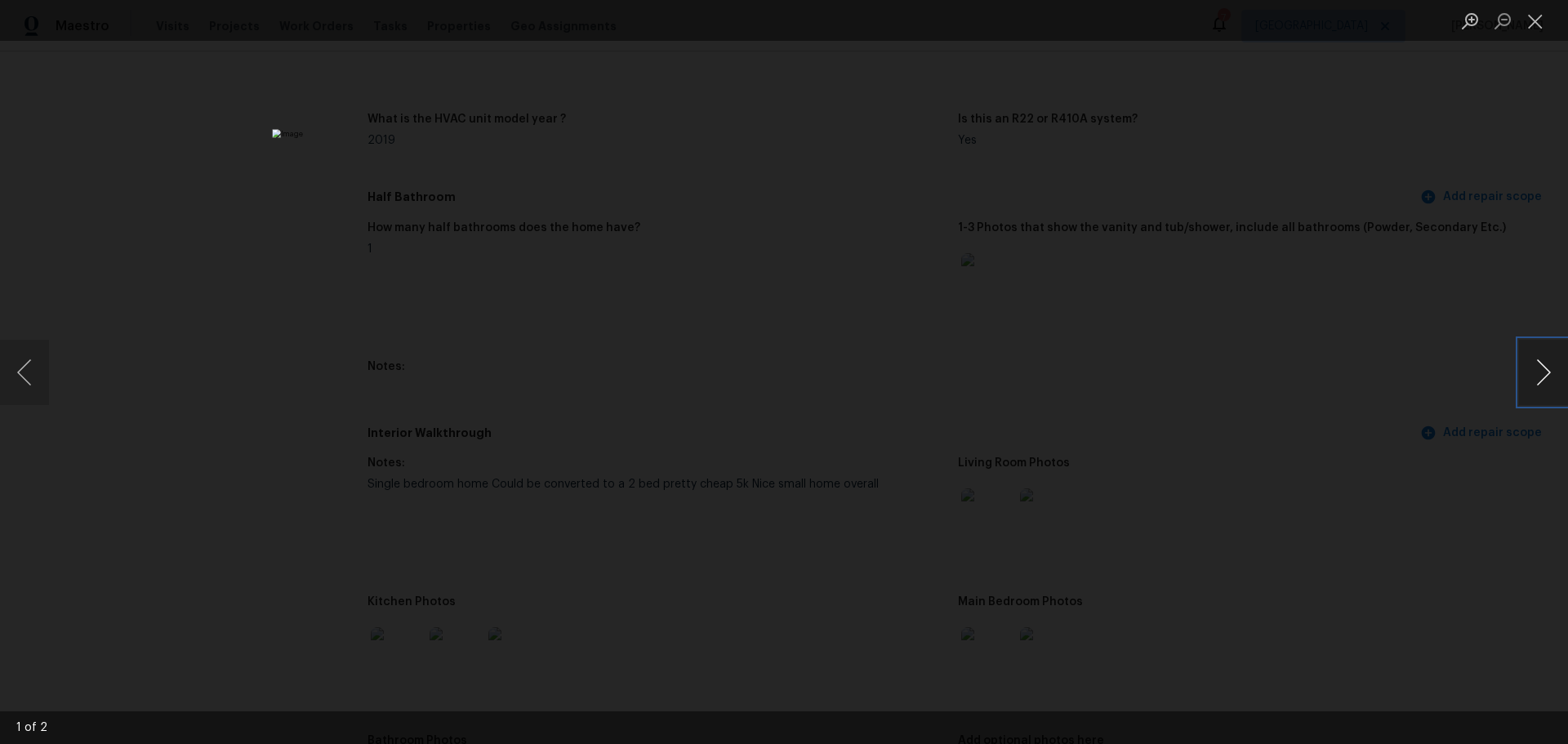
click at [1536, 386] on button "Next image" at bounding box center [1543, 372] width 49 height 66
click at [1532, 12] on button "Close lightbox" at bounding box center [1535, 21] width 33 height 29
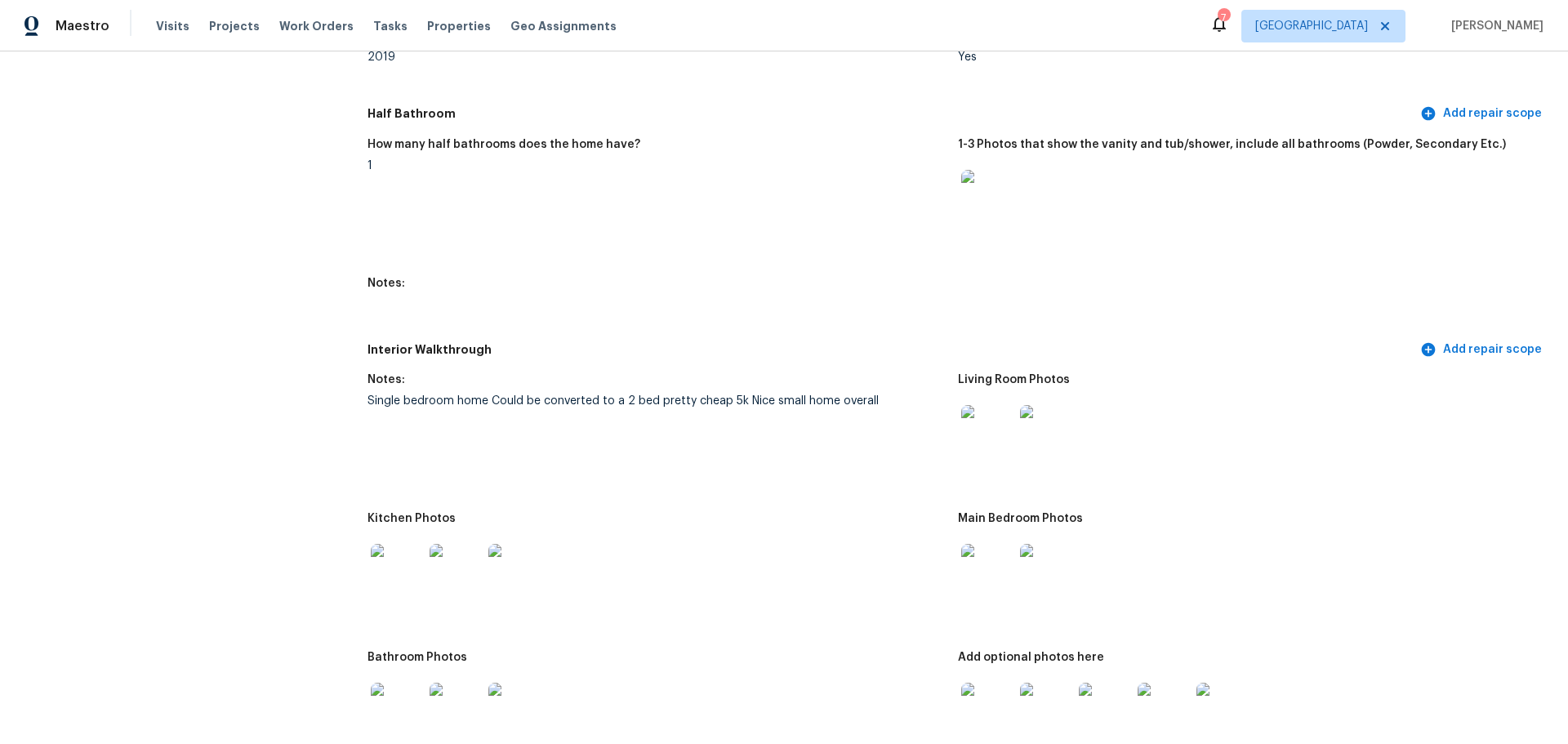
scroll to position [1797, 0]
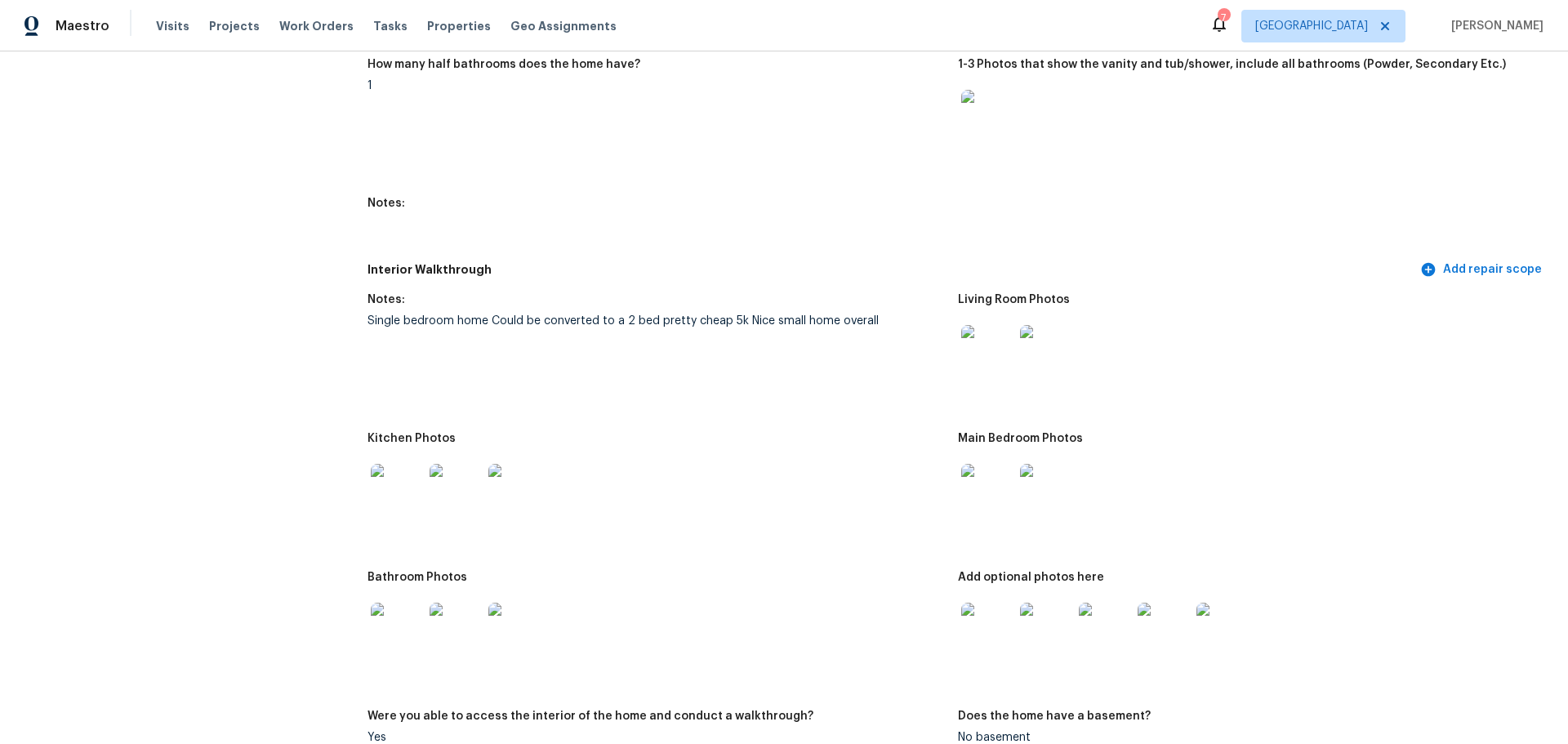
click at [395, 479] on img at bounding box center [397, 490] width 52 height 52
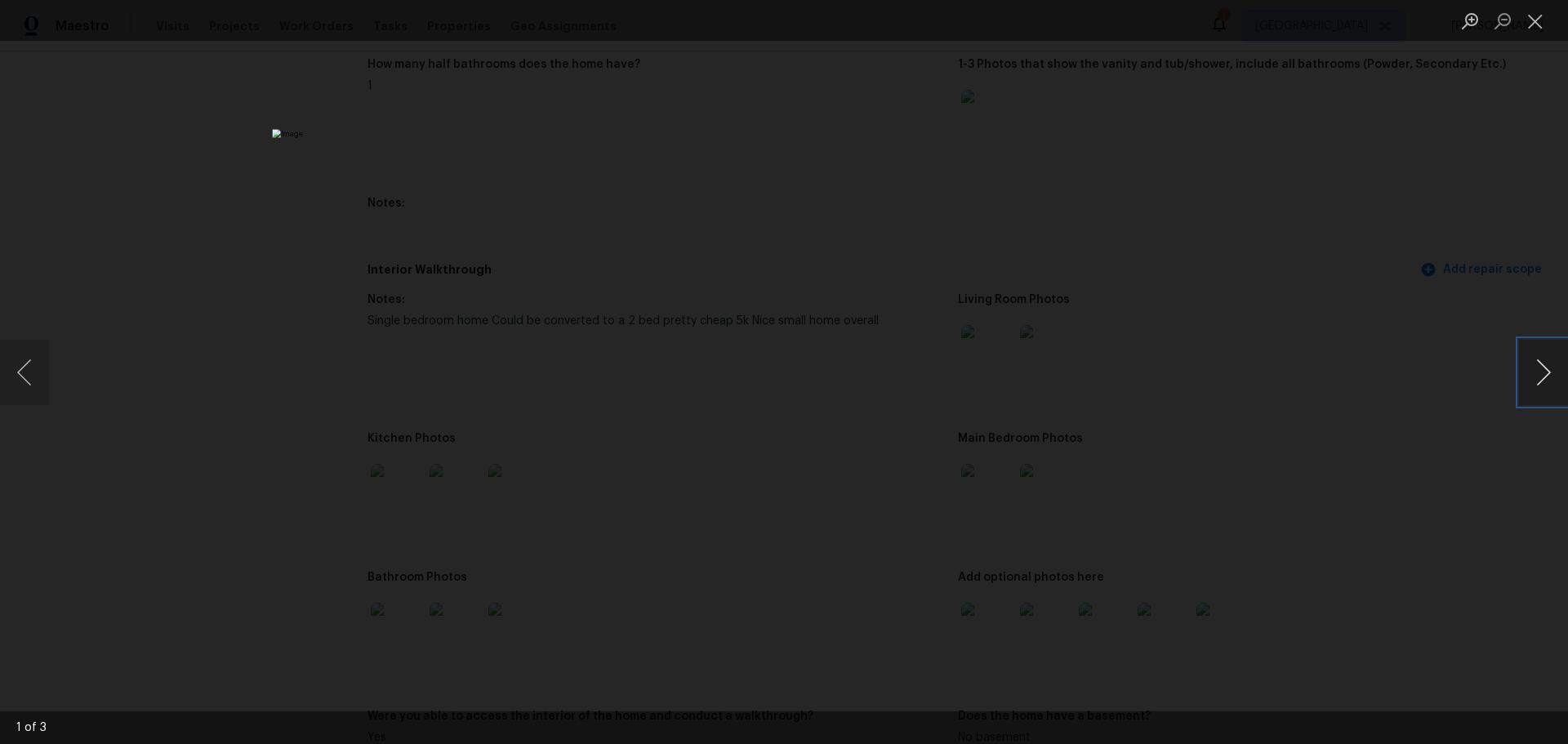
click at [1537, 370] on button "Next image" at bounding box center [1543, 372] width 49 height 66
click at [1536, 32] on button "Close lightbox" at bounding box center [1535, 21] width 33 height 29
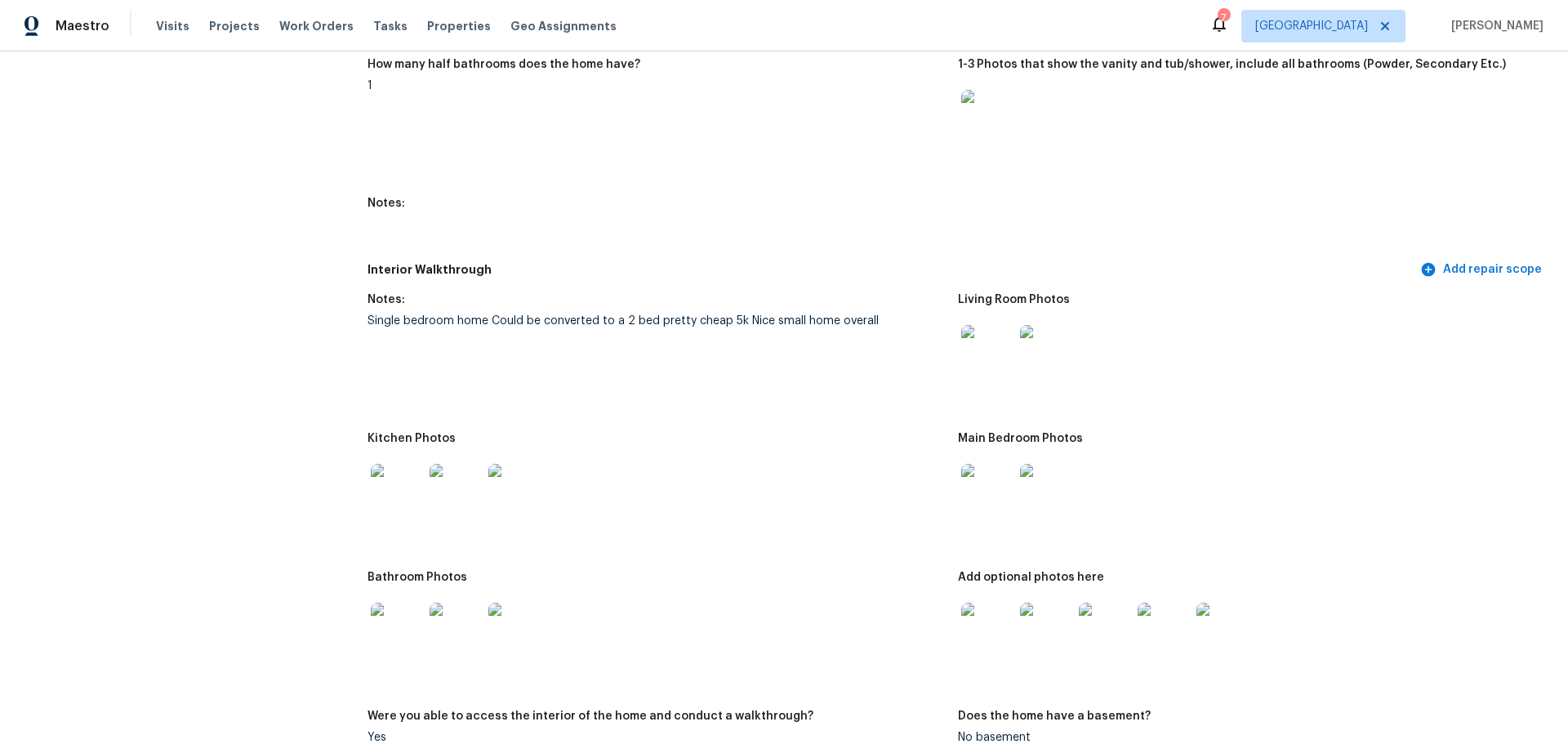
click at [499, 473] on img at bounding box center [514, 490] width 52 height 52
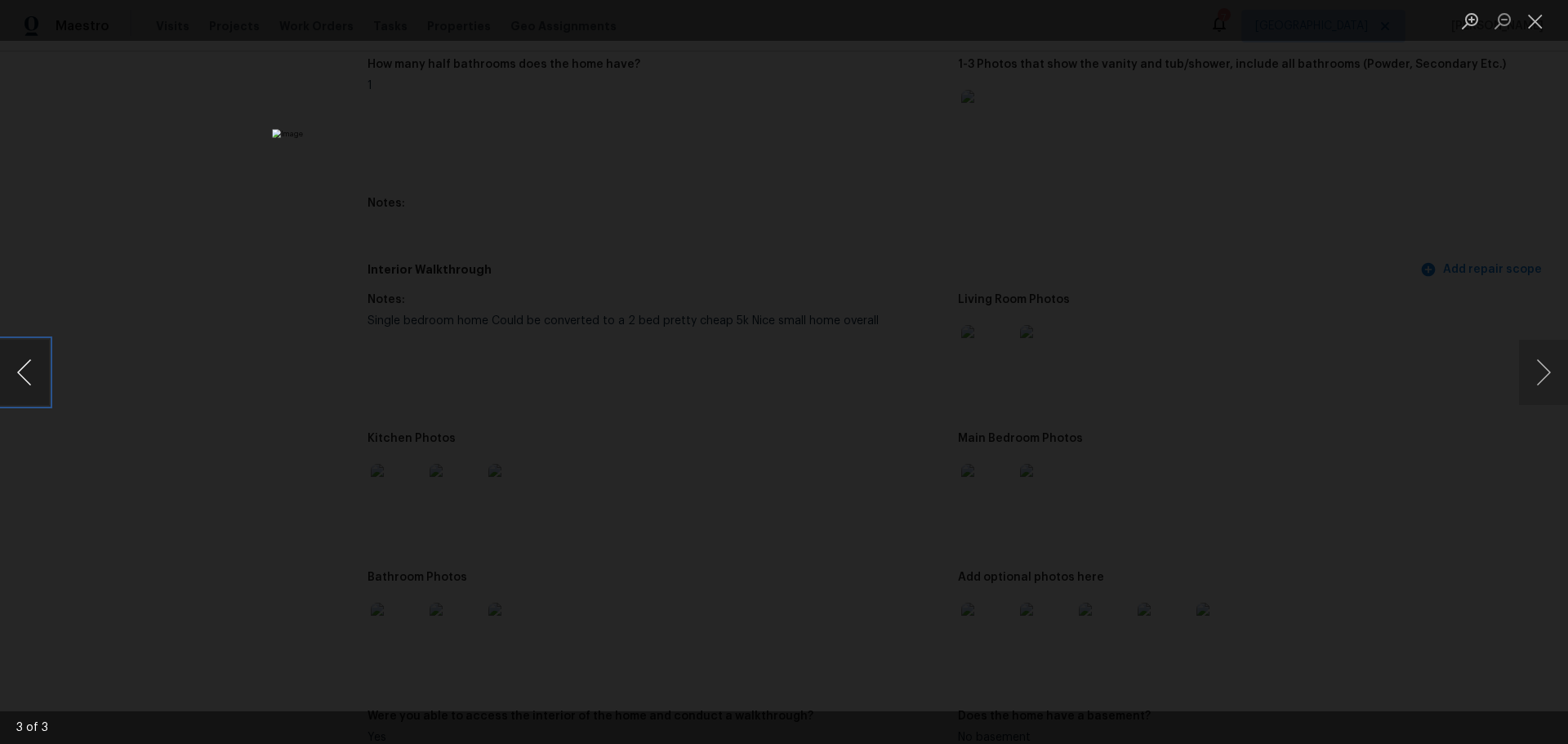
click at [19, 370] on button "Previous image" at bounding box center [24, 372] width 49 height 66
click at [1540, 373] on button "Next image" at bounding box center [1543, 372] width 49 height 66
click at [1537, 29] on button "Close lightbox" at bounding box center [1535, 21] width 33 height 29
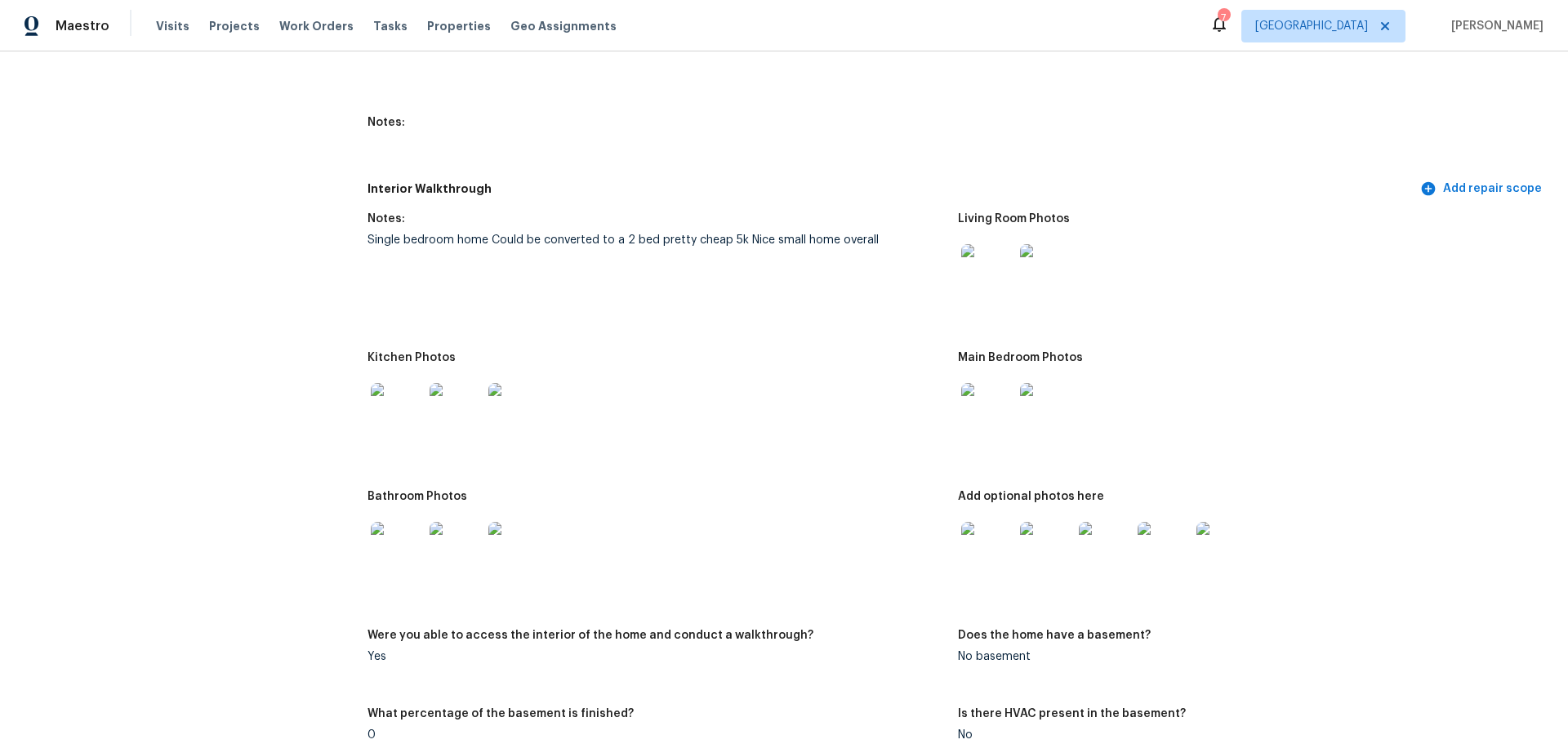
scroll to position [1879, 0]
click at [963, 397] on img at bounding box center [987, 408] width 52 height 52
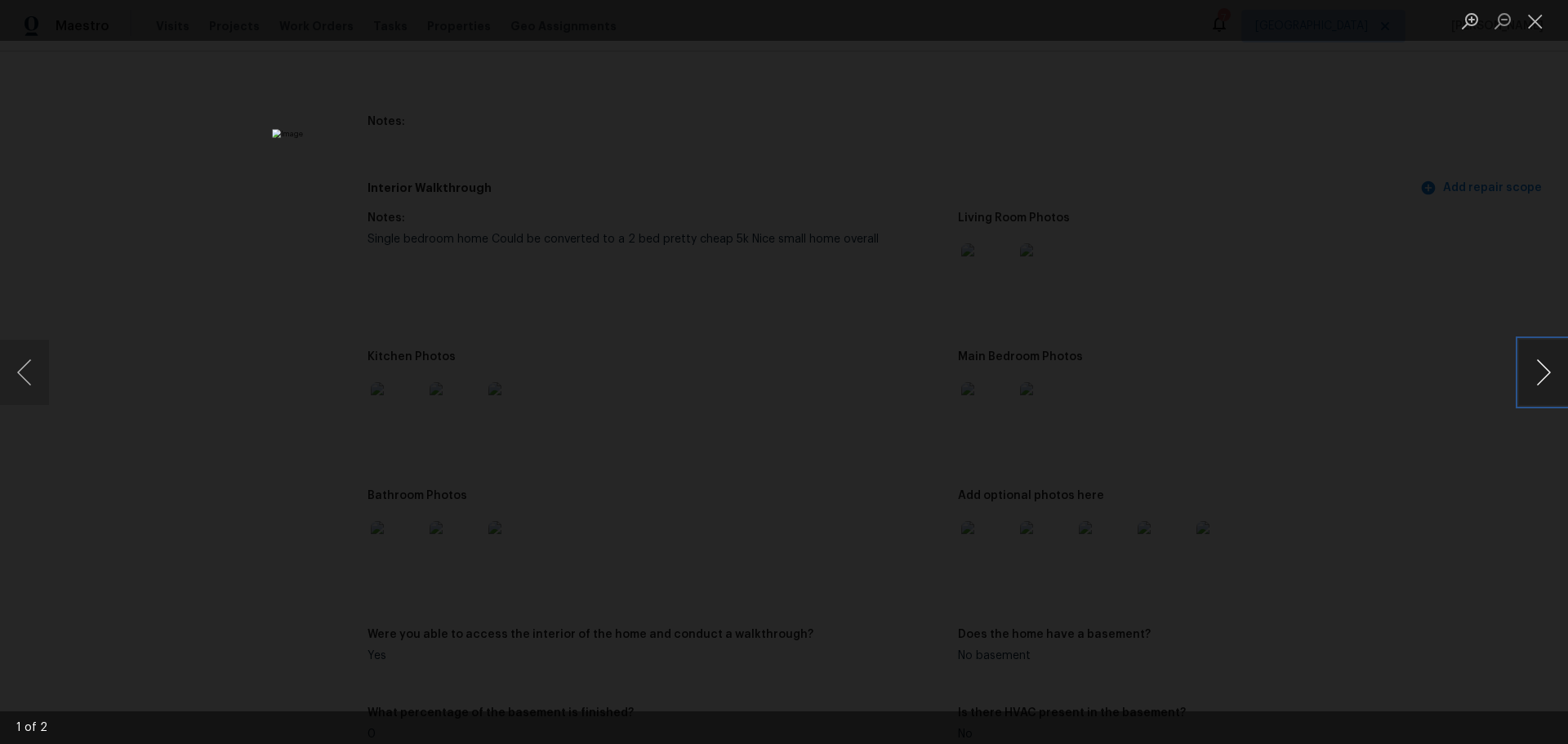
click at [1538, 393] on button "Next image" at bounding box center [1543, 372] width 49 height 66
click at [1529, 22] on button "Close lightbox" at bounding box center [1535, 21] width 33 height 29
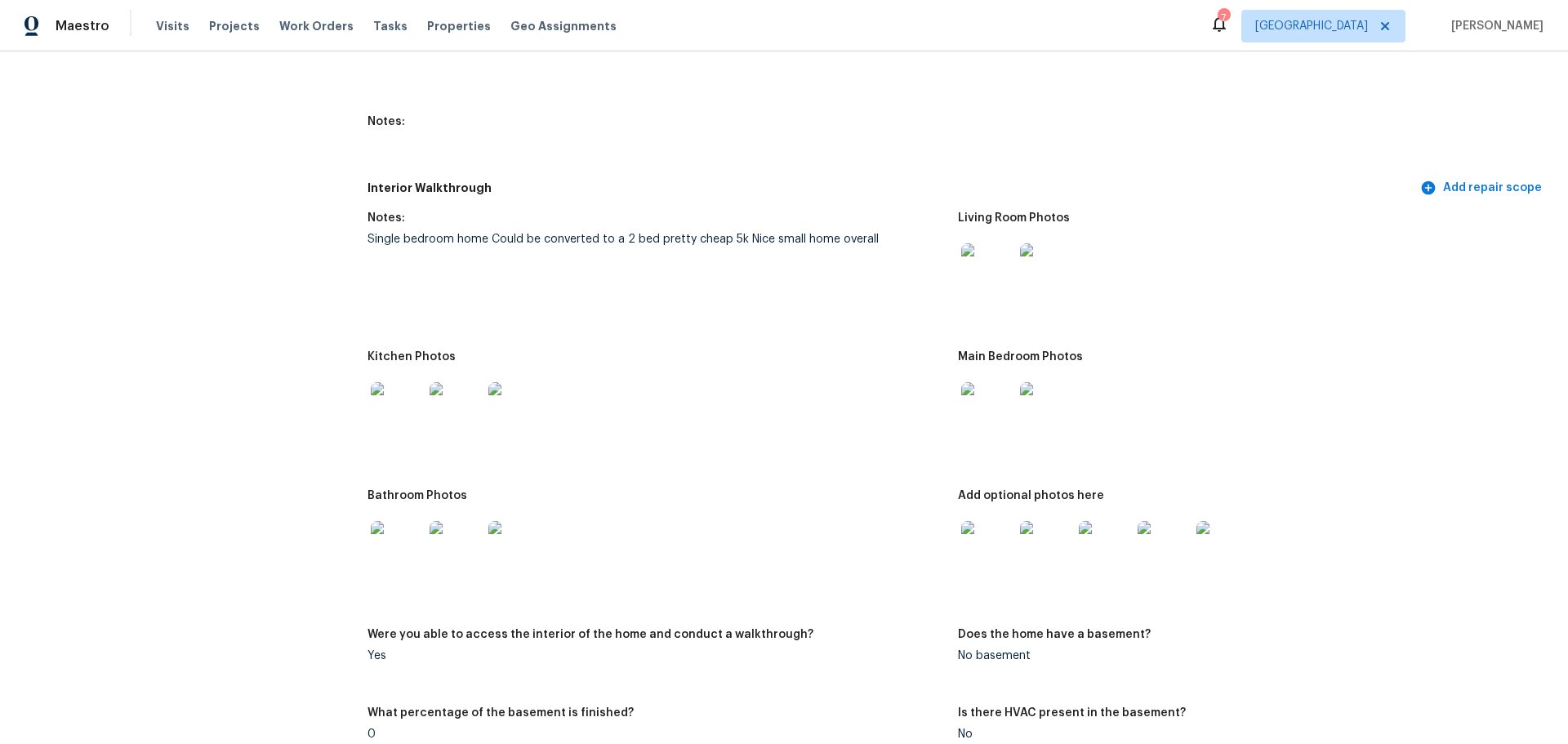
click at [395, 537] on img at bounding box center [397, 547] width 52 height 52
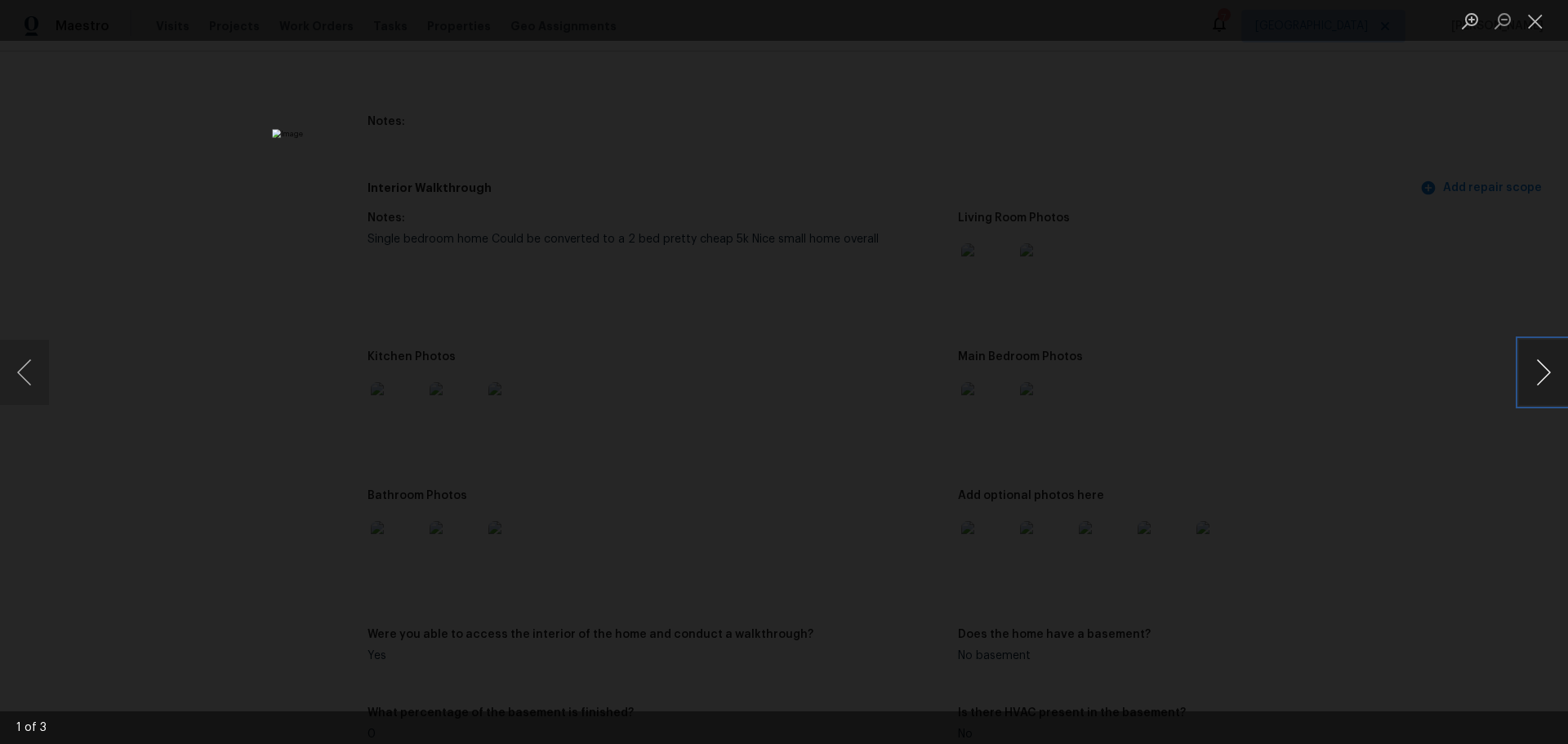
click at [1536, 376] on button "Next image" at bounding box center [1543, 372] width 49 height 66
click at [1543, 24] on button "Close lightbox" at bounding box center [1535, 21] width 33 height 29
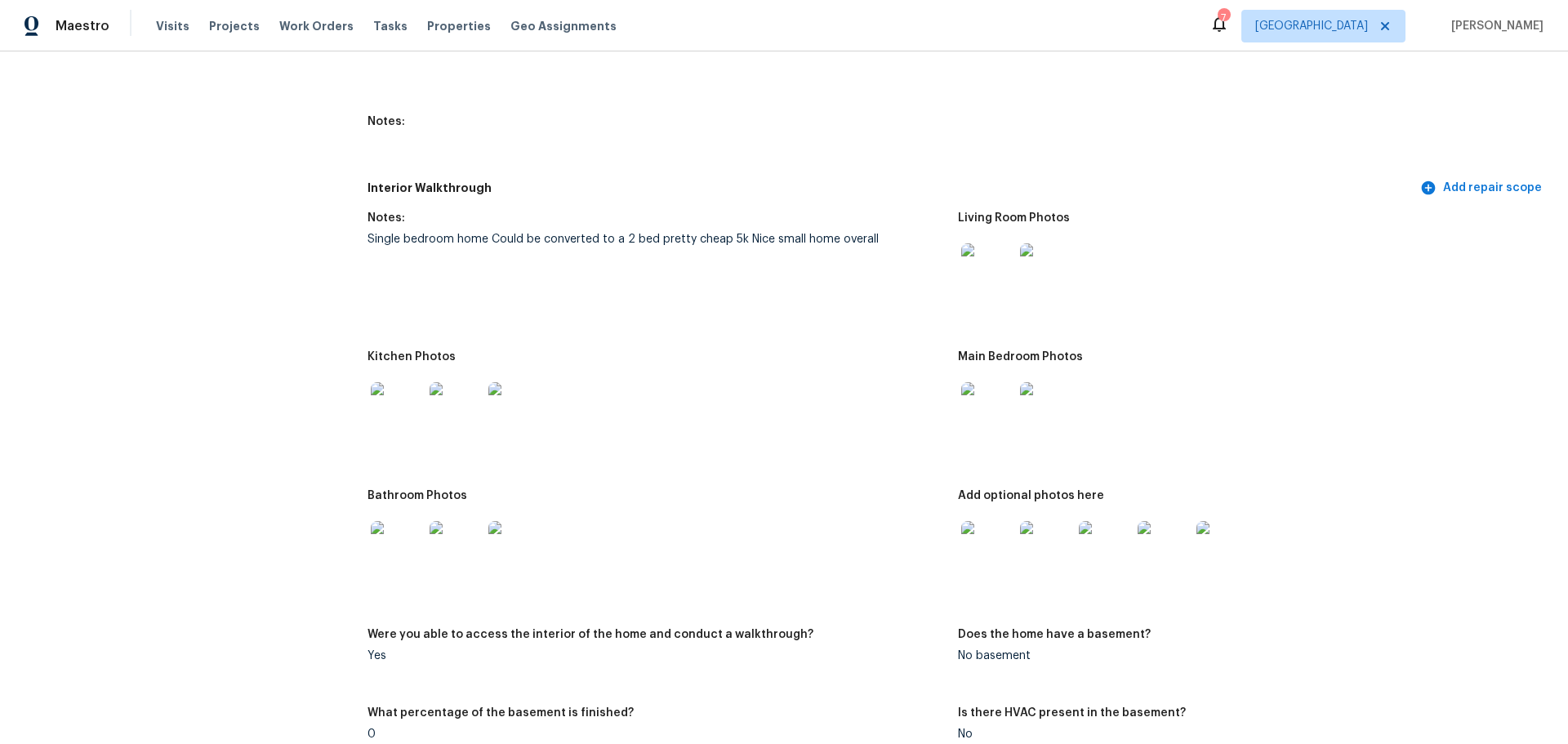
click at [985, 537] on img at bounding box center [987, 547] width 52 height 52
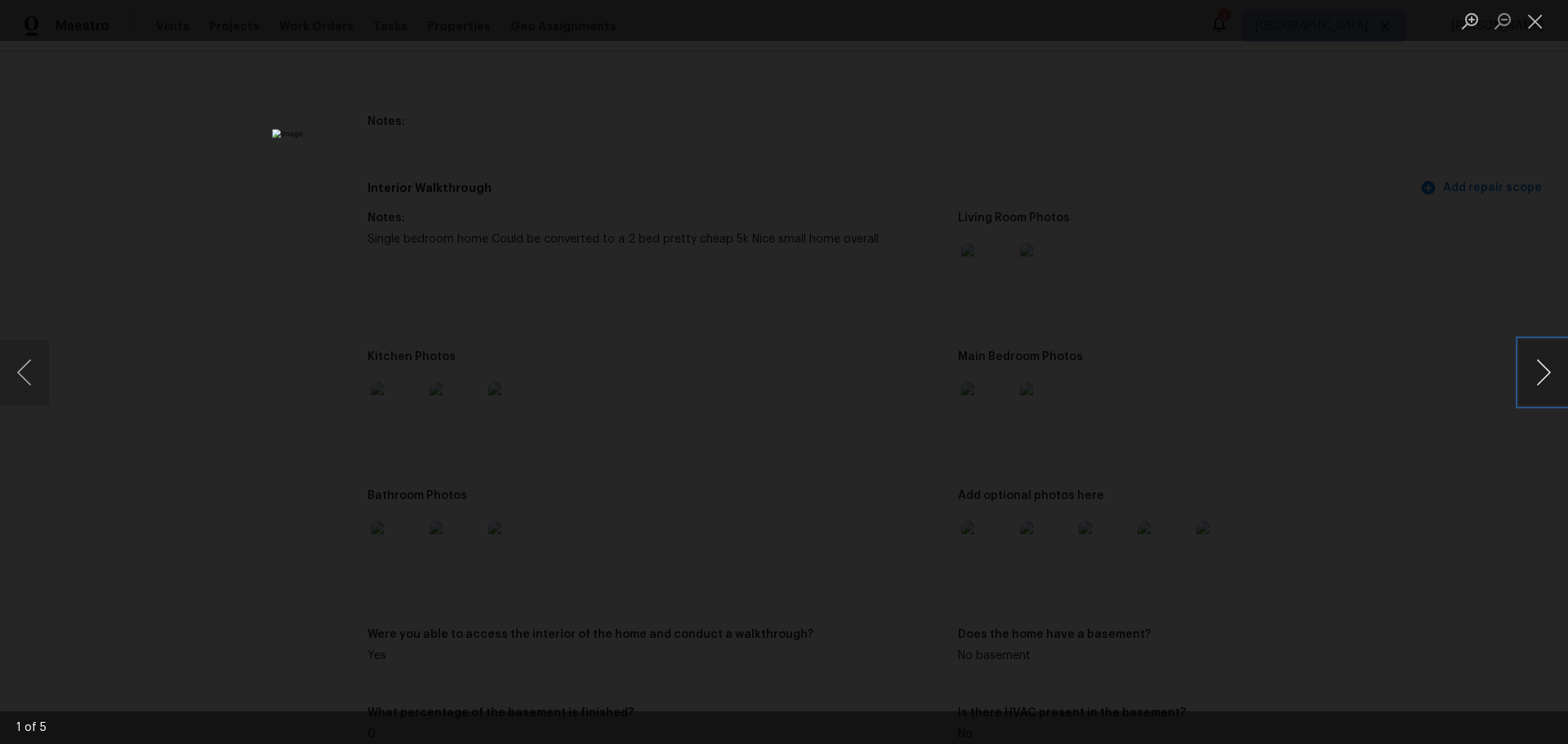
click at [1531, 363] on button "Next image" at bounding box center [1543, 372] width 49 height 66
click at [1531, 383] on button "Next image" at bounding box center [1543, 372] width 49 height 66
click at [1529, 383] on button "Next image" at bounding box center [1543, 372] width 49 height 66
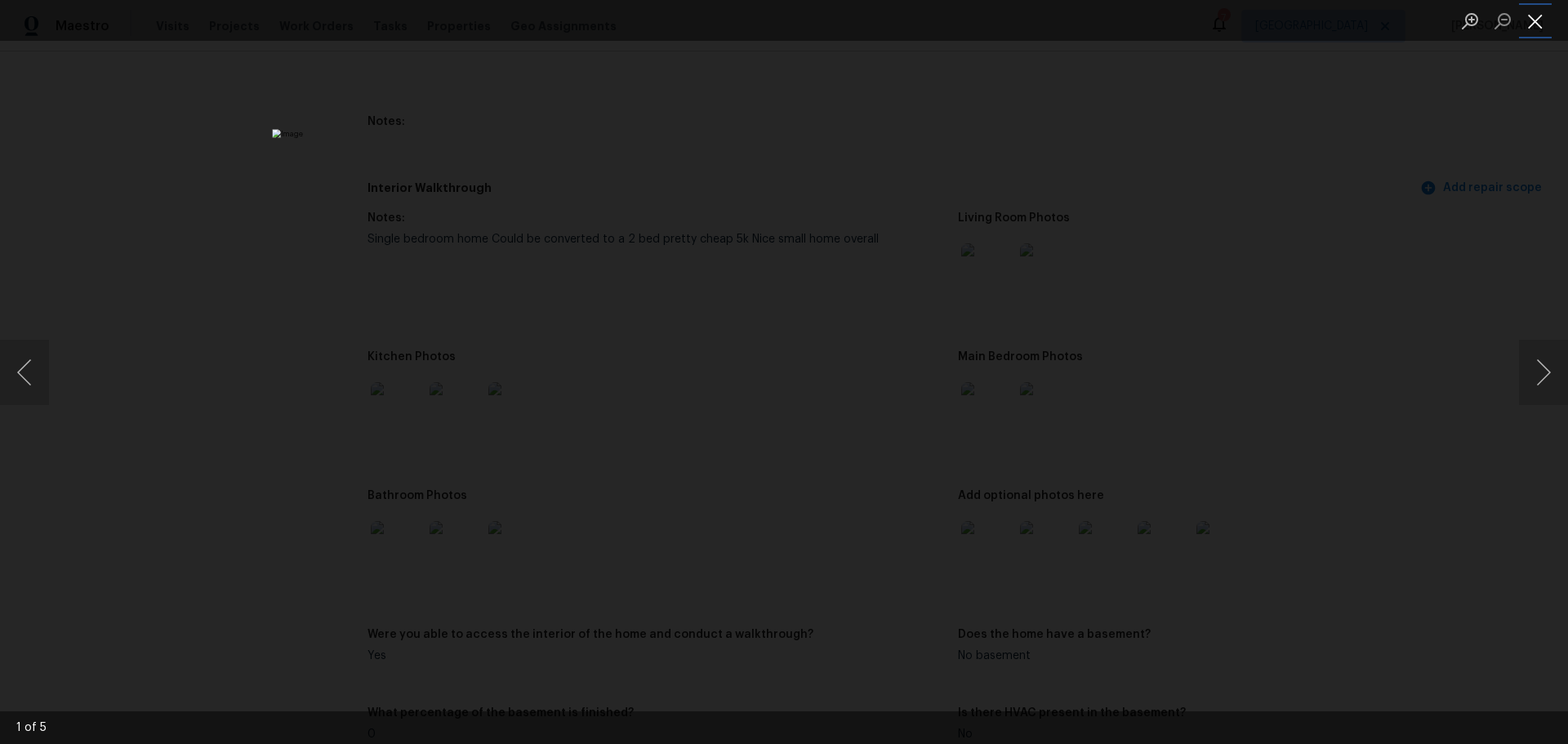
click at [1539, 12] on button "Close lightbox" at bounding box center [1535, 21] width 33 height 29
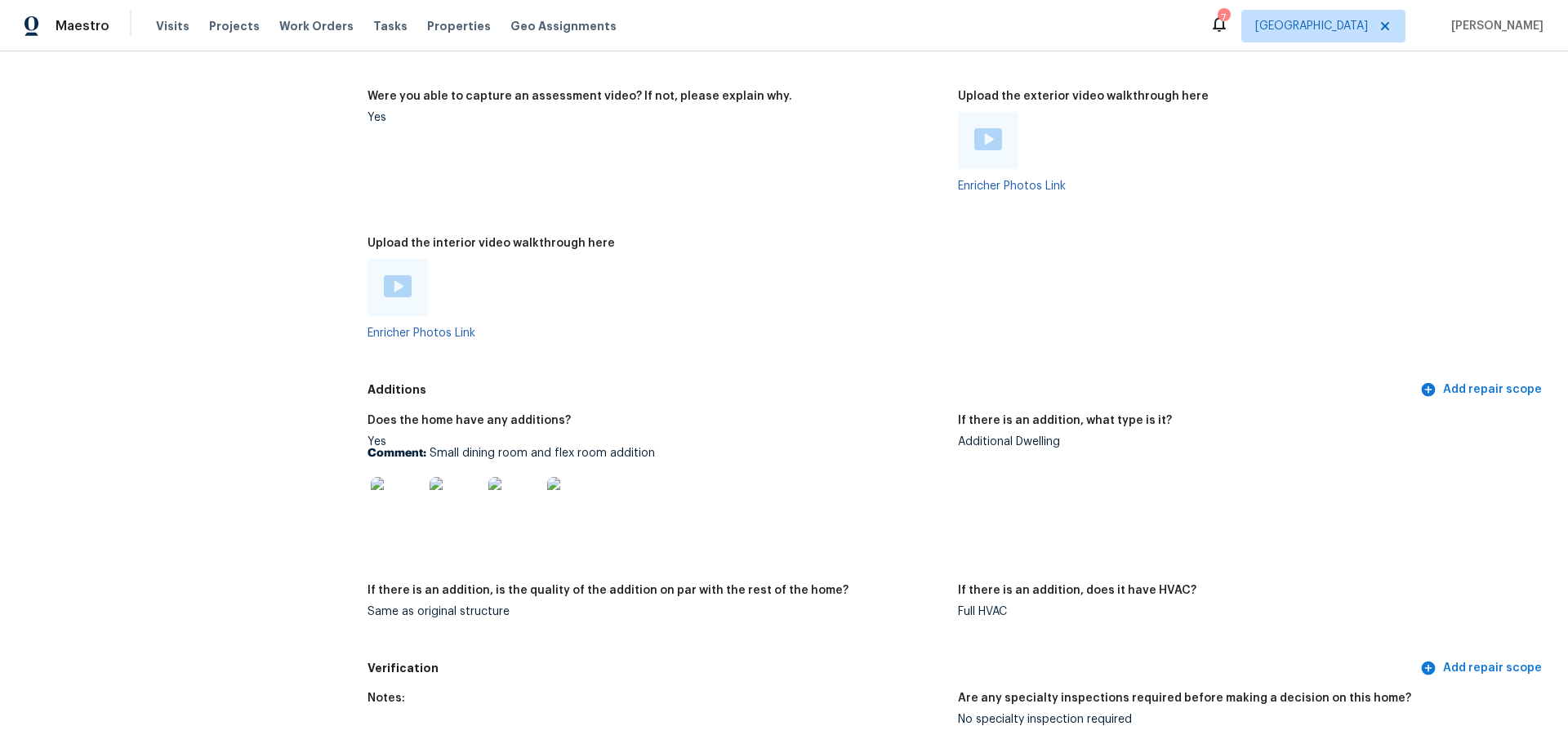
scroll to position [3267, 0]
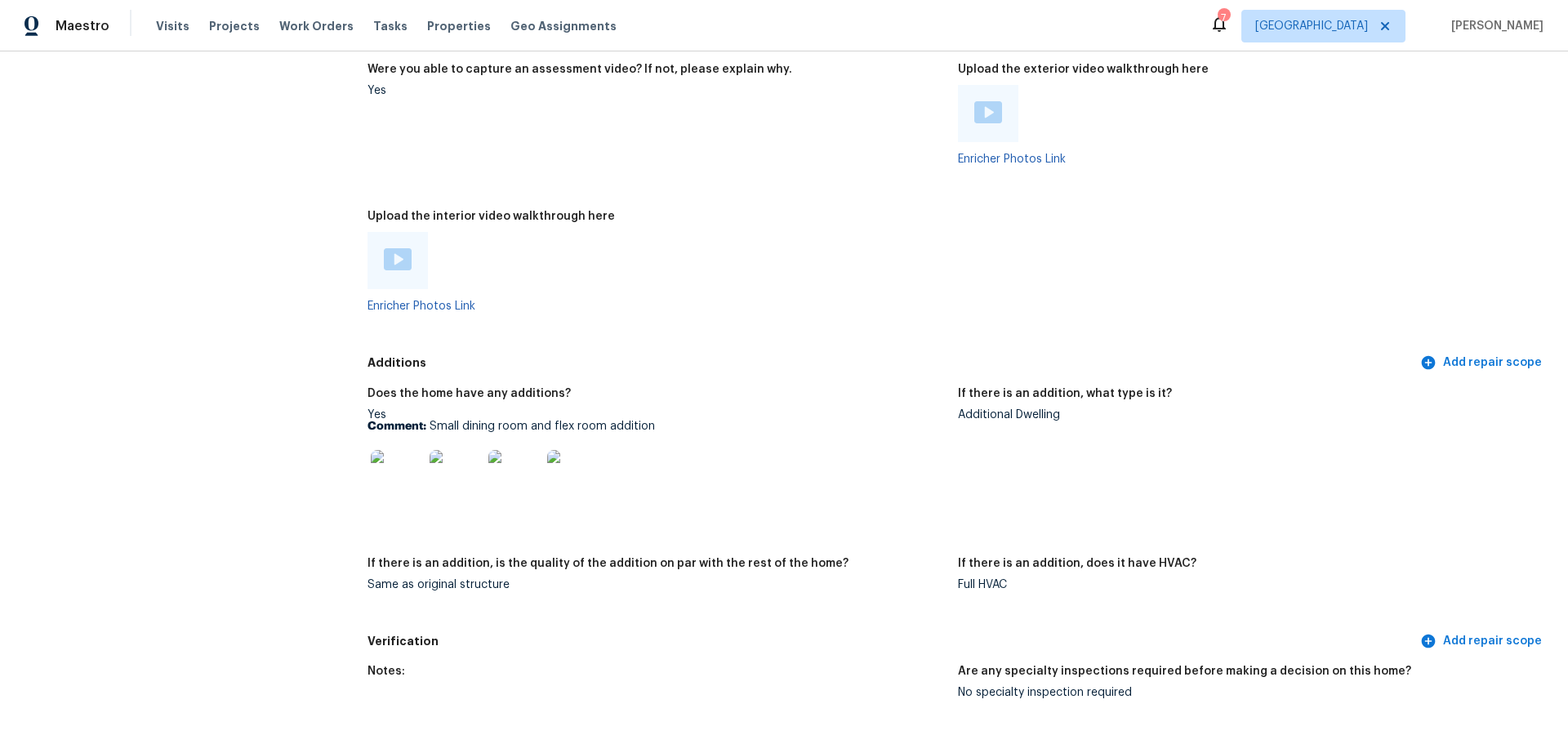
click at [404, 469] on img at bounding box center [397, 476] width 52 height 52
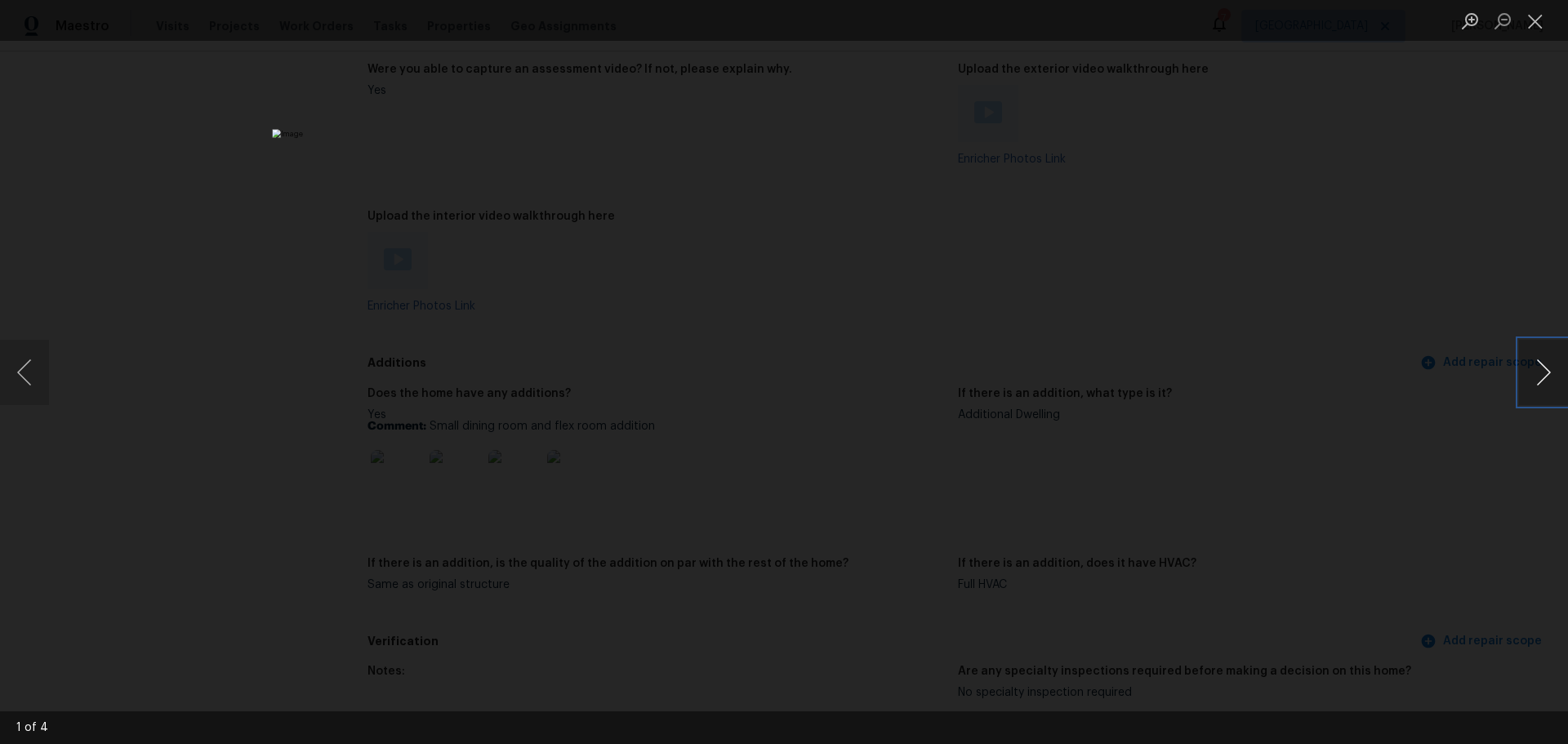
click at [1544, 380] on button "Next image" at bounding box center [1543, 372] width 49 height 66
click at [1528, 18] on button "Close lightbox" at bounding box center [1535, 21] width 33 height 29
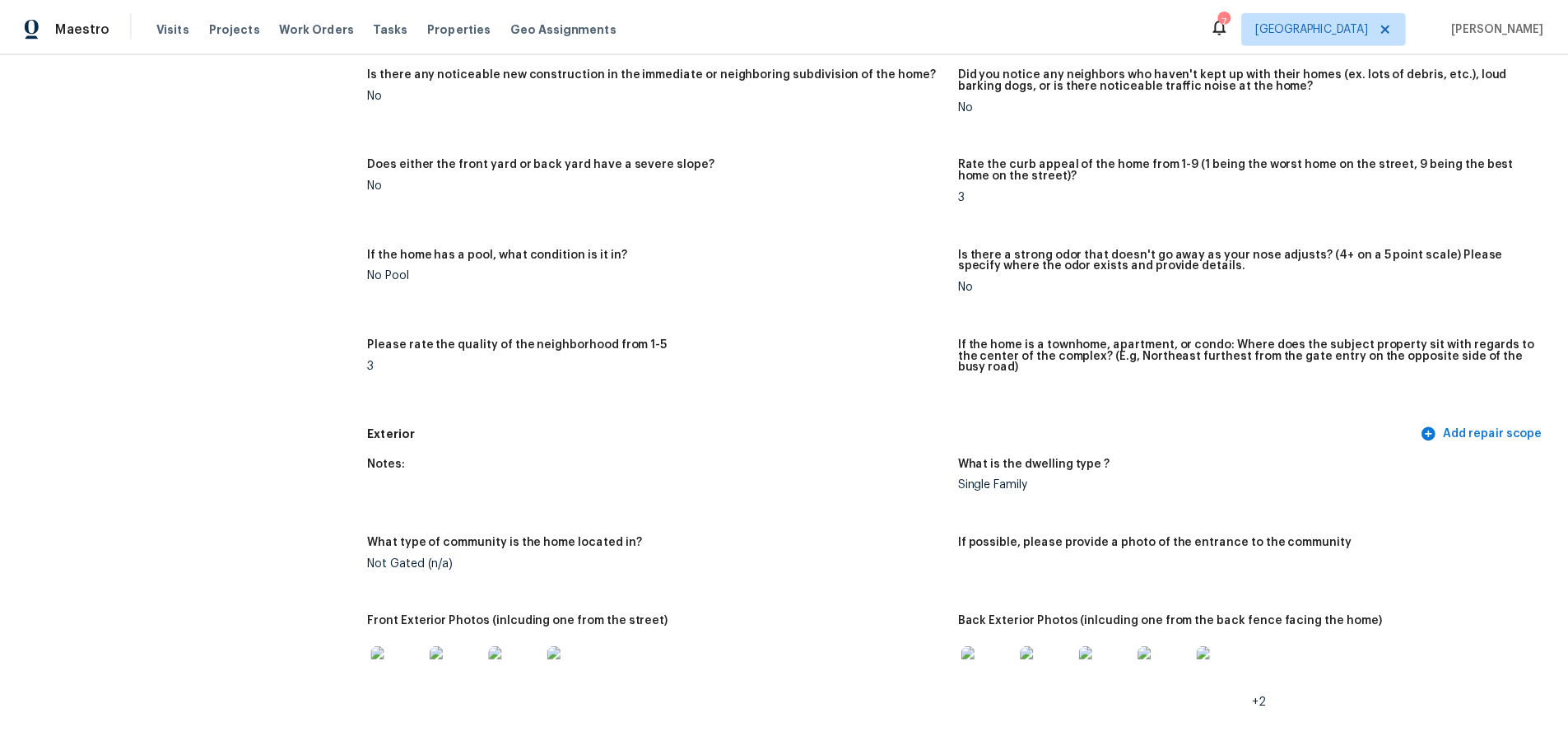
scroll to position [0, 0]
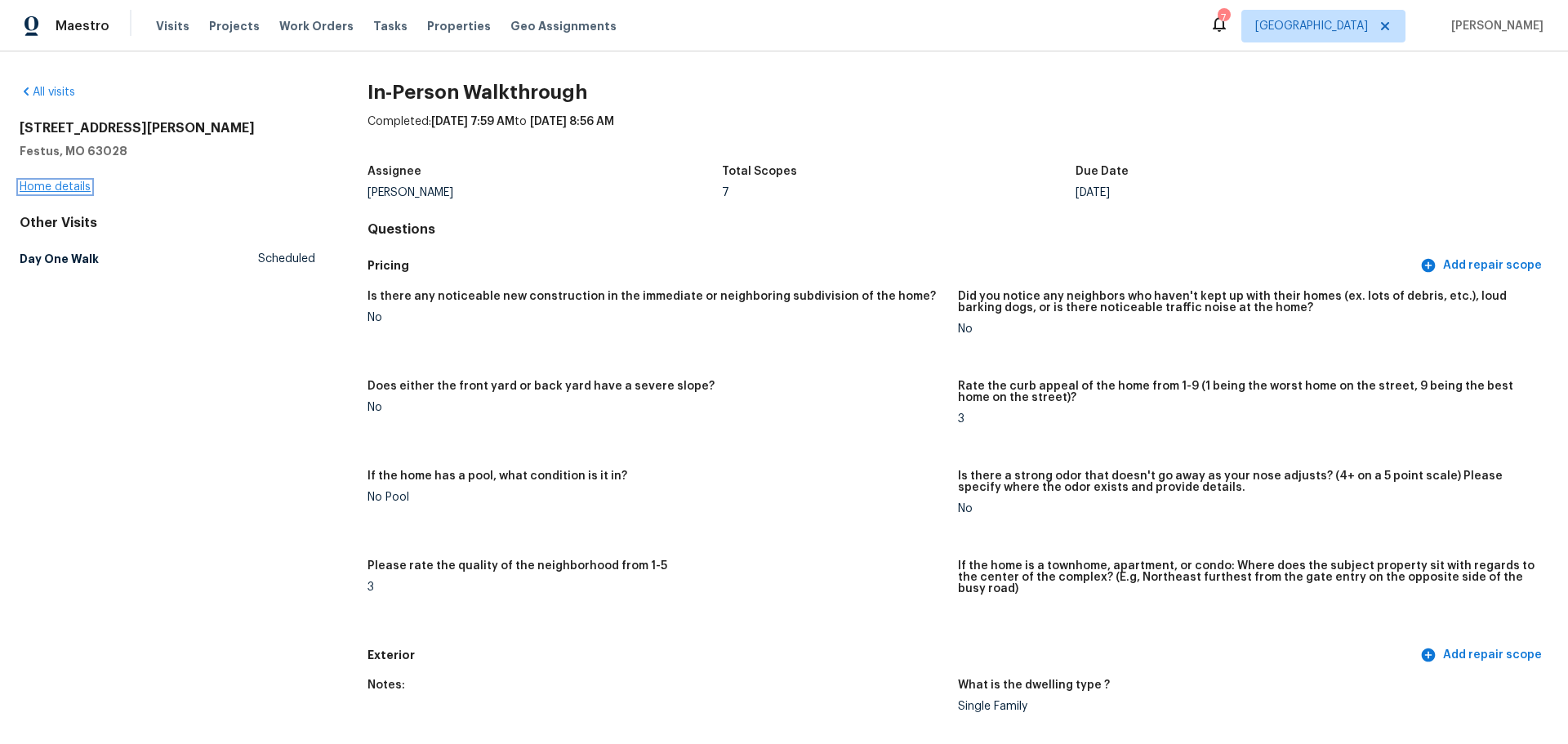
click at [67, 182] on link "Home details" at bounding box center [55, 187] width 71 height 11
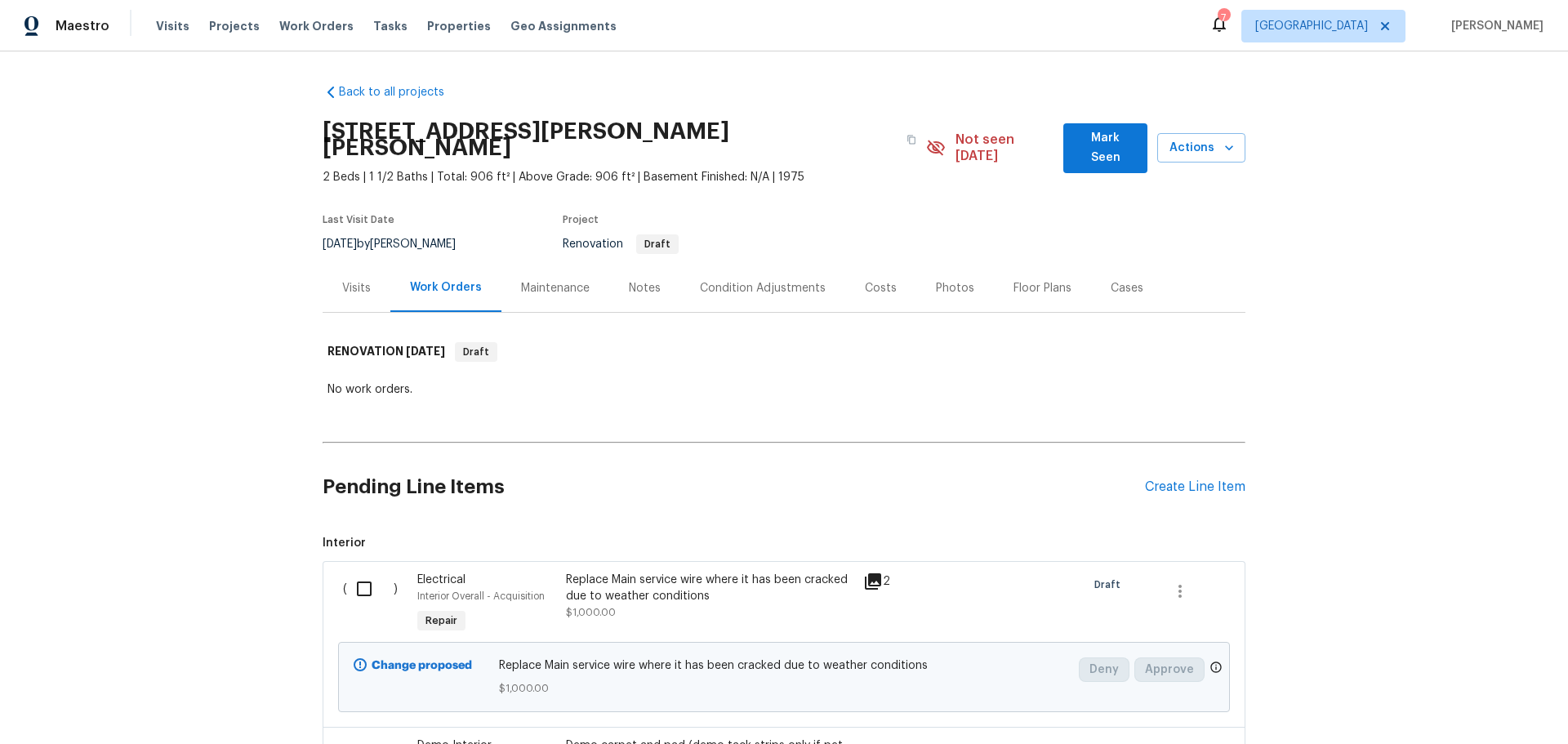
click at [1010, 283] on div "Floor Plans" at bounding box center [1042, 288] width 97 height 48
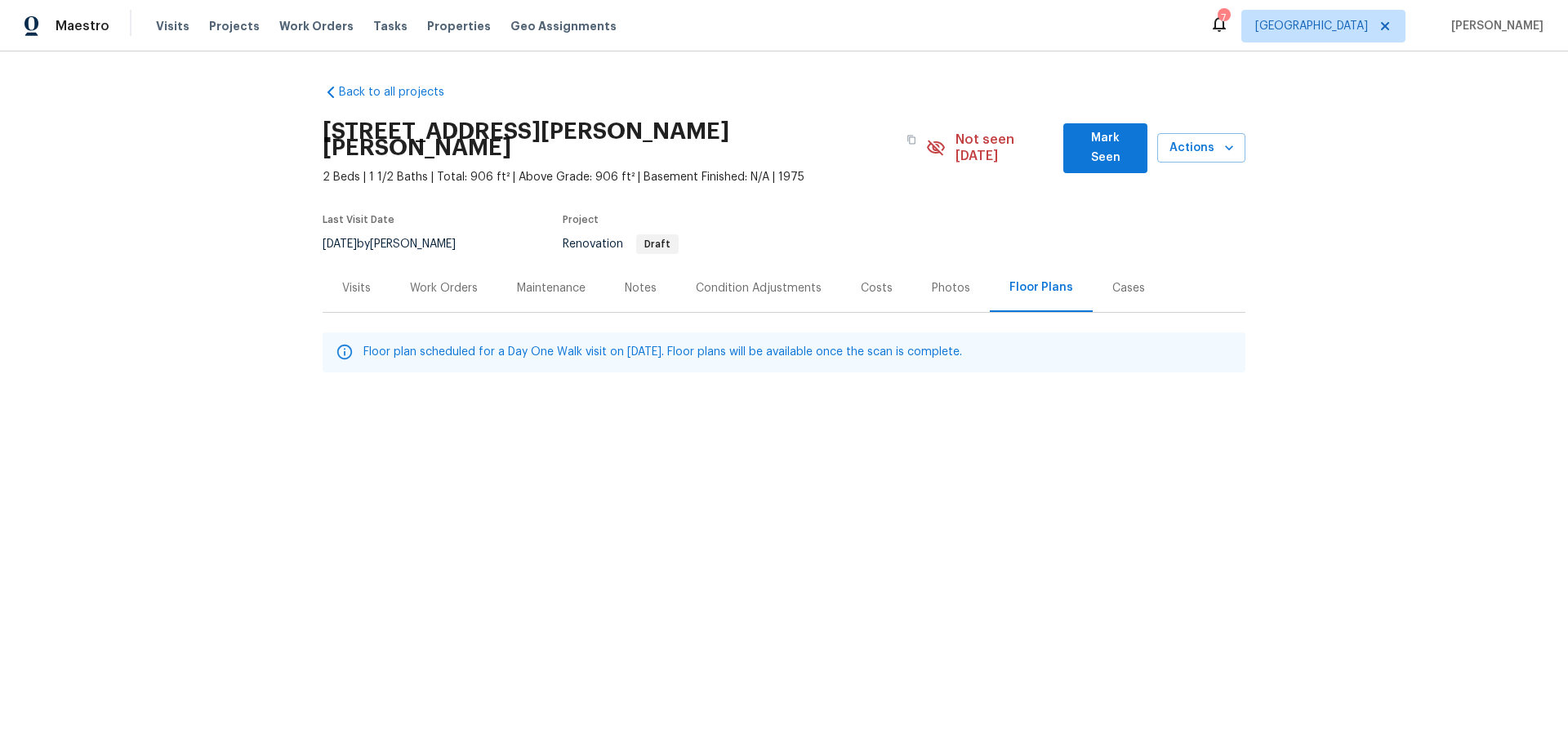
click at [333, 276] on div "Visits" at bounding box center [356, 288] width 67 height 48
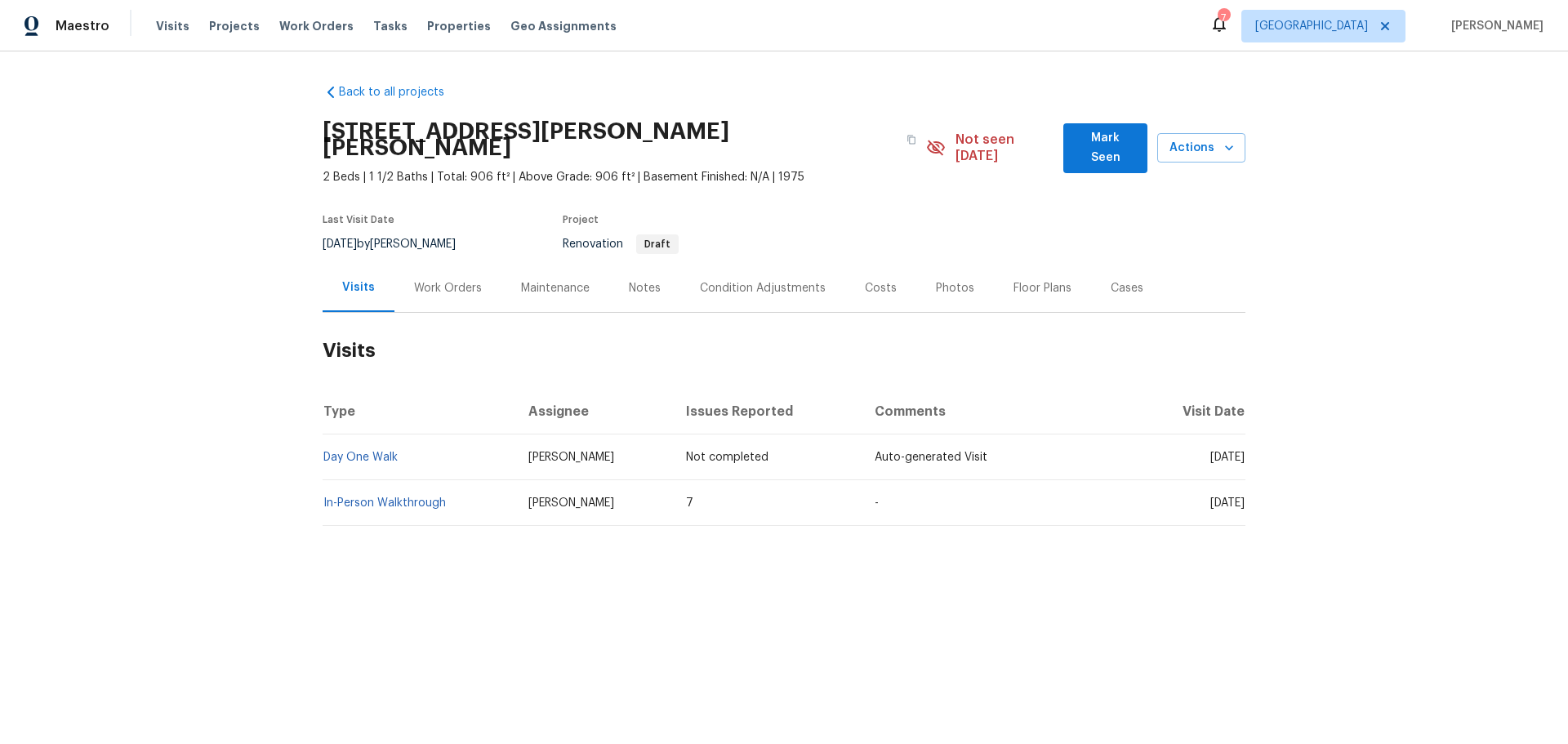
click at [630, 280] on div "Notes" at bounding box center [644, 288] width 32 height 16
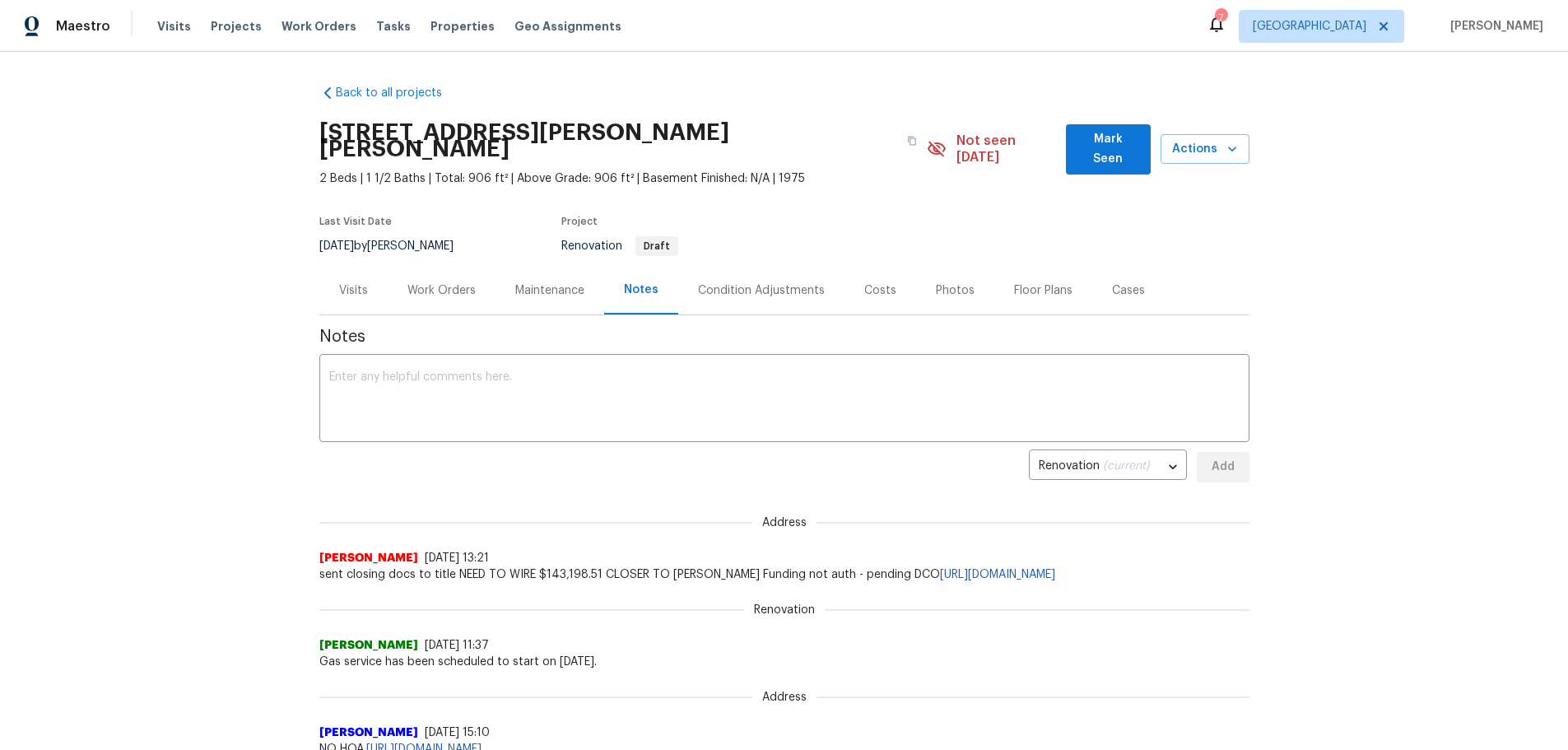
click at [347, 282] on div "Visits" at bounding box center [353, 290] width 29 height 17
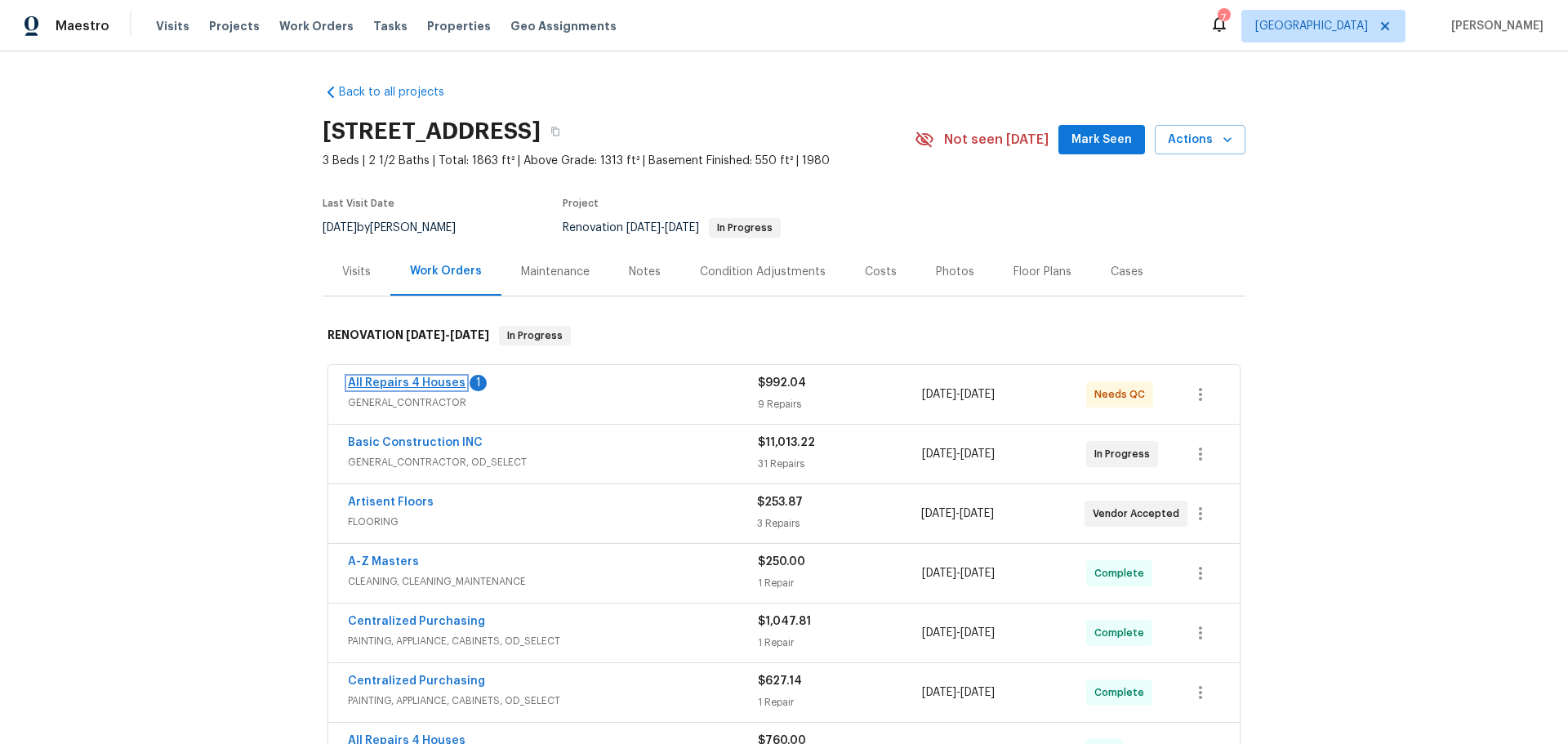
click at [440, 383] on link "All Repairs 4 Houses" at bounding box center [407, 383] width 117 height 11
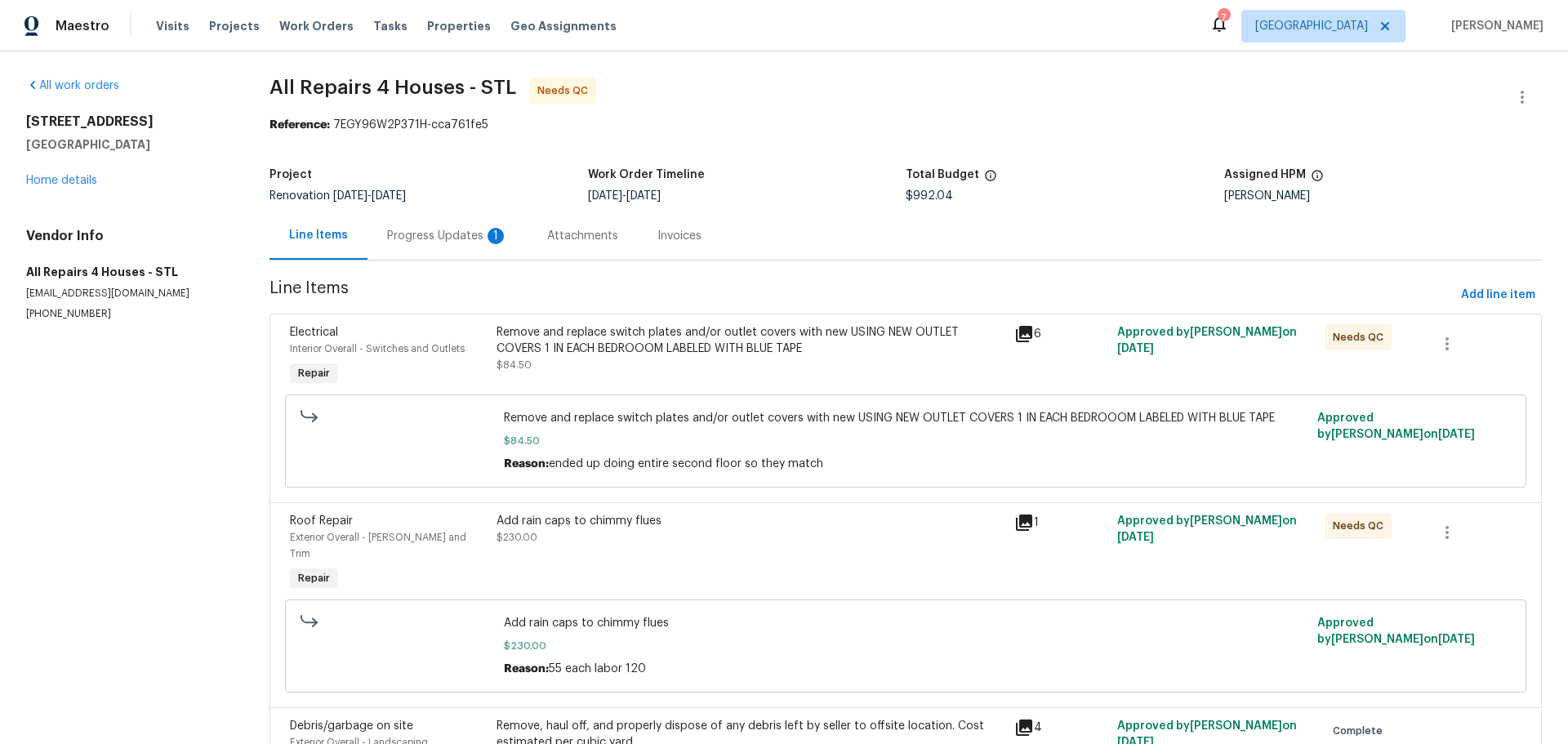
click at [465, 236] on div "Progress Updates 1" at bounding box center [448, 236] width 121 height 16
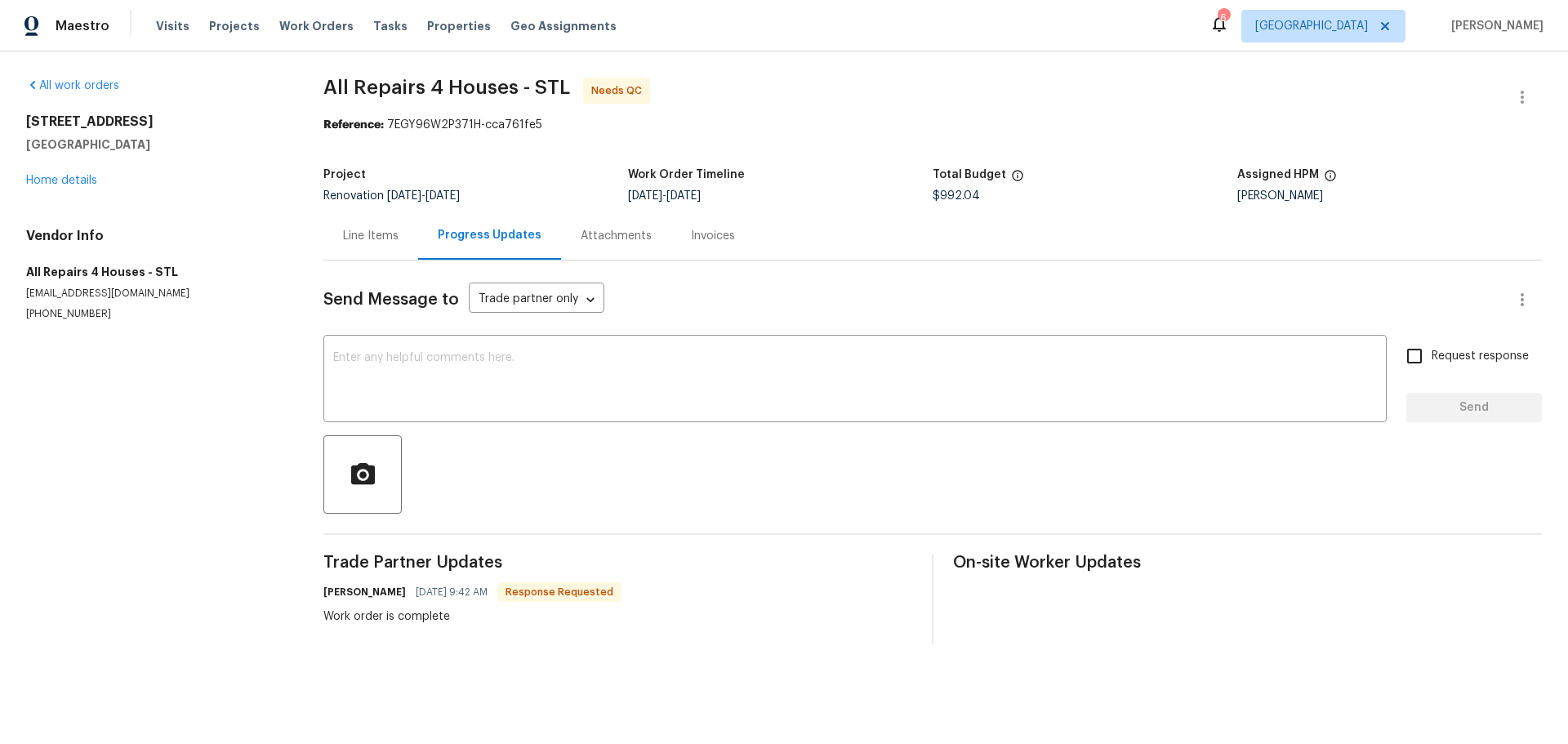
click at [375, 218] on div "Line Items" at bounding box center [371, 236] width 95 height 48
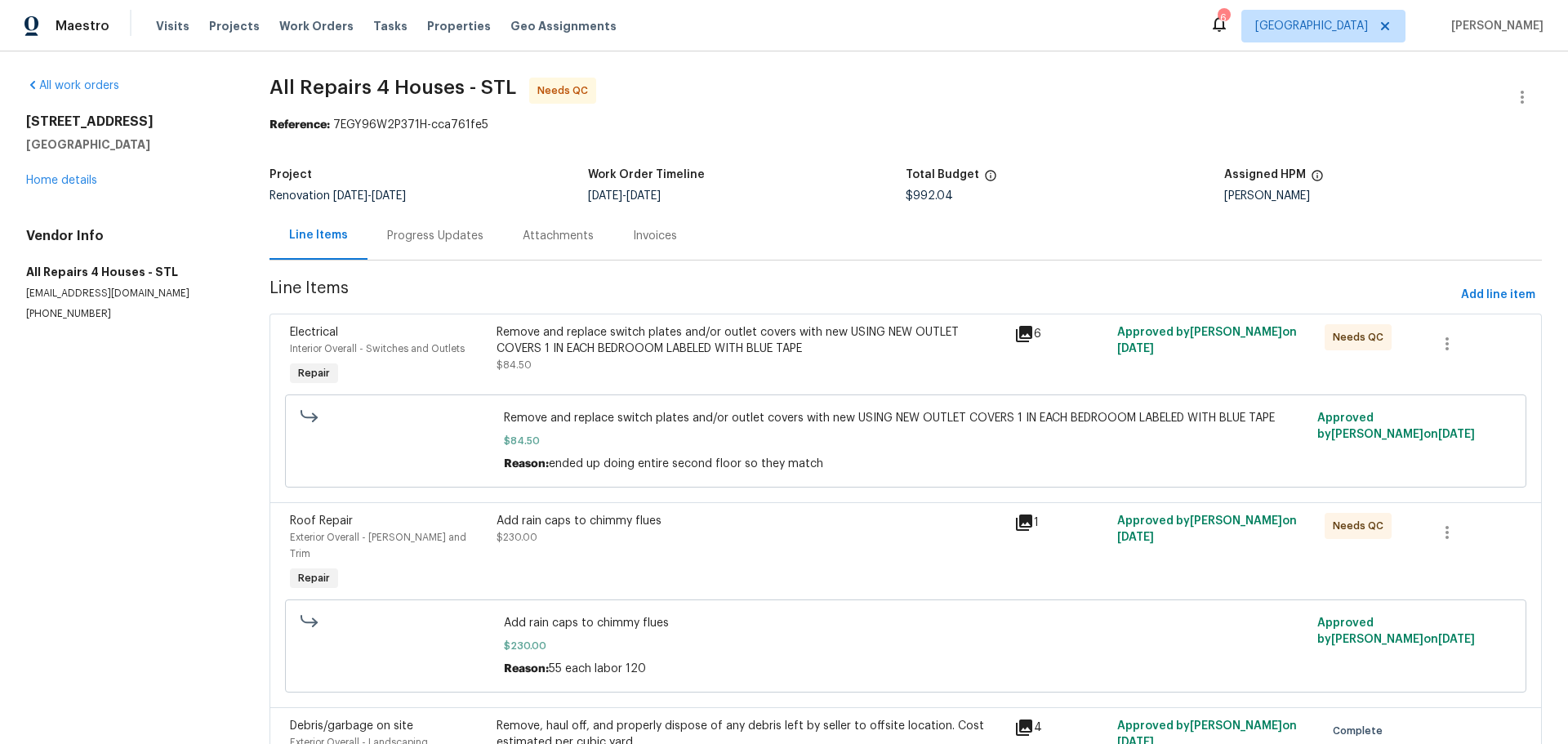
click at [739, 358] on div "Remove and replace switch plates and/or outlet covers with new USING NEW OUTLET…" at bounding box center [750, 348] width 507 height 49
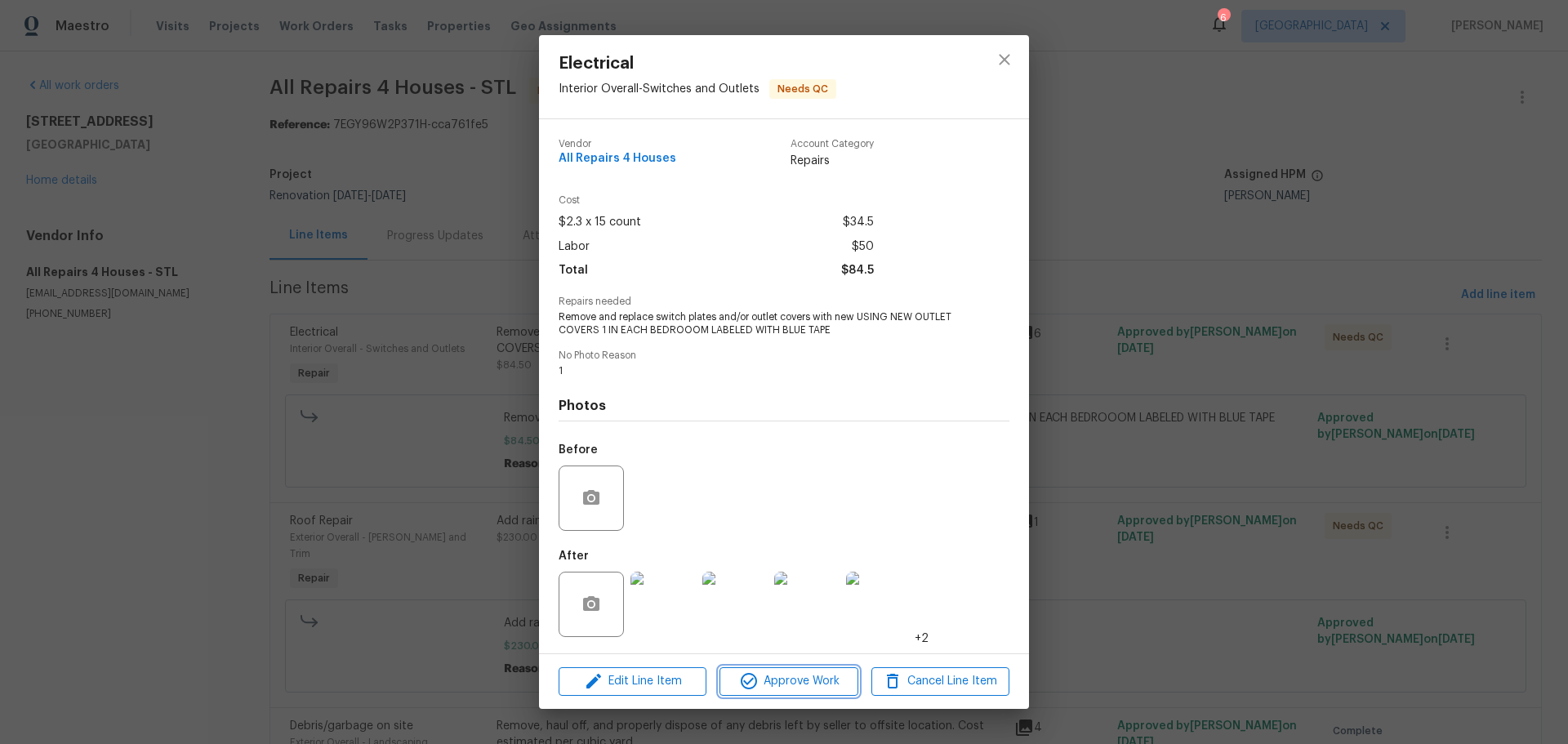
click at [773, 679] on span "Approve Work" at bounding box center [788, 682] width 128 height 21
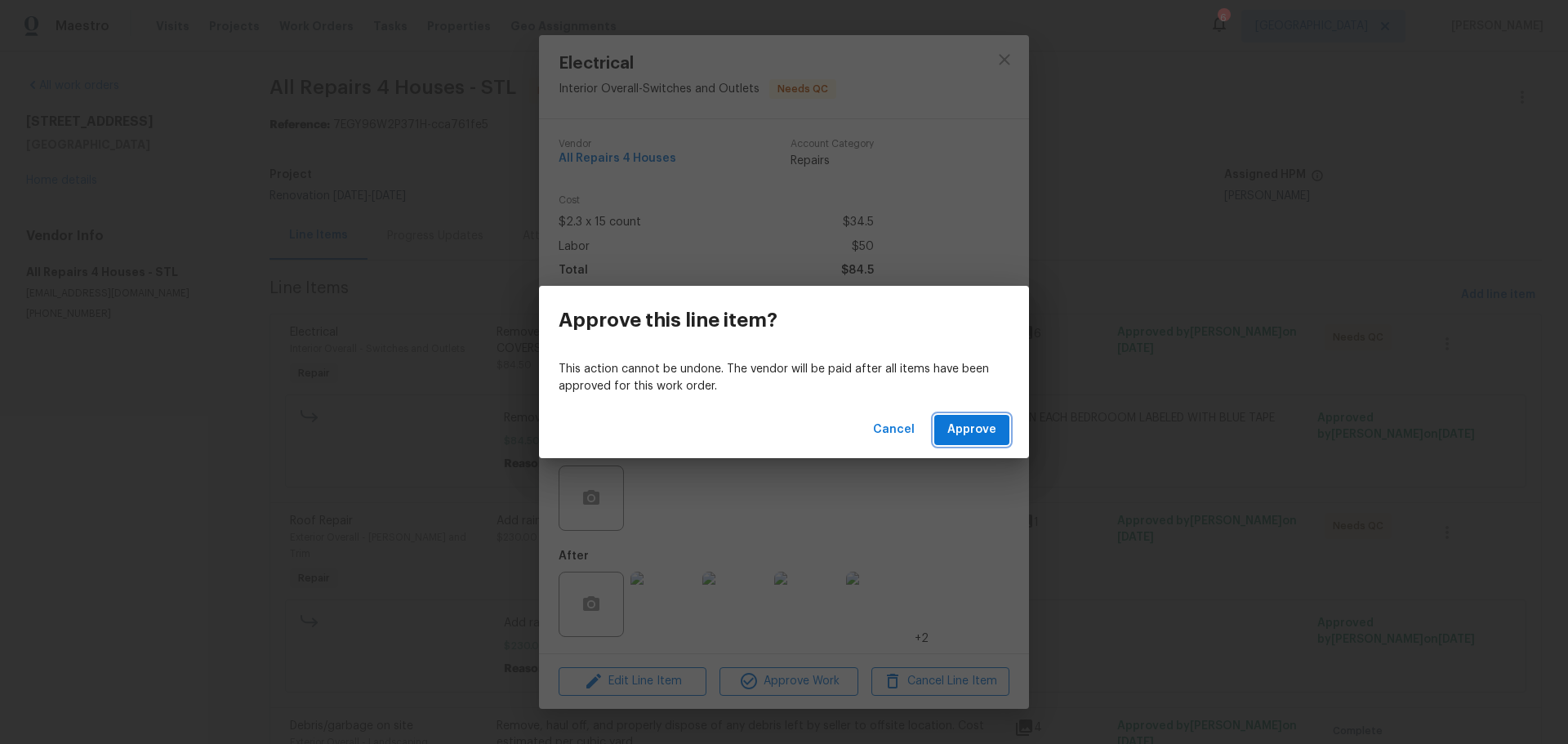
click at [950, 436] on span "Approve" at bounding box center [972, 430] width 49 height 21
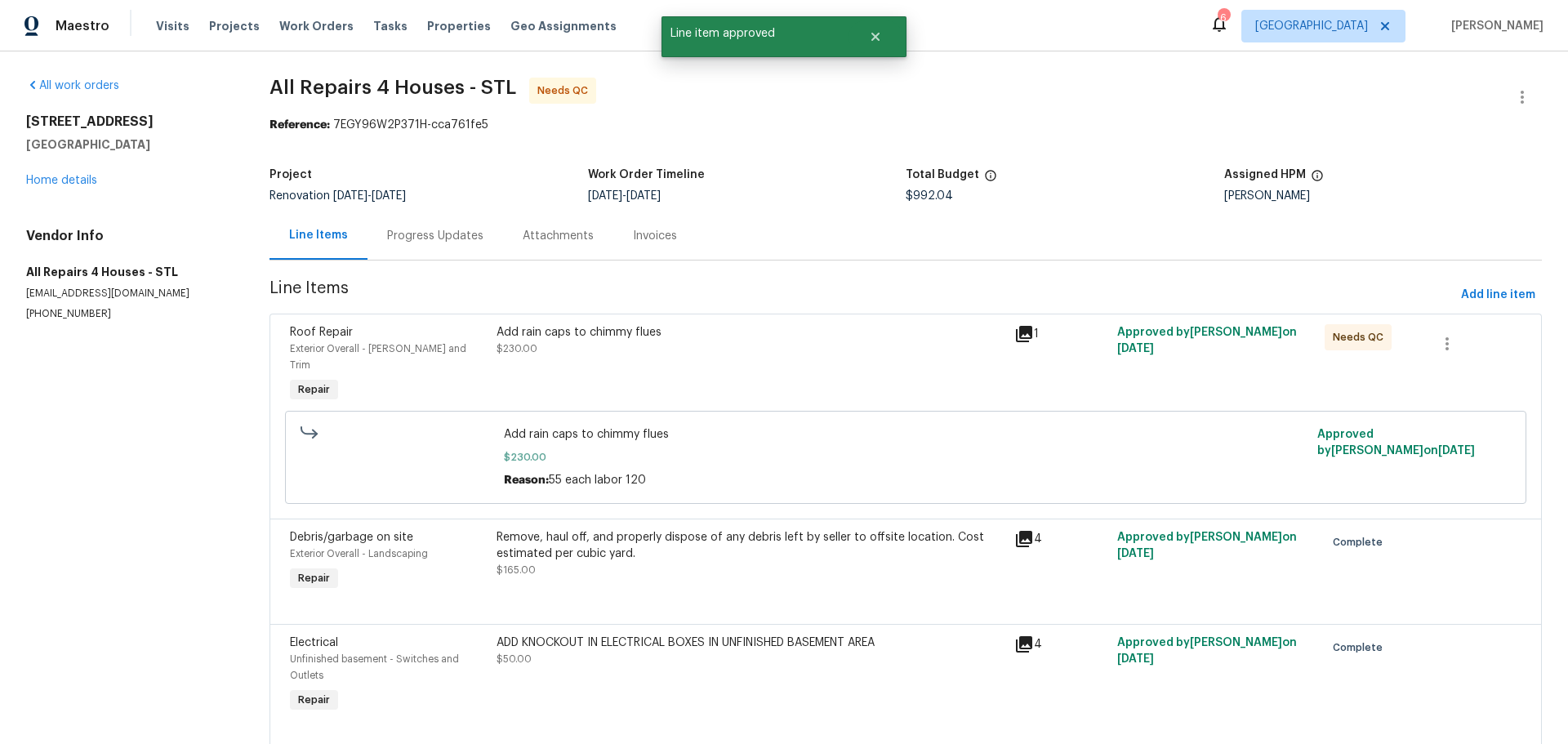
click at [753, 366] on div "Add rain caps to chimmy flues $230.00" at bounding box center [750, 366] width 517 height 92
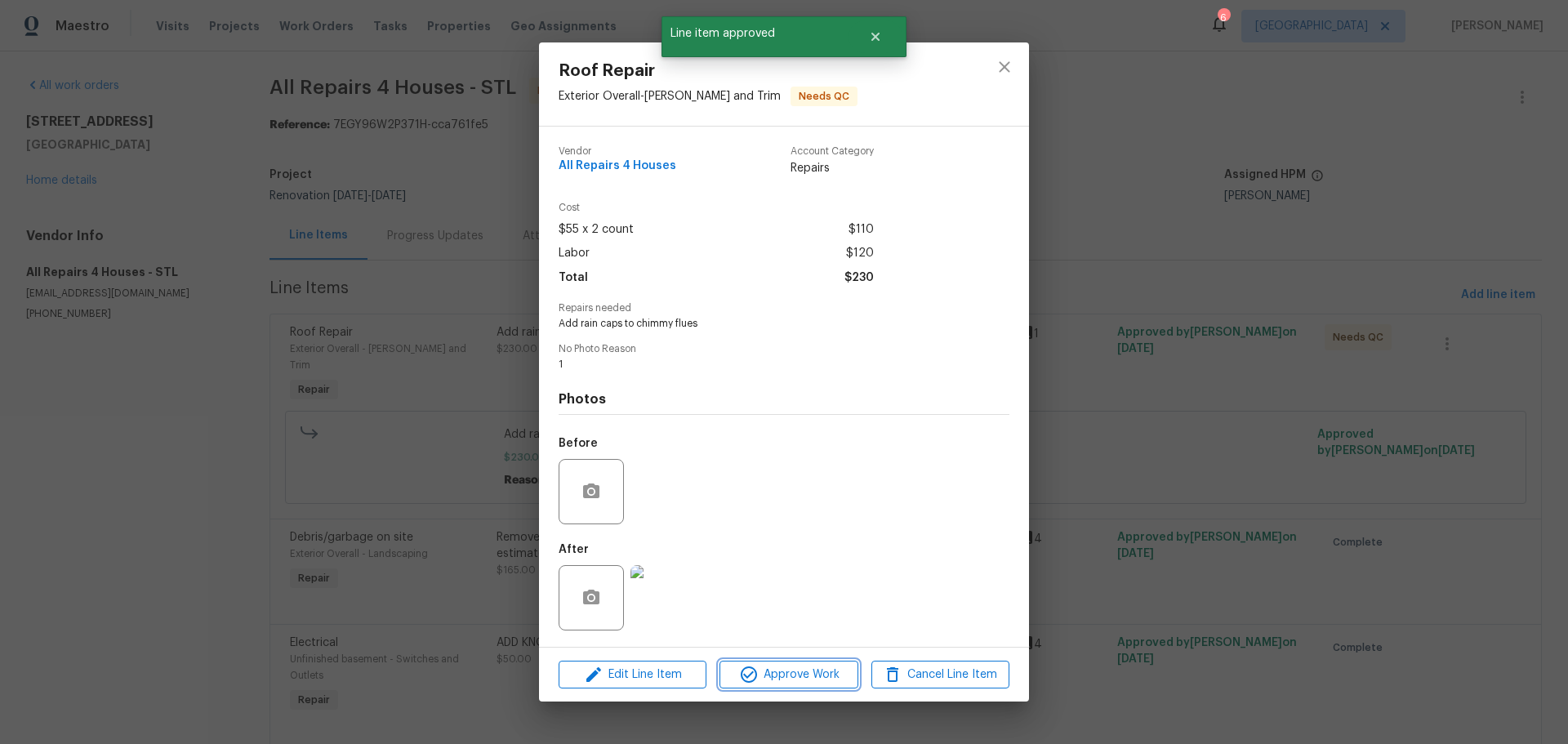
click at [793, 672] on span "Approve Work" at bounding box center [788, 675] width 128 height 21
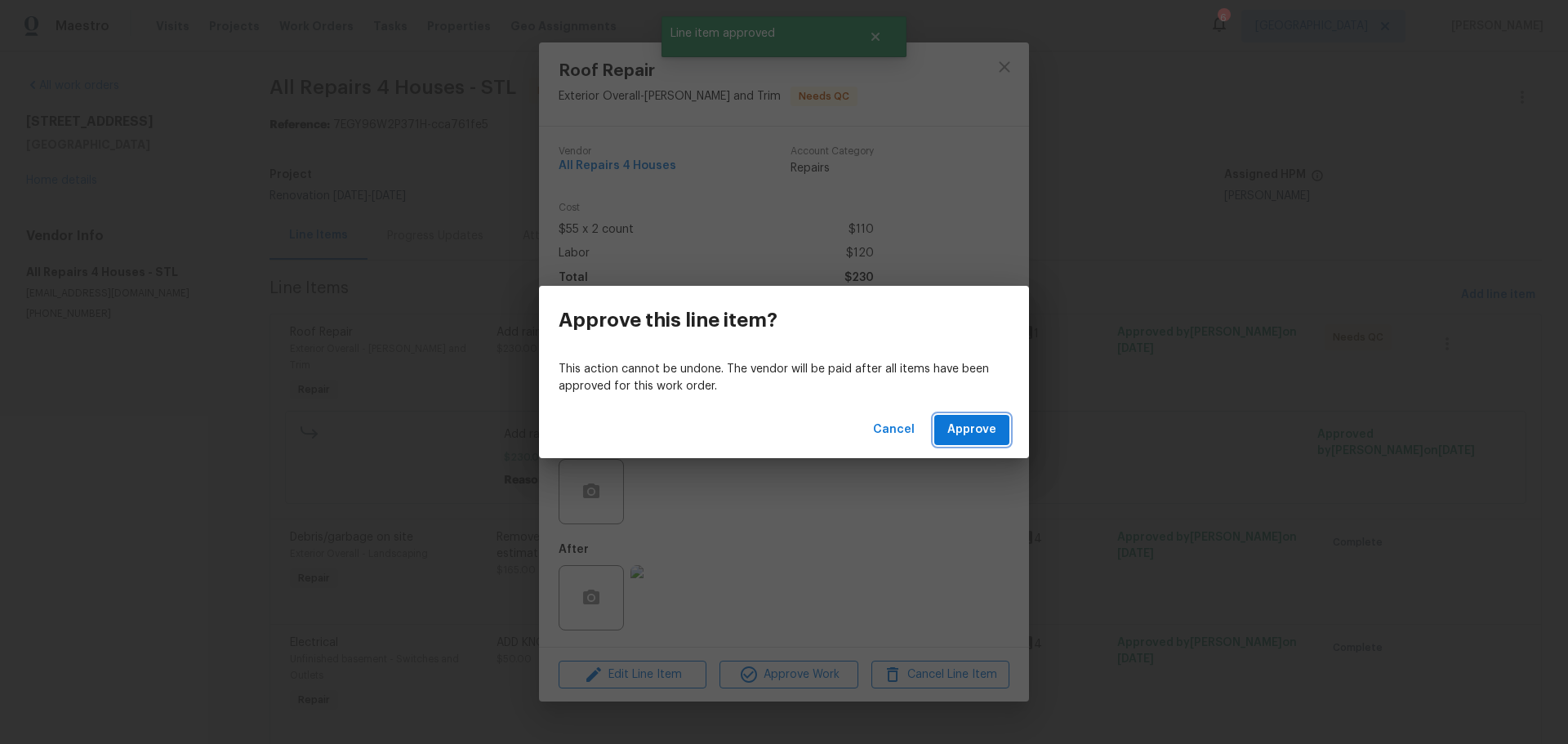
click at [977, 430] on span "Approve" at bounding box center [972, 430] width 49 height 21
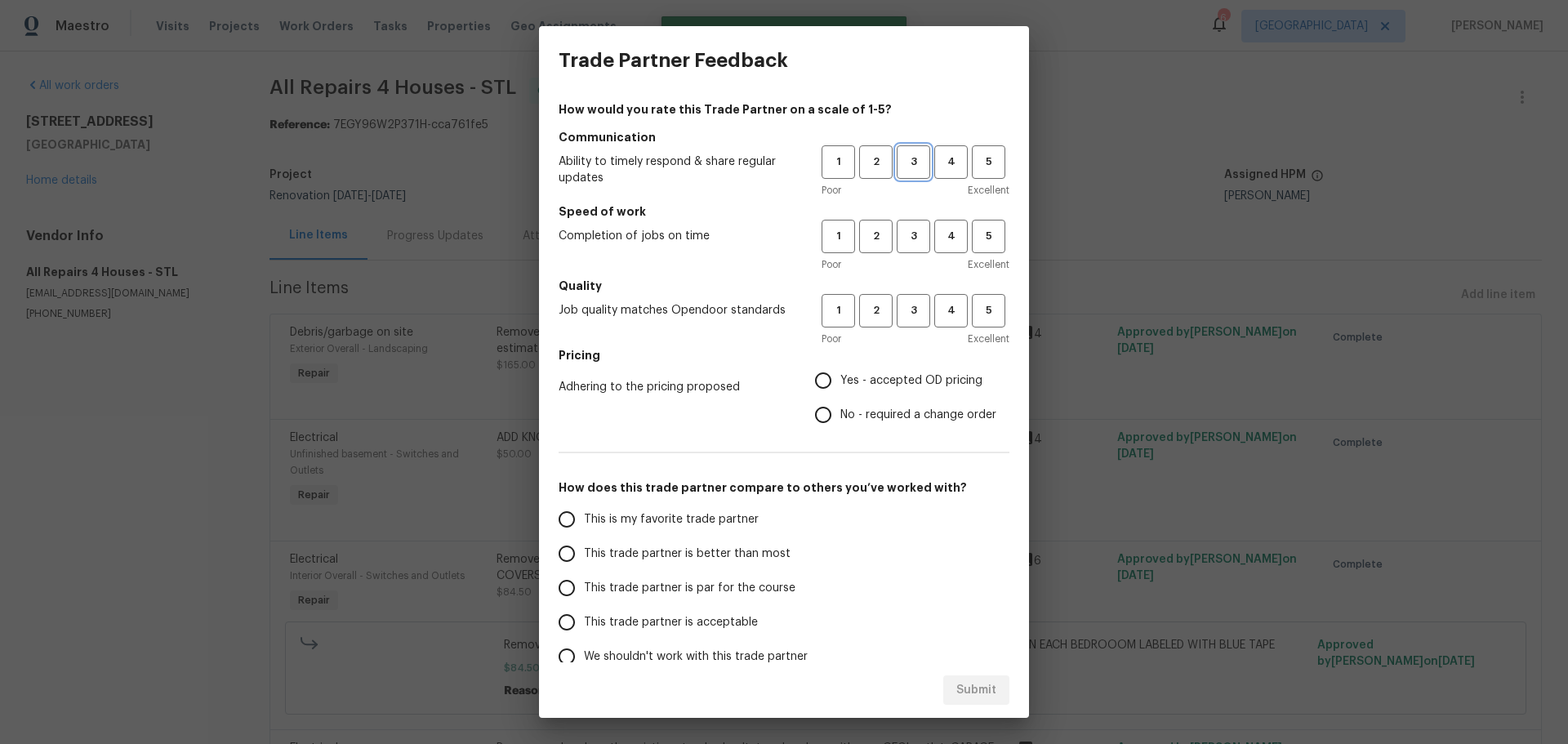
click at [902, 148] on button "3" at bounding box center [913, 162] width 34 height 34
click at [903, 241] on span "3" at bounding box center [913, 237] width 30 height 19
click at [887, 361] on h5 "Pricing" at bounding box center [784, 355] width 451 height 16
click at [899, 310] on span "3" at bounding box center [913, 311] width 30 height 19
click at [864, 381] on span "Yes - accepted OD pricing" at bounding box center [911, 381] width 142 height 17
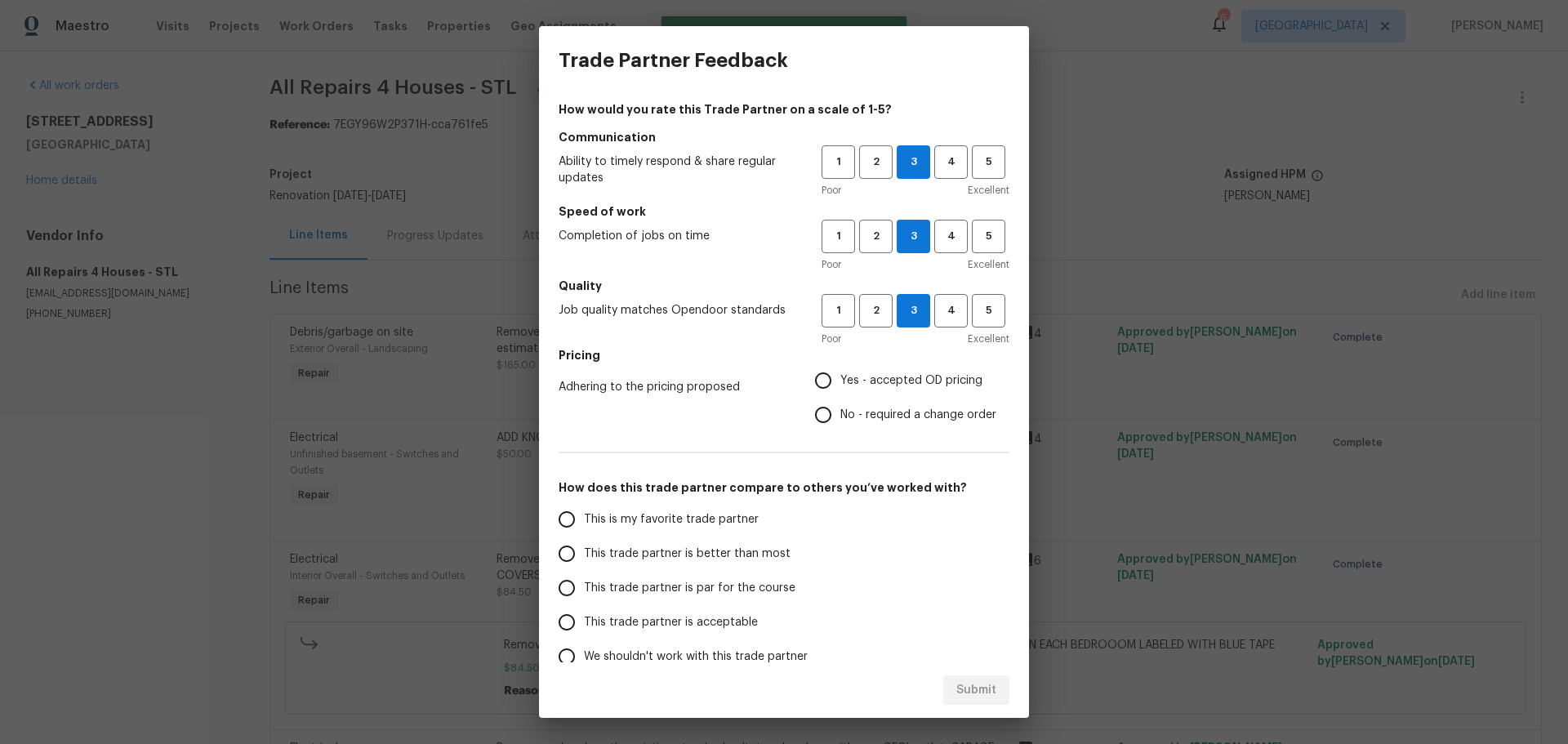
click at [841, 381] on input "Yes - accepted OD pricing" at bounding box center [823, 381] width 35 height 35
radio input "true"
click at [733, 564] on label "This trade partner is better than most" at bounding box center [678, 554] width 258 height 35
click at [584, 564] on input "This trade partner is better than most" at bounding box center [567, 554] width 35 height 35
click at [962, 683] on span "Submit" at bounding box center [976, 690] width 40 height 21
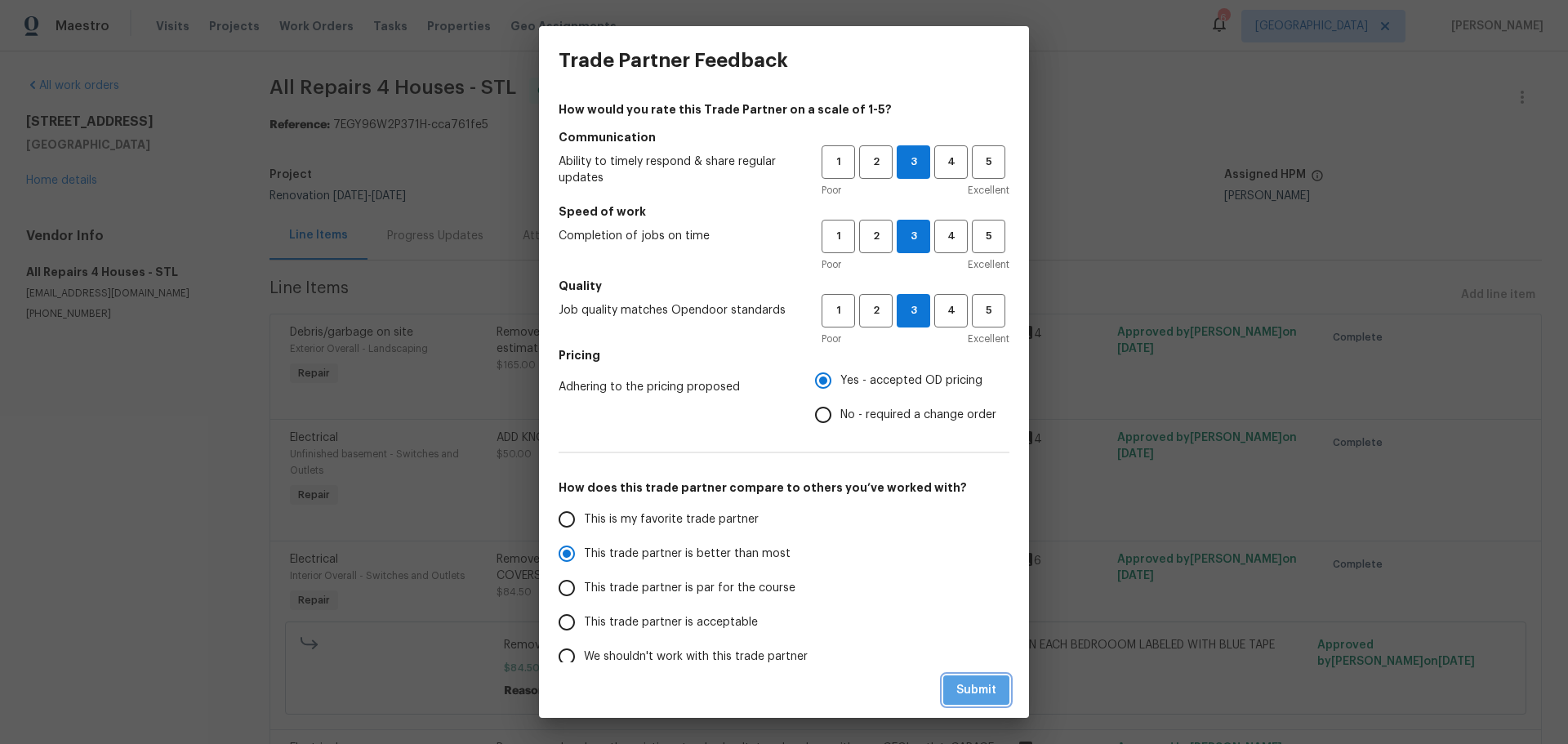
radio input "true"
radio input "false"
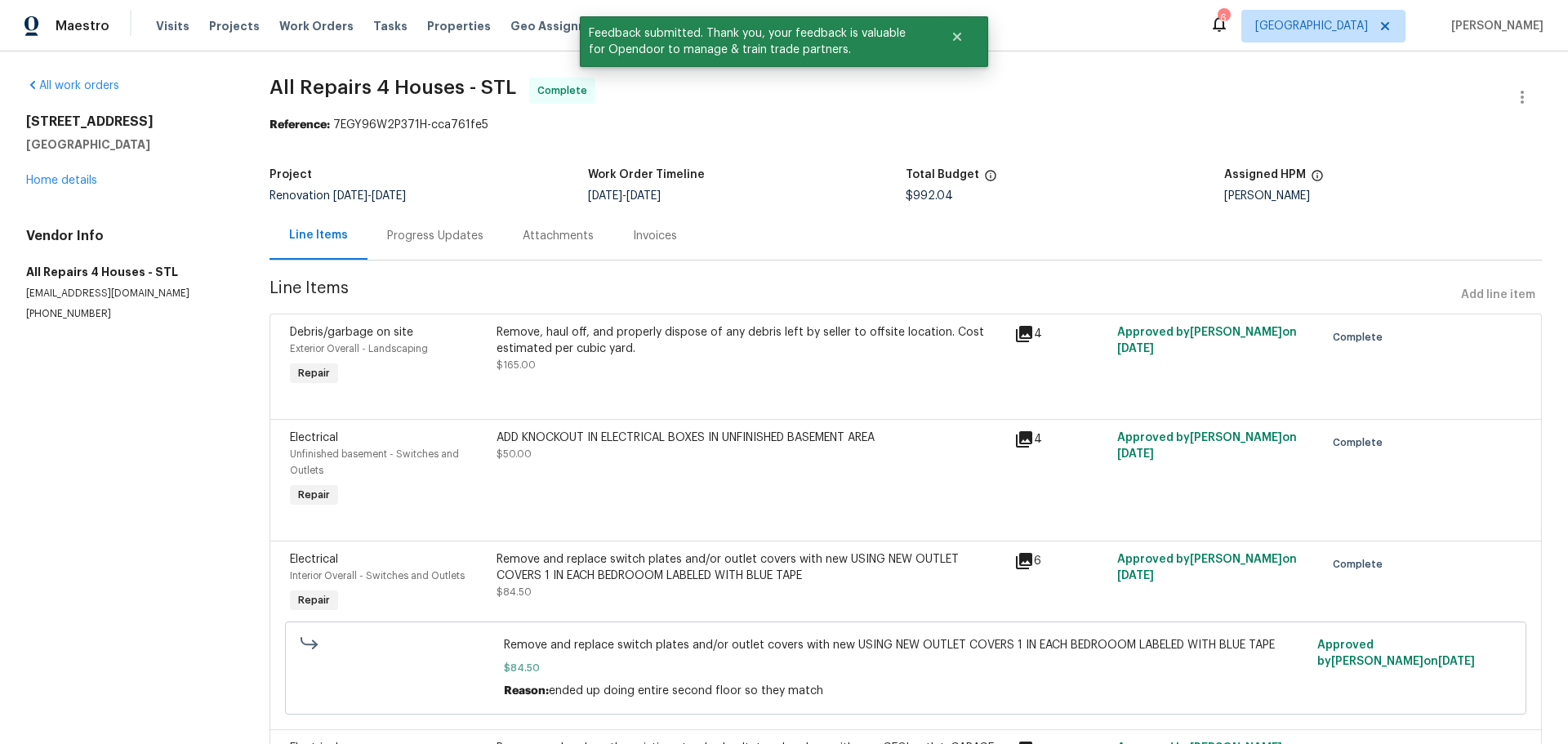
click at [79, 190] on div "All work orders [STREET_ADDRESS] Home details Vendor Info All Repairs 4 Houses …" at bounding box center [128, 200] width 204 height 244
click at [72, 177] on link "Home details" at bounding box center [61, 180] width 71 height 11
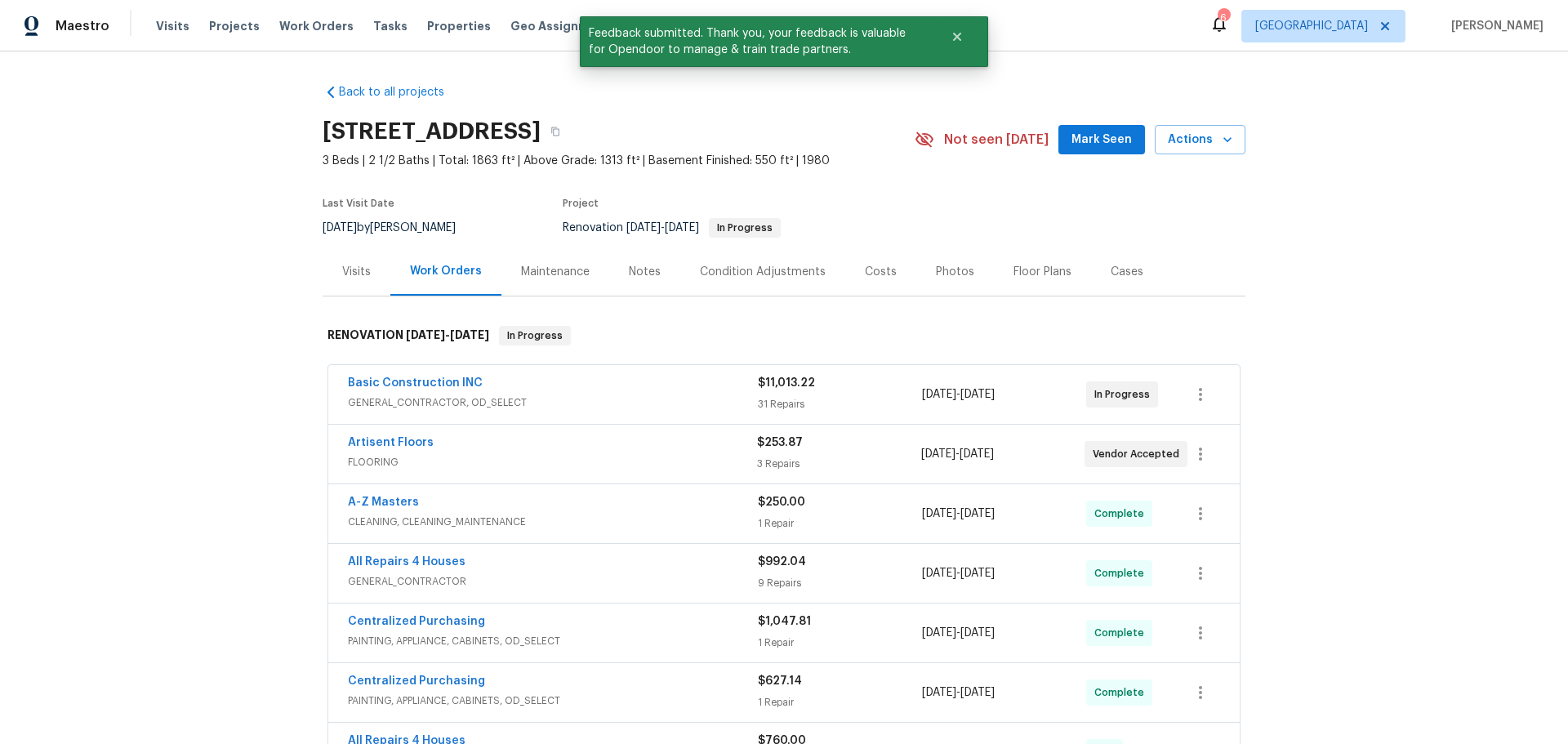
click at [619, 284] on div "Notes" at bounding box center [644, 271] width 71 height 48
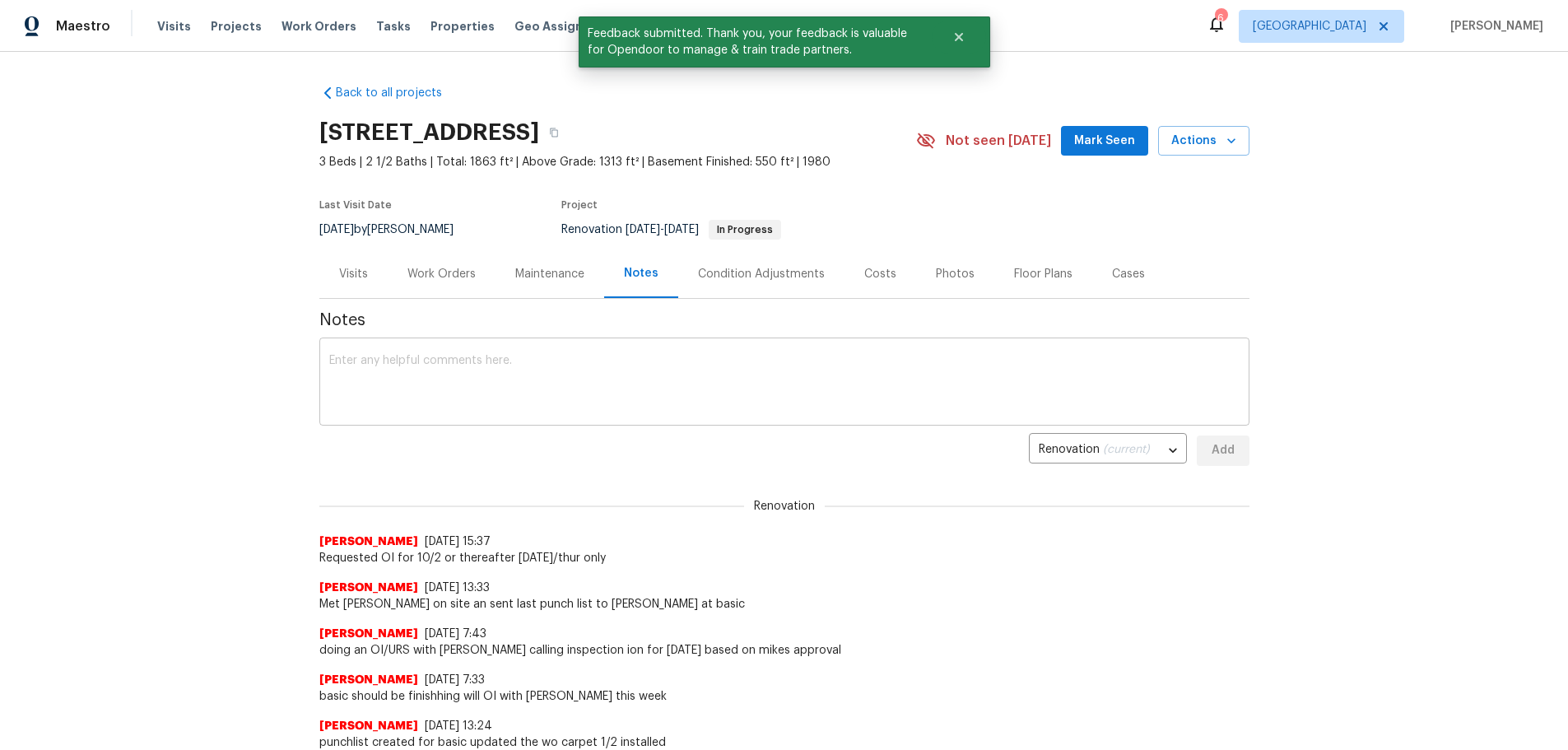
click at [526, 368] on textarea at bounding box center [784, 383] width 910 height 57
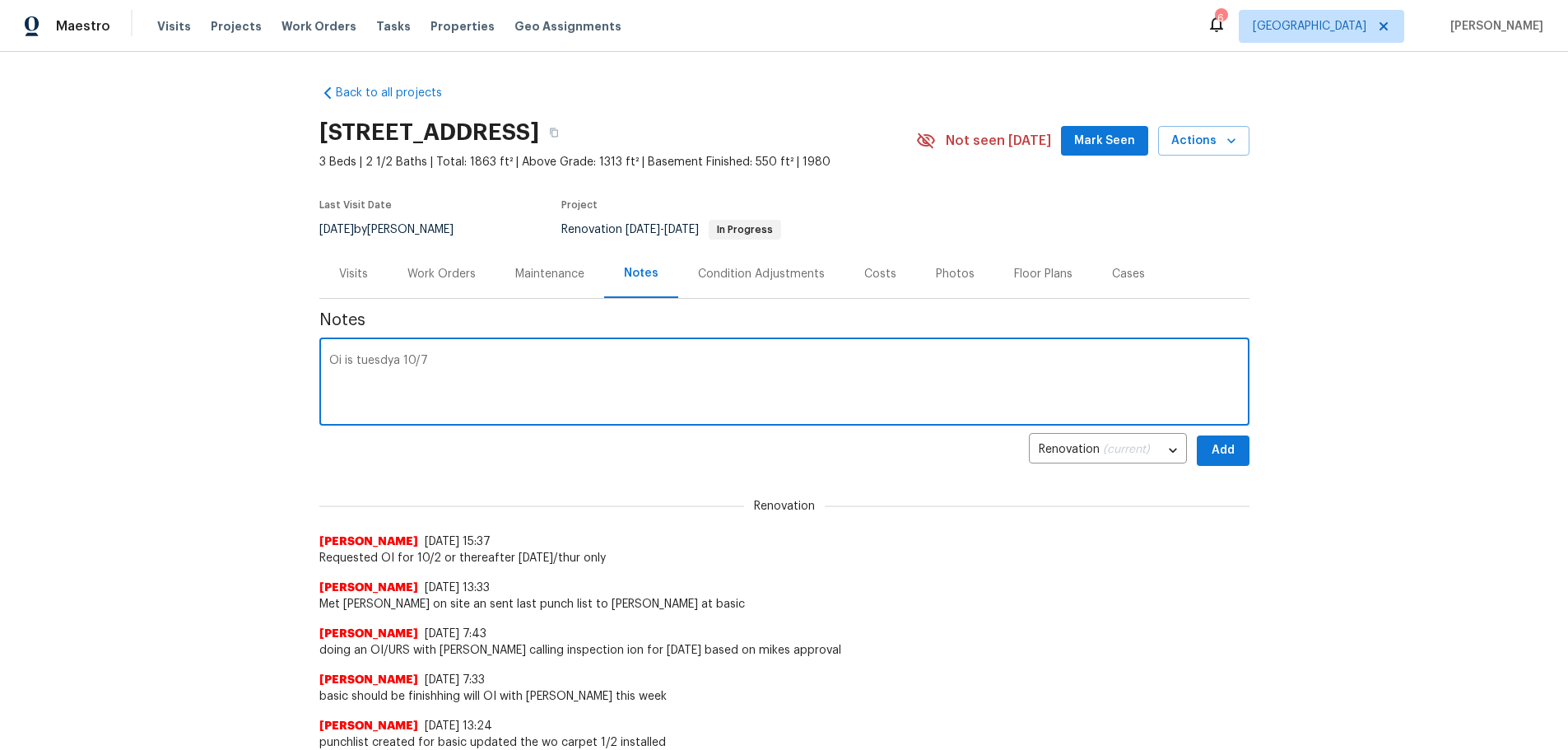
click at [383, 361] on textarea "Oi is tuesdya 10/7" at bounding box center [784, 383] width 910 height 57
click at [443, 348] on div "Oi is [DATE] x ​" at bounding box center [784, 383] width 930 height 84
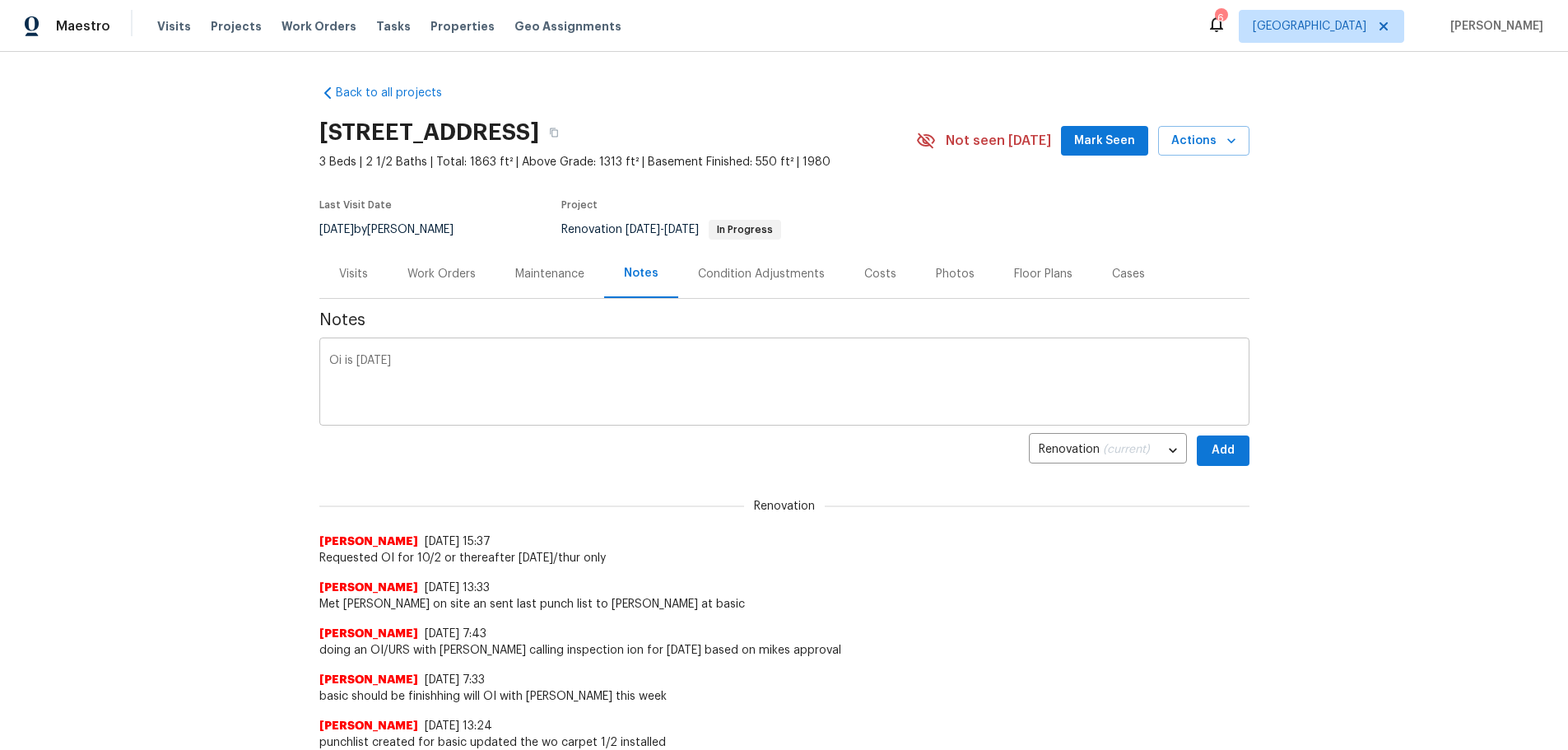
click at [443, 354] on div "Oi is [DATE] x ​" at bounding box center [784, 383] width 930 height 84
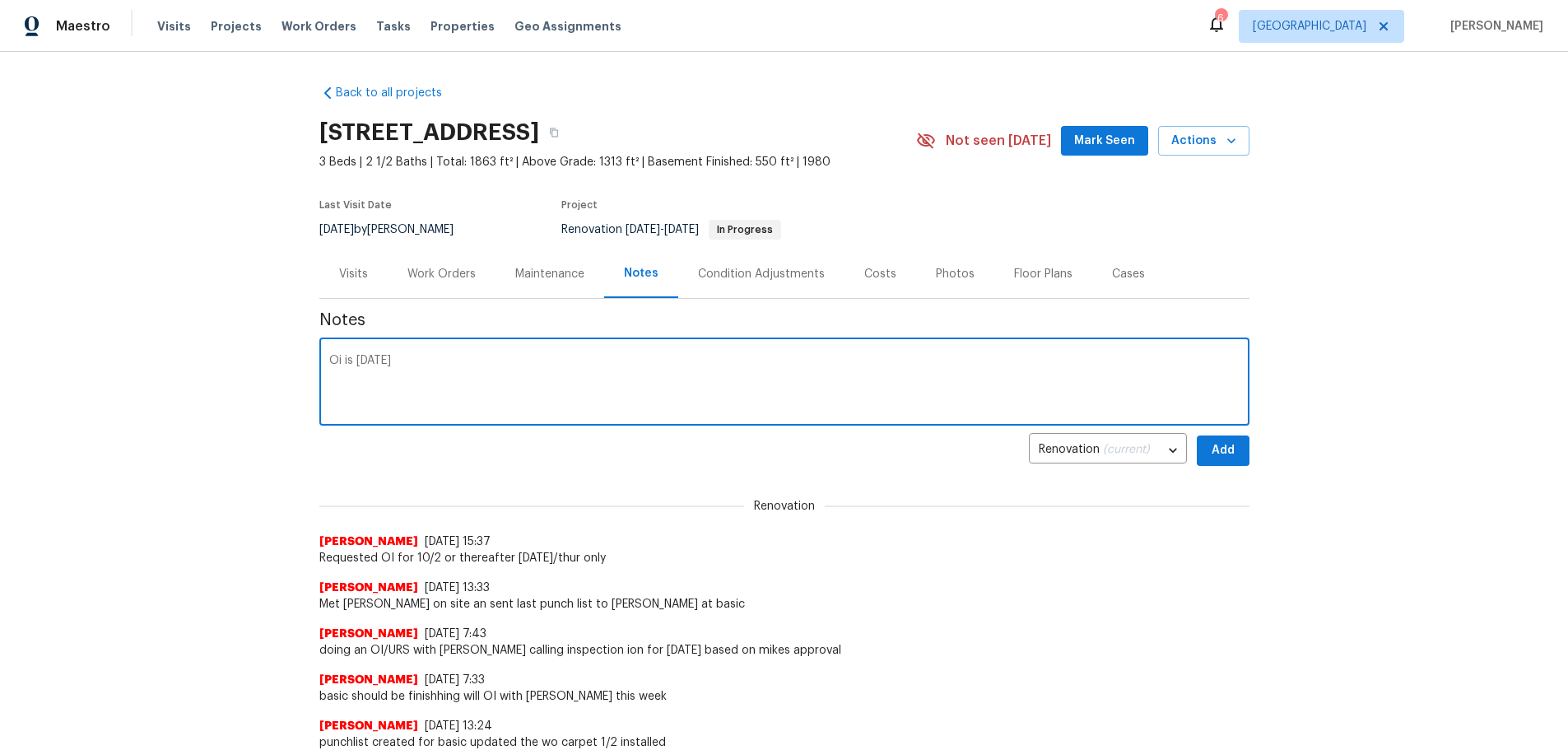
click at [440, 360] on textarea "Oi is [DATE]" at bounding box center [784, 383] width 910 height 57
drag, startPoint x: 470, startPoint y: 390, endPoint x: 452, endPoint y: 393, distance: 18.2
drag, startPoint x: 452, startPoint y: 393, endPoint x: 439, endPoint y: 386, distance: 14.8
click at [581, 399] on textarea "Oi is [DATE] there was a open permit for a toilet install by tri-state called a…" at bounding box center [784, 383] width 910 height 57
click at [591, 388] on textarea "Oi is [DATE] there was a open permit for a toilet install by tri-state called a…" at bounding box center [784, 383] width 910 height 57
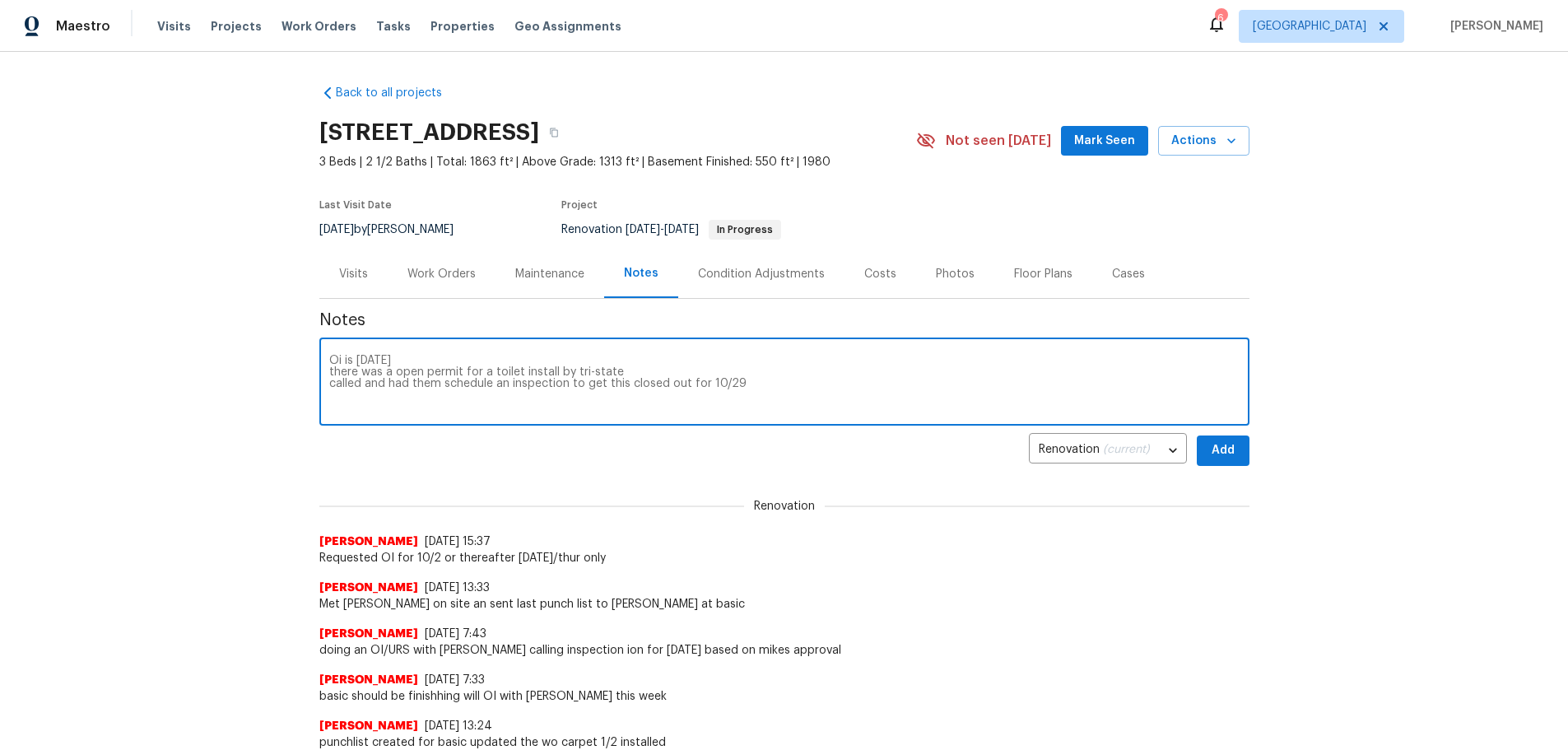
type textarea "Oi is [DATE] there was a open permit for a toilet install by tri-state called a…"
click at [1210, 452] on span "Add" at bounding box center [1223, 451] width 26 height 21
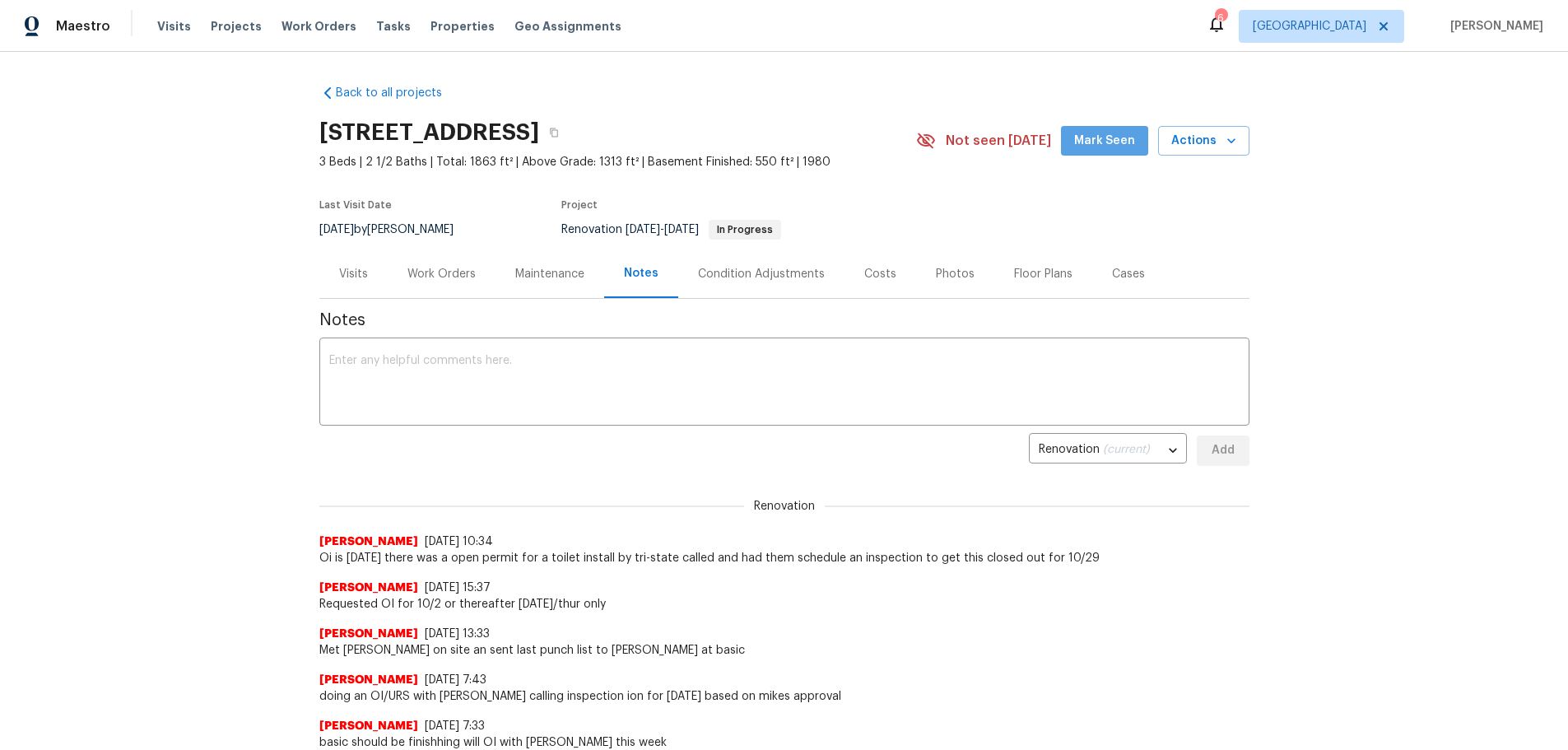
click at [1115, 136] on span "Mark Seen" at bounding box center [1105, 141] width 61 height 21
click at [465, 24] on span "Properties" at bounding box center [462, 26] width 64 height 17
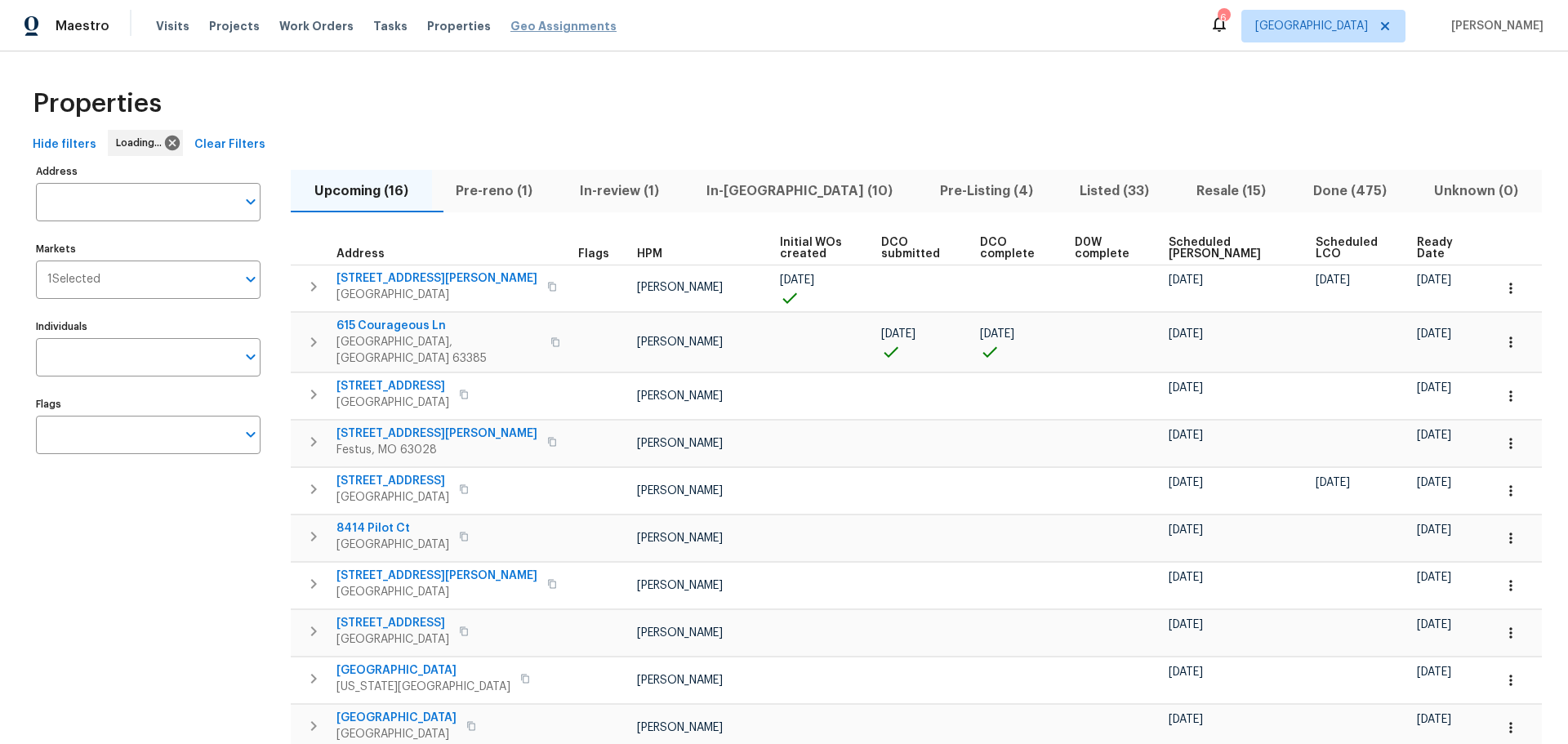
click at [511, 29] on span "Geo Assignments" at bounding box center [563, 26] width 106 height 16
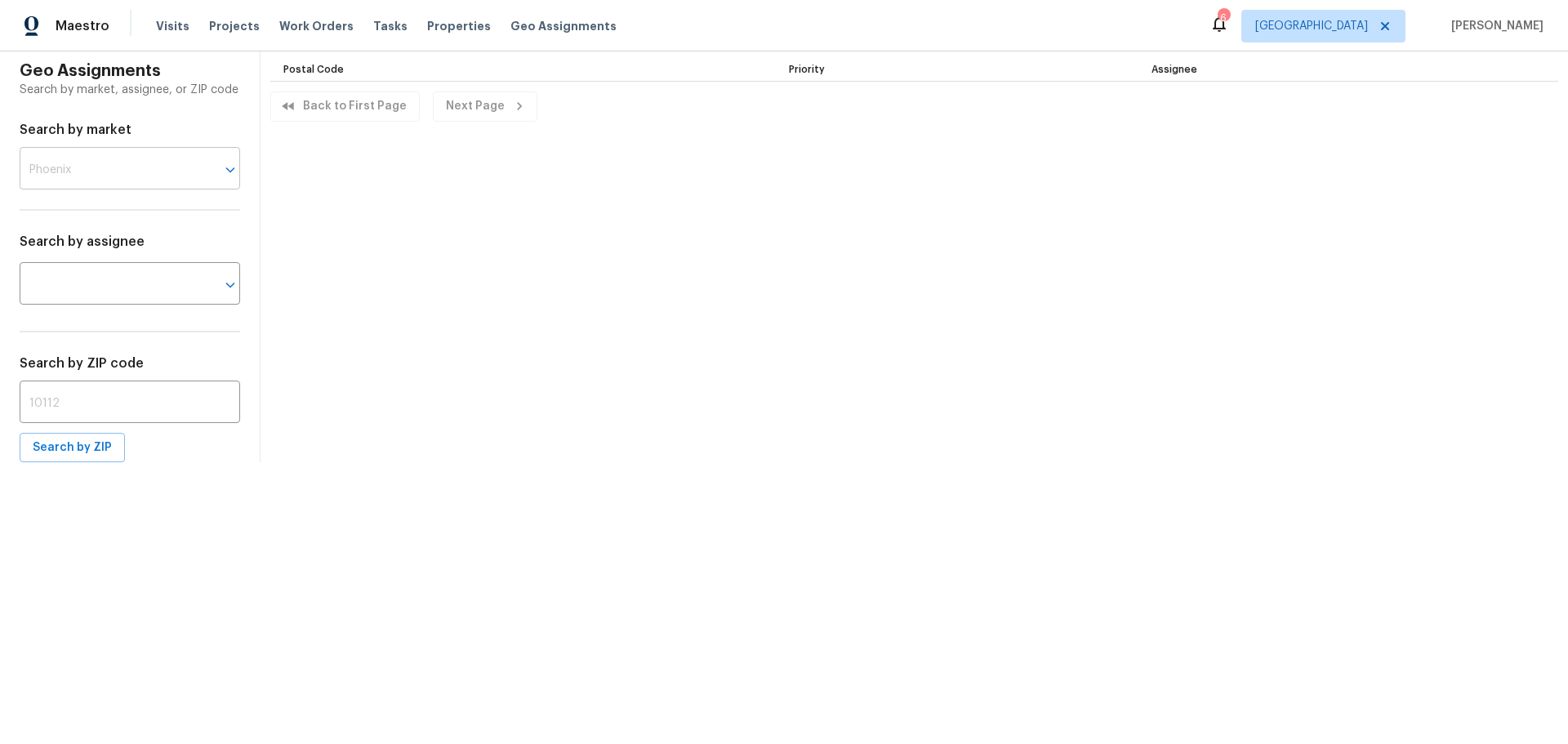
click at [198, 178] on div at bounding box center [219, 169] width 42 height 22
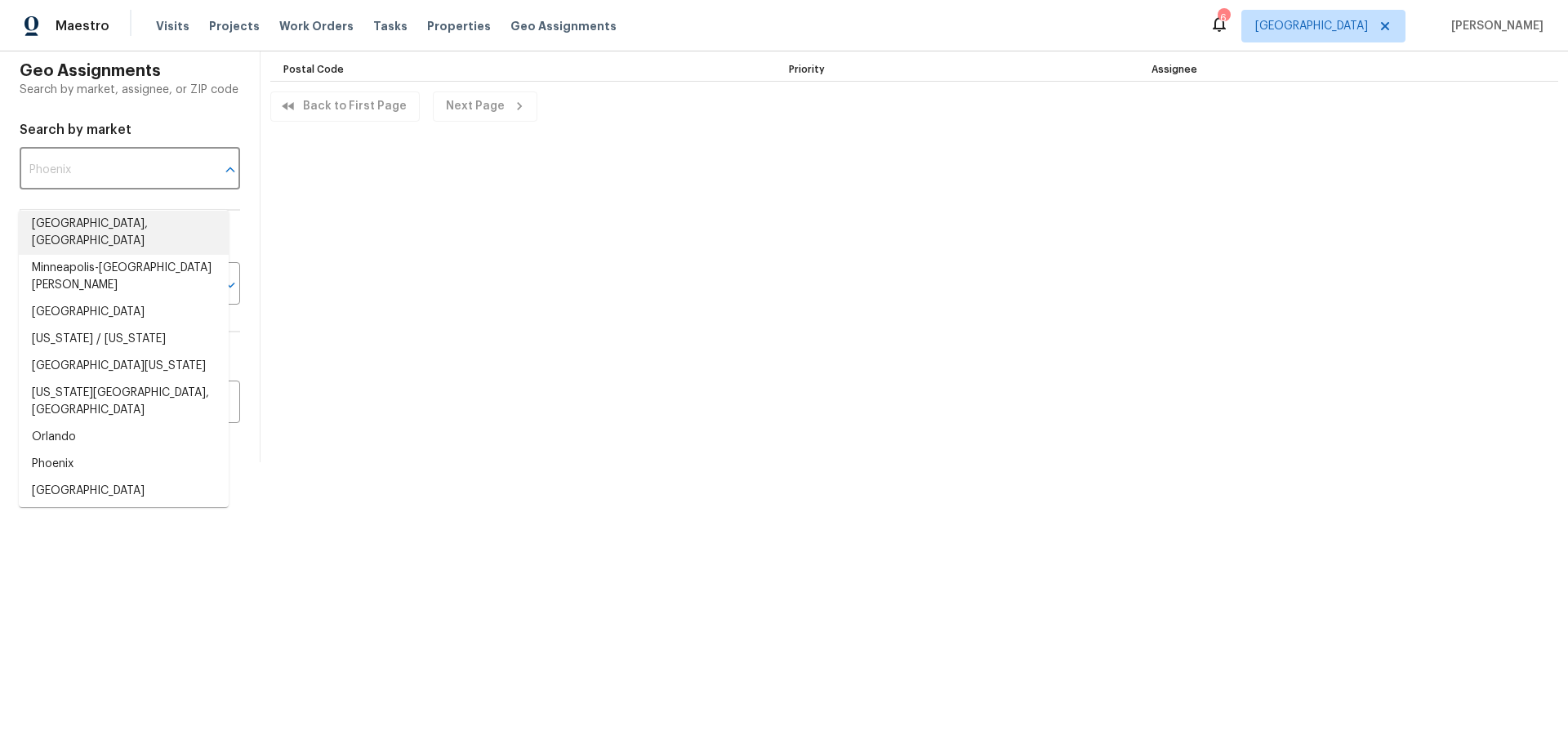
scroll to position [1062, 0]
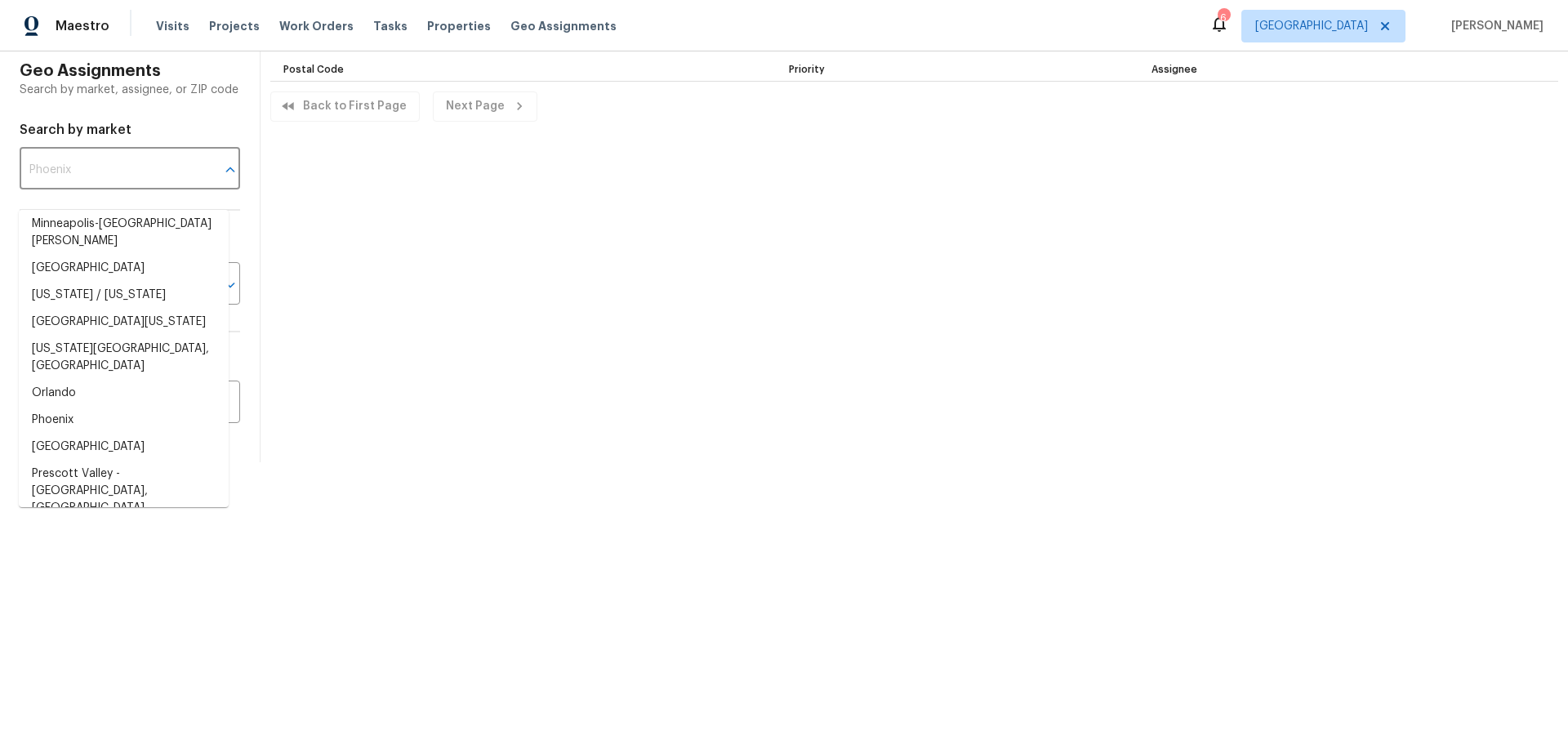
type input "[GEOGRAPHIC_DATA][PERSON_NAME]"
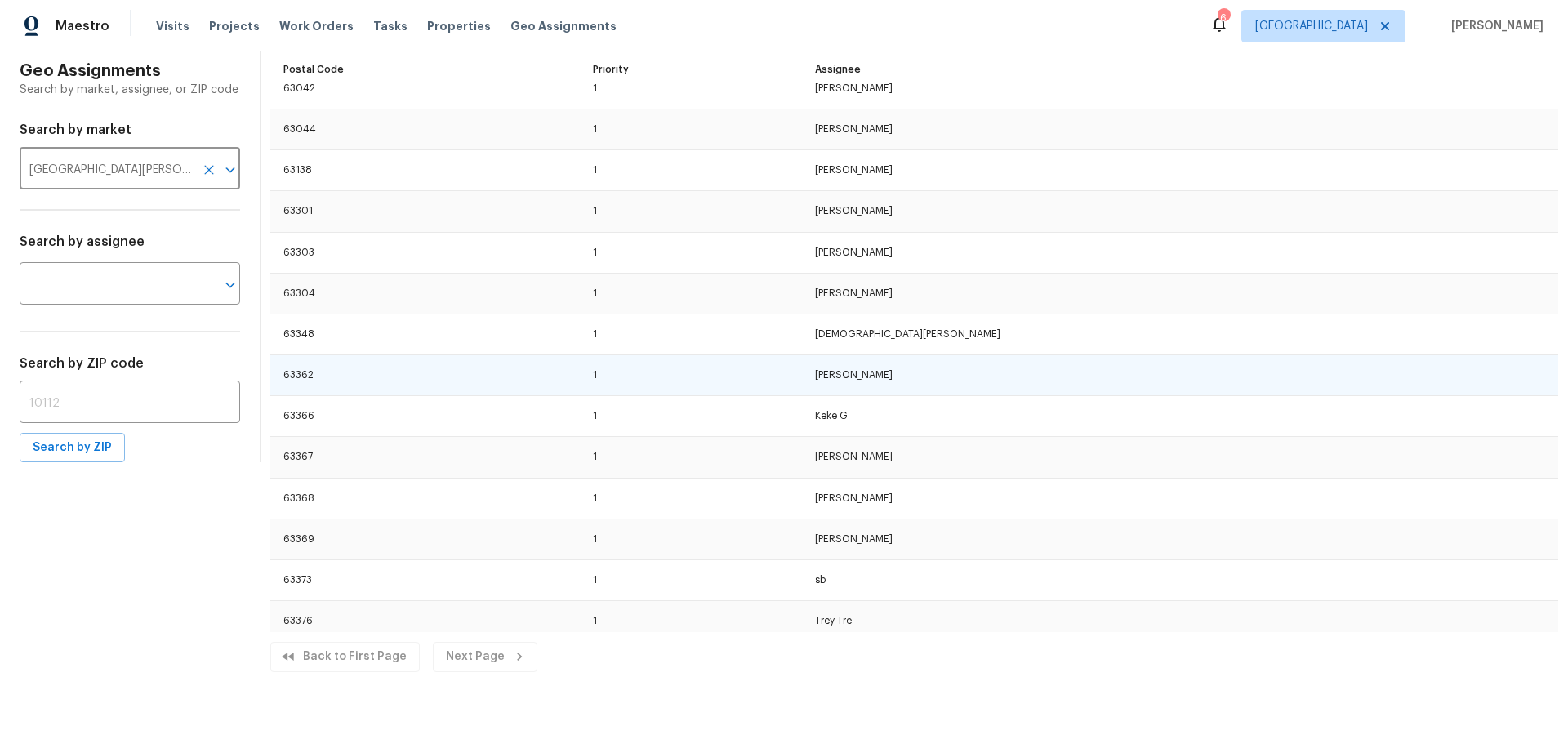
scroll to position [6168, 0]
